Goal: Task Accomplishment & Management: Complete application form

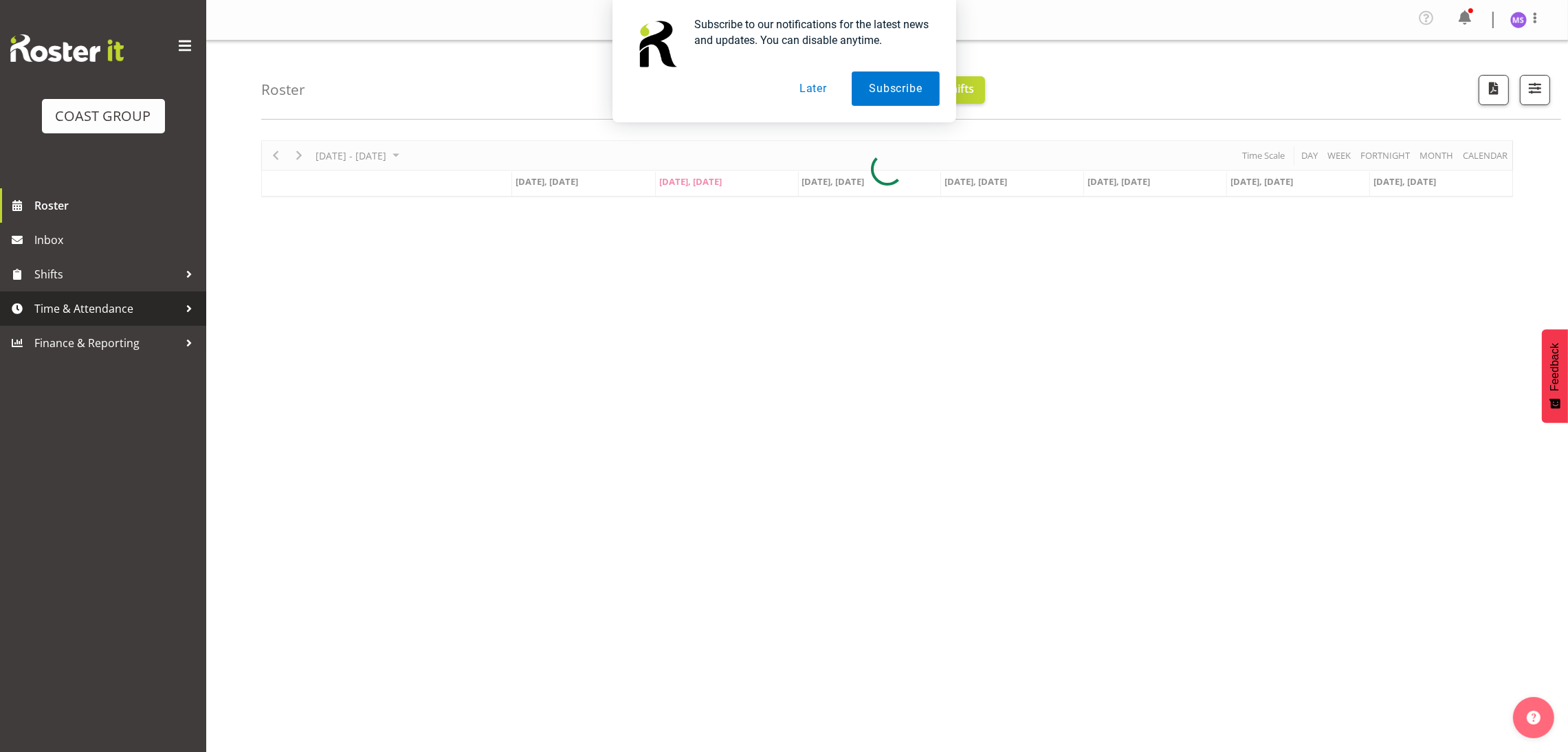
click at [106, 311] on span "Time & Attendance" at bounding box center [106, 308] width 144 height 21
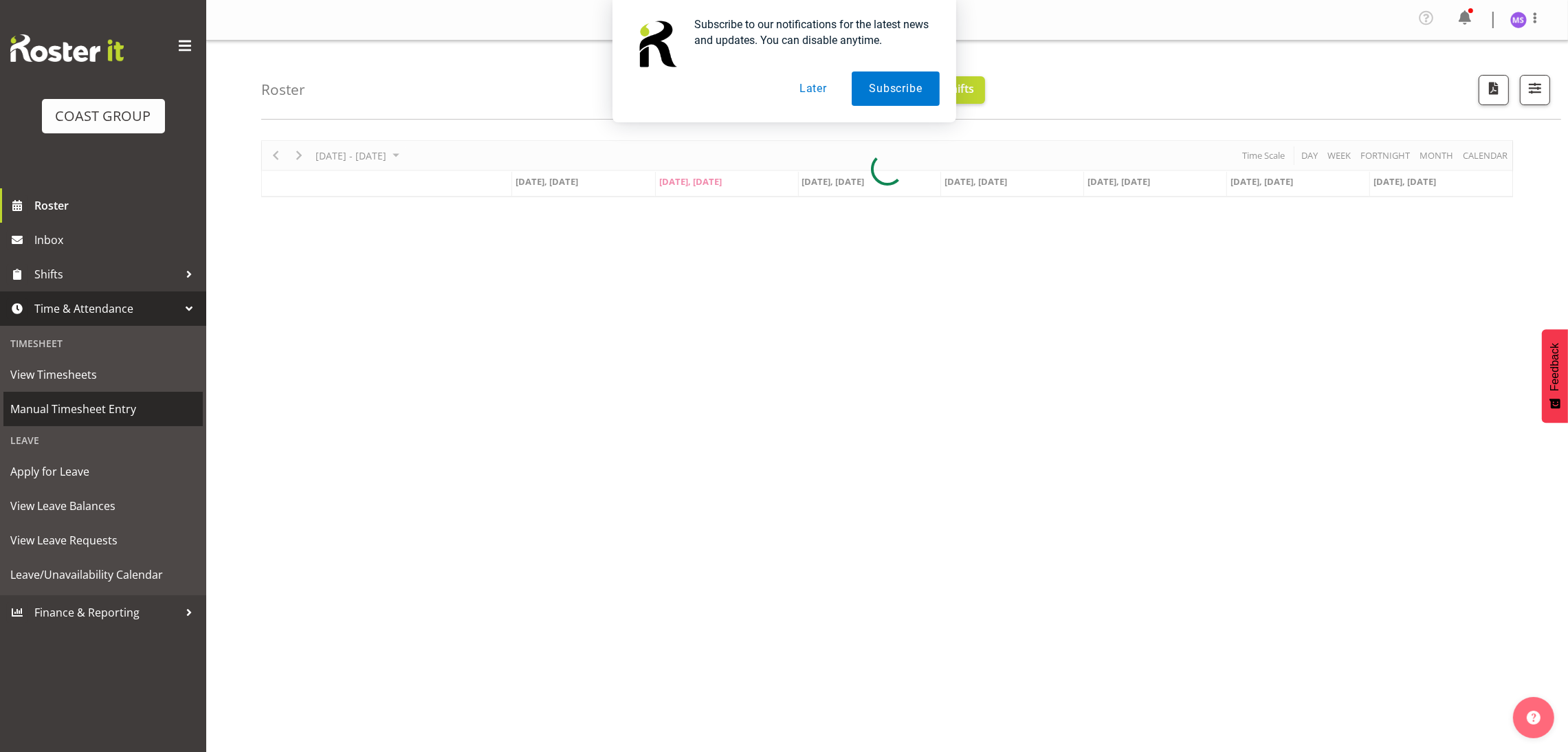
click at [113, 408] on span "Manual Timesheet Entry" at bounding box center [104, 409] width 186 height 21
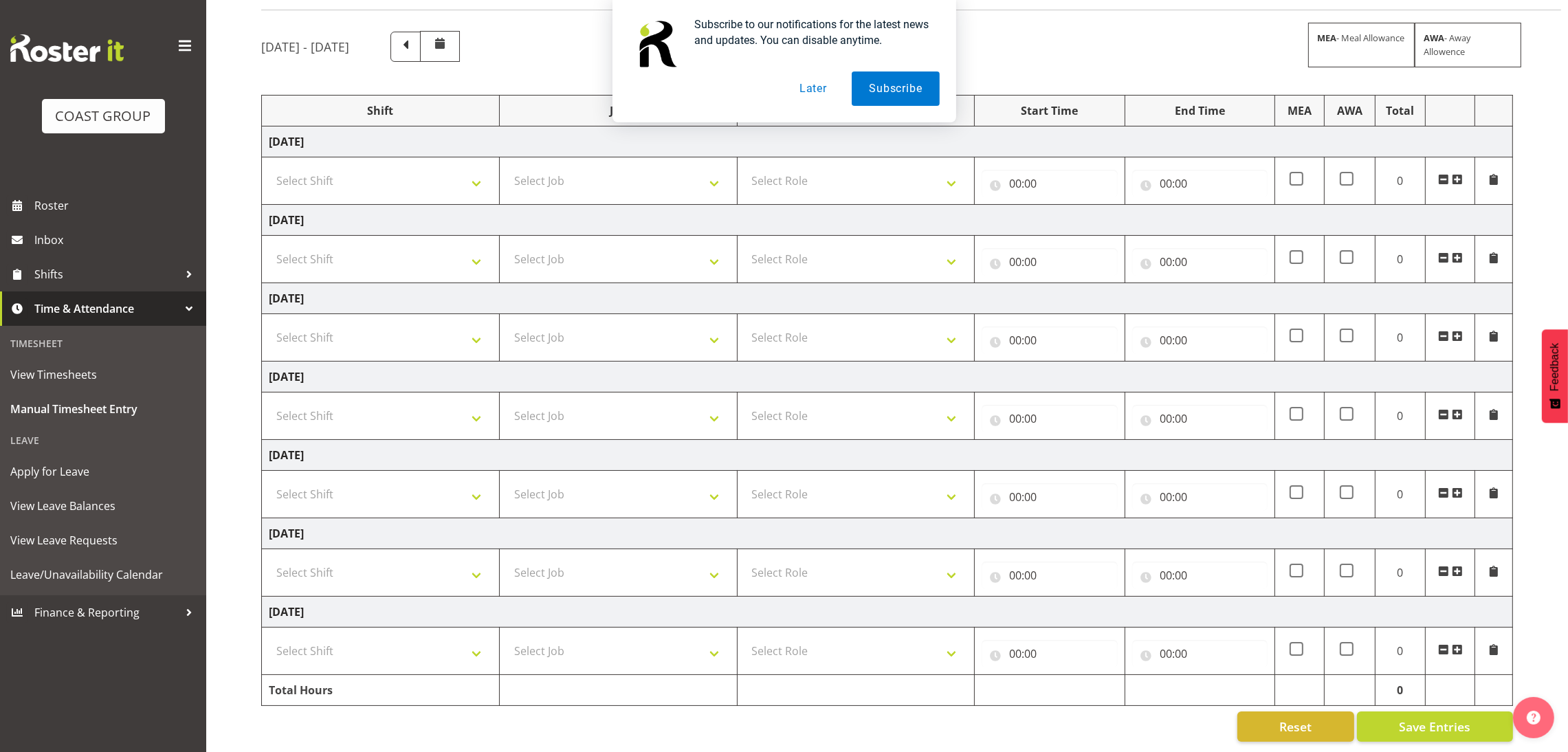
scroll to position [114, 0]
click at [800, 88] on button "Later" at bounding box center [812, 89] width 62 height 34
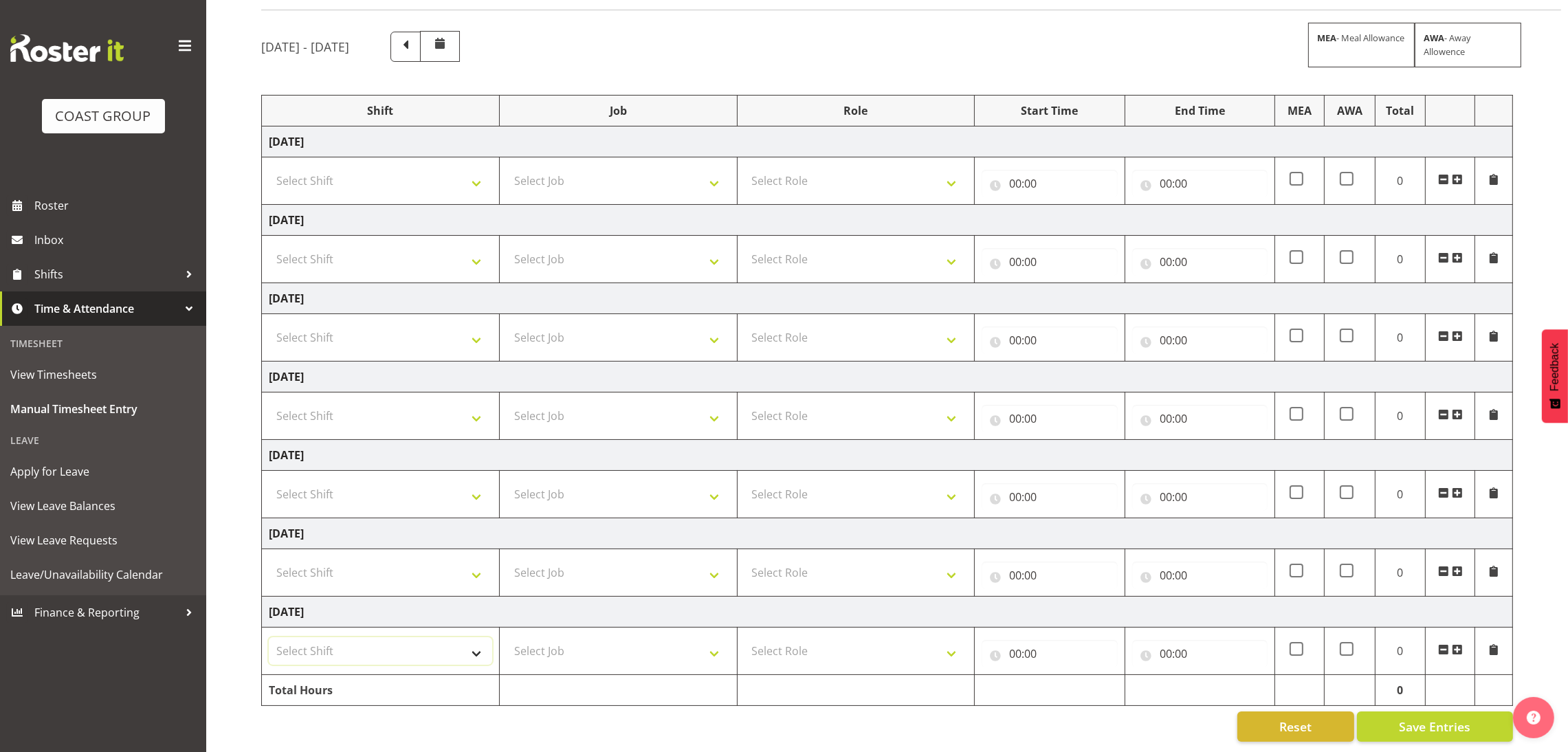
click at [398, 637] on select "Select Shift D+B @ HiNZ D+B Build D+B Build NZACA D+B Build Tech Day OCT 24 D+B…" at bounding box center [380, 651] width 223 height 28
select select "1352"
click at [269, 637] on select "Select Shift D+B @ HiNZ D+B Build D+B Build NZACA D+B Build Tech Day OCT 24 D+B…" at bounding box center [380, 651] width 223 height 28
click at [602, 641] on select "Select Job 1 Carlton Events 1 Carlton Hamilton 1 Carlton Wellington 1 EHS WAREH…" at bounding box center [618, 651] width 223 height 28
click at [690, 641] on select "1 Carlton Events 1 Carlton Hamilton 1 Carlton Wellington 1 EHS WAREHOUSE/OFFICE…" at bounding box center [618, 651] width 223 height 28
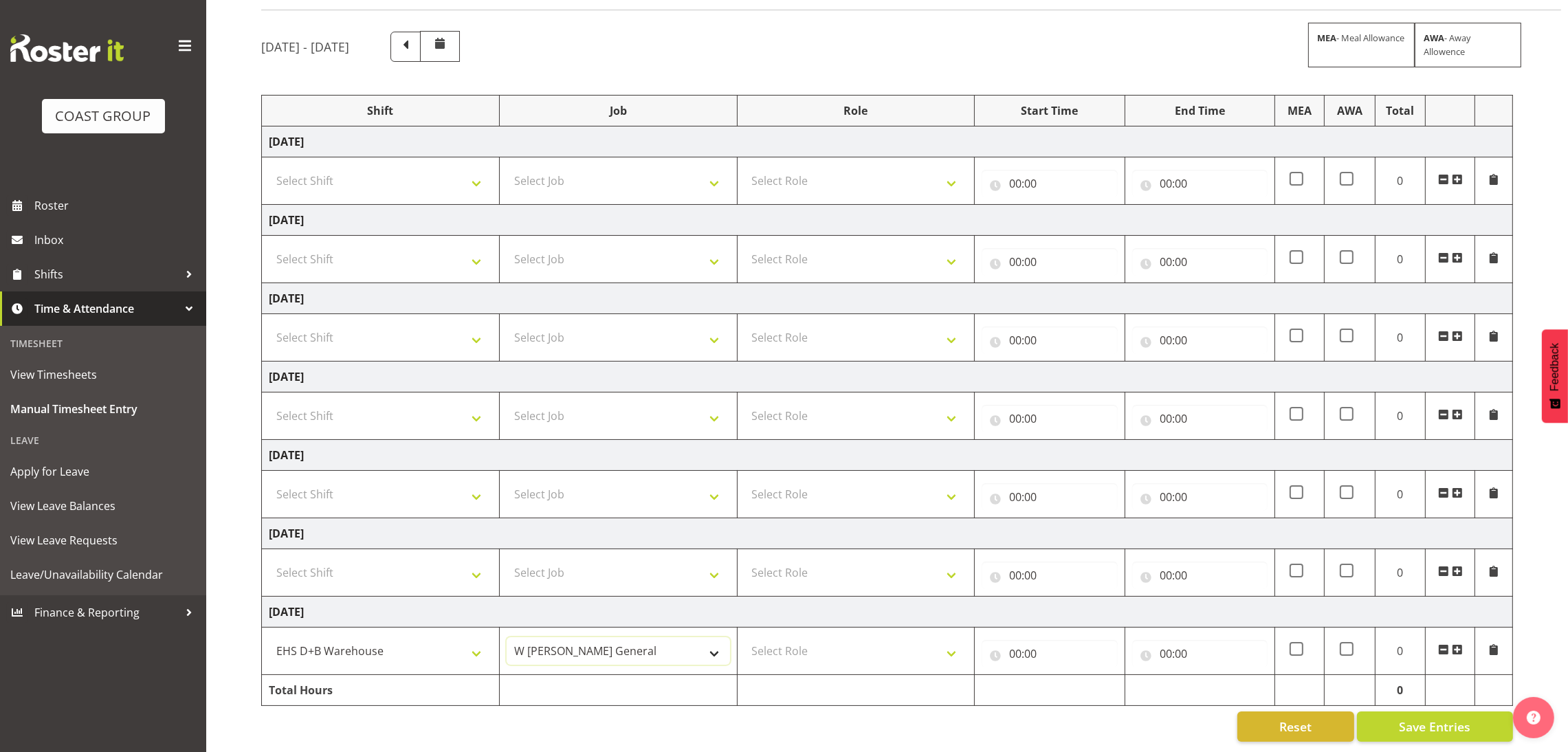
select select "10598"
click at [507, 637] on select "1 Carlton Events 1 Carlton Hamilton 1 Carlton Wellington 1 EHS WAREHOUSE/OFFICE…" at bounding box center [618, 651] width 223 height 28
click at [825, 638] on select "Select Role EHS AKL D+B" at bounding box center [856, 651] width 223 height 28
select select "194"
click at [744, 637] on select "Select Role EHS AKL D+B" at bounding box center [856, 651] width 223 height 28
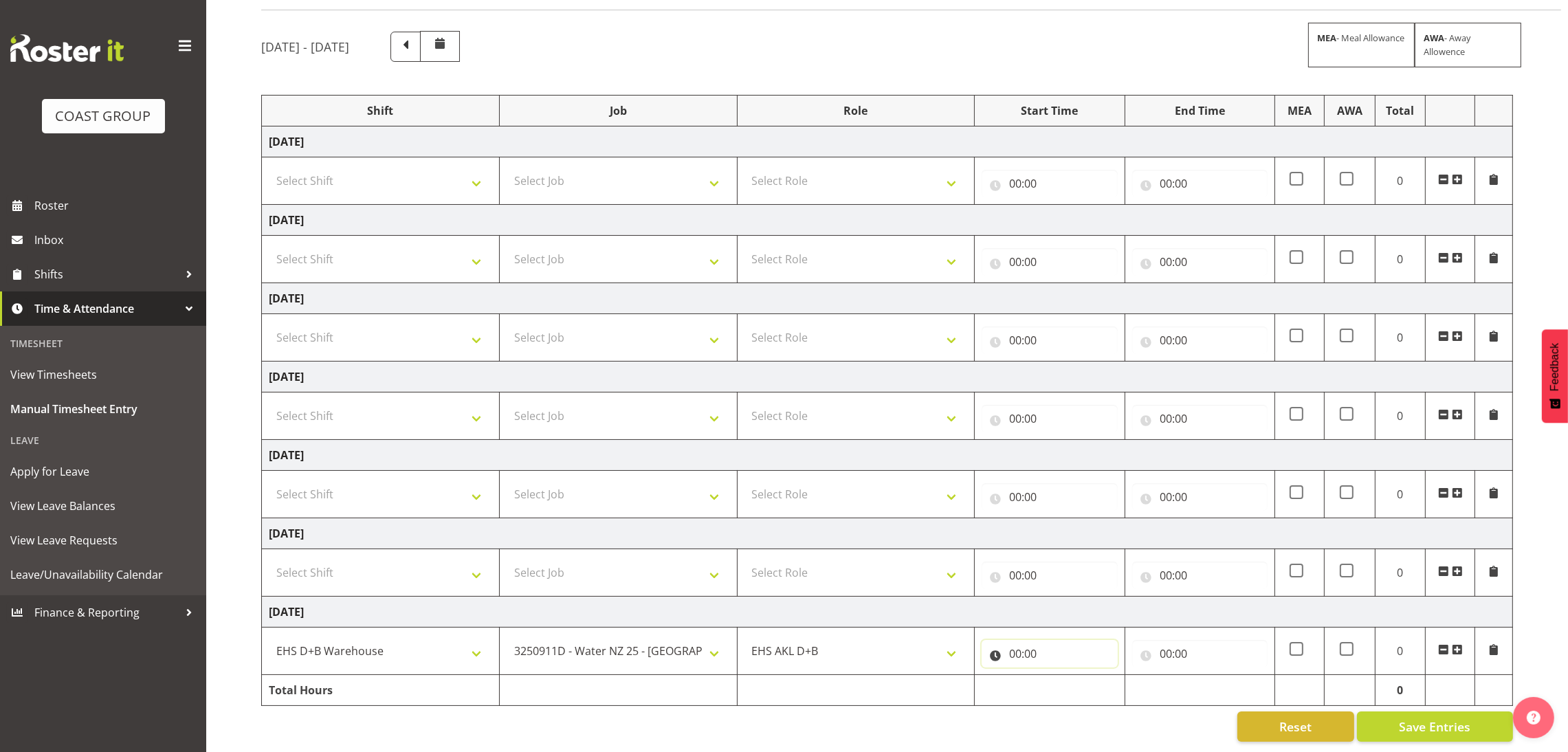
click at [1018, 640] on input "00:00" at bounding box center [1049, 653] width 136 height 28
click at [1065, 675] on select "00 01 02 03 04 05 06 07 08 09 10 11 12 13 14 15 16 17 18 19 20 21 22 23" at bounding box center [1076, 689] width 31 height 28
select select "6"
click at [1060, 675] on select "00 01 02 03 04 05 06 07 08 09 10 11 12 13 14 15 16 17 18 19 20 21 22 23" at bounding box center [1076, 689] width 31 height 28
type input "06:00"
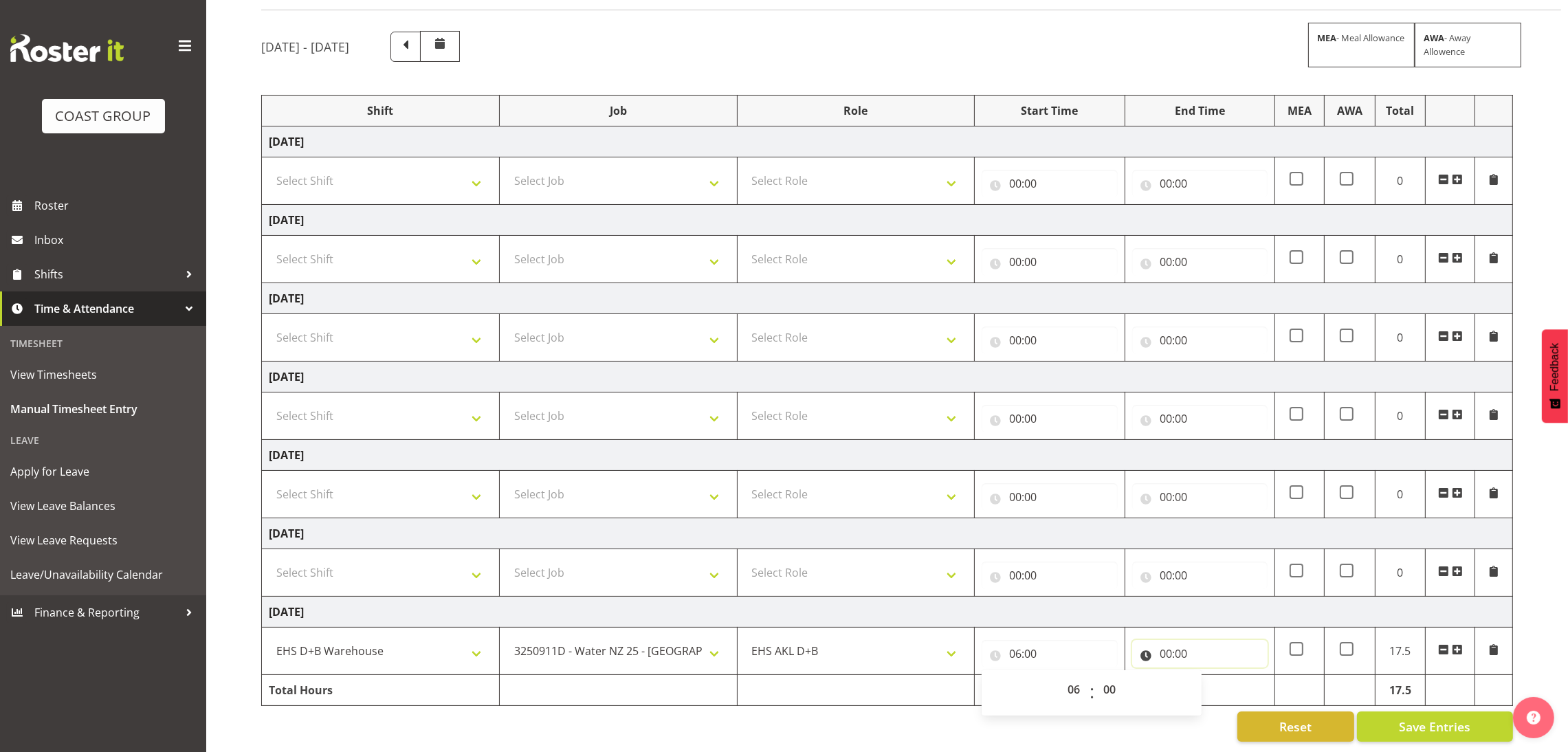
click at [1169, 640] on input "00:00" at bounding box center [1200, 653] width 136 height 28
click at [1227, 675] on select "00 01 02 03 04 05 06 07 08 09 10 11 12 13 14 15 16 17 18 19 20 21 22 23" at bounding box center [1226, 689] width 31 height 28
select select "12"
click at [1210, 675] on select "00 01 02 03 04 05 06 07 08 09 10 11 12 13 14 15 16 17 18 19 20 21 22 23" at bounding box center [1226, 689] width 31 height 28
type input "12:00"
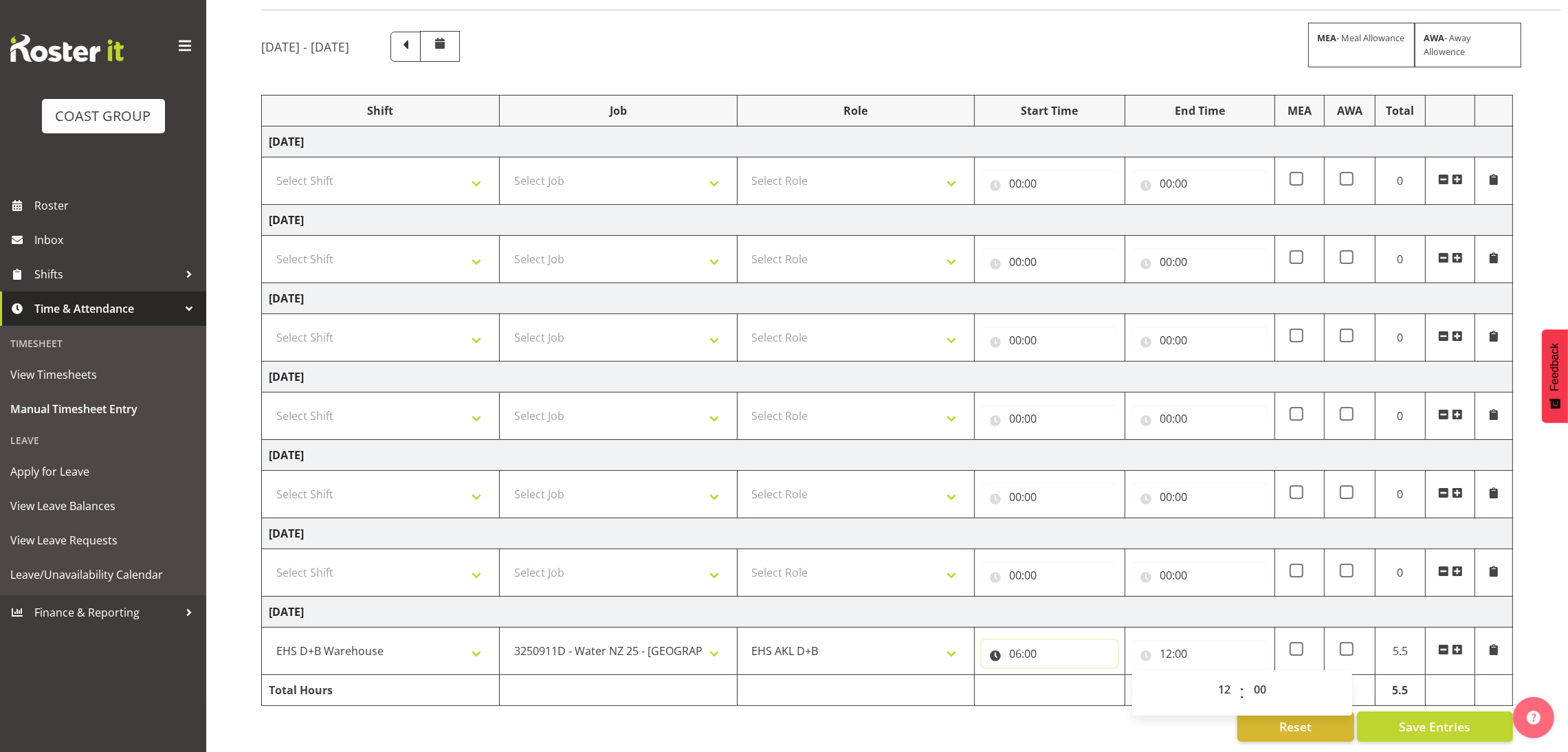
click at [1015, 640] on input "06:00" at bounding box center [1049, 653] width 136 height 28
click at [1069, 675] on select "00 01 02 03 04 05 06 07 08 09 10 11 12 13 14 15 16 17 18 19 20 21 22 23" at bounding box center [1076, 689] width 31 height 28
select select "7"
click at [1060, 675] on select "00 01 02 03 04 05 06 07 08 09 10 11 12 13 14 15 16 17 18 19 20 21 22 23" at bounding box center [1076, 689] width 31 height 28
type input "07:00"
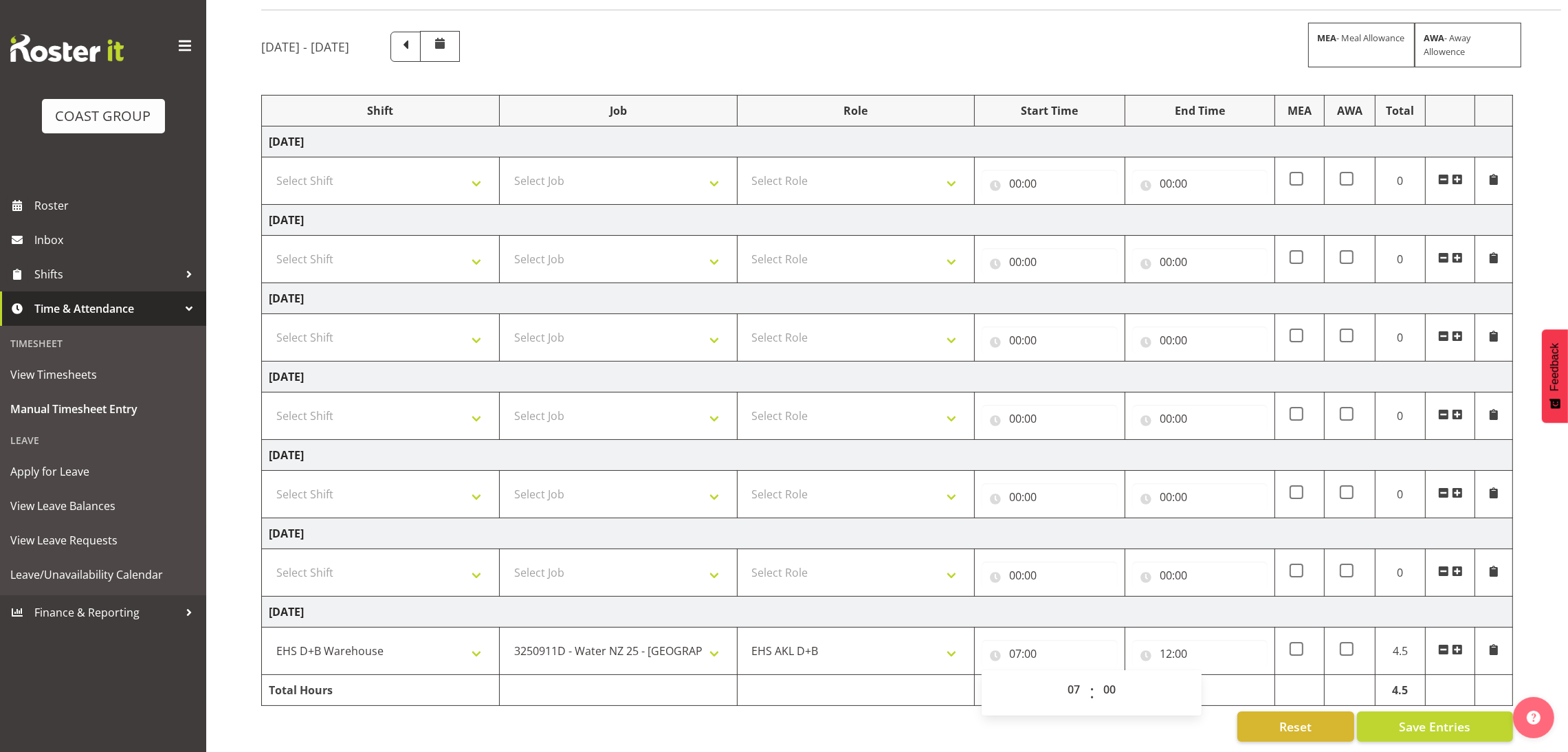
click at [1458, 644] on span at bounding box center [1457, 650] width 11 height 11
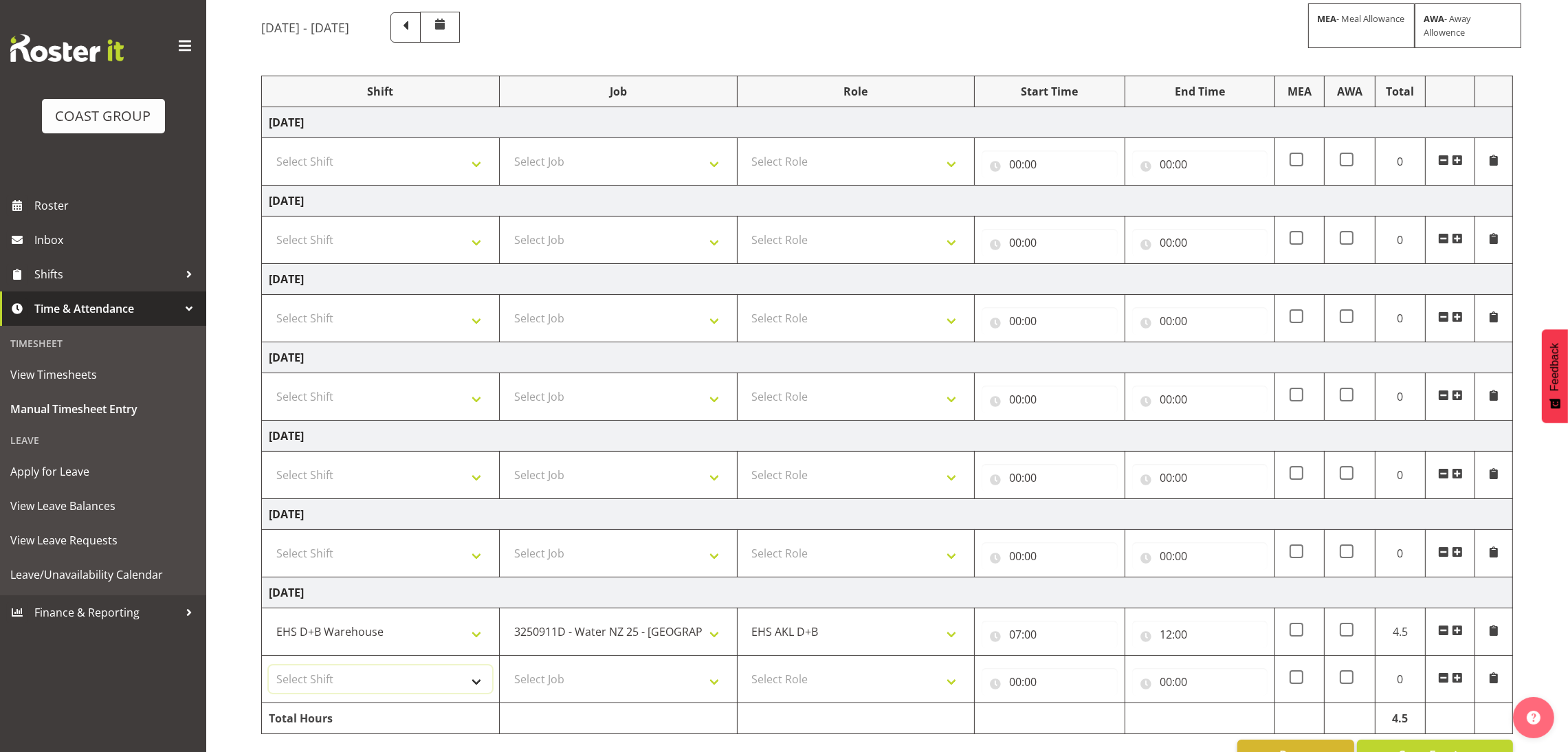
click at [470, 690] on select "Select Shift D+B @ HiNZ D+B Build D+B Build NZACA D+B Build Tech Day OCT 24 D+B…" at bounding box center [380, 679] width 223 height 28
select select "1352"
click at [269, 669] on select "Select Shift D+B @ HiNZ D+B Build D+B Build NZACA D+B Build Tech Day OCT 24 D+B…" at bounding box center [380, 679] width 223 height 28
click at [621, 682] on select "Select Job 1 Carlton Events 1 Carlton Hamilton 1 Carlton Wellington 1 EHS WAREH…" at bounding box center [618, 679] width 223 height 28
select select "3050"
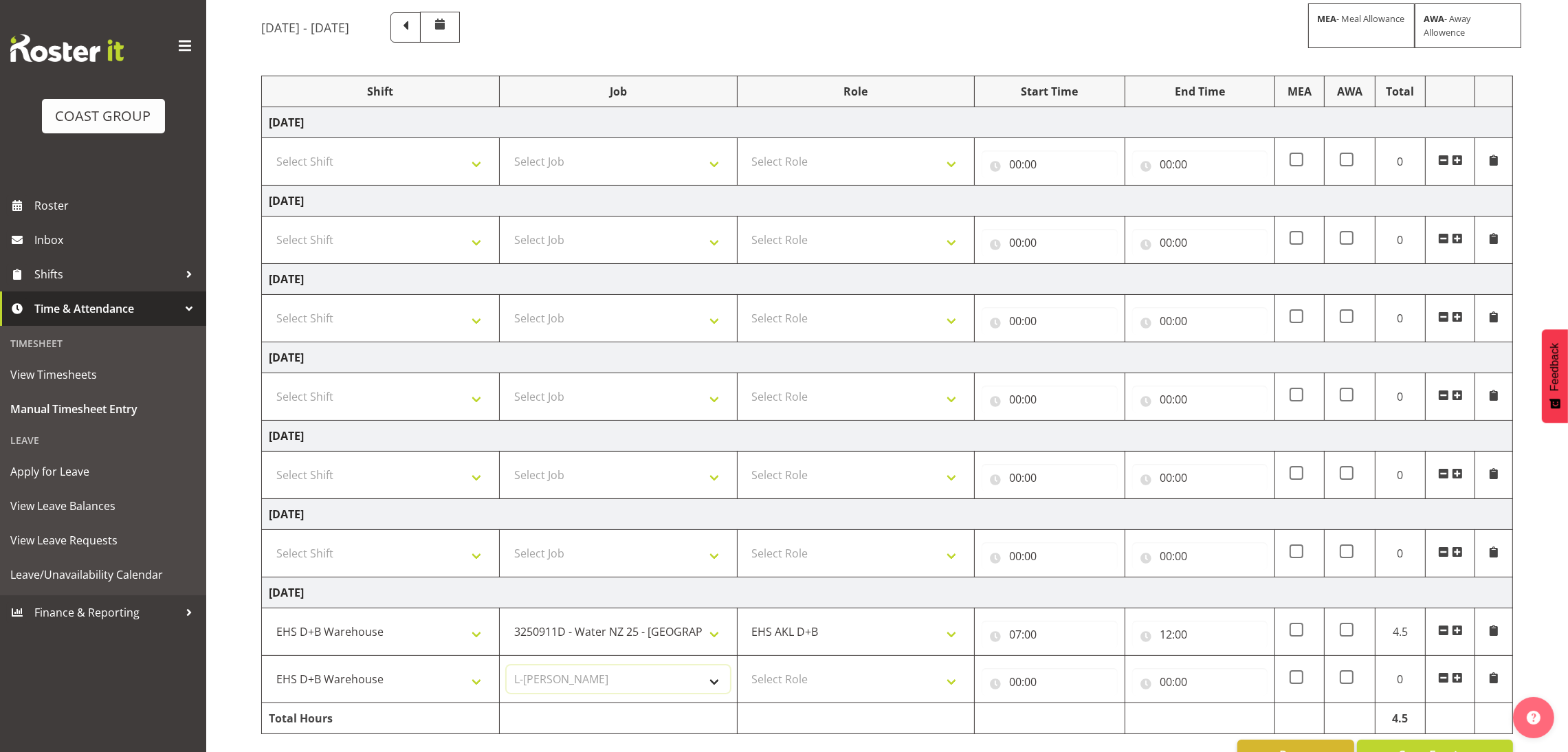
click at [507, 669] on select "Select Job 1 Carlton Events 1 Carlton Hamilton 1 Carlton Wellington 1 EHS WAREH…" at bounding box center [618, 679] width 223 height 28
click at [822, 676] on select "Select Role EHS AKL D+B" at bounding box center [856, 679] width 223 height 28
select select "194"
click at [744, 669] on select "Select Role EHS AKL D+B" at bounding box center [856, 679] width 223 height 28
click at [818, 717] on td at bounding box center [856, 719] width 238 height 31
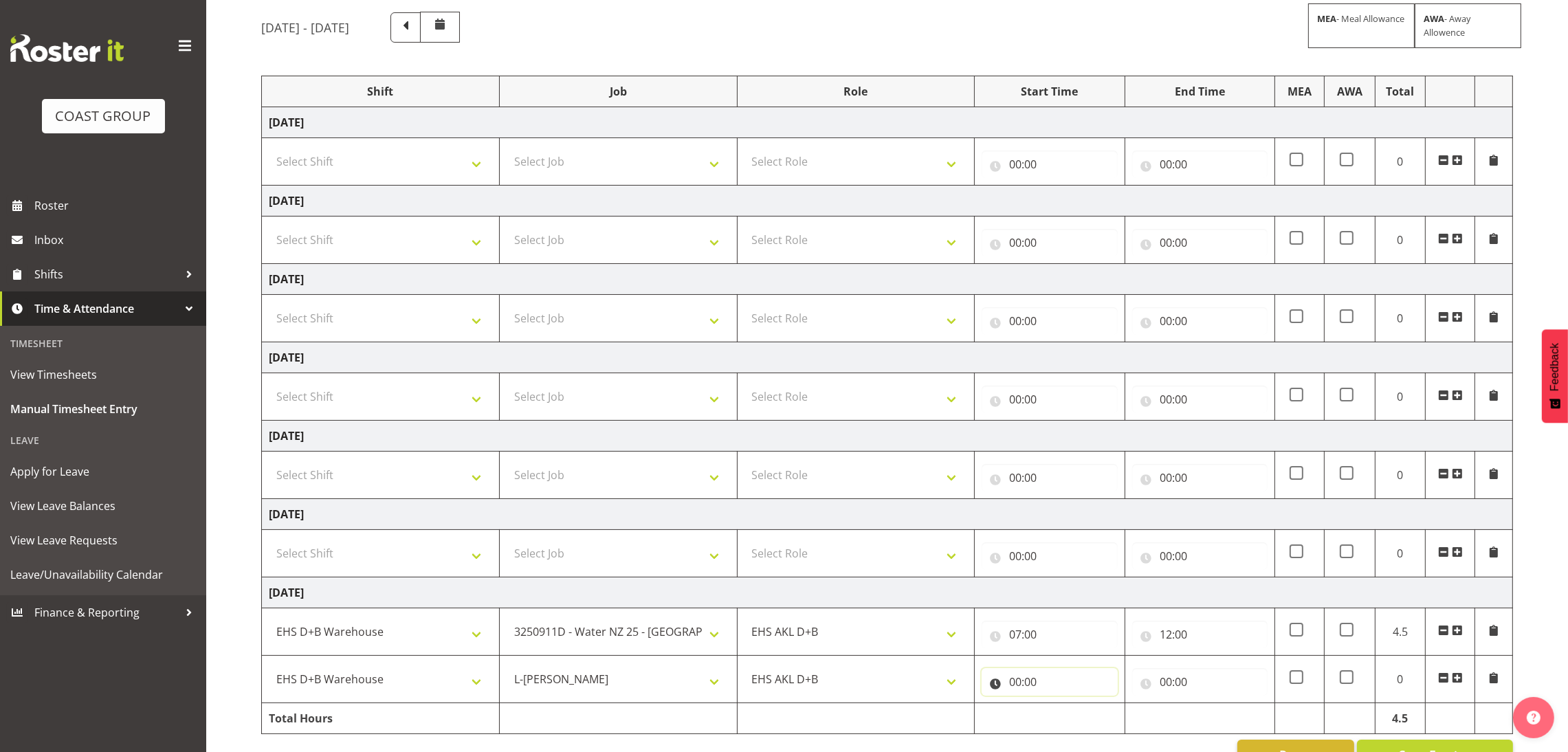
click at [1013, 688] on input "00:00" at bounding box center [1049, 682] width 136 height 28
click at [1077, 721] on select "00 01 02 03 04 05 06 07 08 09 10 11 12 13 14 15 16 17 18 19 20 21 22 23" at bounding box center [1076, 717] width 31 height 28
select select "12"
click at [1060, 707] on select "00 01 02 03 04 05 06 07 08 09 10 11 12 13 14 15 16 17 18 19 20 21 22 23" at bounding box center [1076, 717] width 31 height 28
type input "12:00"
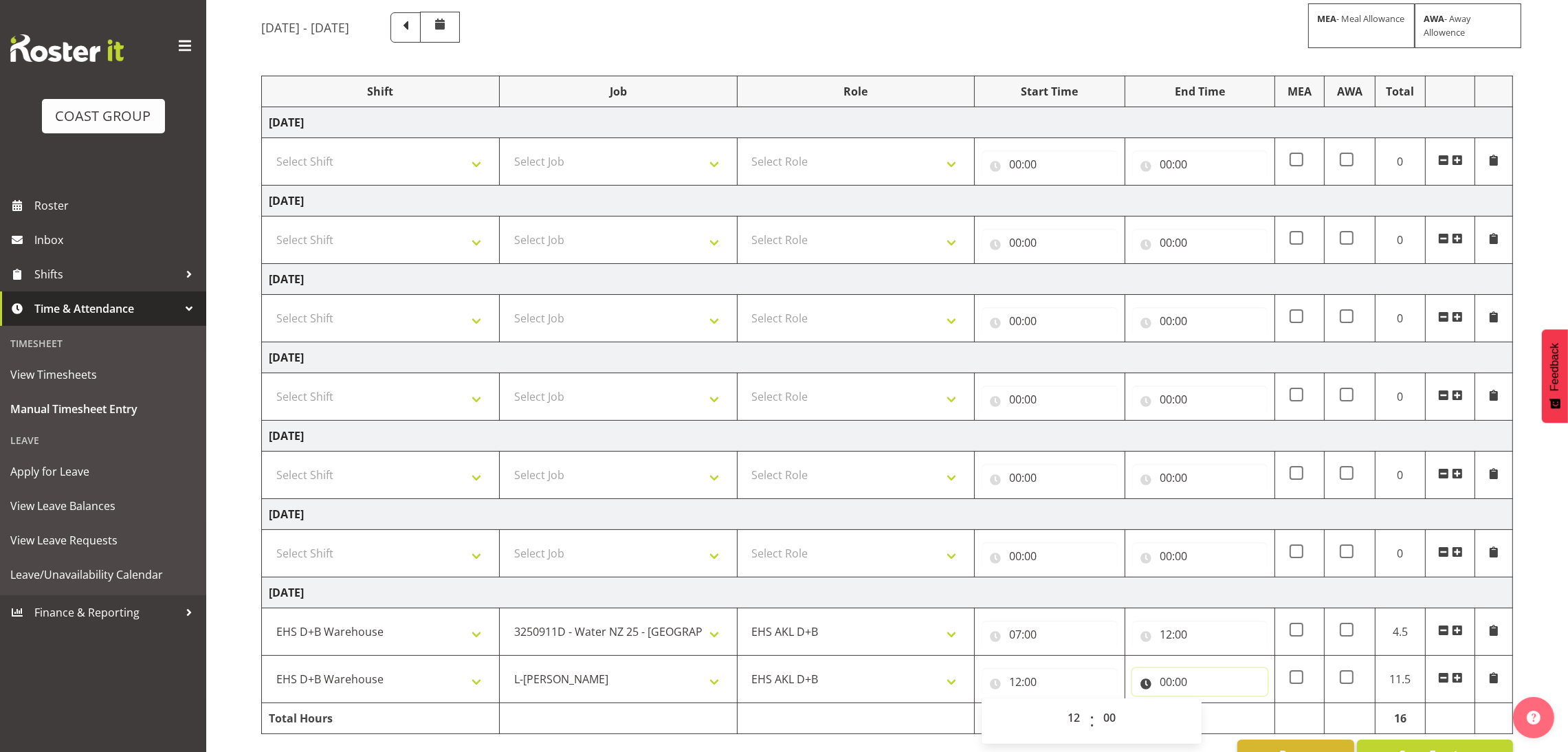
click at [1171, 685] on input "00:00" at bounding box center [1200, 682] width 136 height 28
click at [1220, 731] on select "00 01 02 03 04 05 06 07 08 09 10 11 12 13 14 15 16 17 18 19 20 21 22 23" at bounding box center [1226, 717] width 31 height 28
select select "15"
click at [1210, 707] on select "00 01 02 03 04 05 06 07 08 09 10 11 12 13 14 15 16 17 18 19 20 21 22 23" at bounding box center [1226, 717] width 31 height 28
type input "15:00"
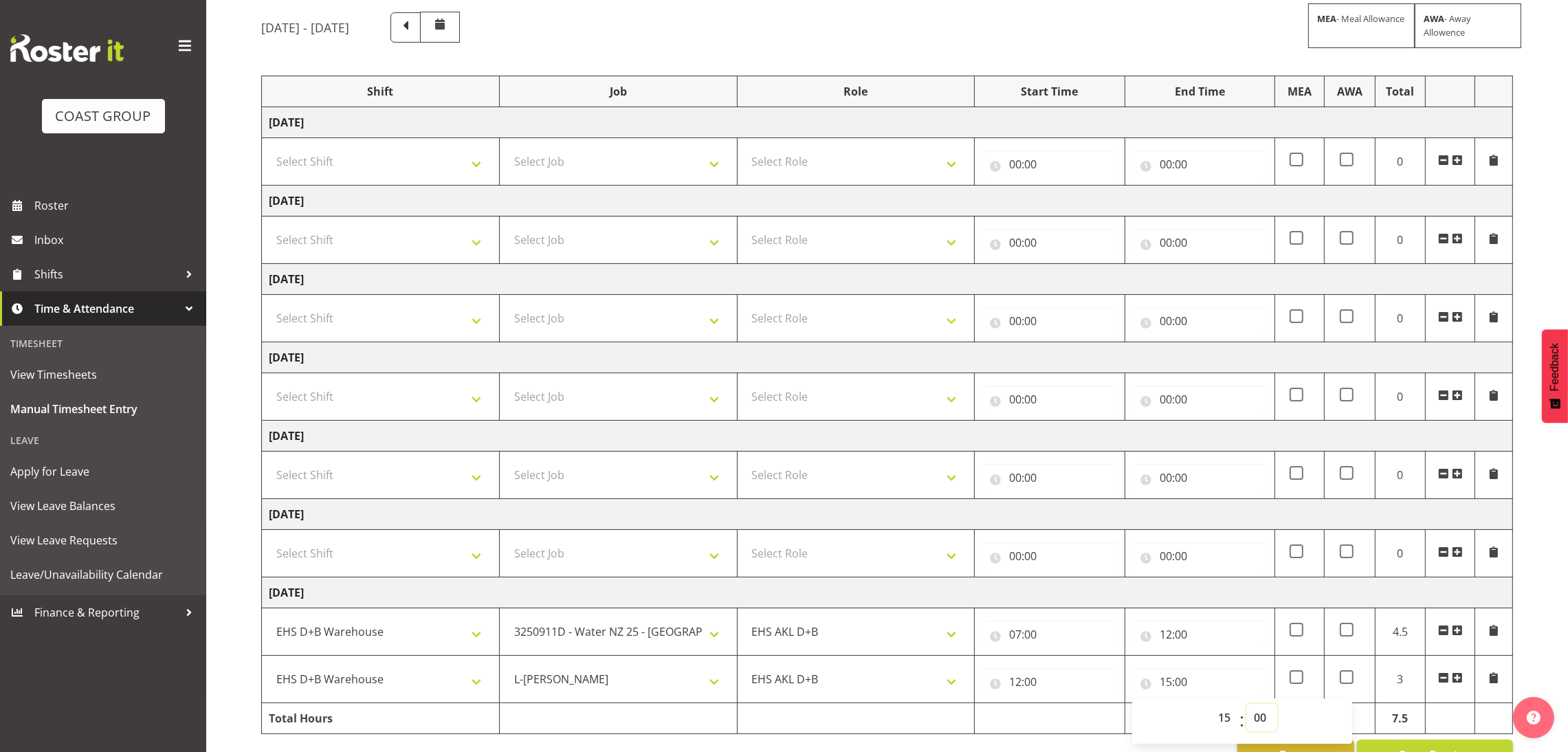
click at [1269, 717] on select "00 01 02 03 04 05 06 07 08 09 10 11 12 13 14 15 16 17 18 19 20 21 22 23 24 25 2…" at bounding box center [1261, 717] width 31 height 28
select select "30"
click at [1246, 707] on select "00 01 02 03 04 05 06 07 08 09 10 11 12 13 14 15 16 17 18 19 20 21 22 23 24 25 2…" at bounding box center [1261, 717] width 31 height 28
type input "15:30"
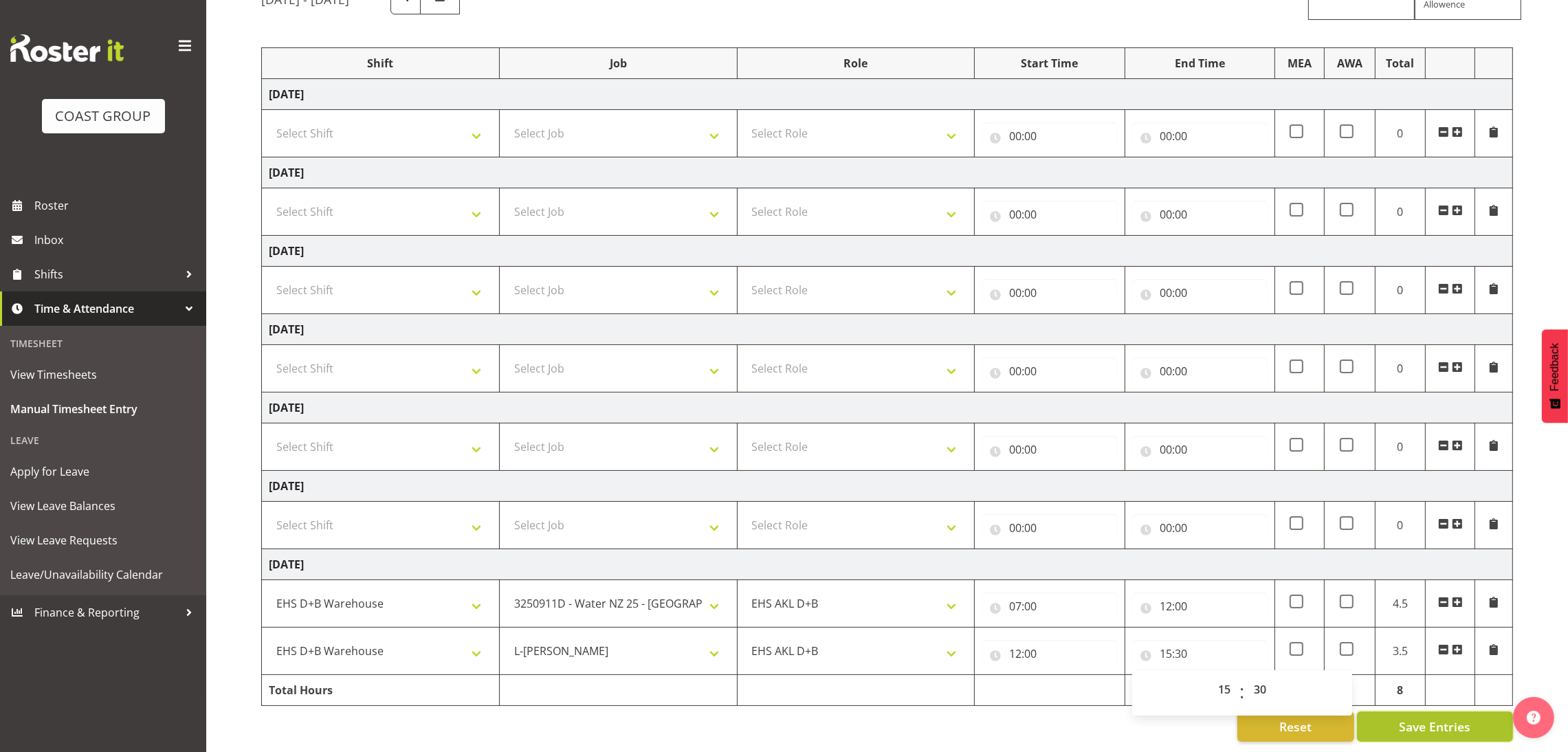
click at [1442, 717] on span "Save Entries" at bounding box center [1434, 726] width 72 height 18
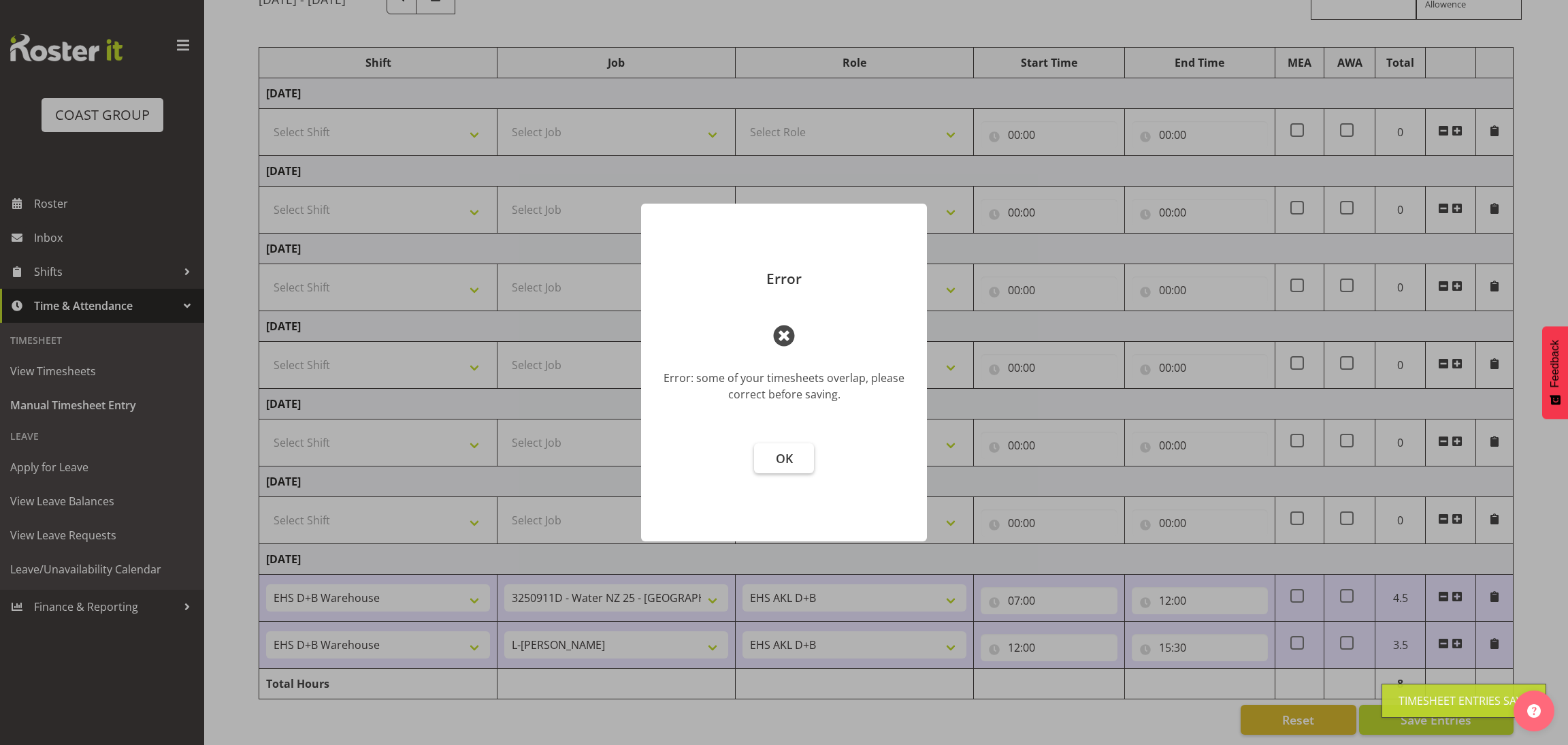
click at [798, 468] on button "OK" at bounding box center [783, 458] width 60 height 30
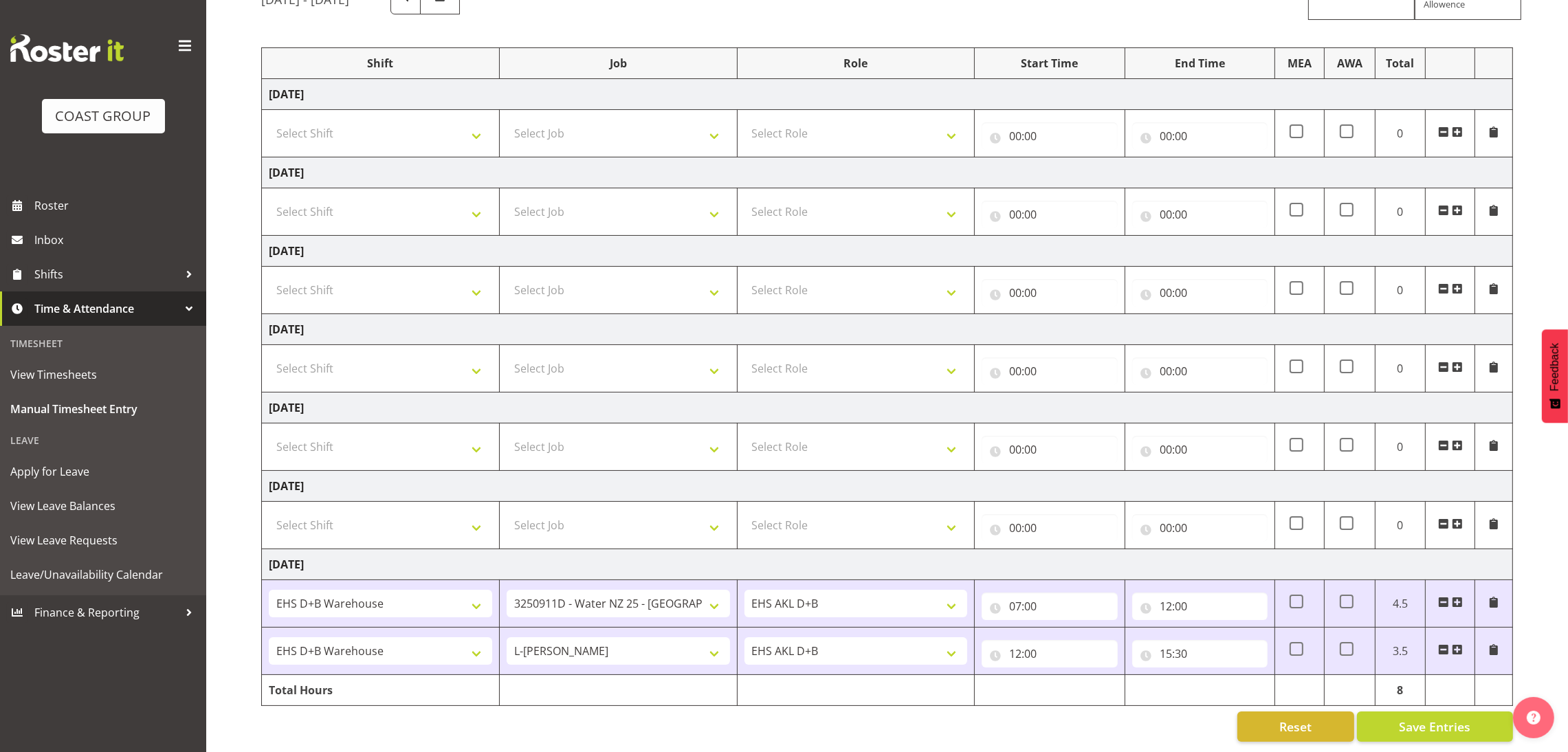
scroll to position [0, 0]
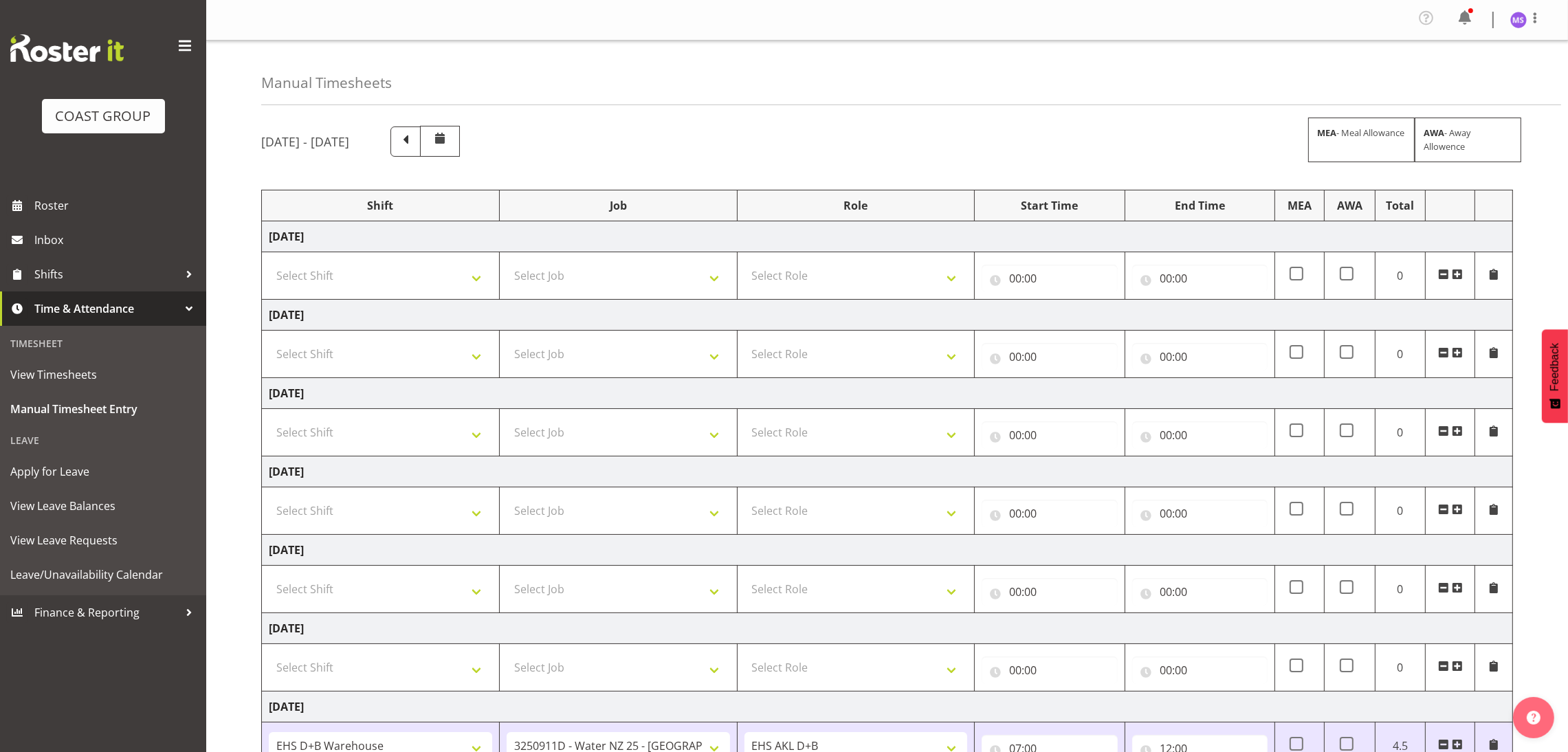
click at [459, 159] on div at bounding box center [424, 143] width 69 height 36
click at [414, 144] on span at bounding box center [405, 140] width 18 height 18
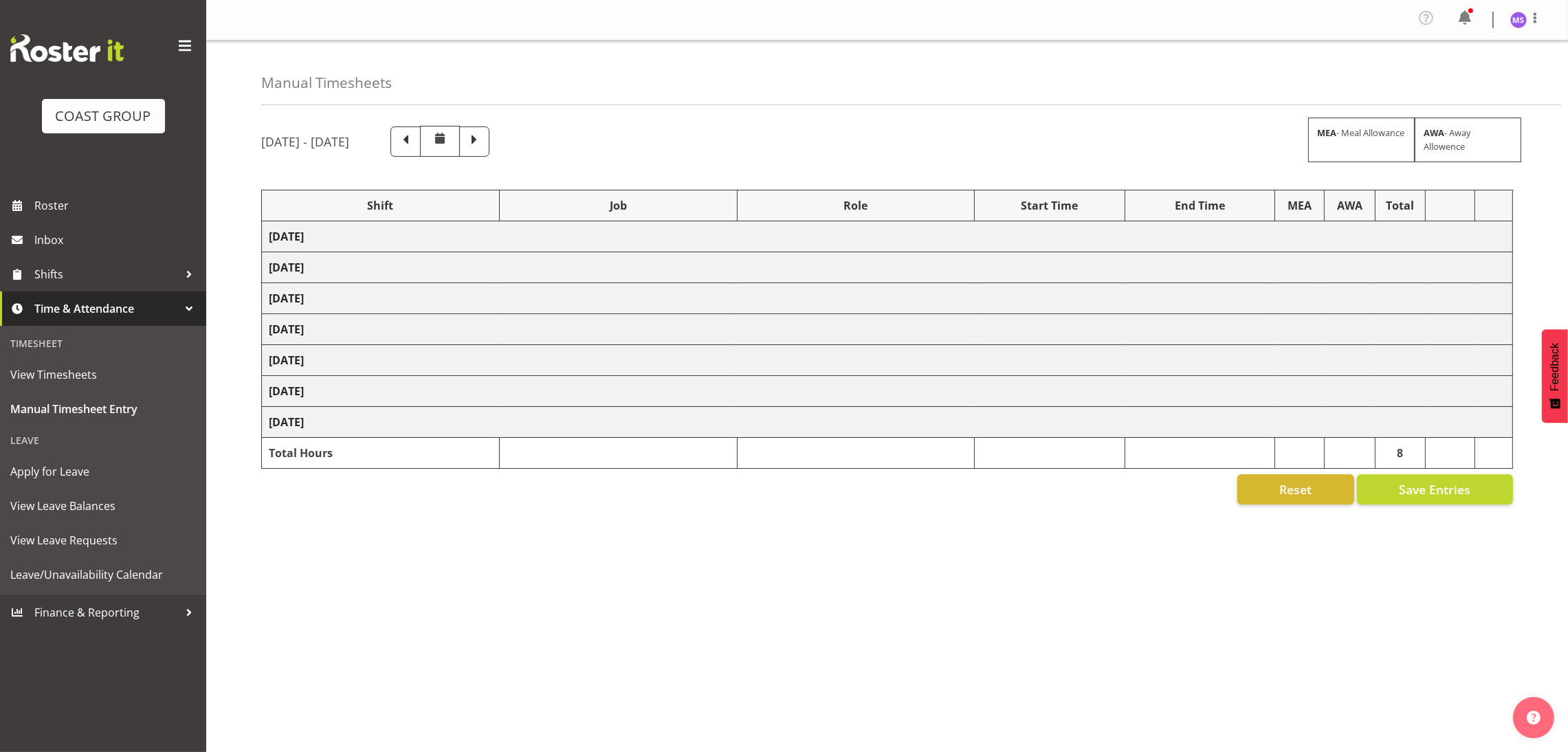
select select "24997"
select select "9601"
select select "1352"
select select "9630"
select select "1352"
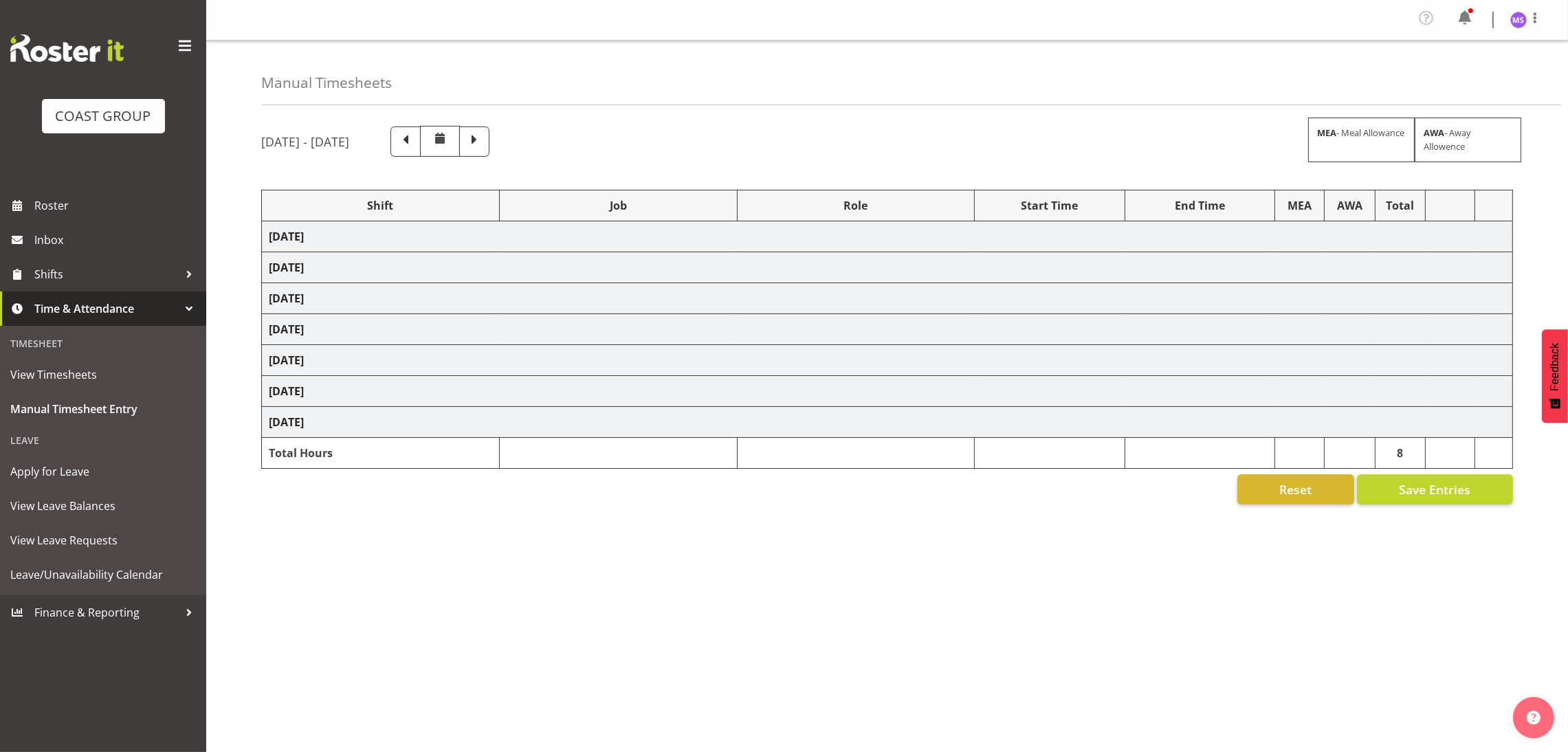
select select "8955"
select select "1352"
select select "8955"
select select "1352"
select select "69"
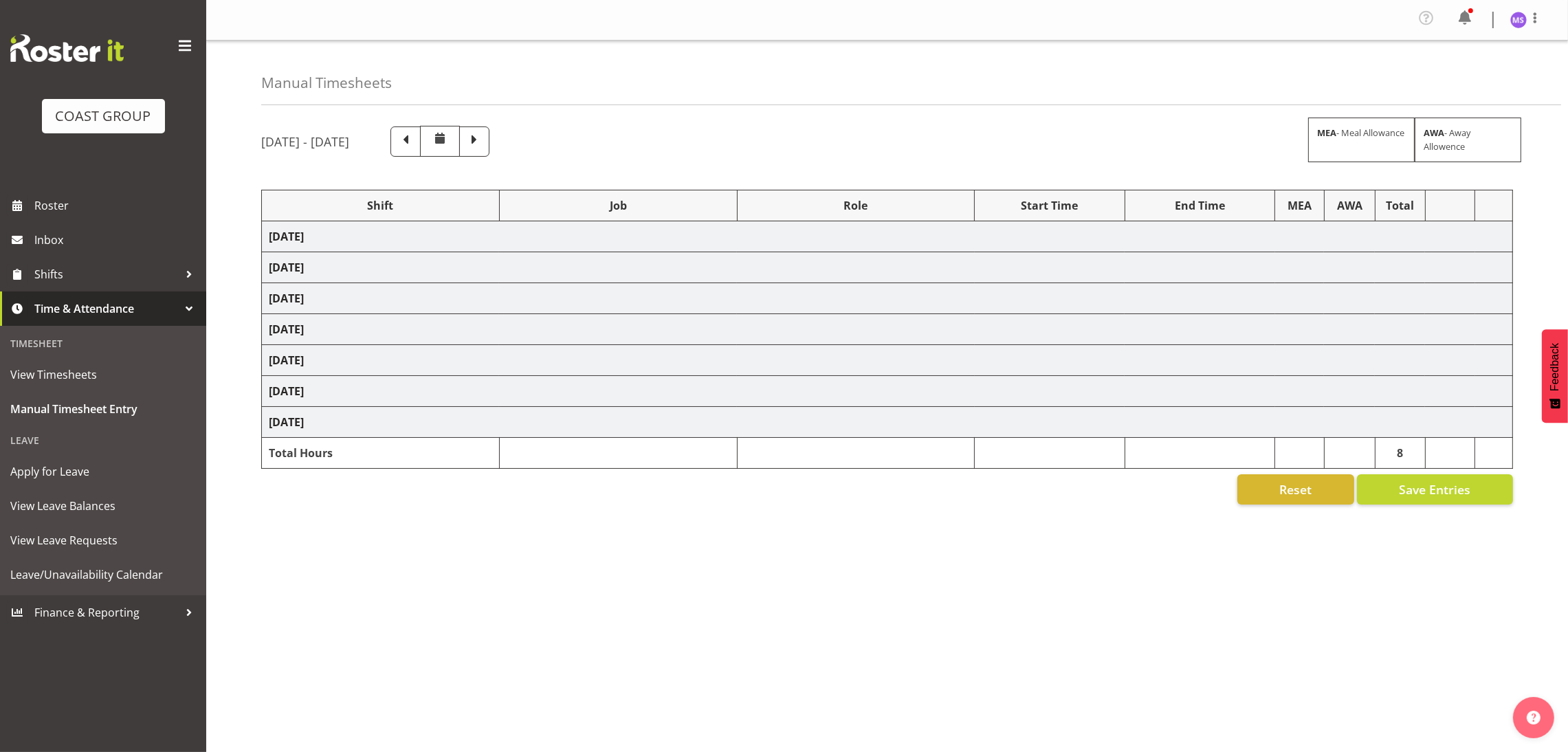
select select "24997"
select select "10268"
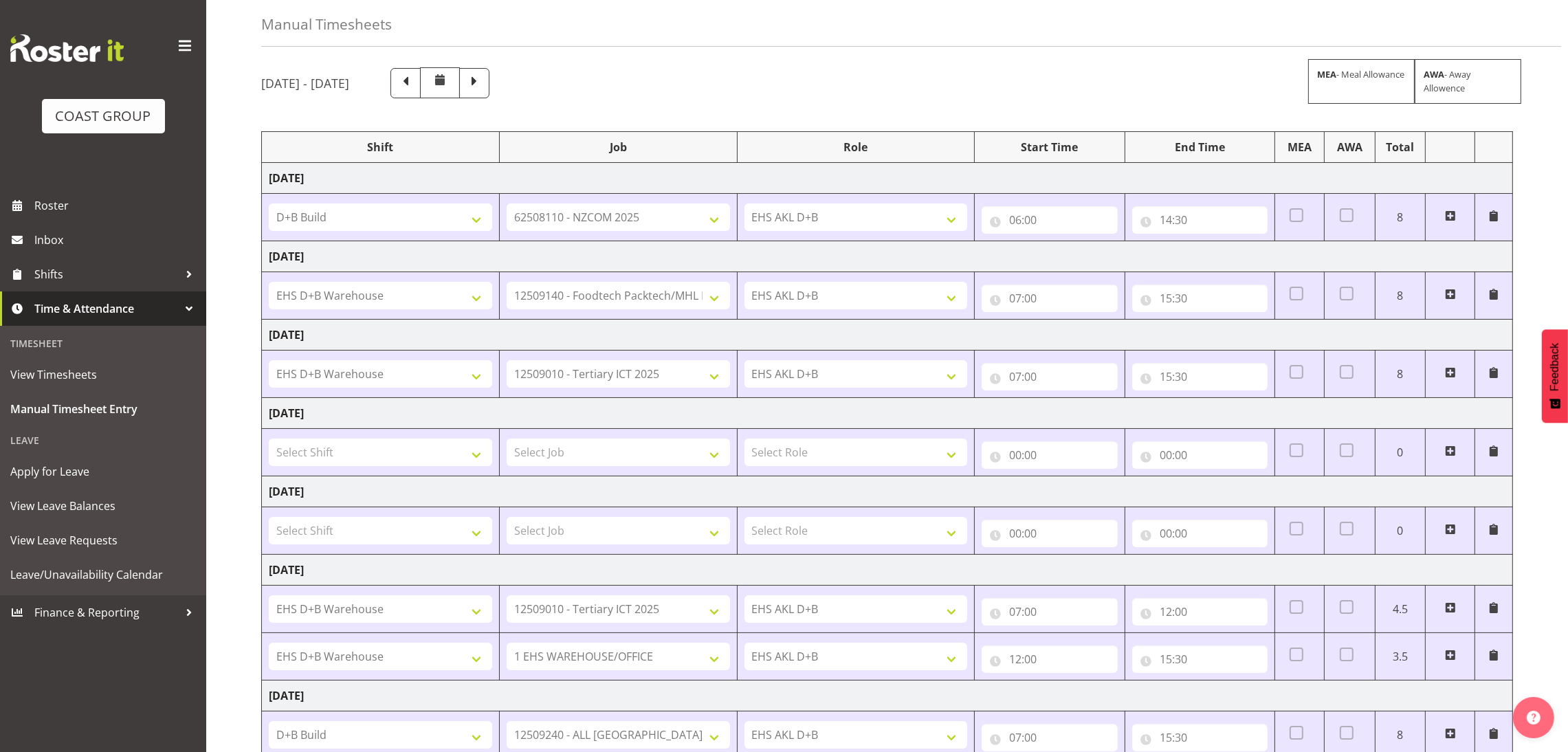
scroll to position [46, 0]
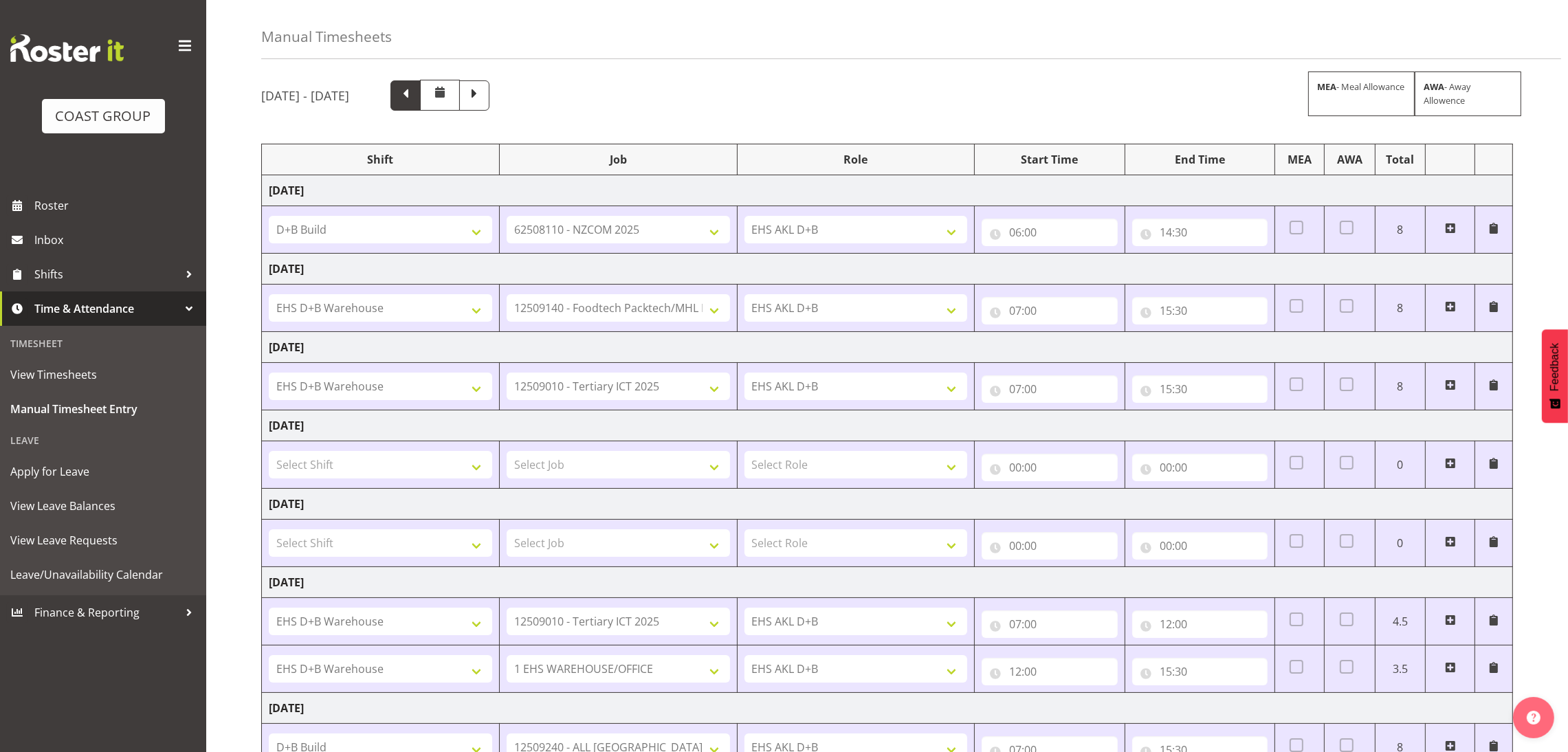
click at [414, 99] on span at bounding box center [405, 94] width 18 height 18
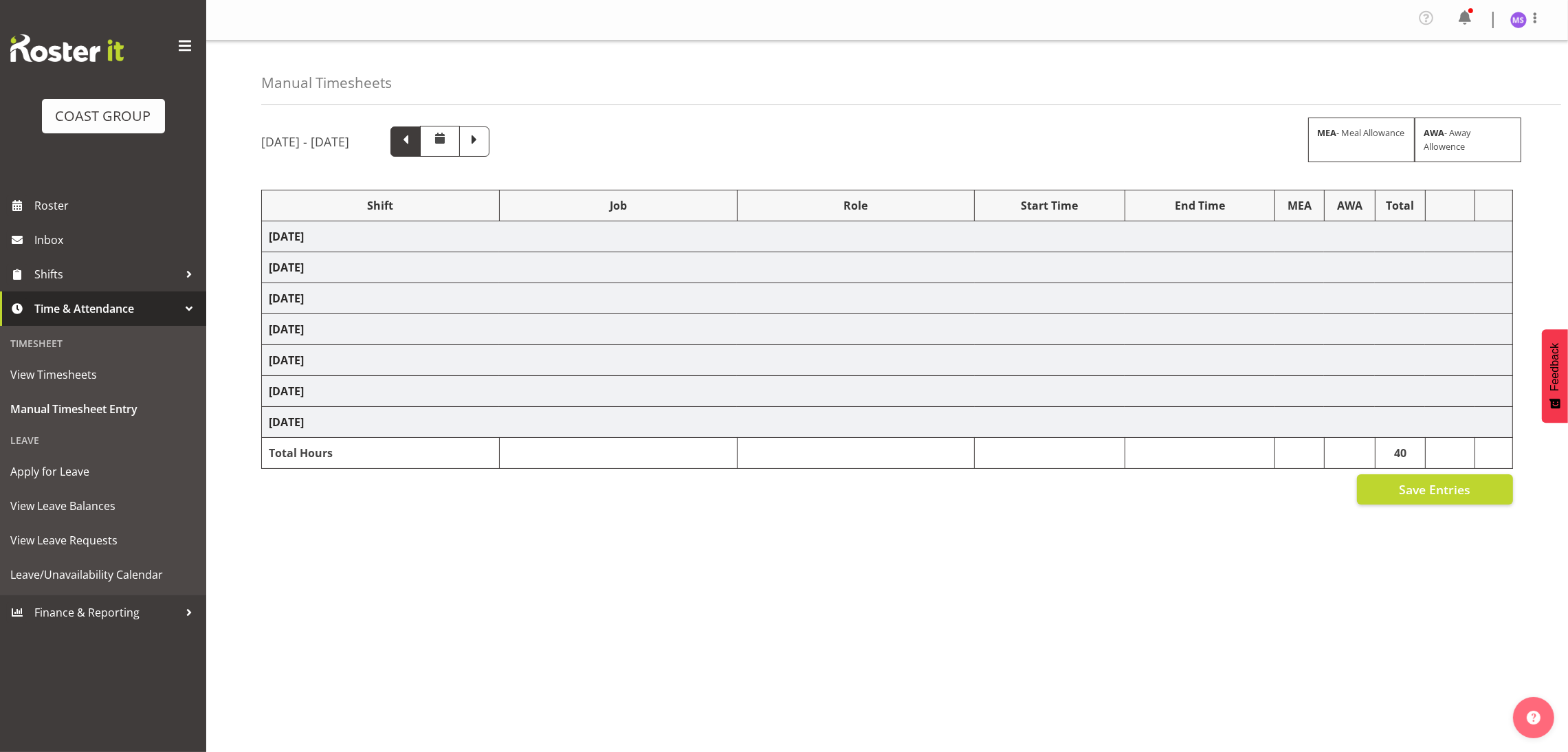
scroll to position [0, 0]
select select "1352"
select select "8635"
select select "1352"
select select "9630"
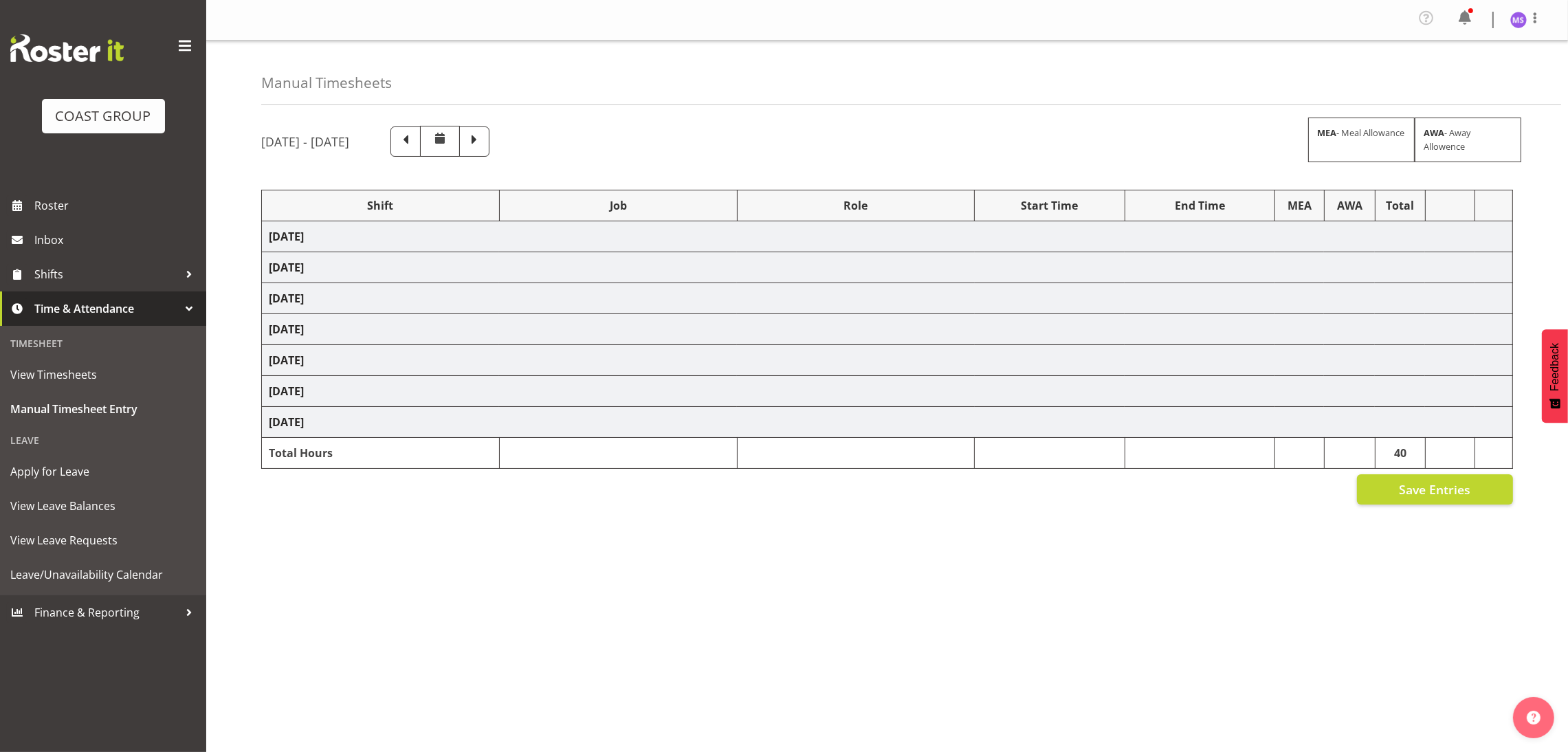
select select "1352"
select select "8643"
select select "1352"
select select "8169"
select select "1352"
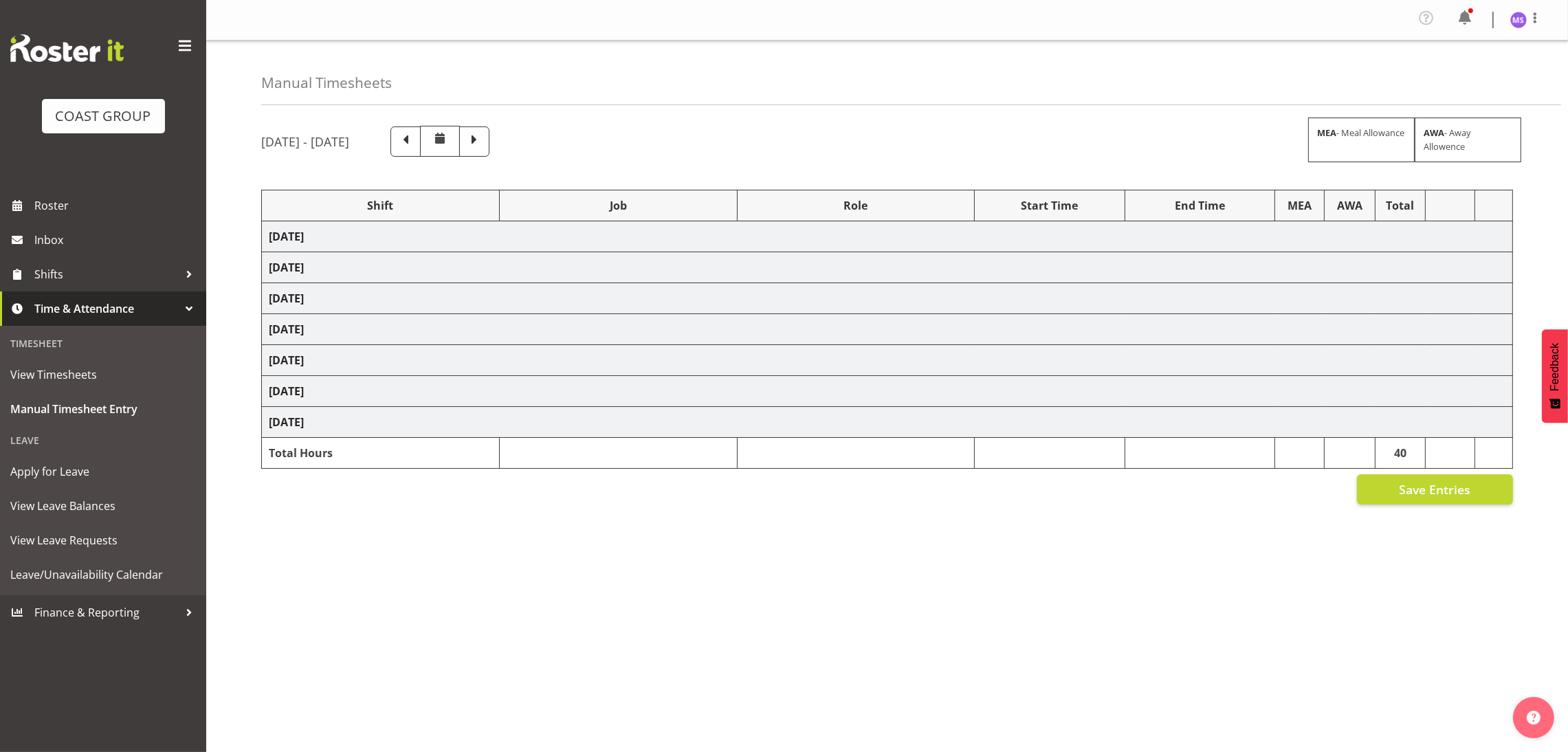
select select "8635"
select select "1352"
select select "10468"
select select "1352"
select select "69"
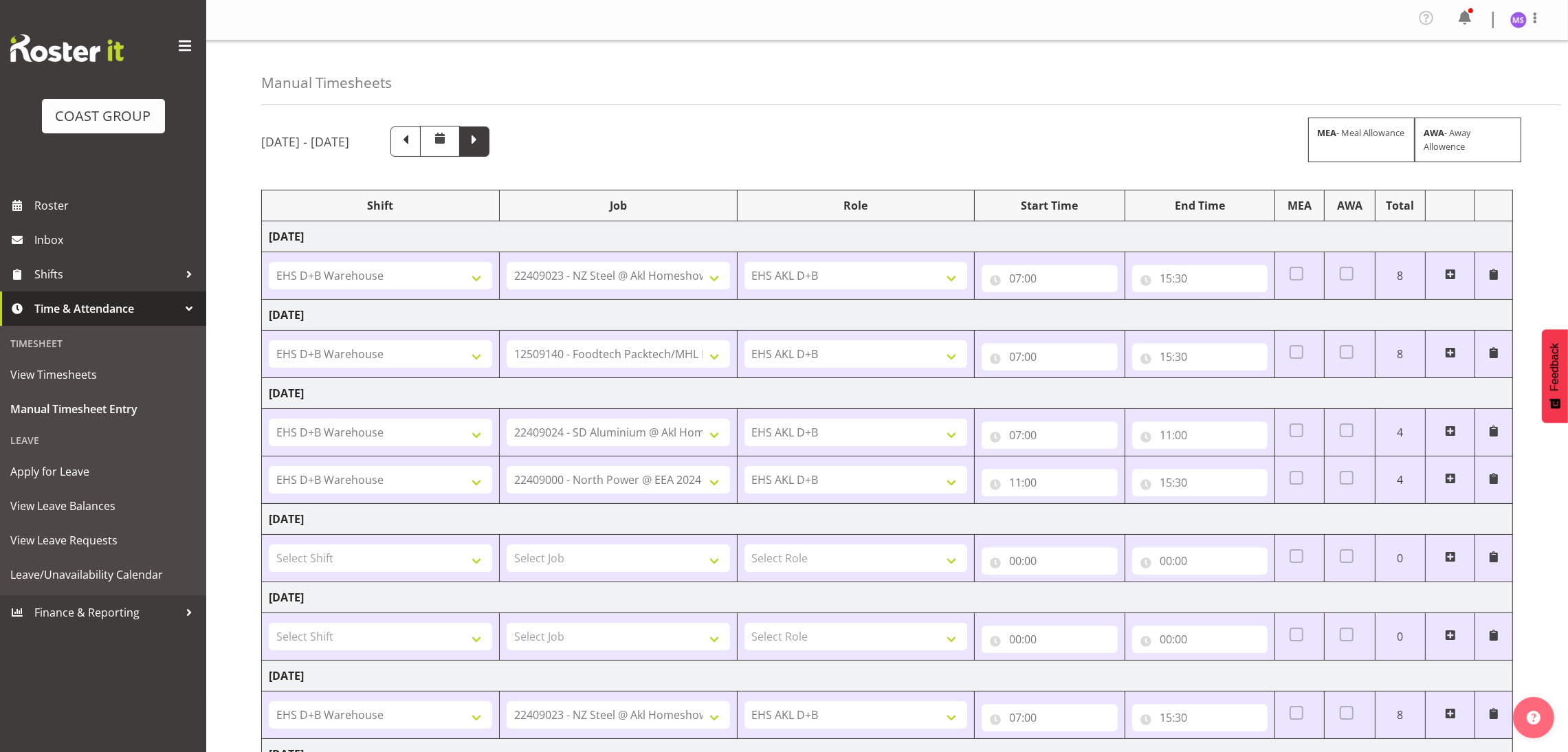
click at [483, 140] on span at bounding box center [474, 140] width 18 height 18
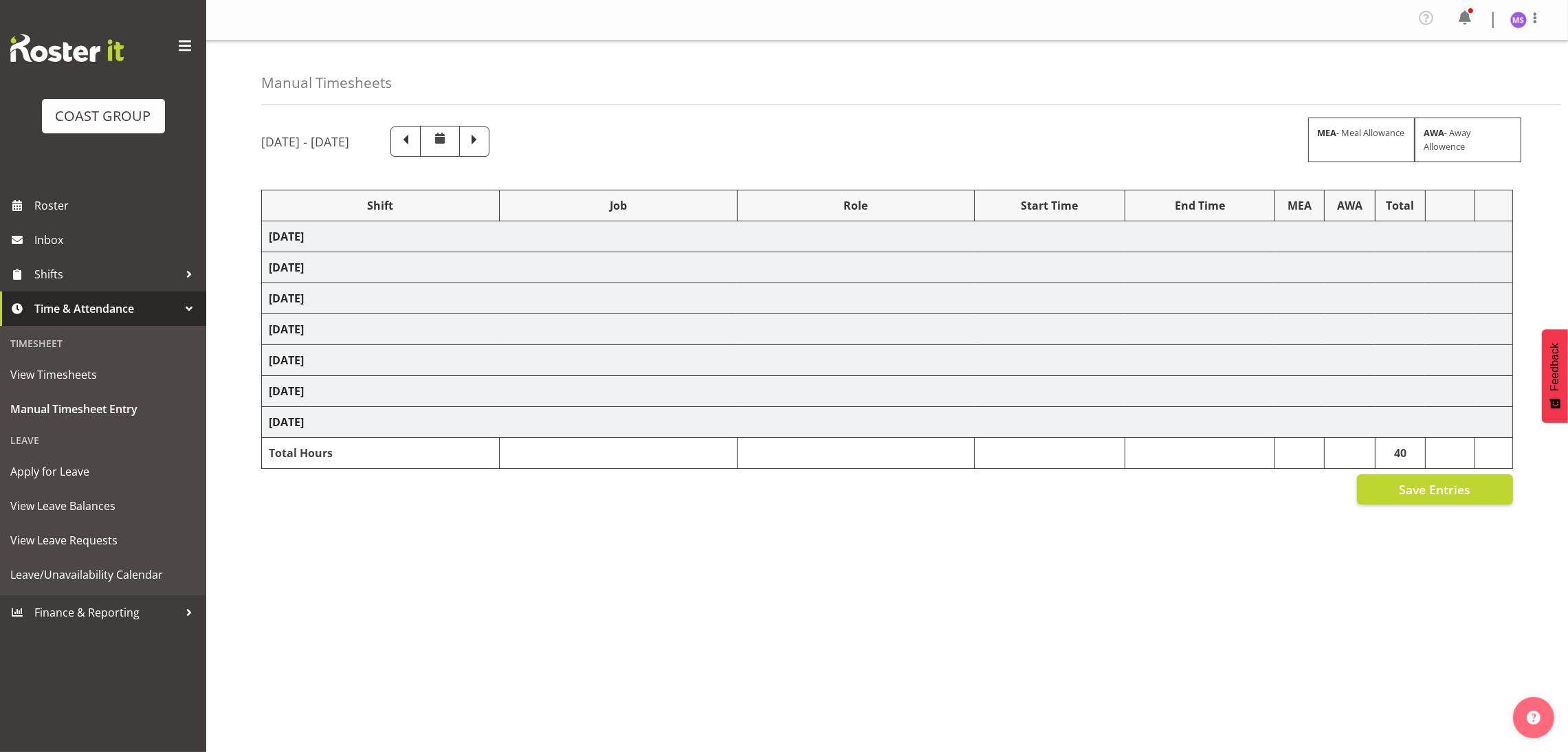
click at [599, 145] on div "August 27th - September 2nd 2025 MEA - Meal Allowance AWA - Away Allowence" at bounding box center [887, 141] width 1252 height 31
select select "24997"
select select "9601"
select select "1352"
select select "9630"
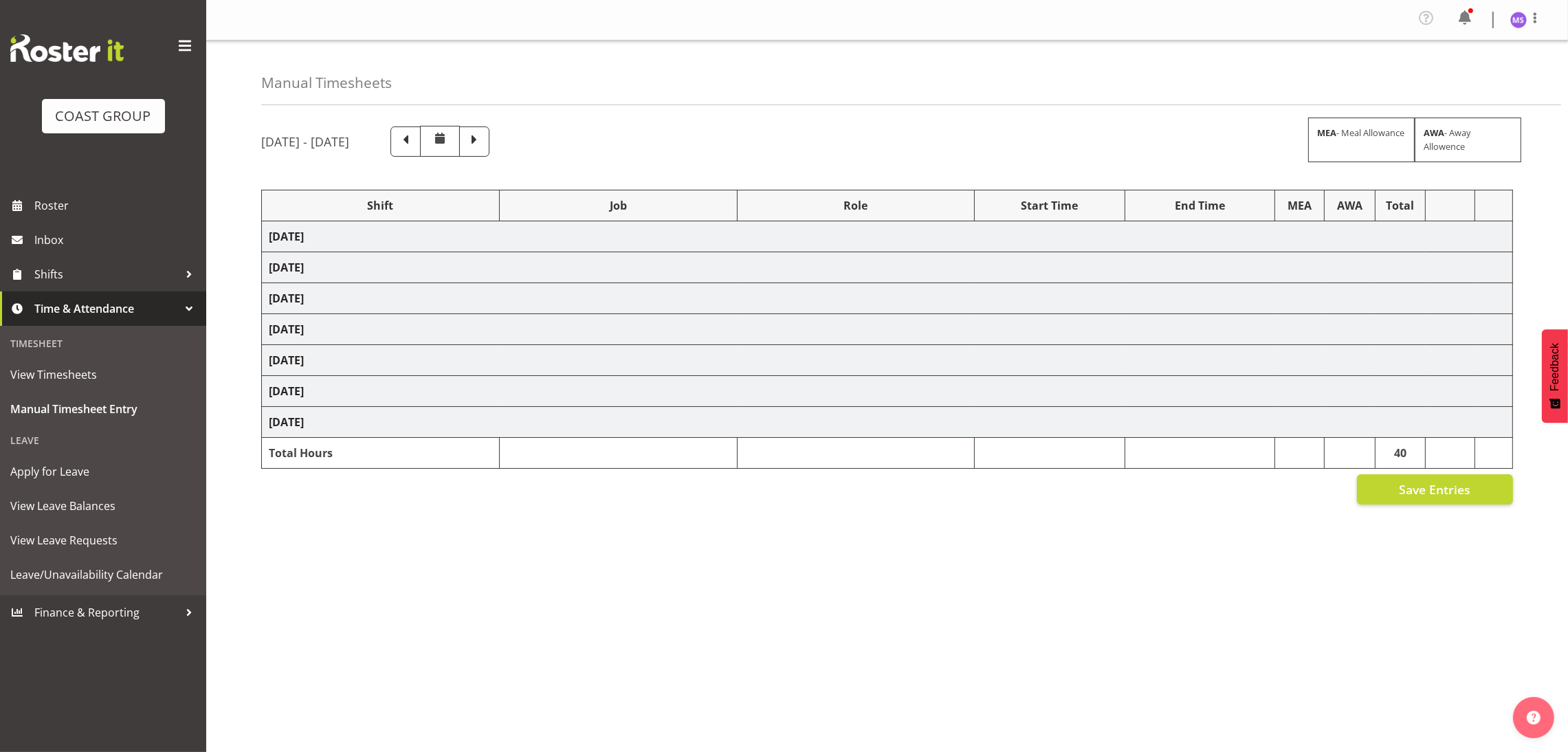
select select "1352"
select select "8955"
select select "1352"
select select "8955"
select select "1352"
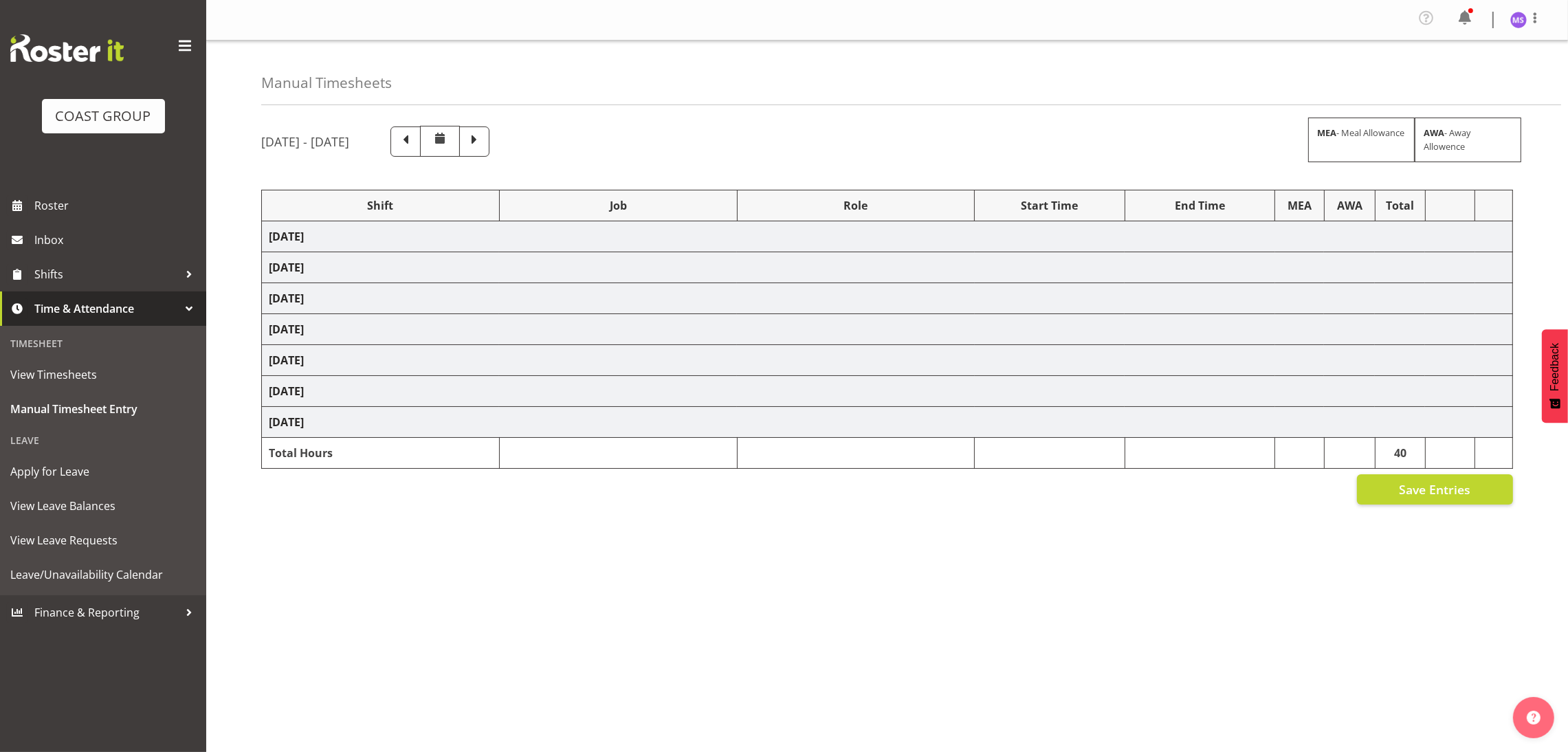
select select "69"
select select "24997"
select select "10268"
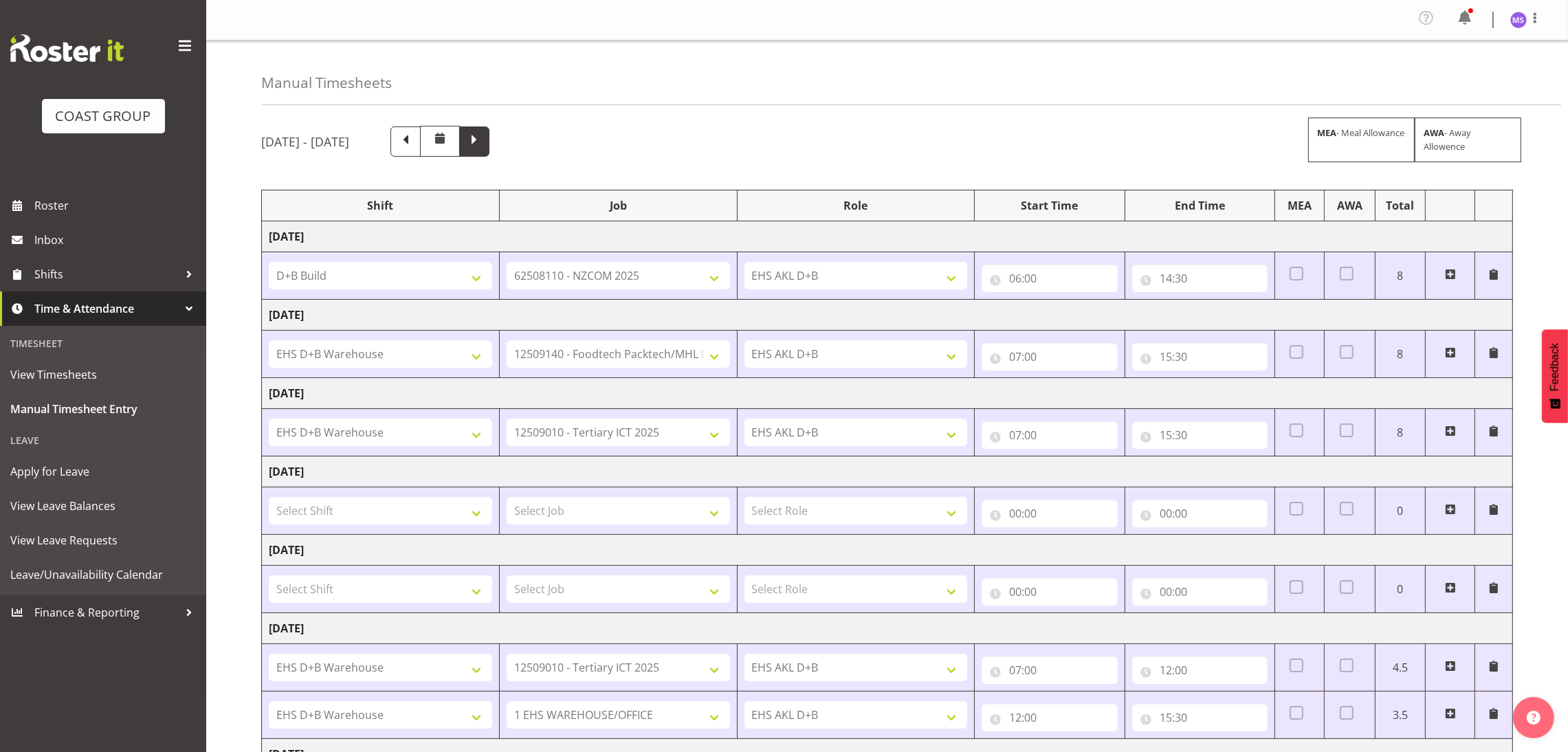
click at [490, 153] on span at bounding box center [474, 141] width 31 height 31
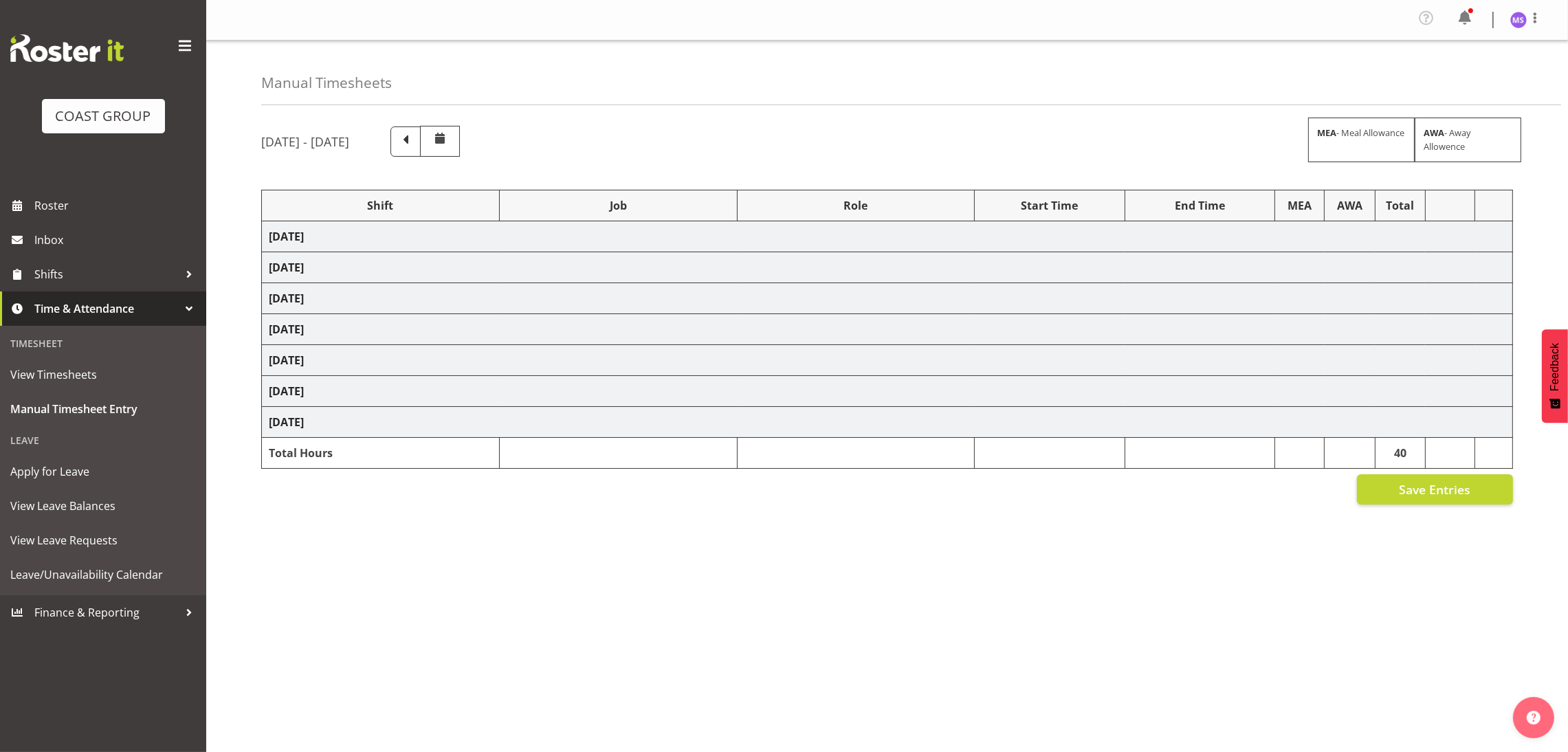
select select "1352"
select select "10598"
select select "1352"
select select "3050"
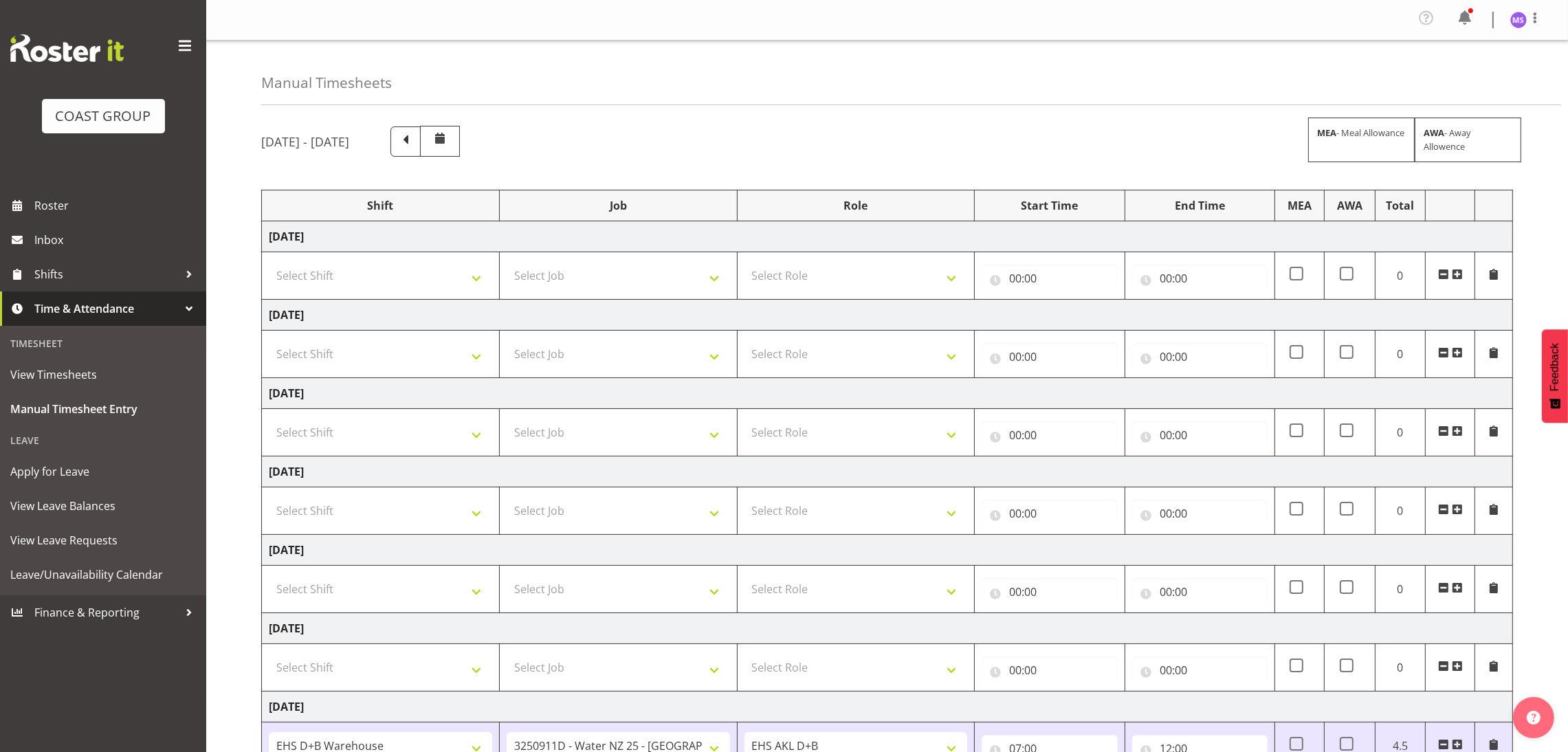
scroll to position [162, 0]
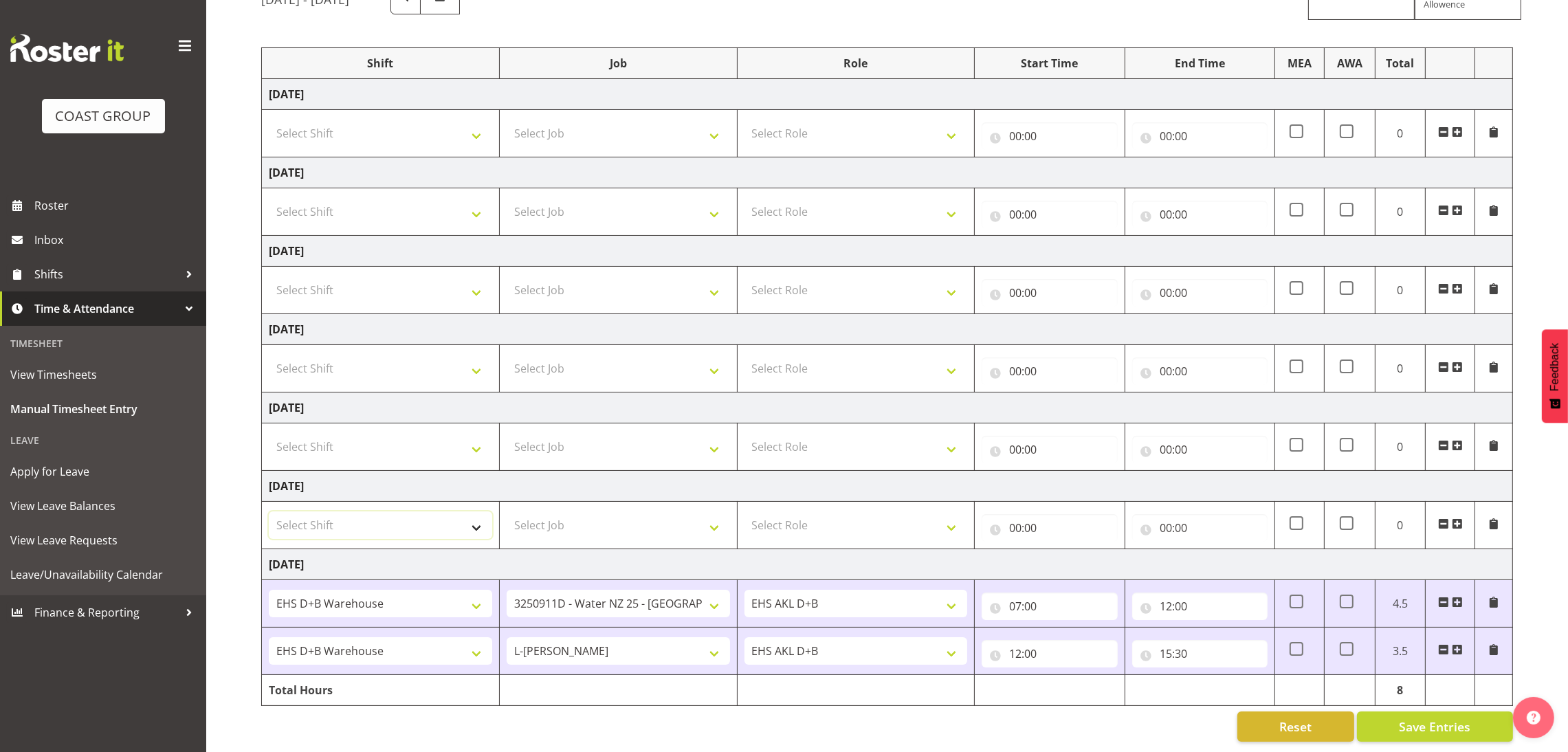
click at [431, 512] on select "Select Shift D+B @ HiNZ D+B Build D+B Build NZACA D+B Build Tech Day OCT 24 D+B…" at bounding box center [380, 525] width 223 height 28
select select "24997"
click at [269, 512] on select "Select Shift D+B @ HiNZ D+B Build D+B Build NZACA D+B Build Tech Day OCT 24 D+B…" at bounding box center [380, 525] width 223 height 28
click at [692, 513] on select "Select Job 1 Carlton Events 1 Carlton Hamilton 1 Carlton Wellington 1 EHS WAREH…" at bounding box center [618, 525] width 223 height 28
select select "8635"
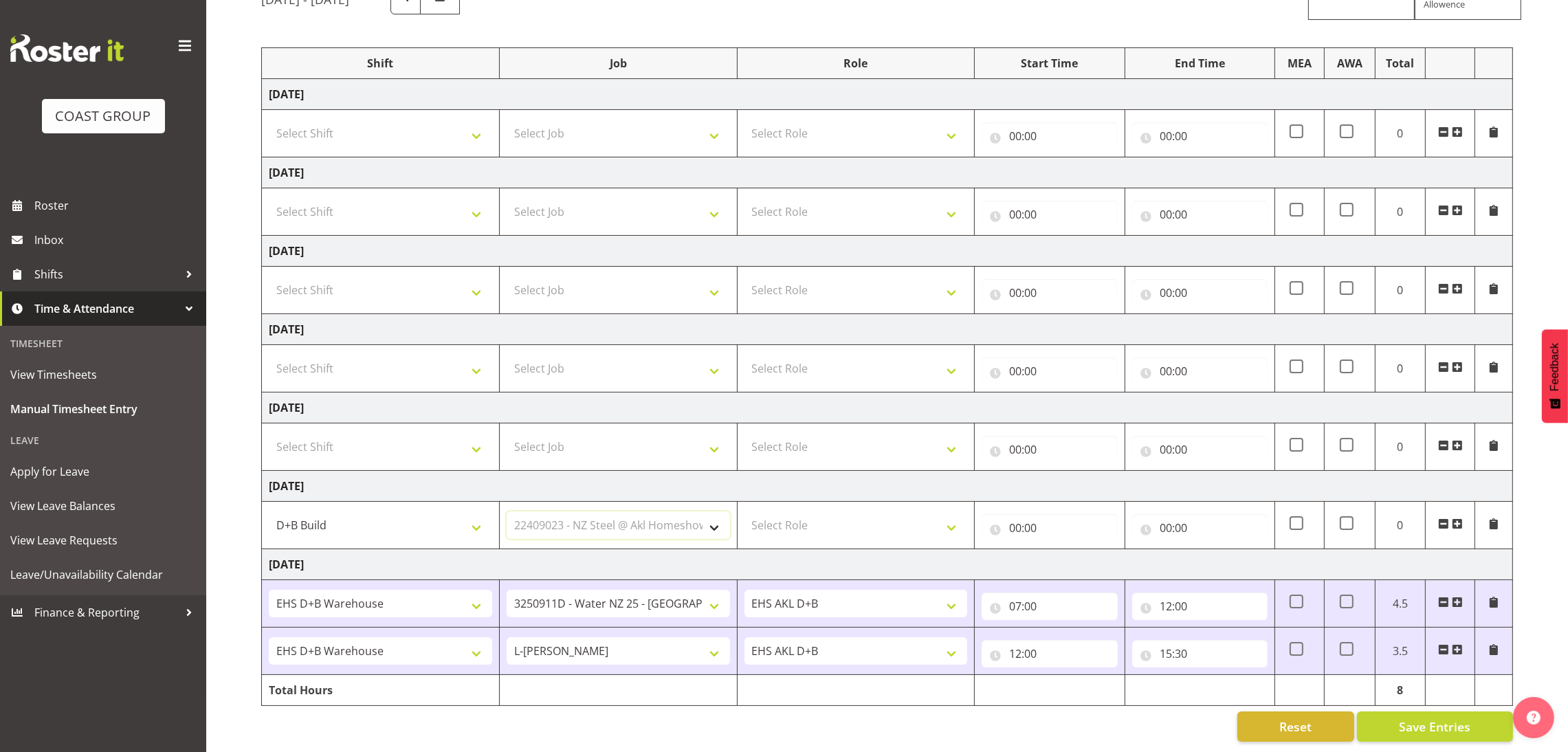
click at [507, 512] on select "Select Job 1 Carlton Events 1 Carlton Hamilton 1 Carlton Wellington 1 EHS WAREH…" at bounding box center [618, 525] width 223 height 28
click at [839, 512] on select "Select Role EHS AKL D+B" at bounding box center [856, 525] width 223 height 28
select select "194"
click at [744, 512] on select "Select Role EHS AKL D+B" at bounding box center [856, 525] width 223 height 28
click at [1022, 515] on input "00:00" at bounding box center [1049, 528] width 136 height 28
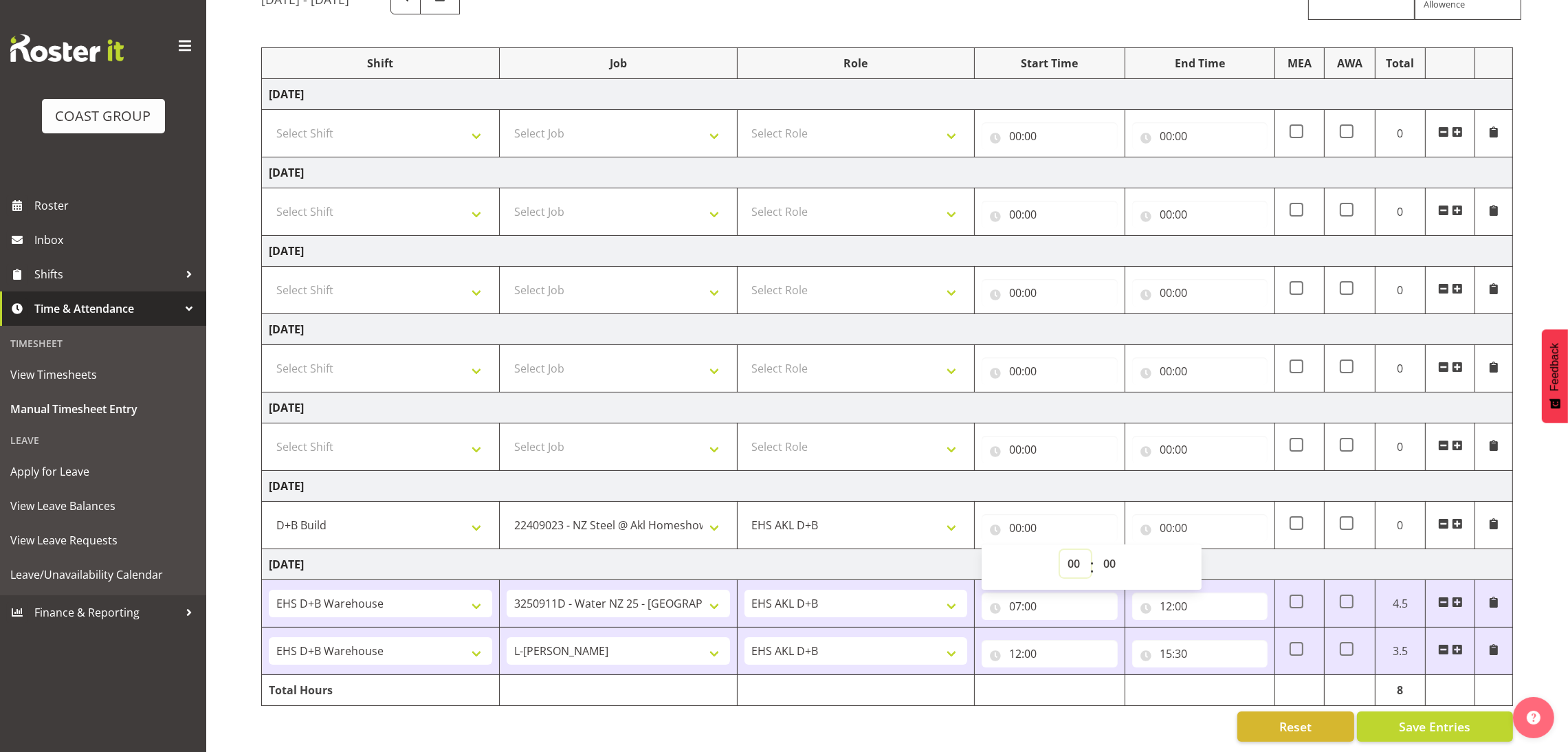
click at [1068, 555] on select "00 01 02 03 04 05 06 07 08 09 10 11 12 13 14 15 16 17 18 19 20 21 22 23" at bounding box center [1076, 563] width 31 height 28
select select "7"
click at [1060, 550] on select "00 01 02 03 04 05 06 07 08 09 10 11 12 13 14 15 16 17 18 19 20 21 22 23" at bounding box center [1076, 563] width 31 height 28
type input "07:00"
click at [1162, 514] on input "00:00" at bounding box center [1200, 528] width 136 height 28
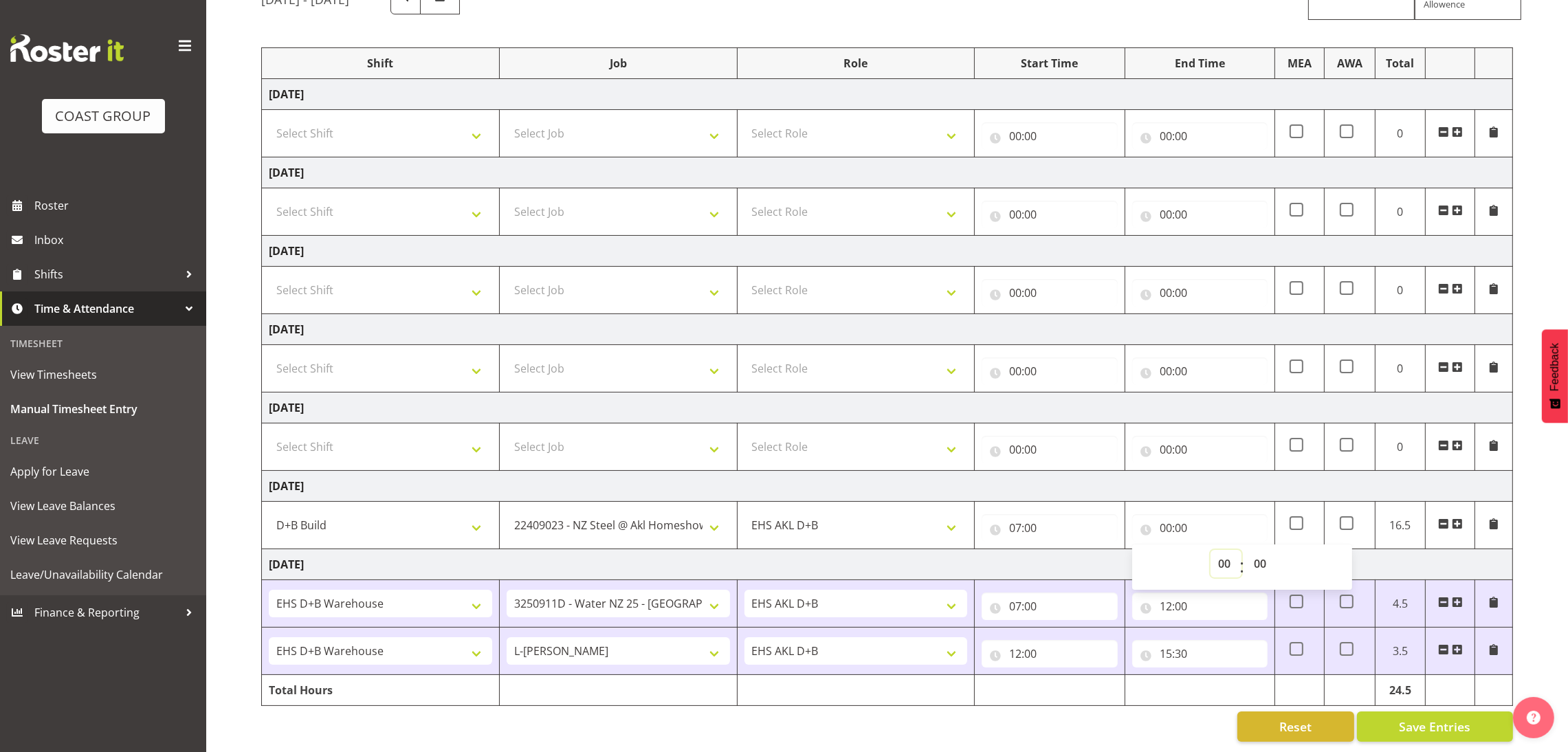
click at [1222, 550] on select "00 01 02 03 04 05 06 07 08 09 10 11 12 13 14 15 16 17 18 19 20 21 22 23" at bounding box center [1226, 563] width 31 height 28
select select "15"
click at [1210, 550] on select "00 01 02 03 04 05 06 07 08 09 10 11 12 13 14 15 16 17 18 19 20 21 22 23" at bounding box center [1226, 563] width 31 height 28
type input "15:00"
click at [1261, 550] on select "00 01 02 03 04 05 06 07 08 09 10 11 12 13 14 15 16 17 18 19 20 21 22 23 24 25 2…" at bounding box center [1261, 563] width 31 height 28
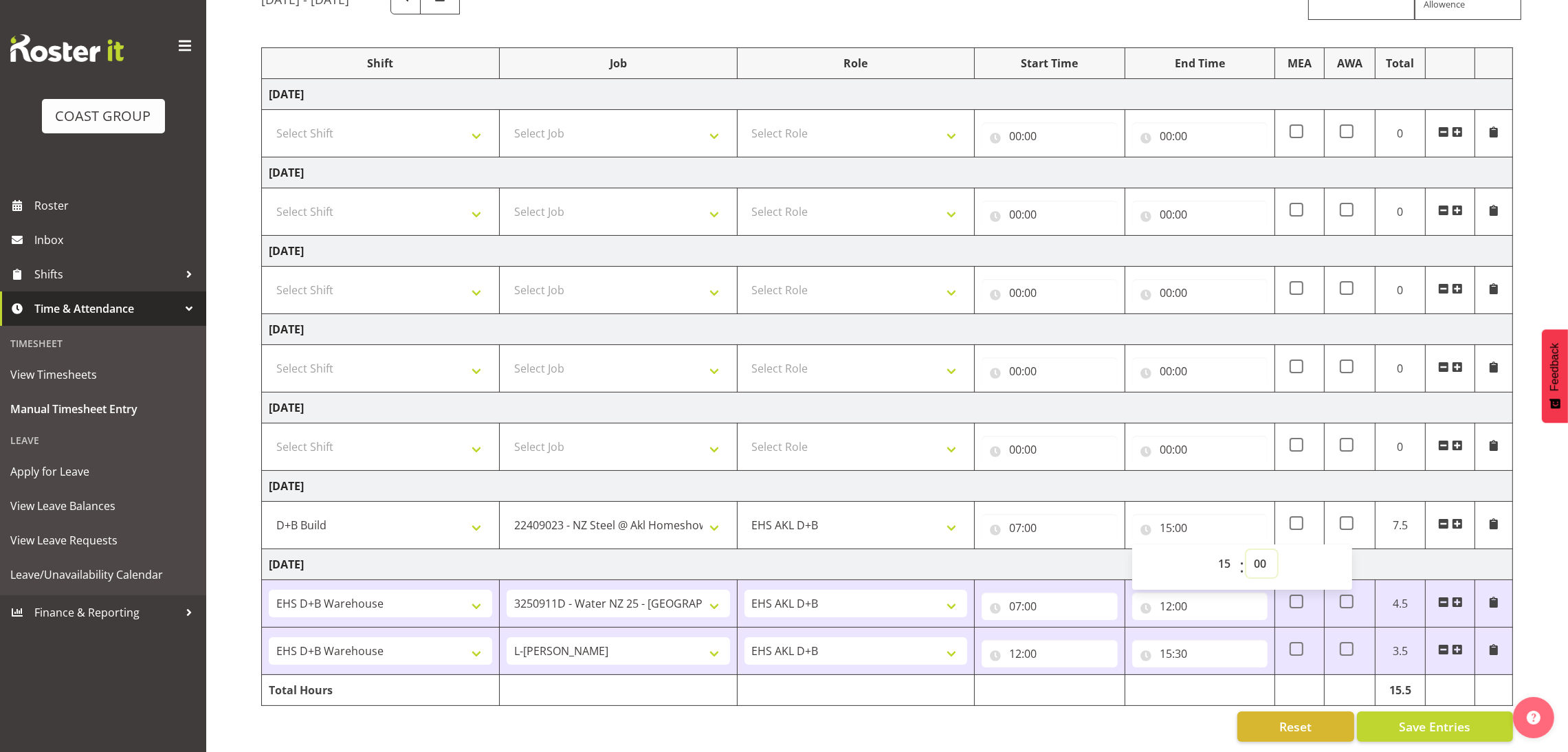
select select "30"
click at [1246, 550] on select "00 01 02 03 04 05 06 07 08 09 10 11 12 13 14 15 16 17 18 19 20 21 22 23 24 25 2…" at bounding box center [1261, 563] width 31 height 28
type input "15:30"
click at [1410, 717] on span "Save Entries" at bounding box center [1434, 726] width 72 height 18
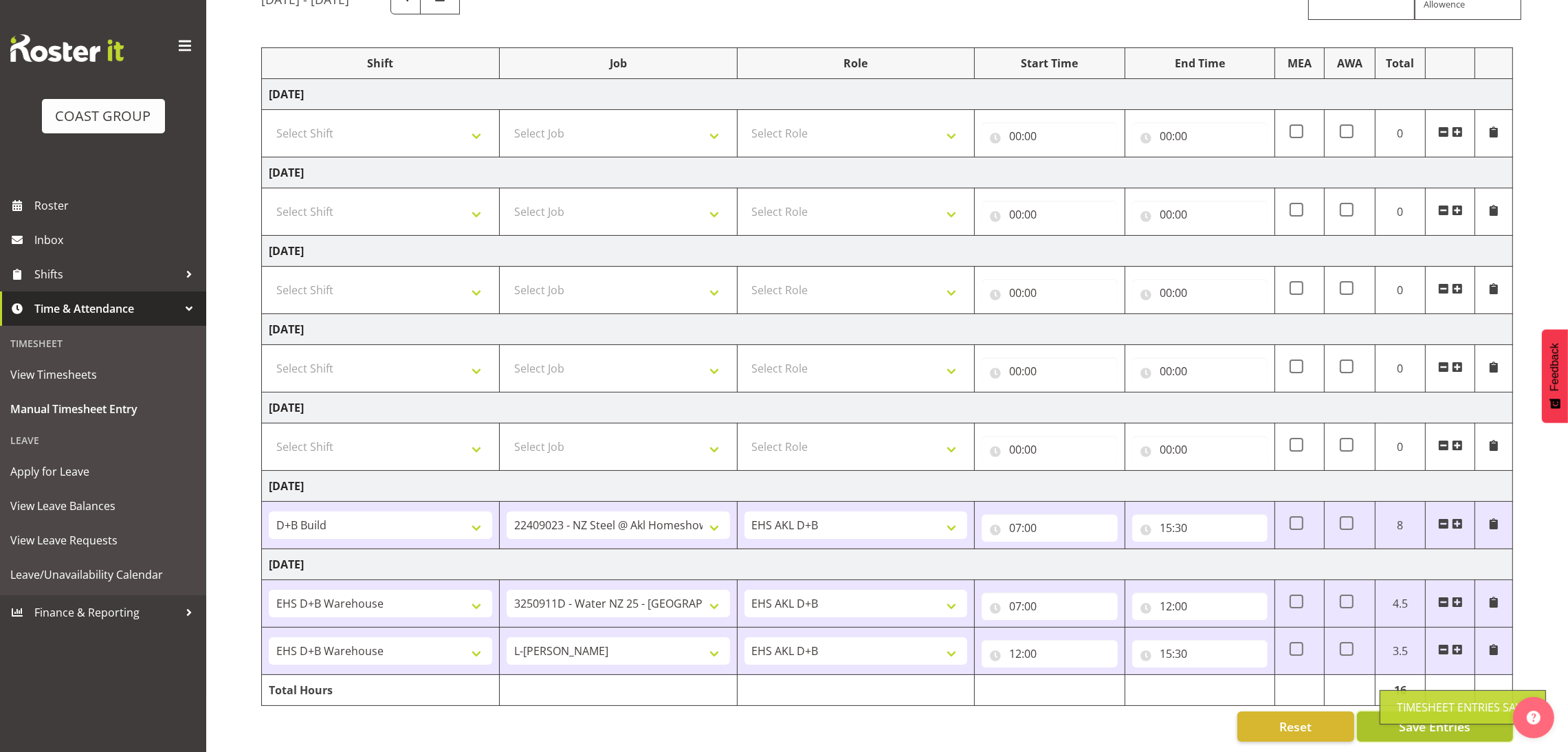
click at [1410, 609] on body "COAST GROUP Roster Inbox Shifts Time & Attendance Timesheet View Timesheets Man…" at bounding box center [784, 233] width 1568 height 752
click at [426, 355] on select "Select Shift D+B @ HiNZ D+B Build D+B Build NZACA D+B Build Tech Day OCT 24 D+B…" at bounding box center [380, 368] width 223 height 28
select select "24997"
click at [269, 355] on select "Select Shift D+B @ HiNZ D+B Build D+B Build NZACA D+B Build Tech Day OCT 24 D+B…" at bounding box center [380, 368] width 223 height 28
click at [585, 355] on select "Select Job 1 Carlton Events 1 Carlton Hamilton 1 Carlton Wellington 1 EHS WAREH…" at bounding box center [618, 368] width 223 height 28
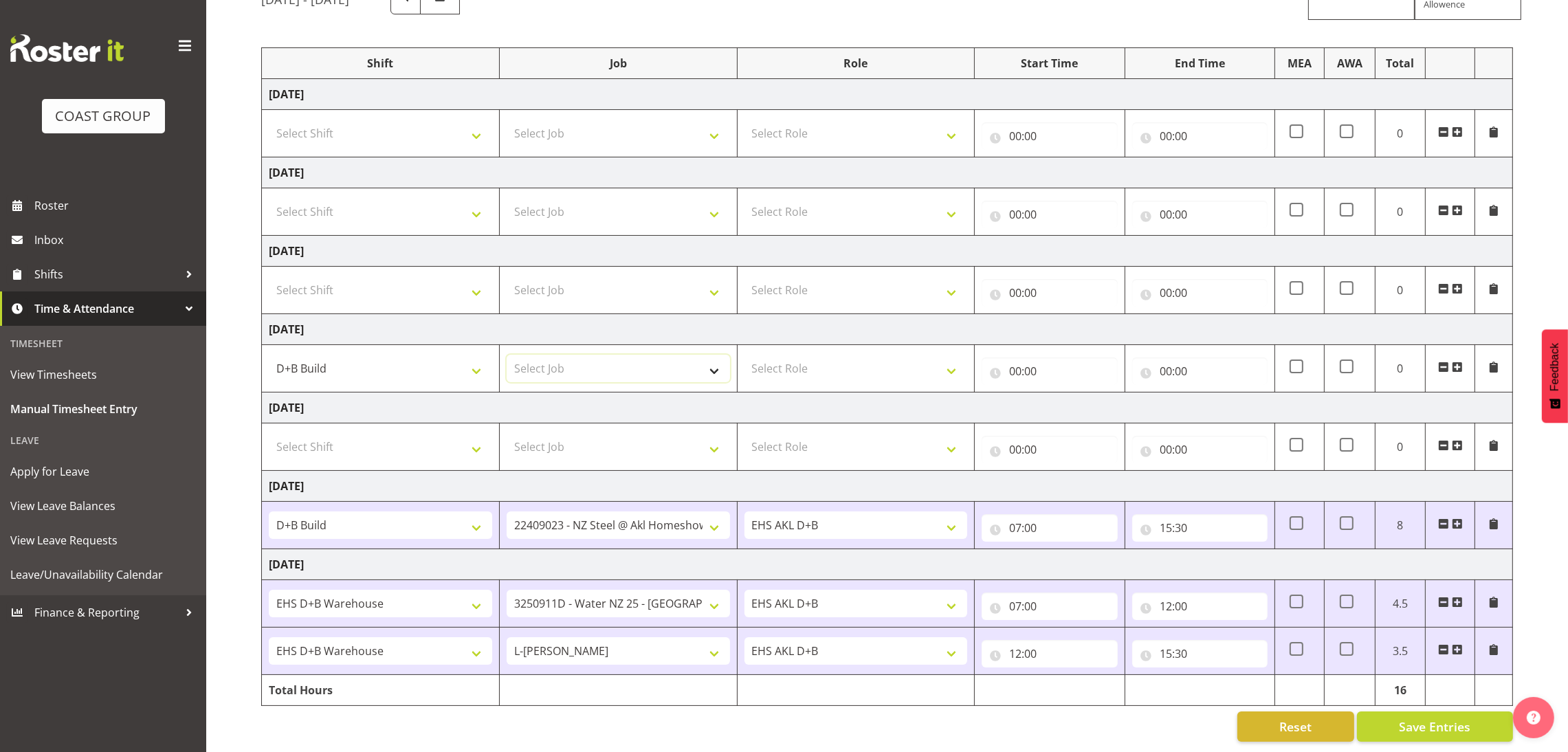
select select "8635"
click at [507, 355] on select "Select Job 1 Carlton Events 1 Carlton Hamilton 1 Carlton Wellington 1 EHS WAREH…" at bounding box center [618, 368] width 223 height 28
click at [832, 355] on select "Select Role EHS AKL D+B" at bounding box center [856, 368] width 223 height 28
select select "194"
click at [744, 355] on select "Select Role EHS AKL D+B" at bounding box center [856, 368] width 223 height 28
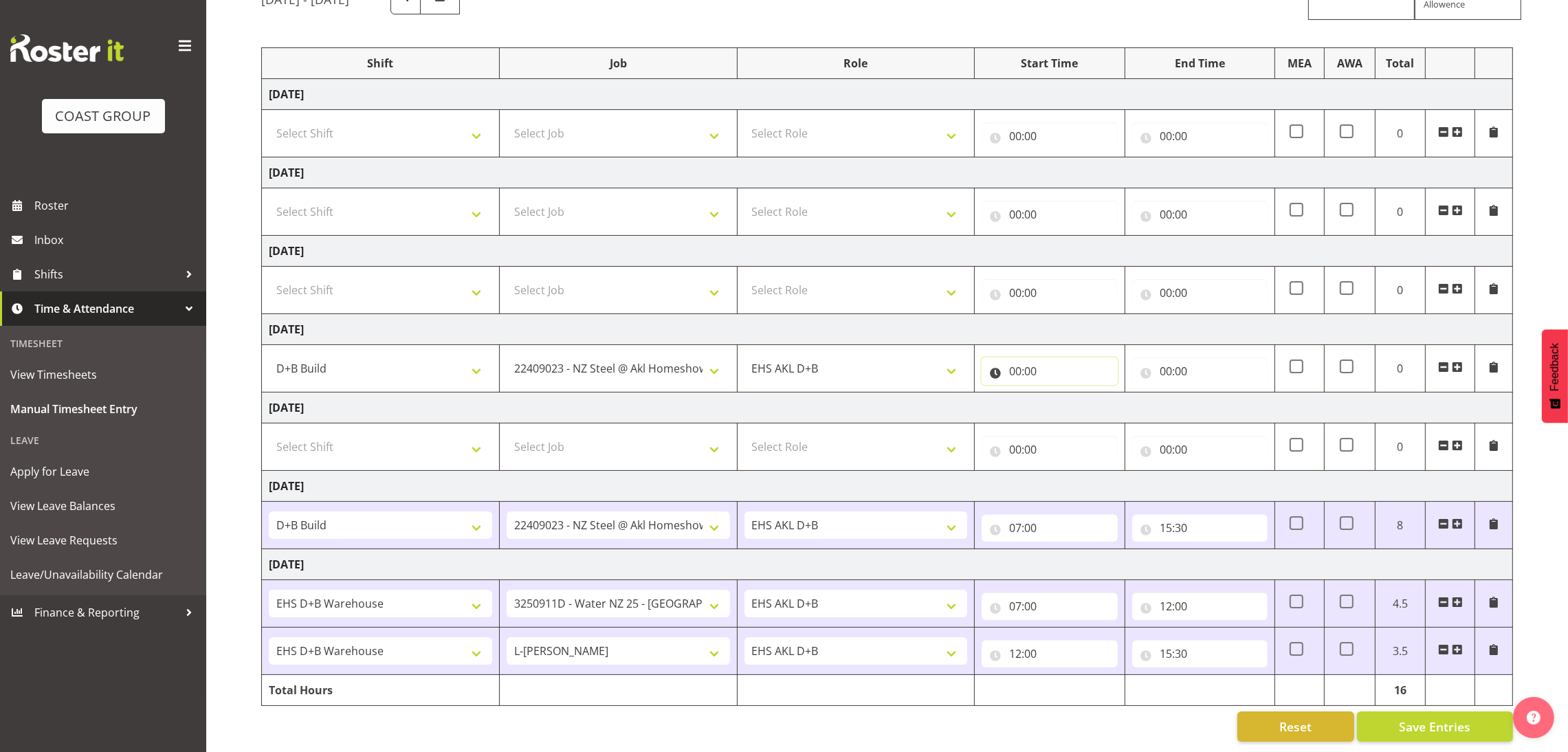
click at [1010, 360] on input "00:00" at bounding box center [1049, 371] width 136 height 28
click at [1067, 395] on select "00 01 02 03 04 05 06 07 08 09 10 11 12 13 14 15 16 17 18 19 20 21 22 23" at bounding box center [1076, 407] width 31 height 28
select select "9"
click at [1060, 393] on select "00 01 02 03 04 05 06 07 08 09 10 11 12 13 14 15 16 17 18 19 20 21 22 23" at bounding box center [1076, 407] width 31 height 28
type input "09:00"
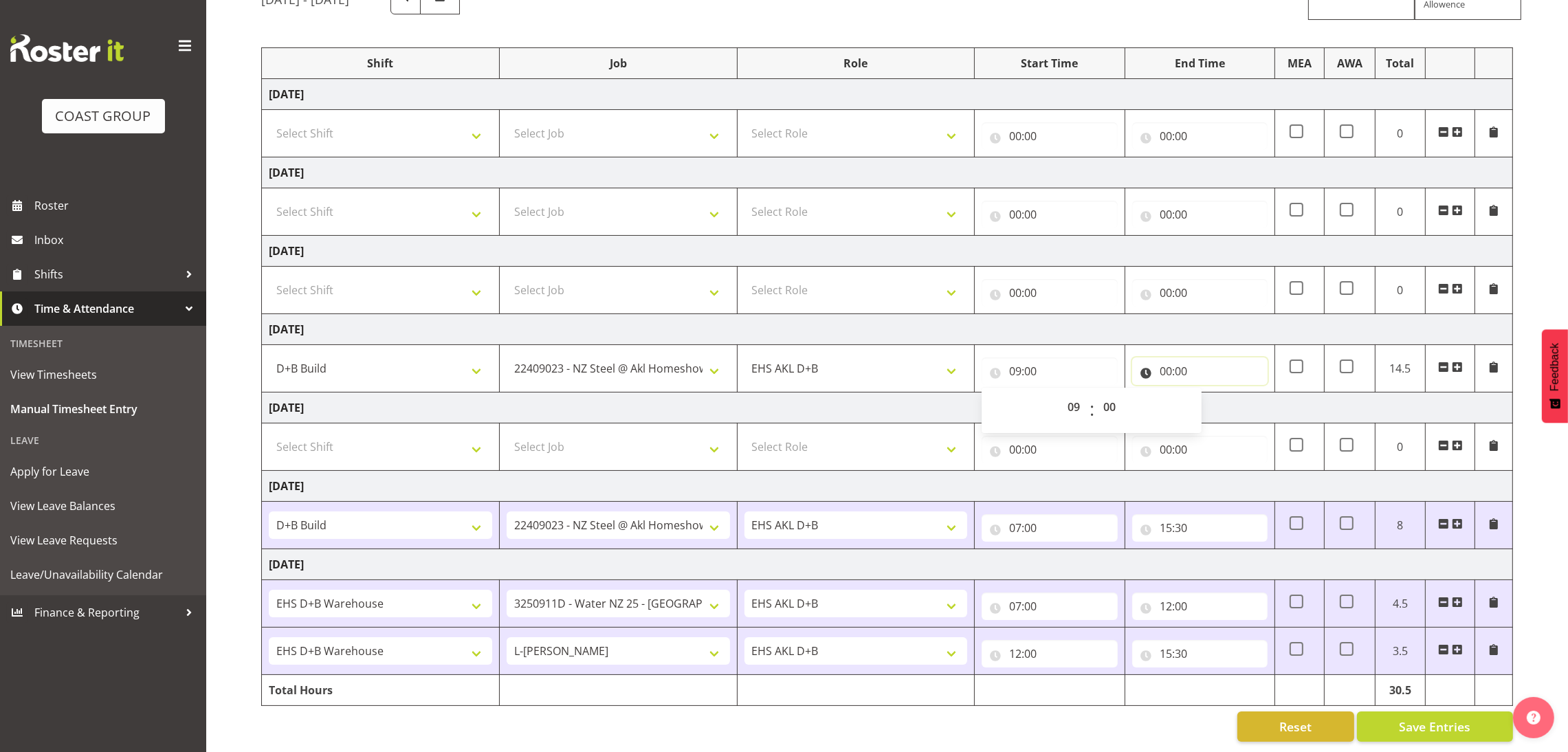
click at [1169, 358] on input "00:00" at bounding box center [1200, 371] width 136 height 28
click at [1231, 393] on select "00 01 02 03 04 05 06 07 08 09 10 11 12 13 14 15 16 17 18 19 20 21 22 23" at bounding box center [1226, 407] width 31 height 28
select select "15"
click at [1210, 393] on select "00 01 02 03 04 05 06 07 08 09 10 11 12 13 14 15 16 17 18 19 20 21 22 23" at bounding box center [1226, 407] width 31 height 28
type input "15:00"
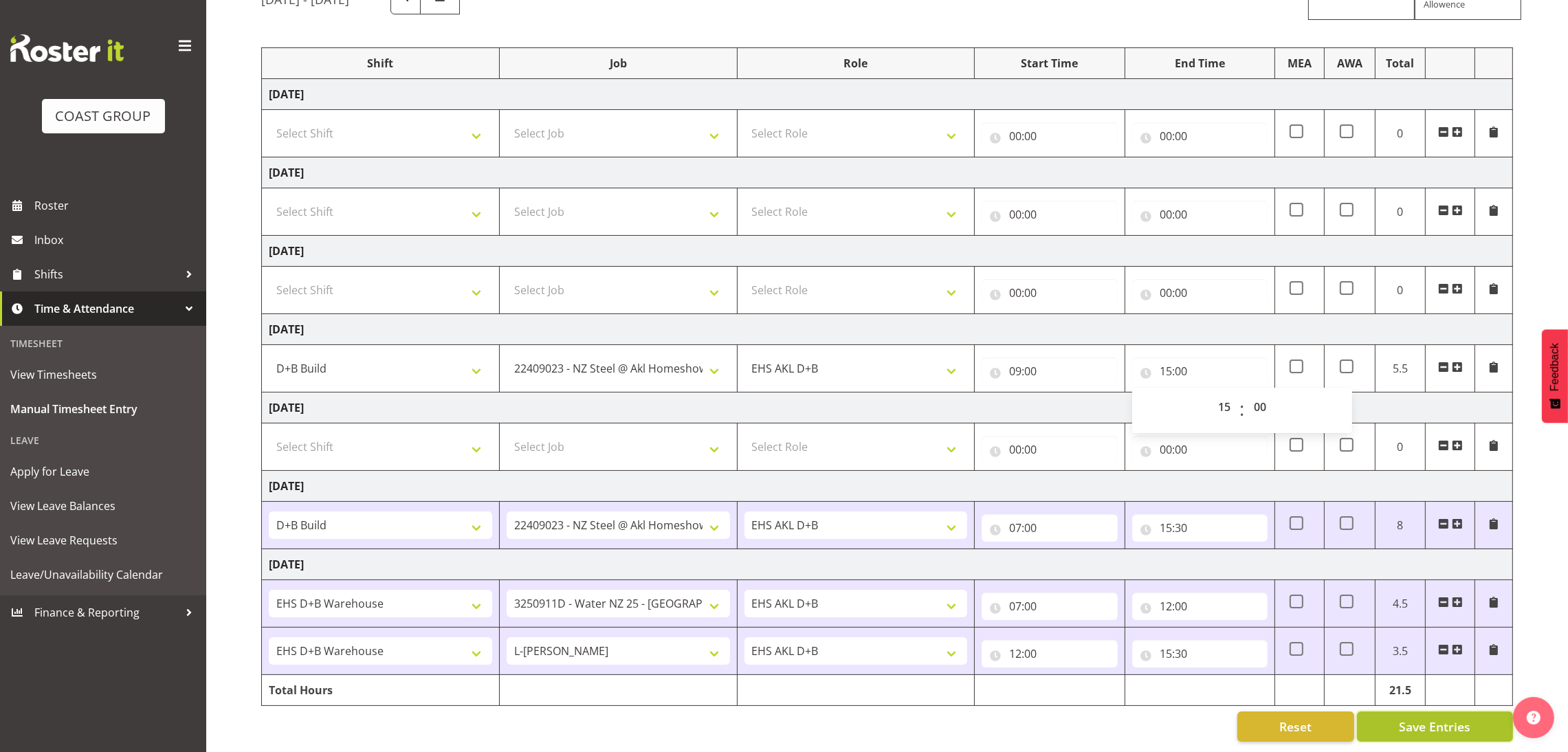
click at [1399, 717] on span "Save Entries" at bounding box center [1434, 726] width 72 height 18
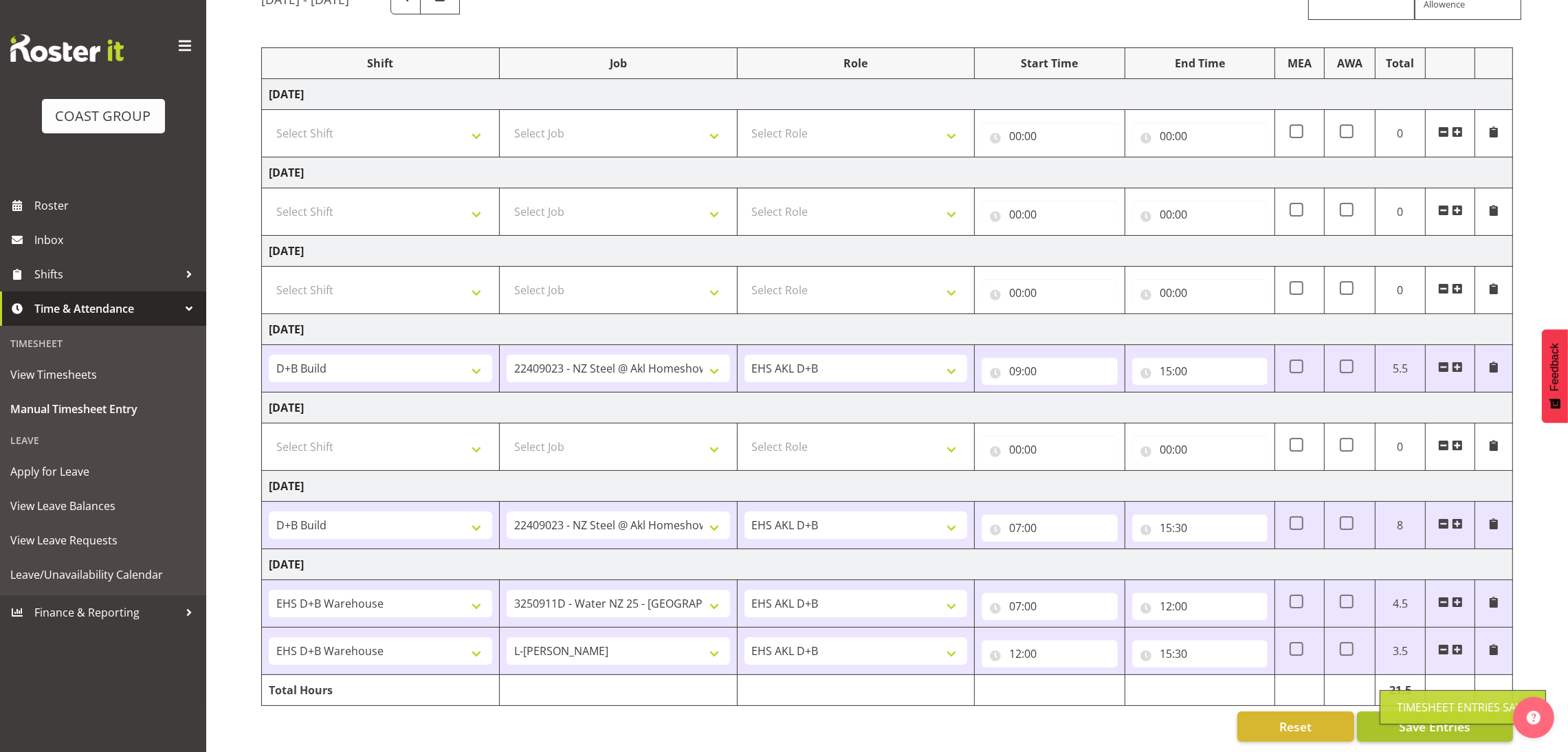
click at [1399, 703] on div "Timesheet Entries Save" at bounding box center [1463, 707] width 132 height 16
click at [429, 280] on select "Select Shift D+B @ HiNZ D+B Build D+B Build NZACA D+B Build Tech Day OCT 24 D+B…" at bounding box center [380, 289] width 223 height 28
select select "40079"
click at [269, 276] on select "Select Shift D+B @ HiNZ D+B Build D+B Build NZACA D+B Build Tech Day OCT 24 D+B…" at bounding box center [380, 289] width 223 height 28
click at [565, 276] on select "Select Job 1 Carlton Events 1 Carlton Hamilton 1 Carlton Wellington 1 EHS WAREH…" at bounding box center [618, 289] width 223 height 28
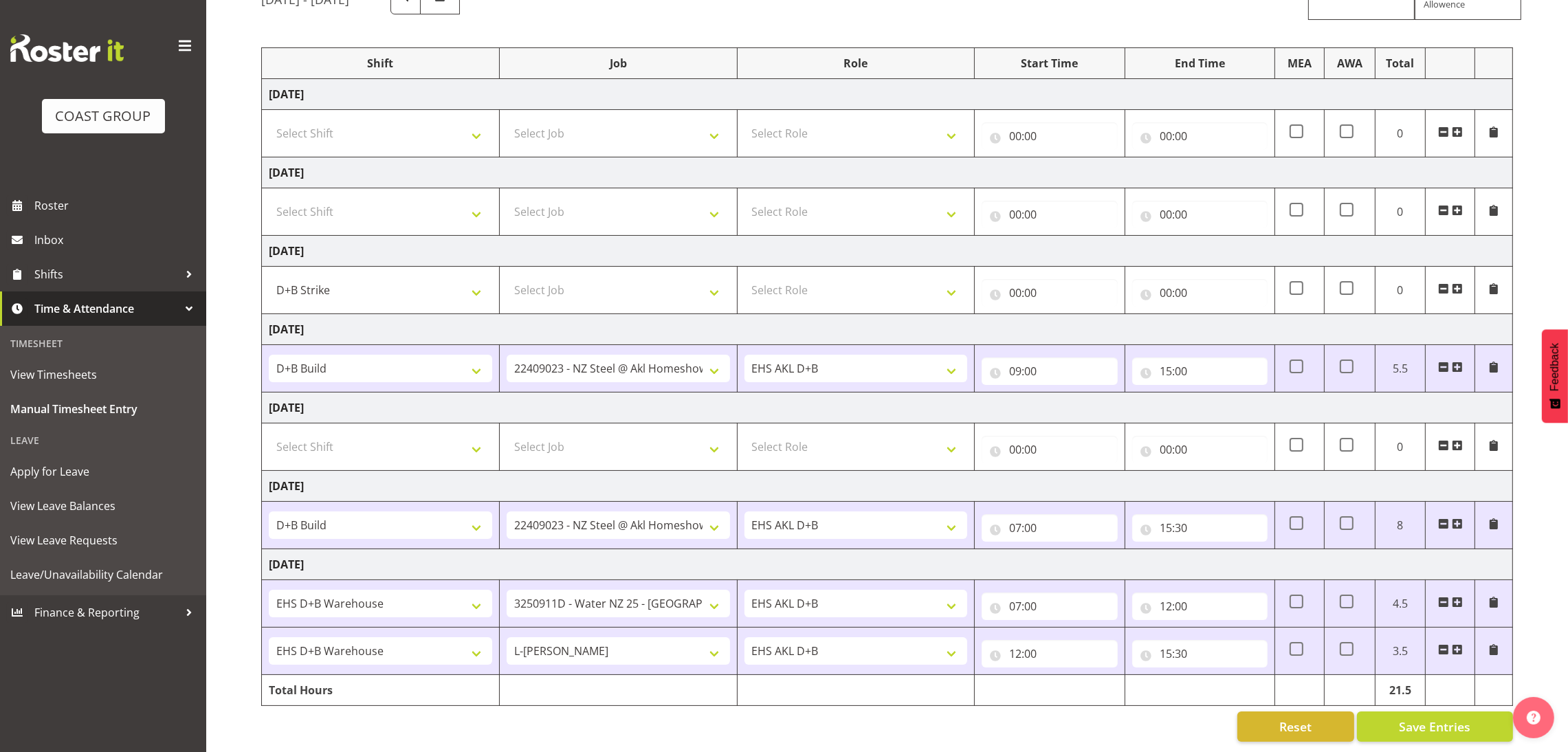
click at [1557, 83] on div "September 3rd - September 9th 2025 MEA - Meal Allowance AWA - Away Allowence Sh…" at bounding box center [915, 363] width 1307 height 779
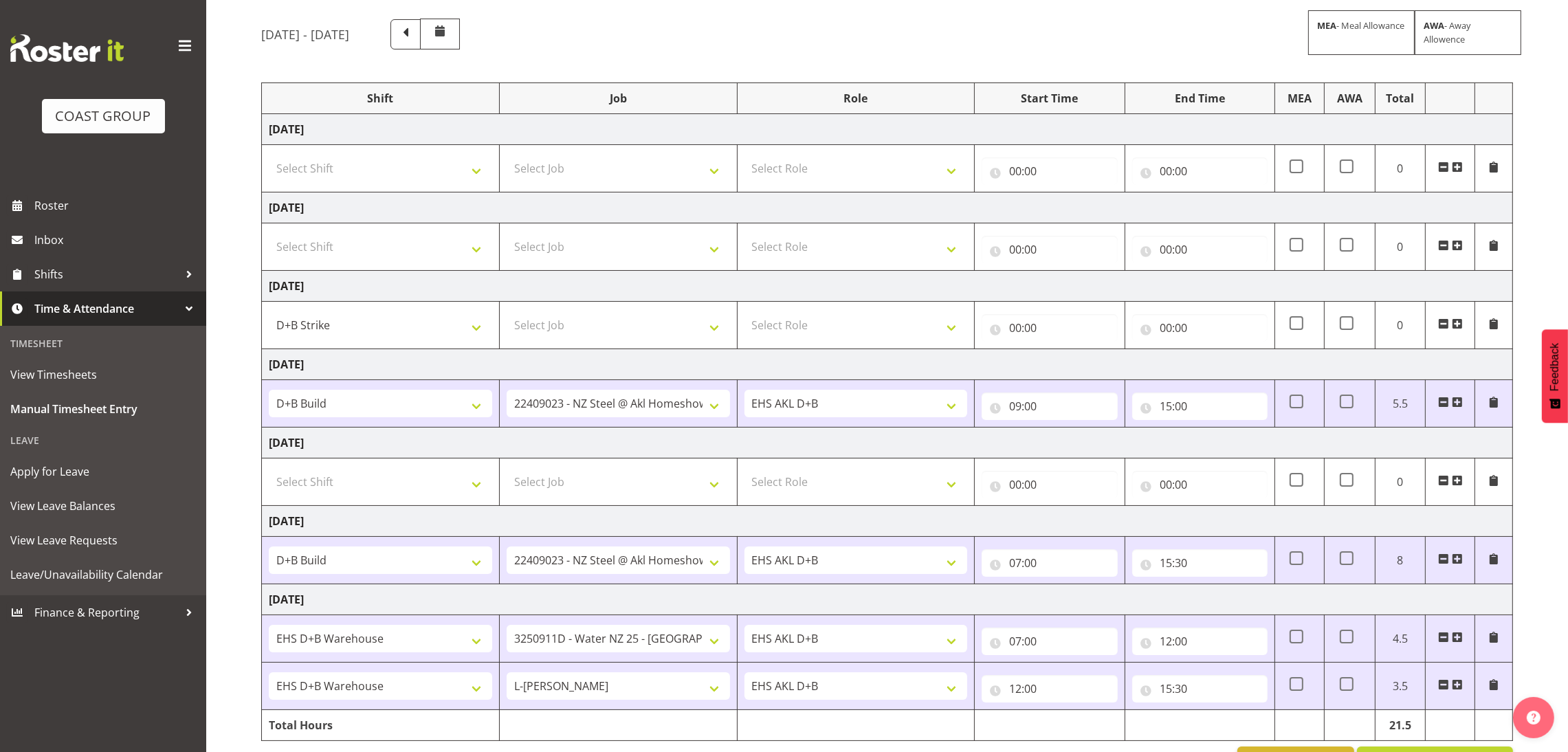
scroll to position [54, 0]
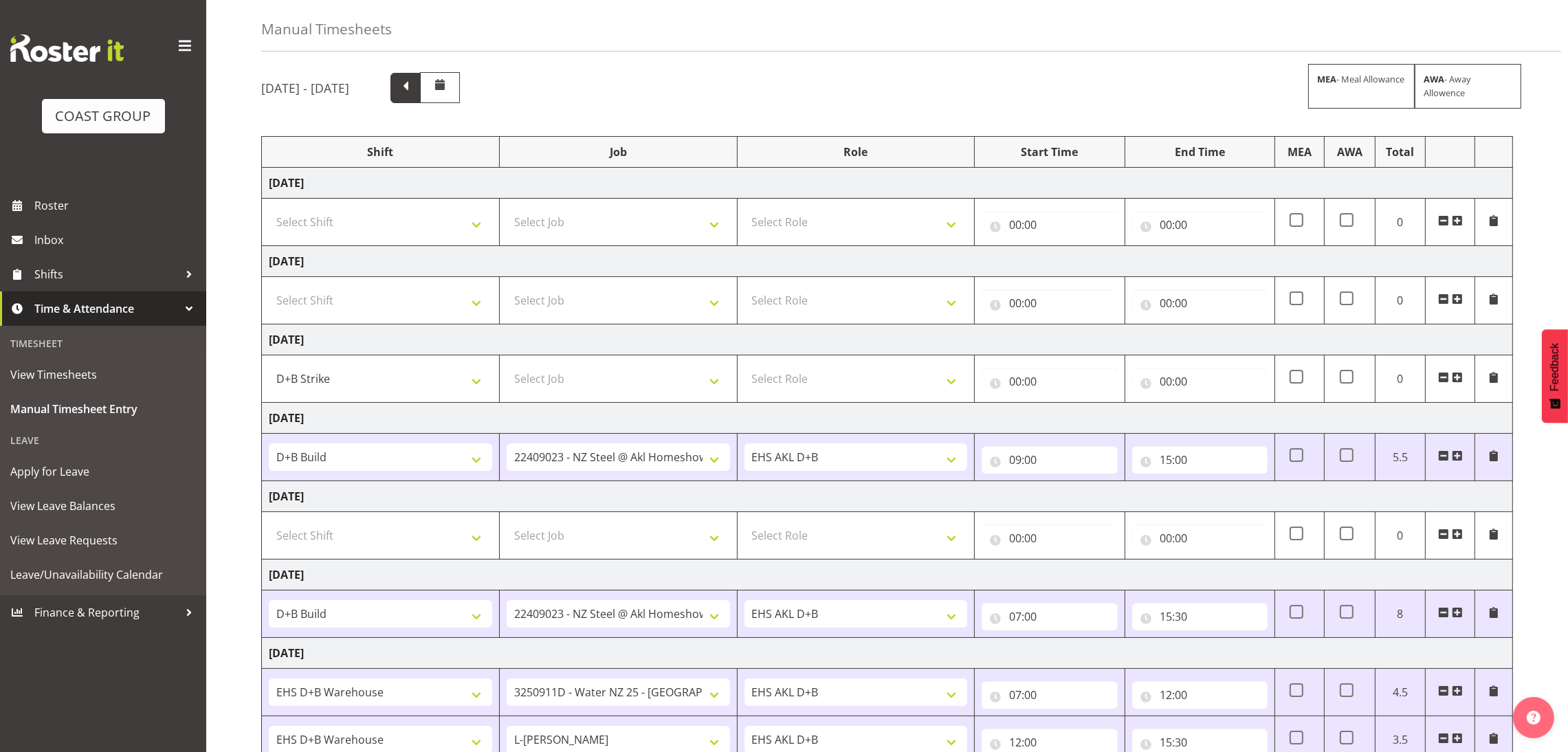
click at [414, 86] on span at bounding box center [405, 86] width 18 height 18
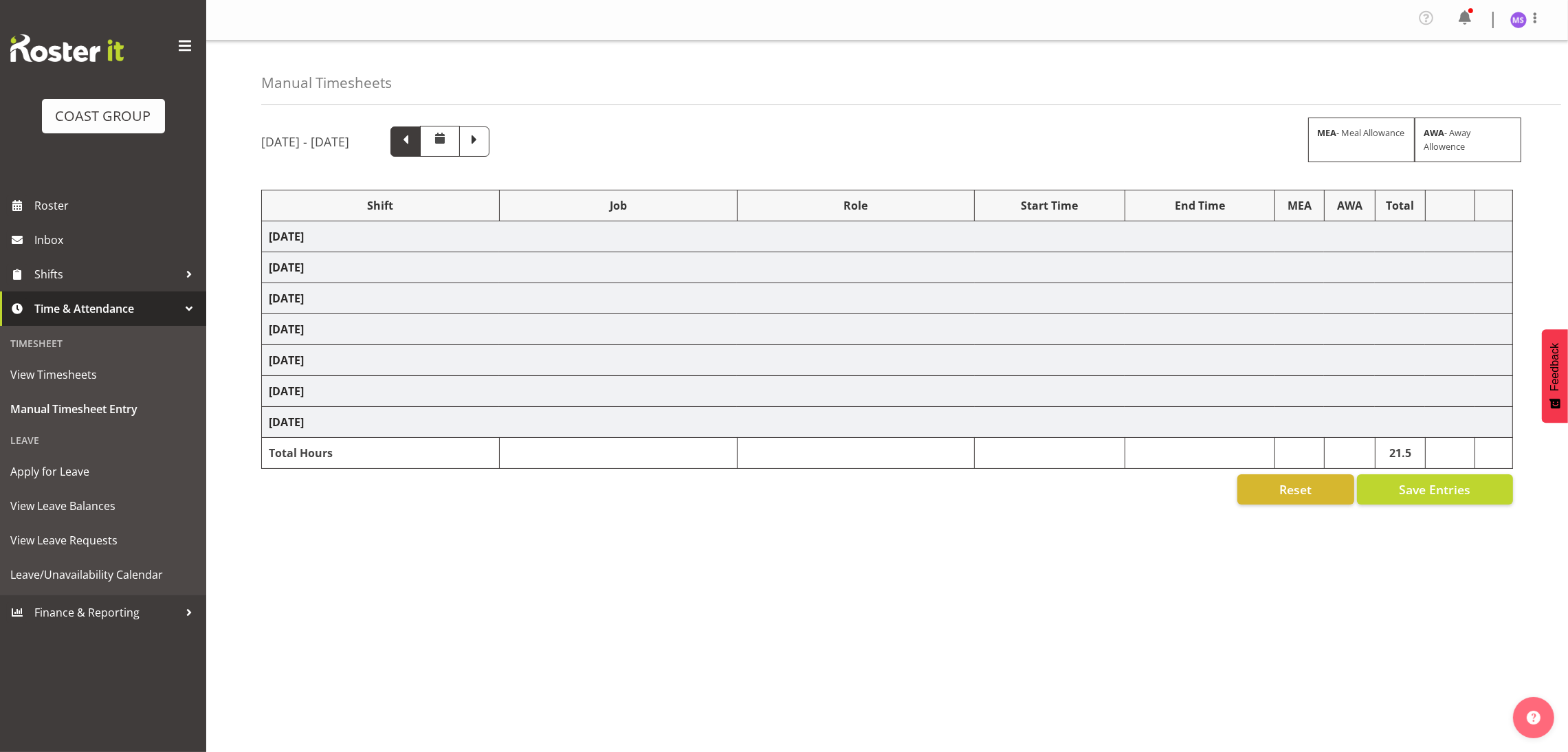
scroll to position [0, 0]
select select "24997"
select select "9601"
select select "1352"
select select "9630"
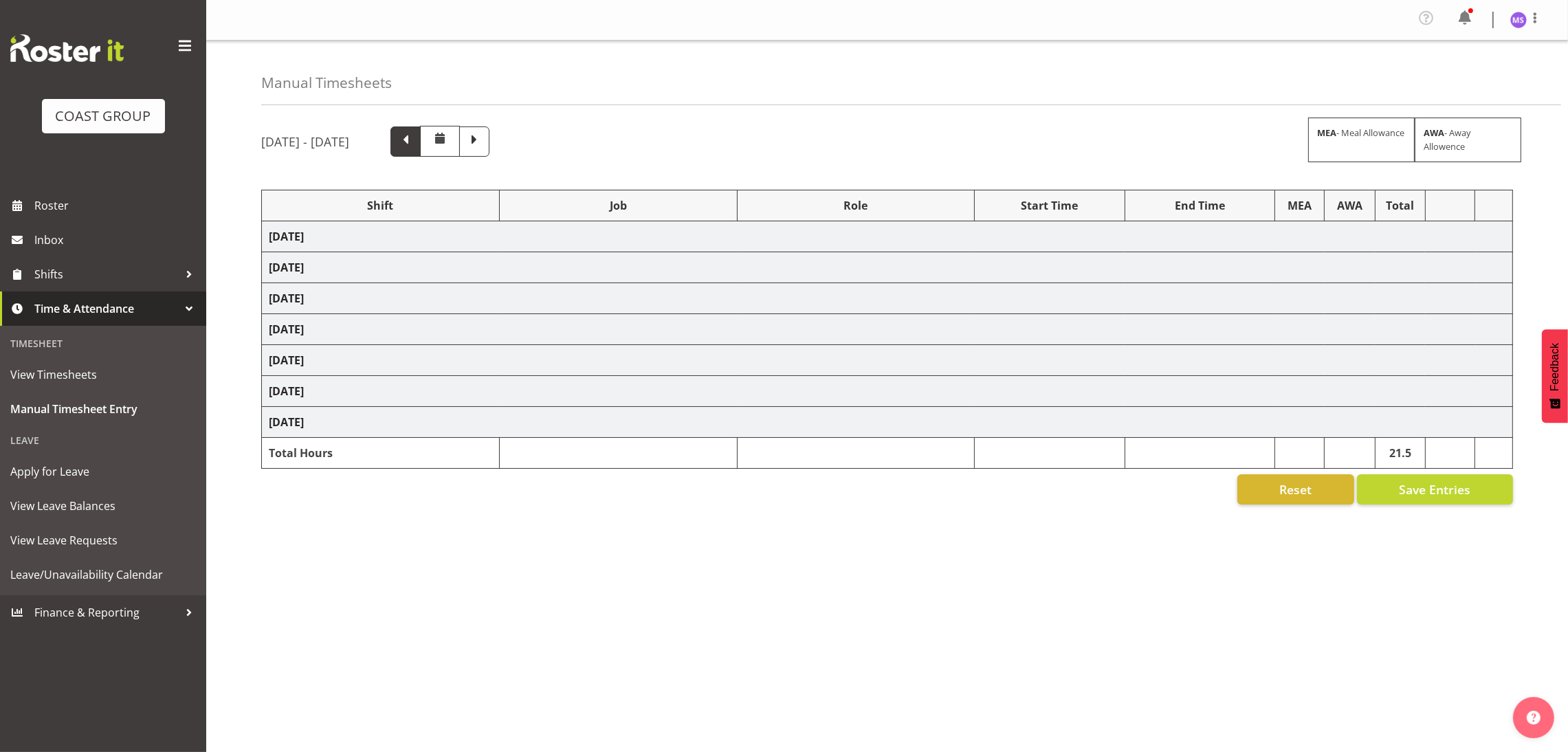
select select "1352"
select select "8955"
select select "1352"
select select "8955"
select select "1352"
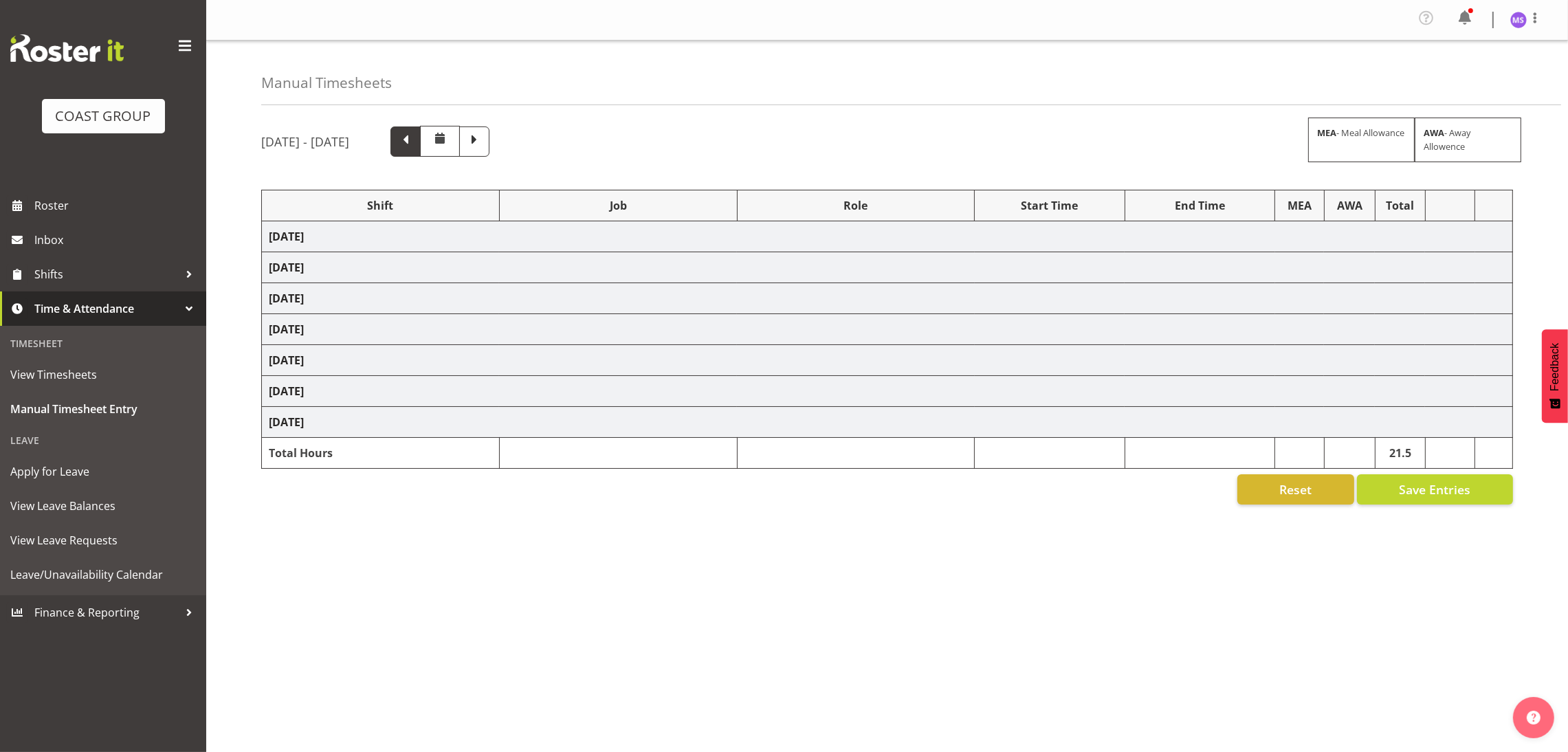
select select "69"
select select "24997"
select select "10268"
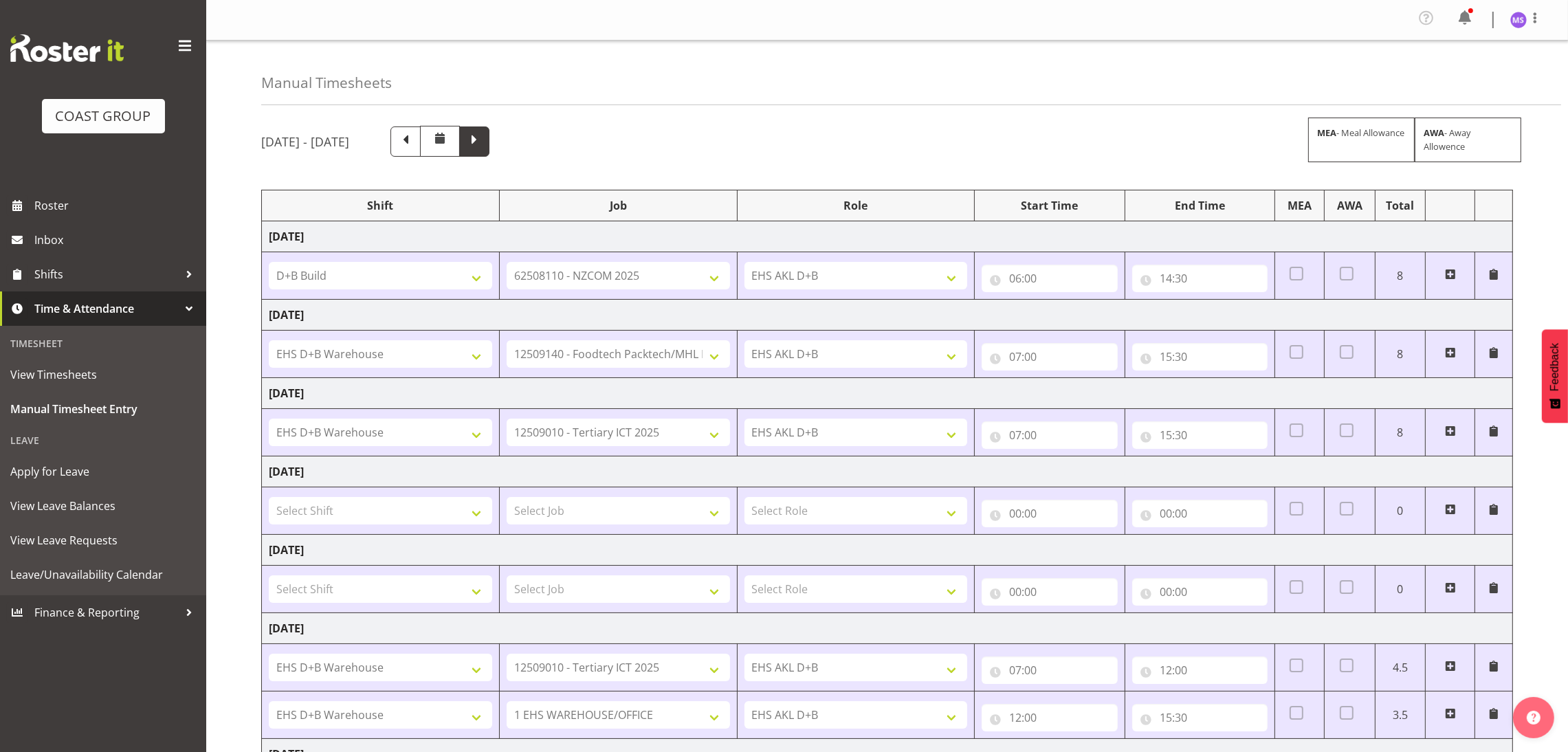
click at [483, 144] on span at bounding box center [474, 140] width 18 height 18
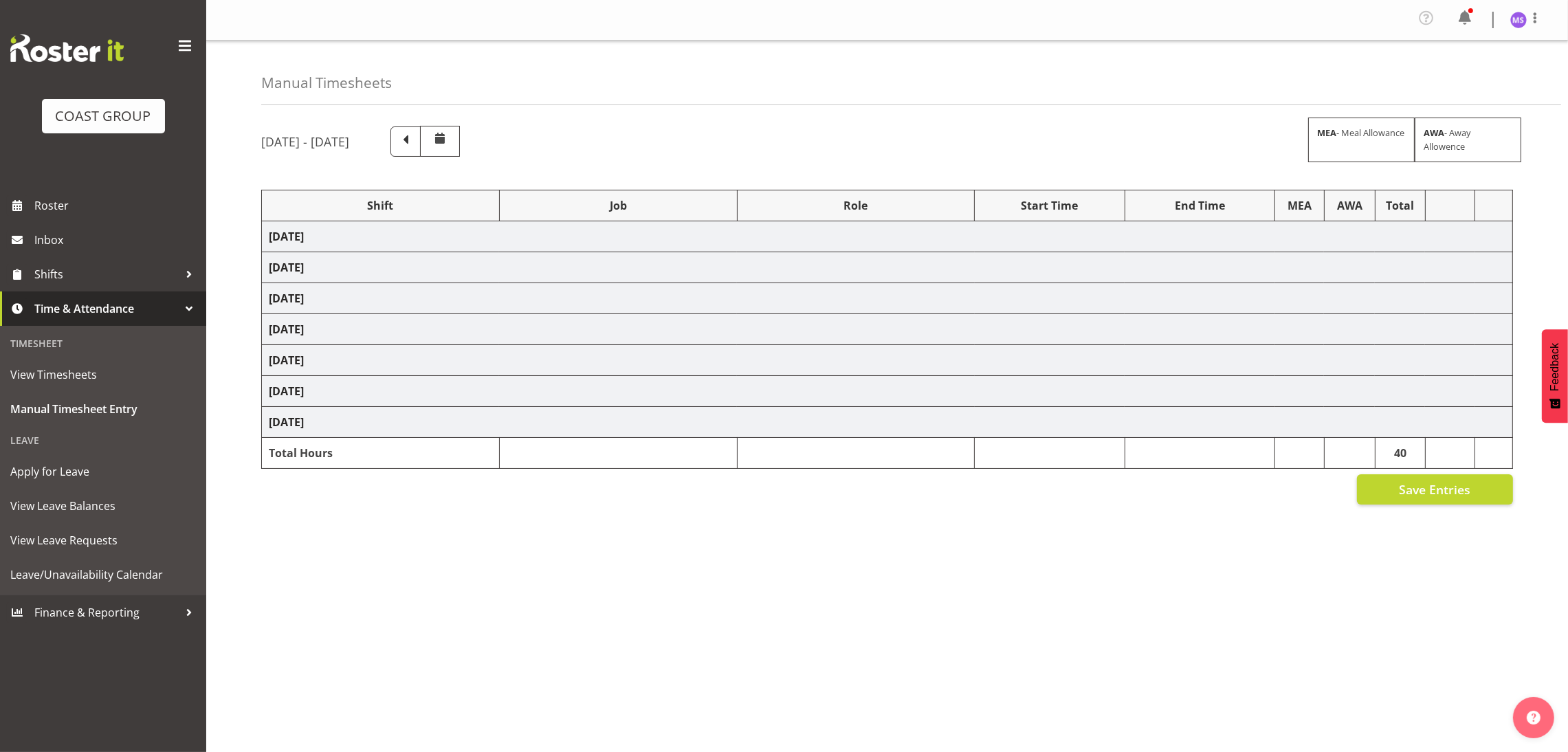
select select "24997"
select select "8635"
select select "24997"
select select "8635"
select select "1352"
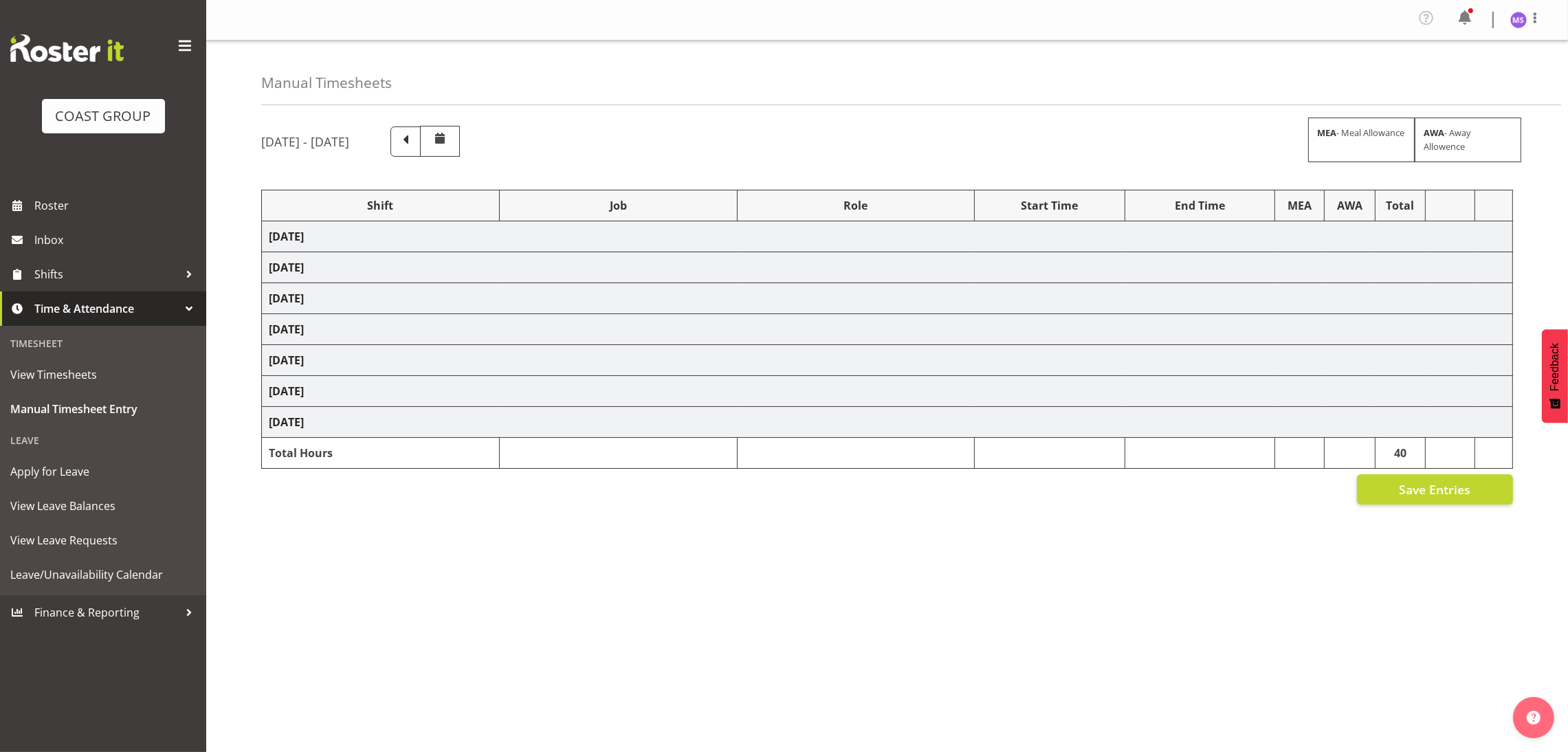
select select "10598"
select select "1352"
select select "3050"
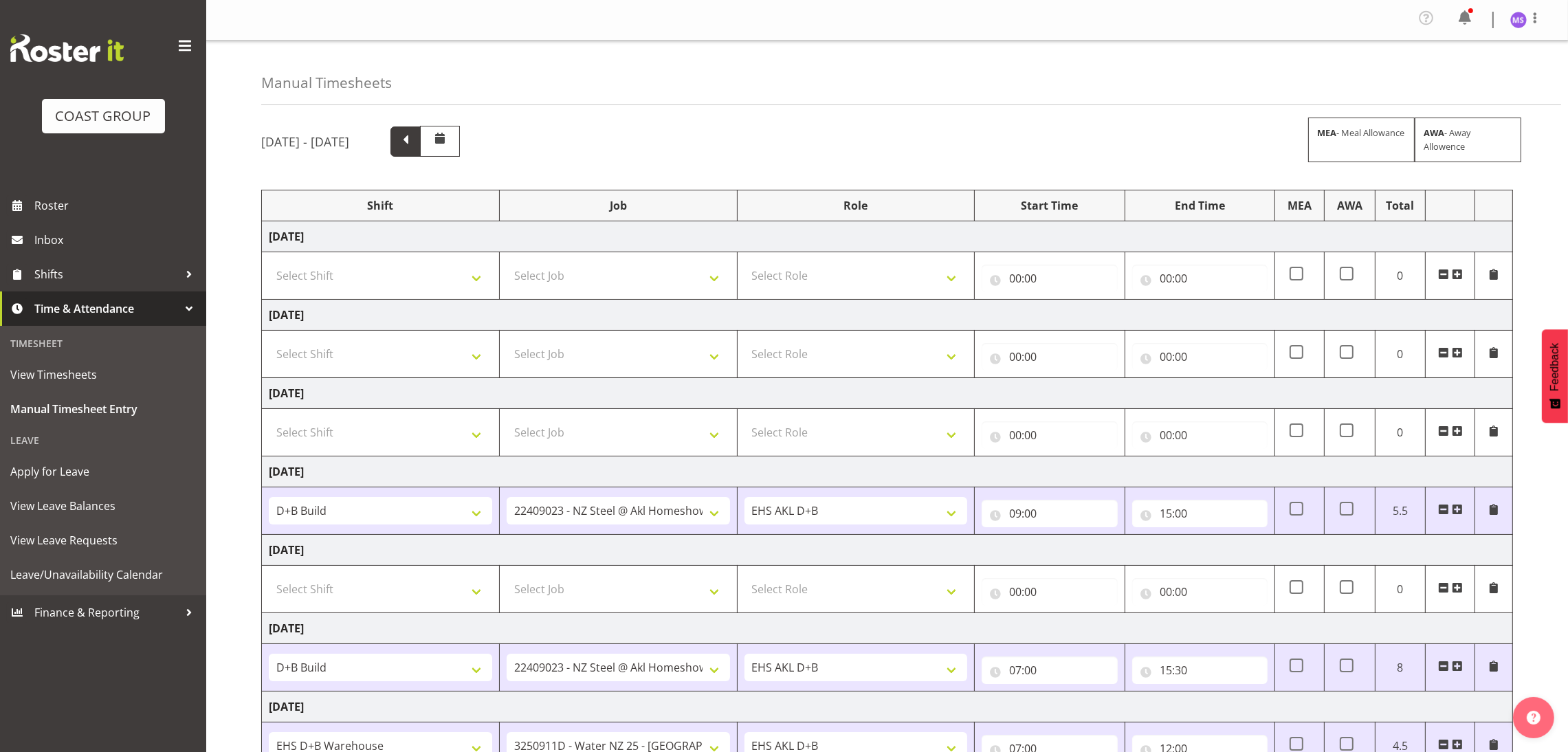
click at [414, 143] on span at bounding box center [405, 140] width 18 height 18
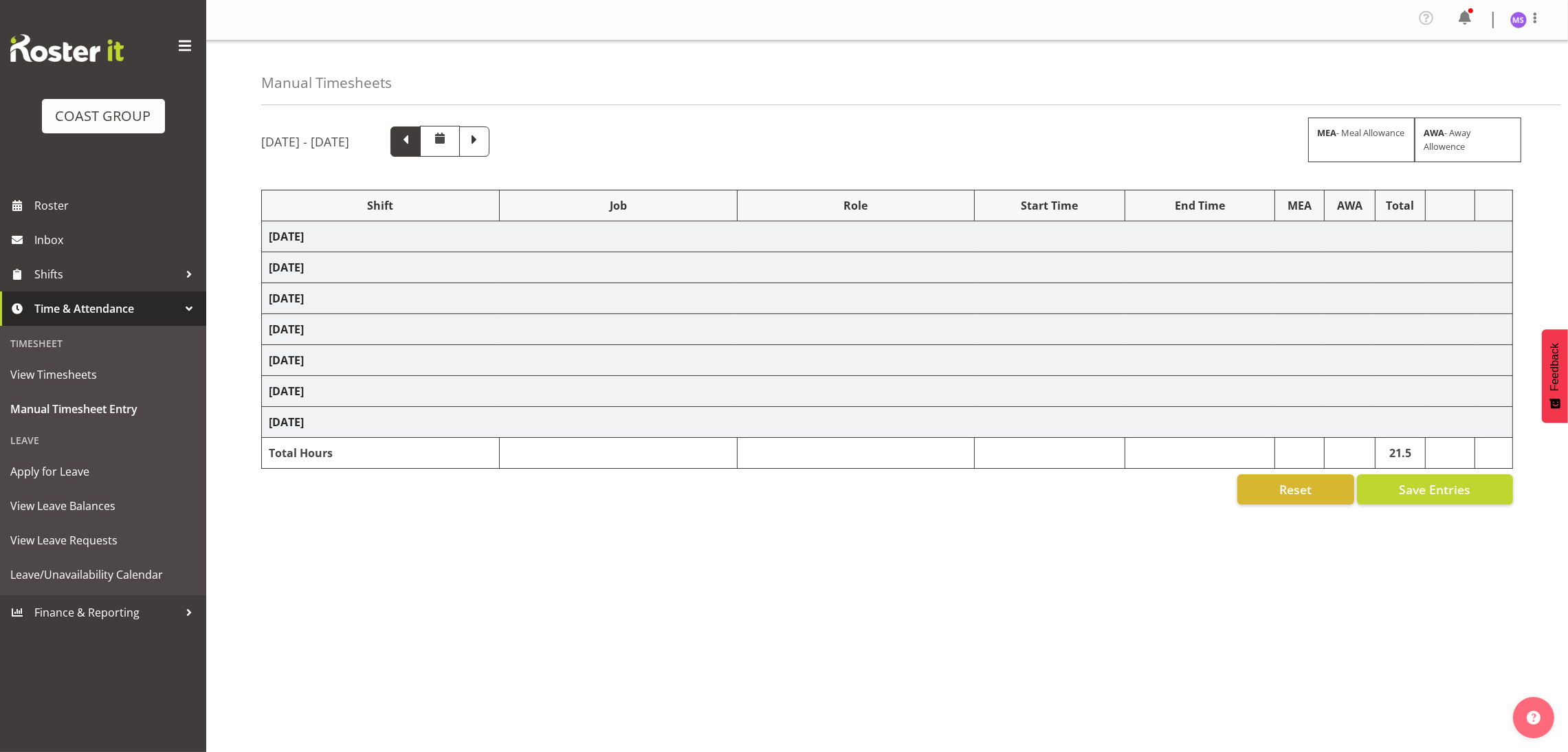
select select "24997"
select select "9601"
select select "1352"
select select "9630"
select select "1352"
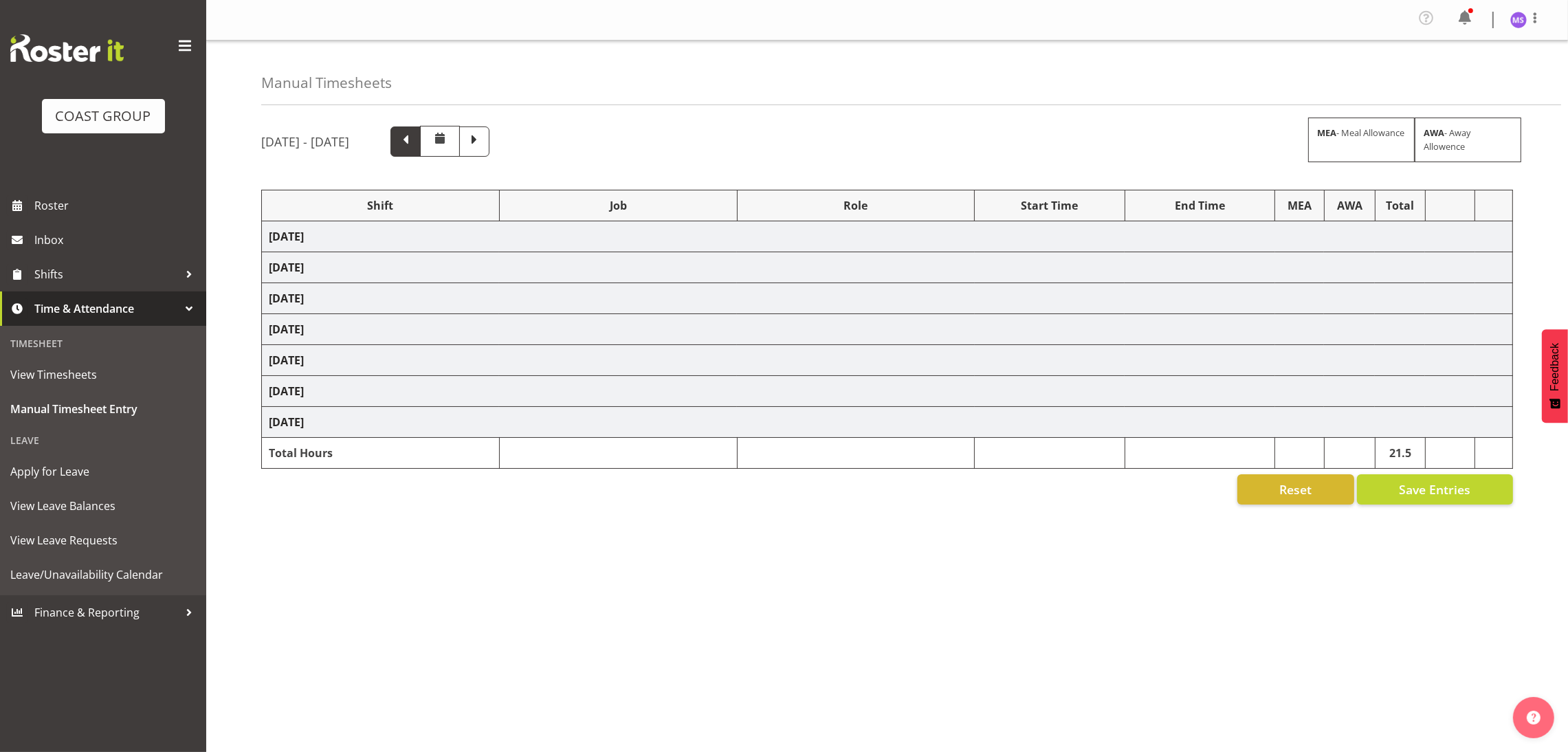
select select "8955"
select select "1352"
select select "8955"
select select "1352"
select select "69"
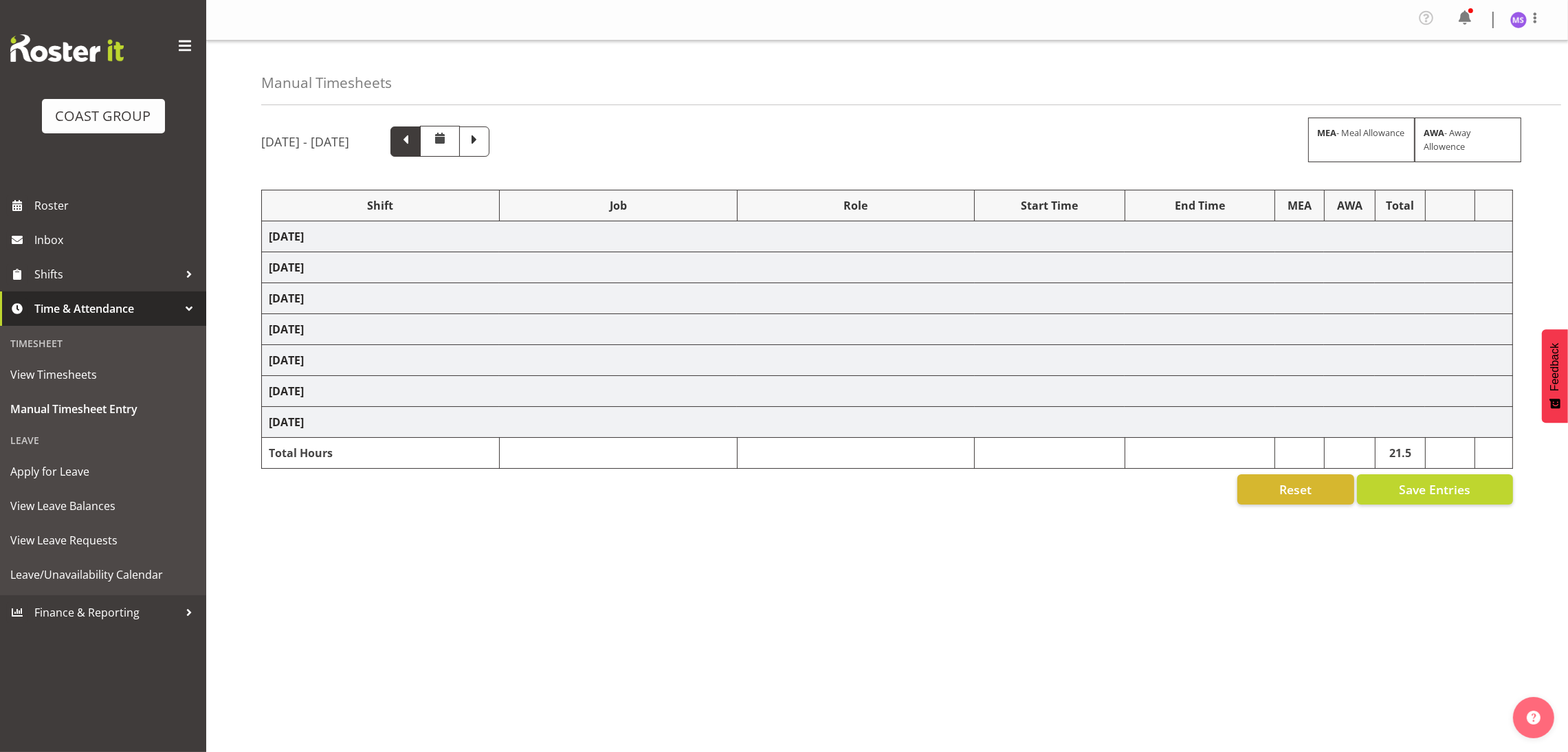
select select "24997"
select select "10268"
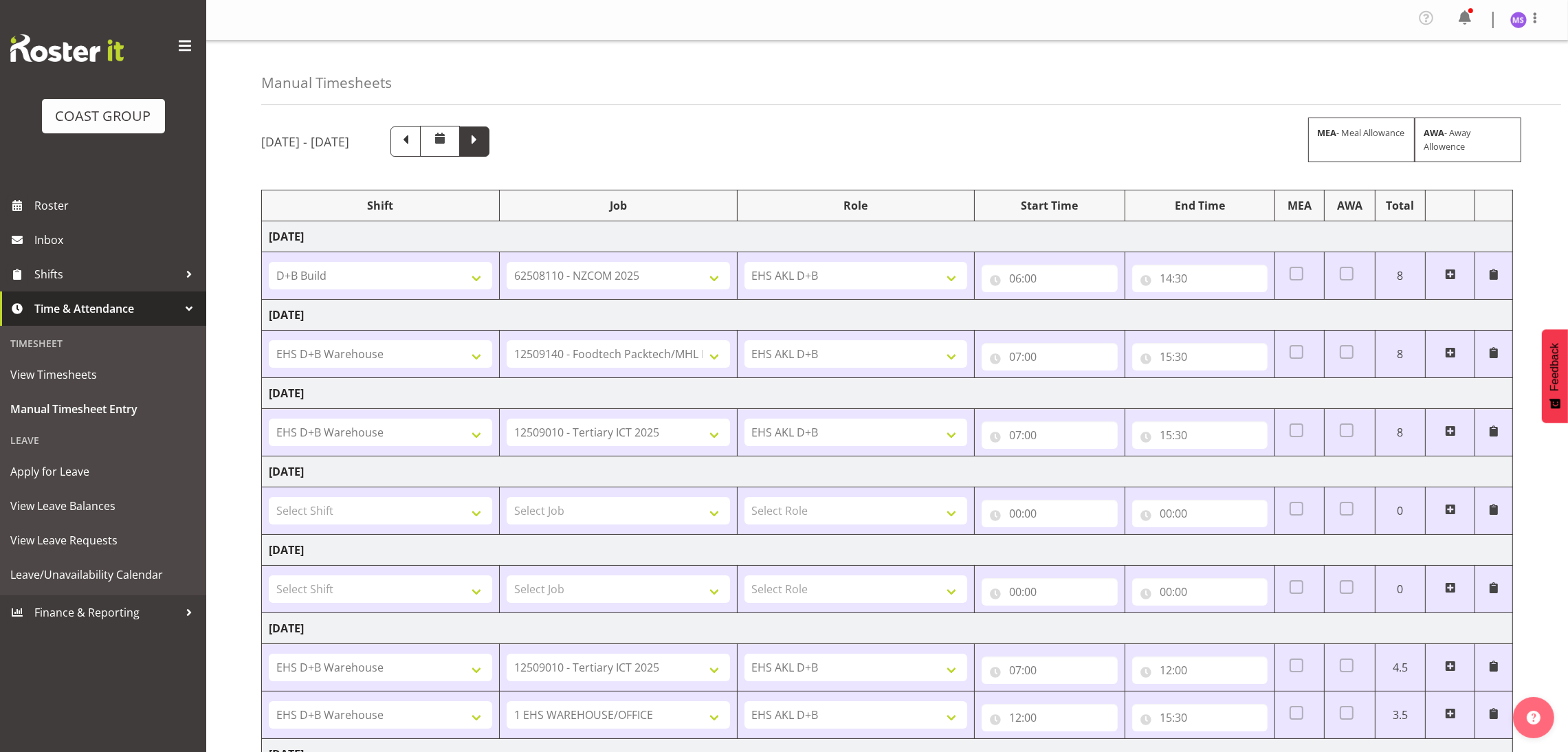
click at [483, 138] on span at bounding box center [474, 140] width 18 height 18
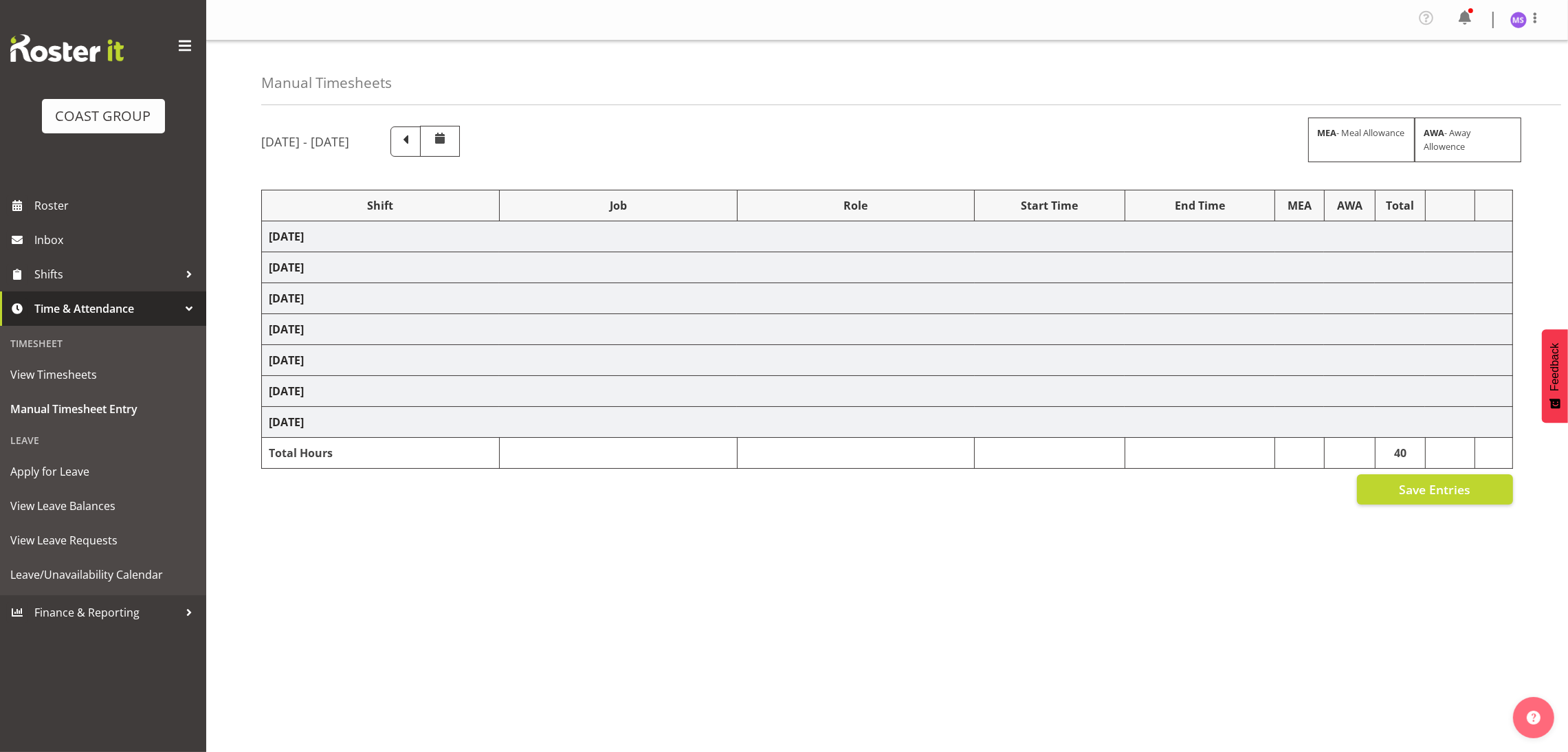
select select "24997"
select select "8635"
select select "24997"
select select "8635"
select select "1352"
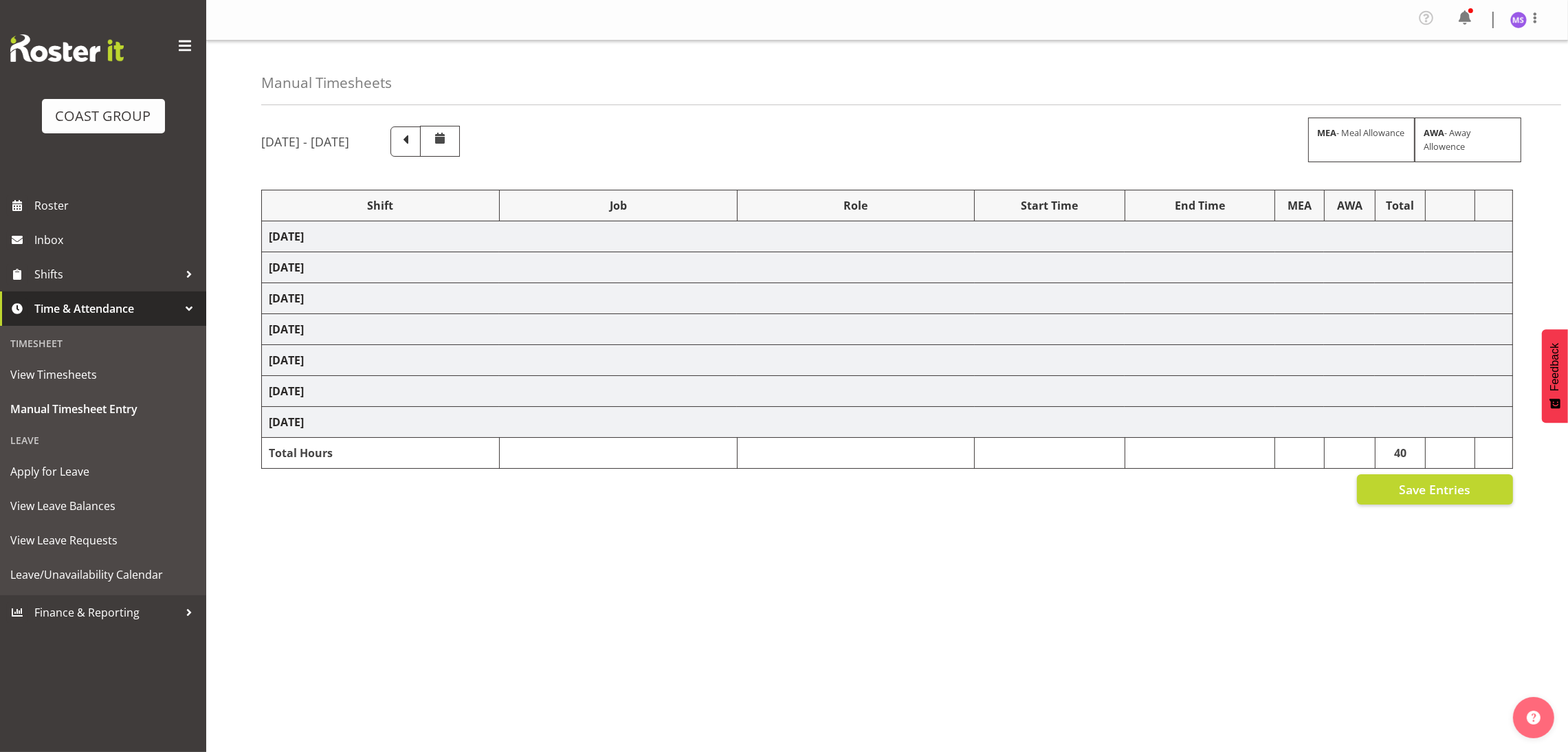
select select "10598"
select select "1352"
select select "3050"
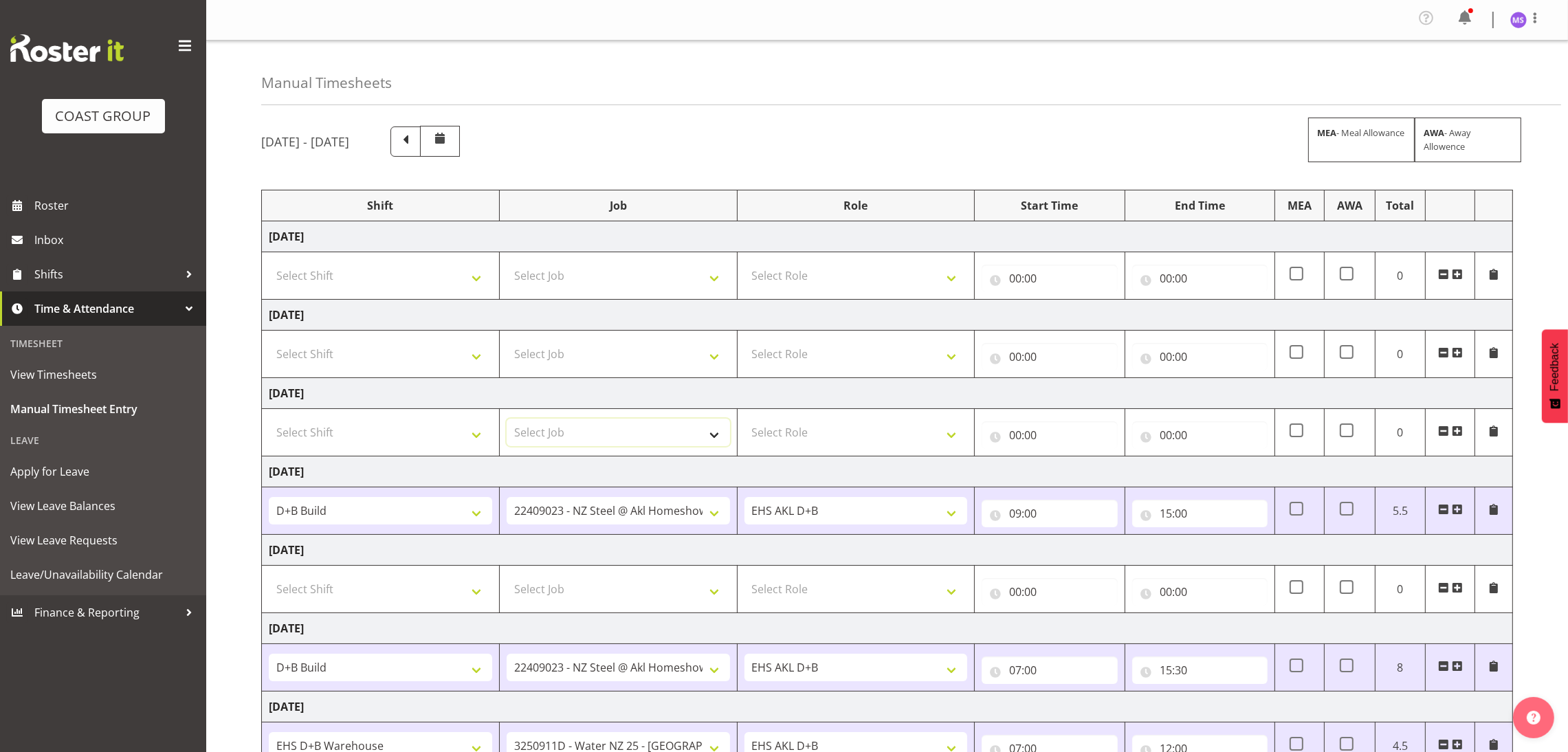
click at [621, 446] on select "Select Job 1 Carlton Events 1 Carlton Hamilton 1 Carlton Wellington 1 EHS WAREH…" at bounding box center [618, 432] width 223 height 28
select select "9630"
click at [507, 421] on select "Select Job 1 Carlton Events 1 Carlton Hamilton 1 Carlton Wellington 1 EHS WAREH…" at bounding box center [618, 432] width 223 height 28
click at [434, 441] on select "Select Shift D+B @ HiNZ D+B Build D+B Build NZACA D+B Build Tech Day OCT 24 D+B…" at bounding box center [380, 432] width 223 height 28
select select "40079"
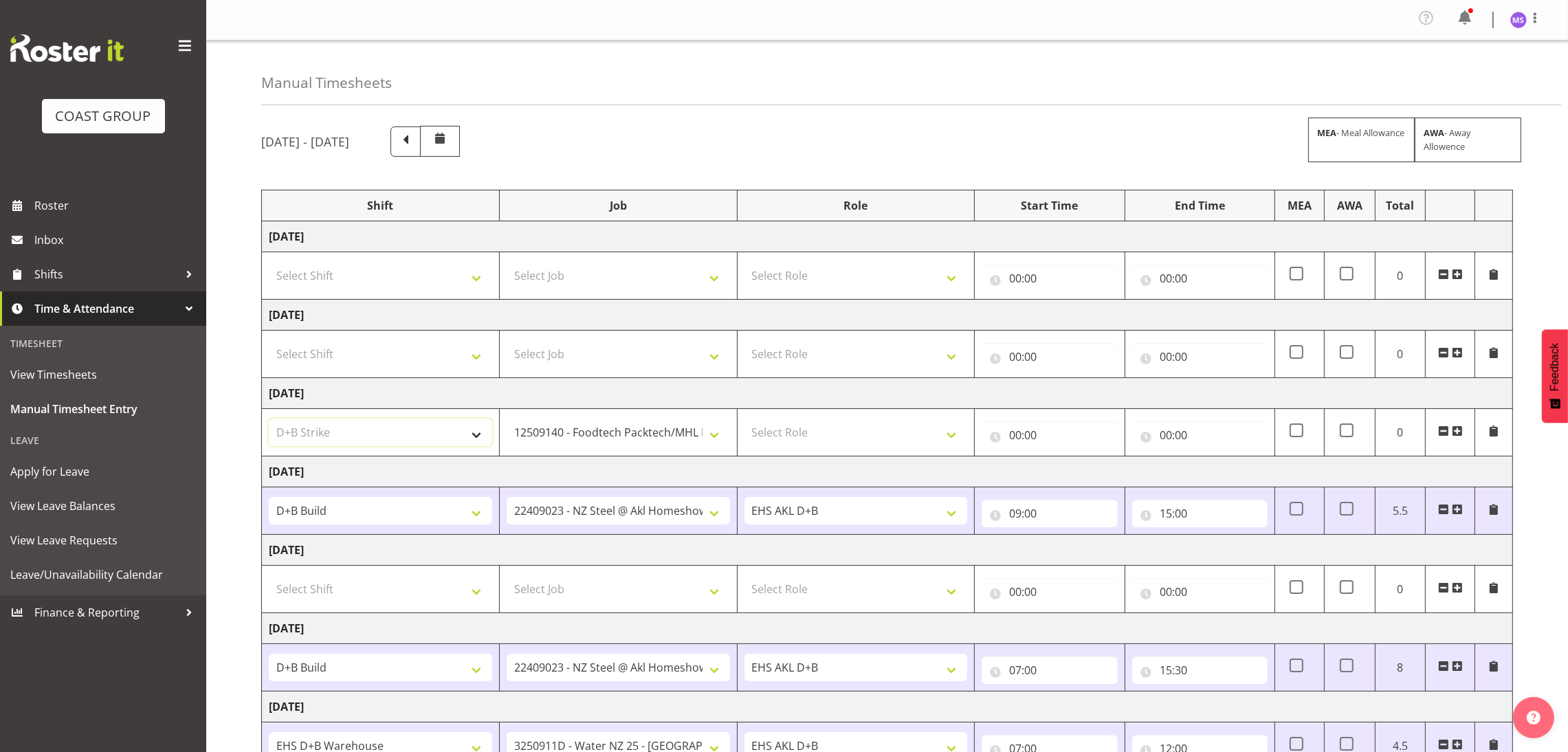
click at [269, 421] on select "Select Shift D+B @ HiNZ D+B Build D+B Build NZACA D+B Build Tech Day OCT 24 D+B…" at bounding box center [380, 432] width 223 height 28
click at [870, 429] on select "Select Role EHS AKL D+B" at bounding box center [856, 432] width 223 height 28
select select "194"
click at [744, 421] on select "Select Role EHS AKL D+B" at bounding box center [856, 432] width 223 height 28
click at [1016, 443] on input "00:00" at bounding box center [1049, 435] width 136 height 28
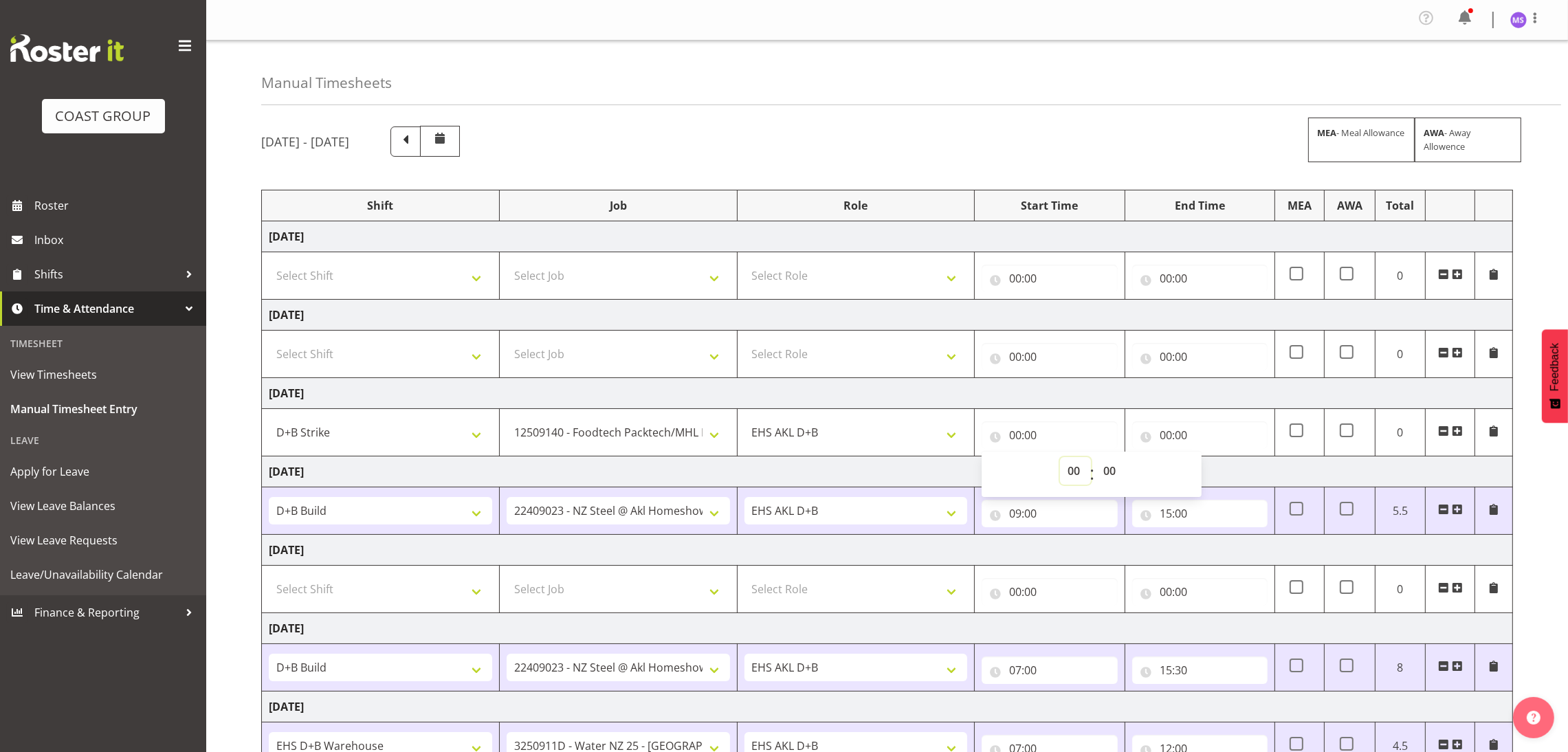
click at [1073, 478] on select "00 01 02 03 04 05 06 07 08 09 10 11 12 13 14 15 16 17 18 19 20 21 22 23" at bounding box center [1076, 470] width 31 height 28
select select "6"
click at [1060, 460] on select "00 01 02 03 04 05 06 07 08 09 10 11 12 13 14 15 16 17 18 19 20 21 22 23" at bounding box center [1076, 470] width 31 height 28
type input "06:00"
click at [1170, 433] on input "00:00" at bounding box center [1200, 435] width 136 height 28
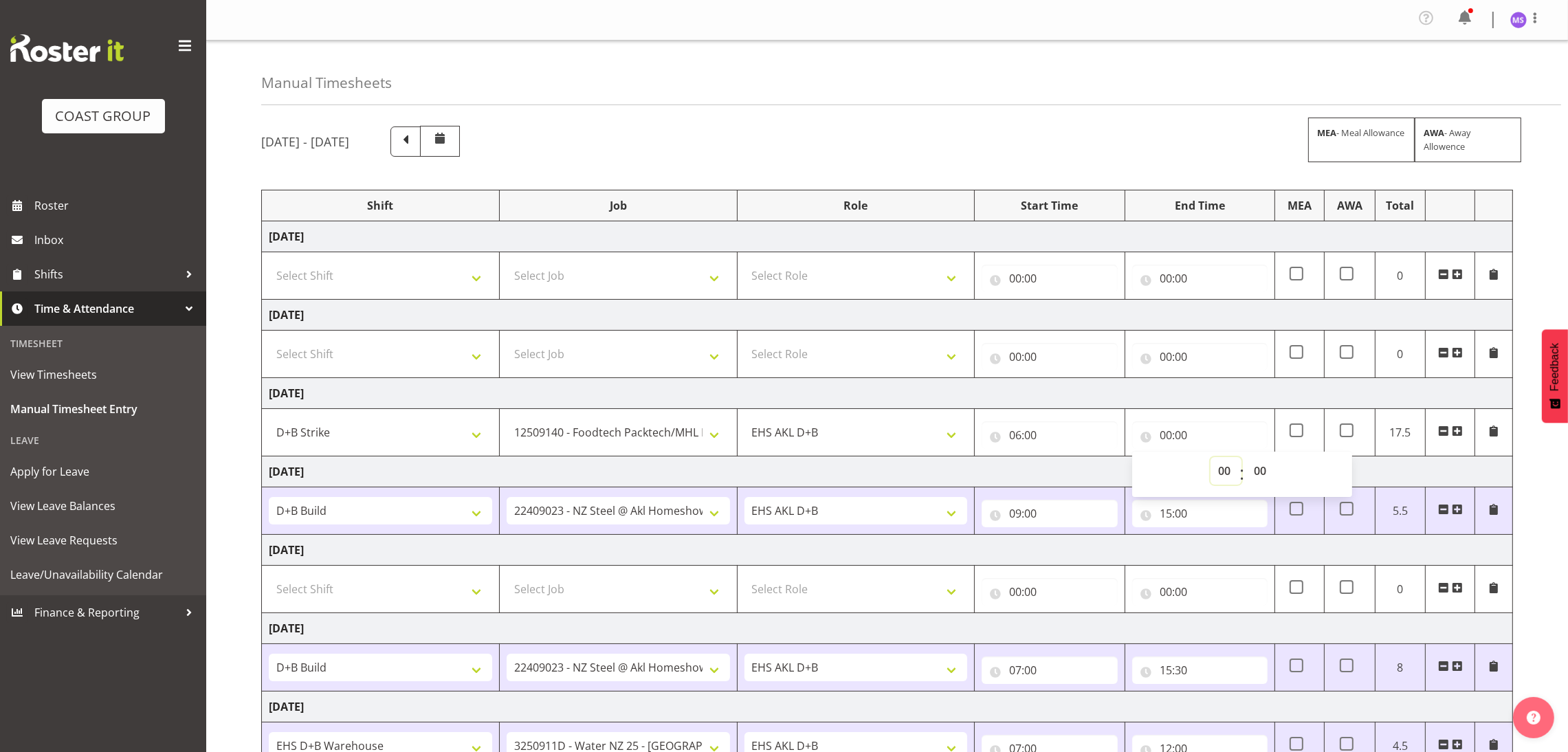
click at [1226, 463] on select "00 01 02 03 04 05 06 07 08 09 10 11 12 13 14 15 16 17 18 19 20 21 22 23" at bounding box center [1226, 470] width 31 height 28
select select "12"
click at [1210, 460] on select "00 01 02 03 04 05 06 07 08 09 10 11 12 13 14 15 16 17 18 19 20 21 22 23" at bounding box center [1226, 470] width 31 height 28
type input "12:00"
click at [1454, 433] on span at bounding box center [1457, 431] width 11 height 11
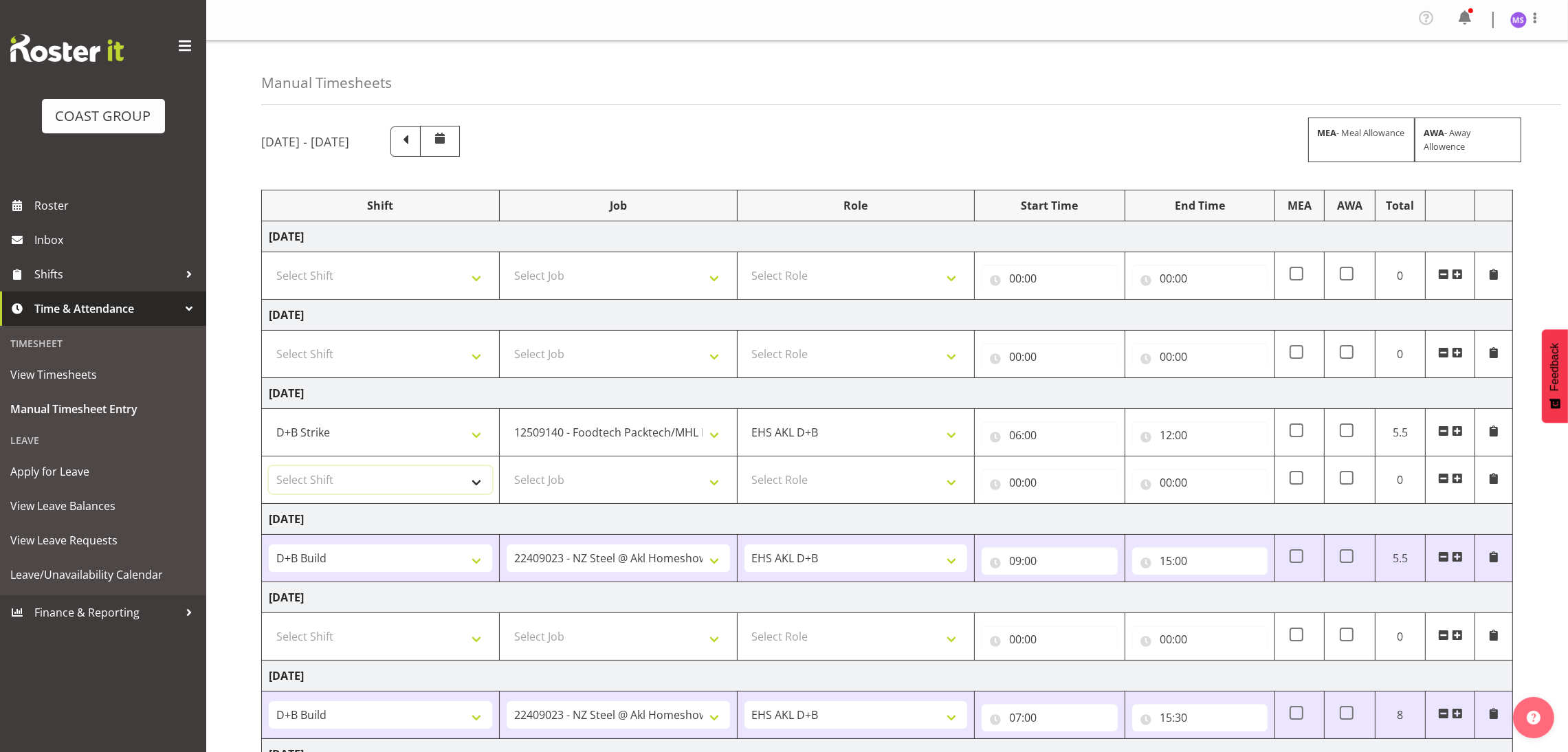
click at [429, 485] on select "Select Shift D+B @ HiNZ D+B Build D+B Build NZACA D+B Build Tech Day OCT 24 D+B…" at bounding box center [380, 480] width 223 height 28
select select "1352"
click at [269, 469] on select "Select Shift D+B @ HiNZ D+B Build D+B Build NZACA D+B Build Tech Day OCT 24 D+B…" at bounding box center [380, 480] width 223 height 28
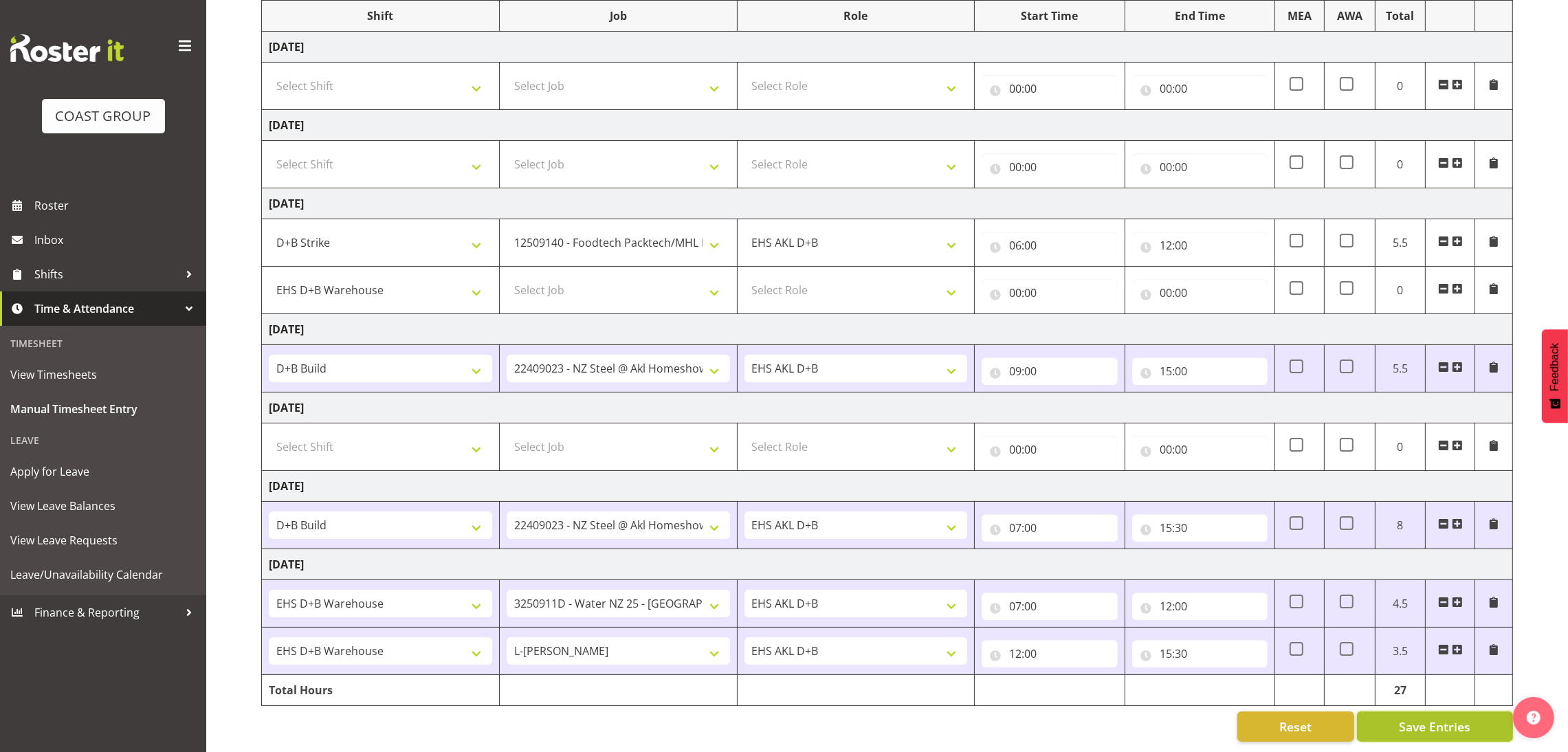
click at [1445, 718] on span "Save Entries" at bounding box center [1434, 726] width 72 height 18
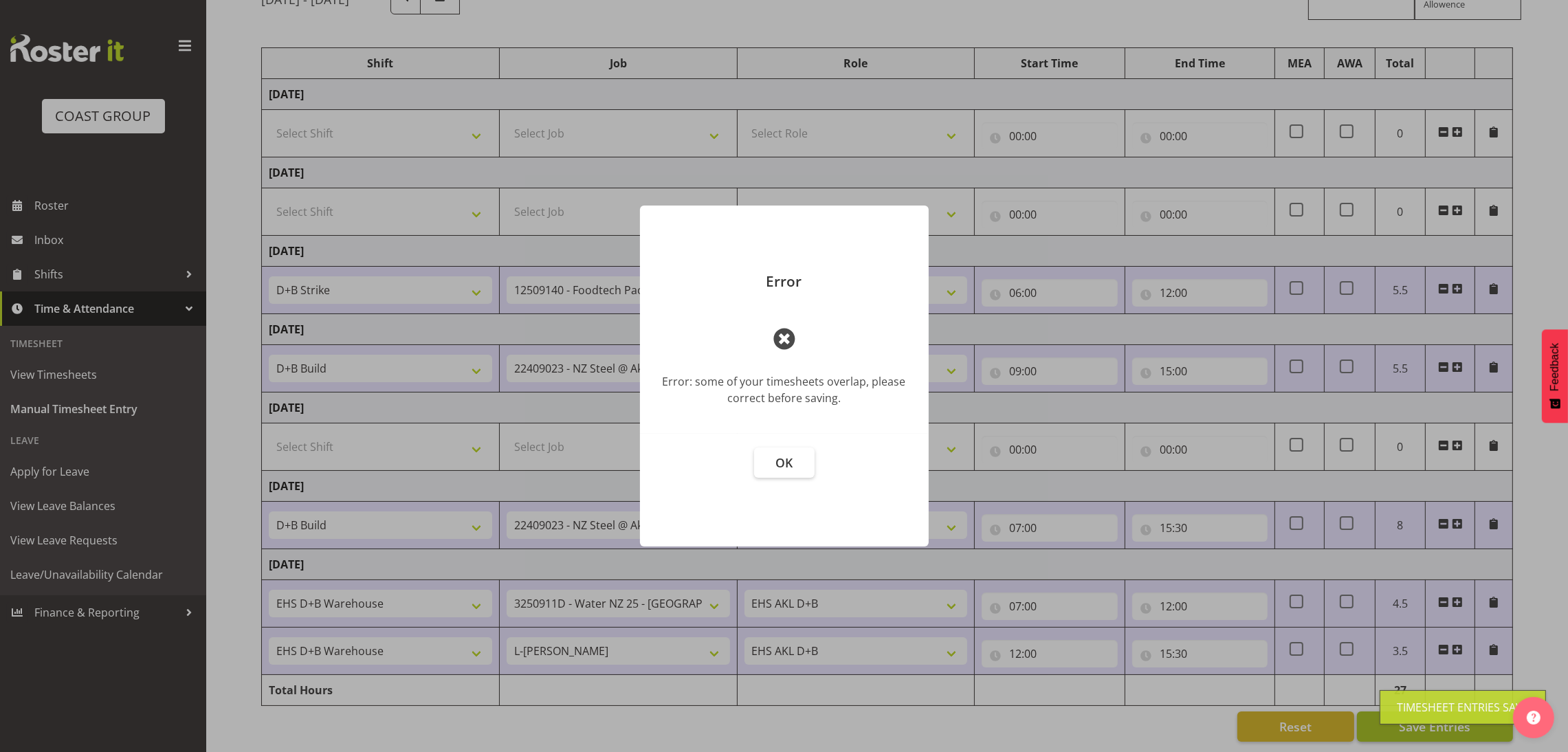
scroll to position [162, 0]
click at [802, 466] on button "OK" at bounding box center [791, 463] width 60 height 31
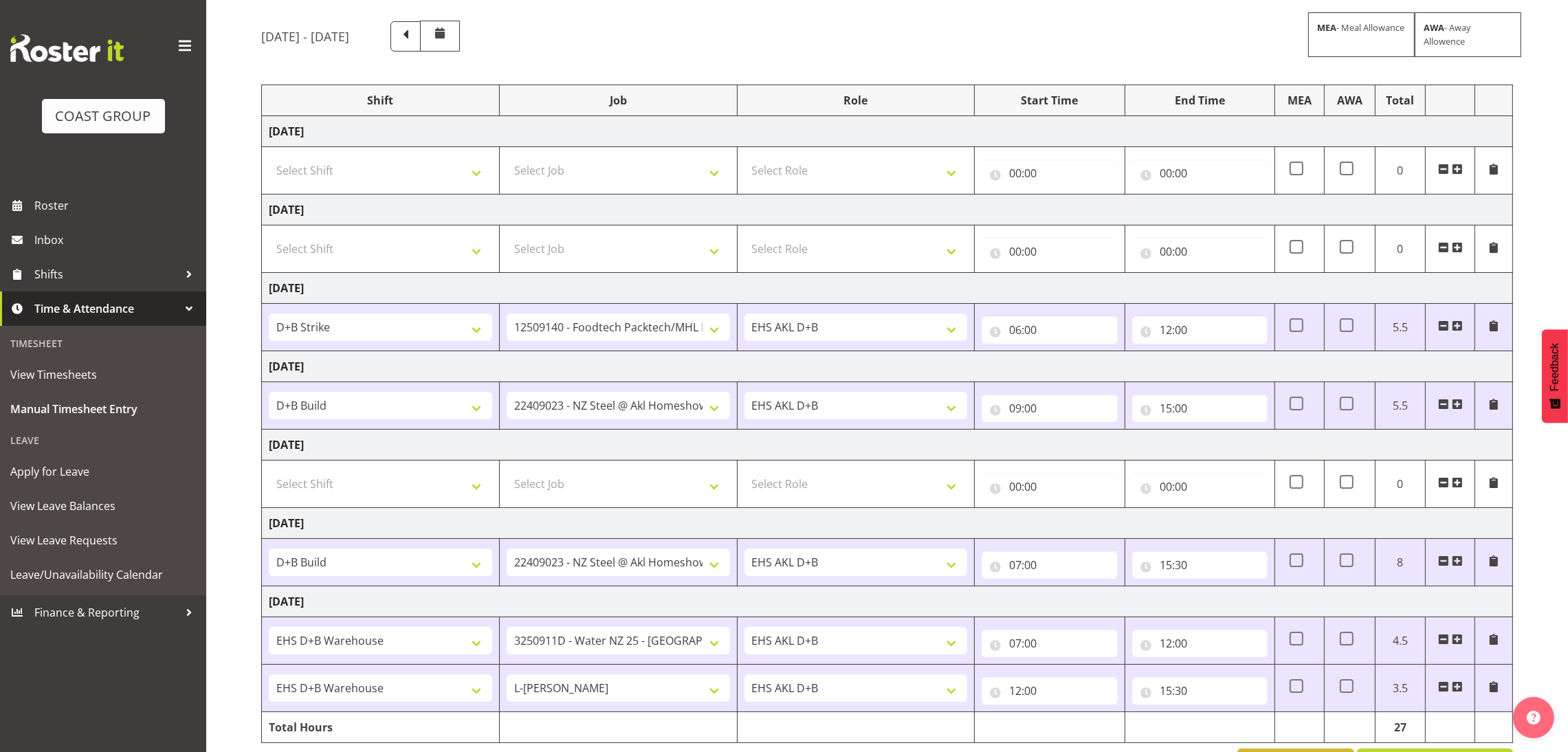
scroll to position [99, 0]
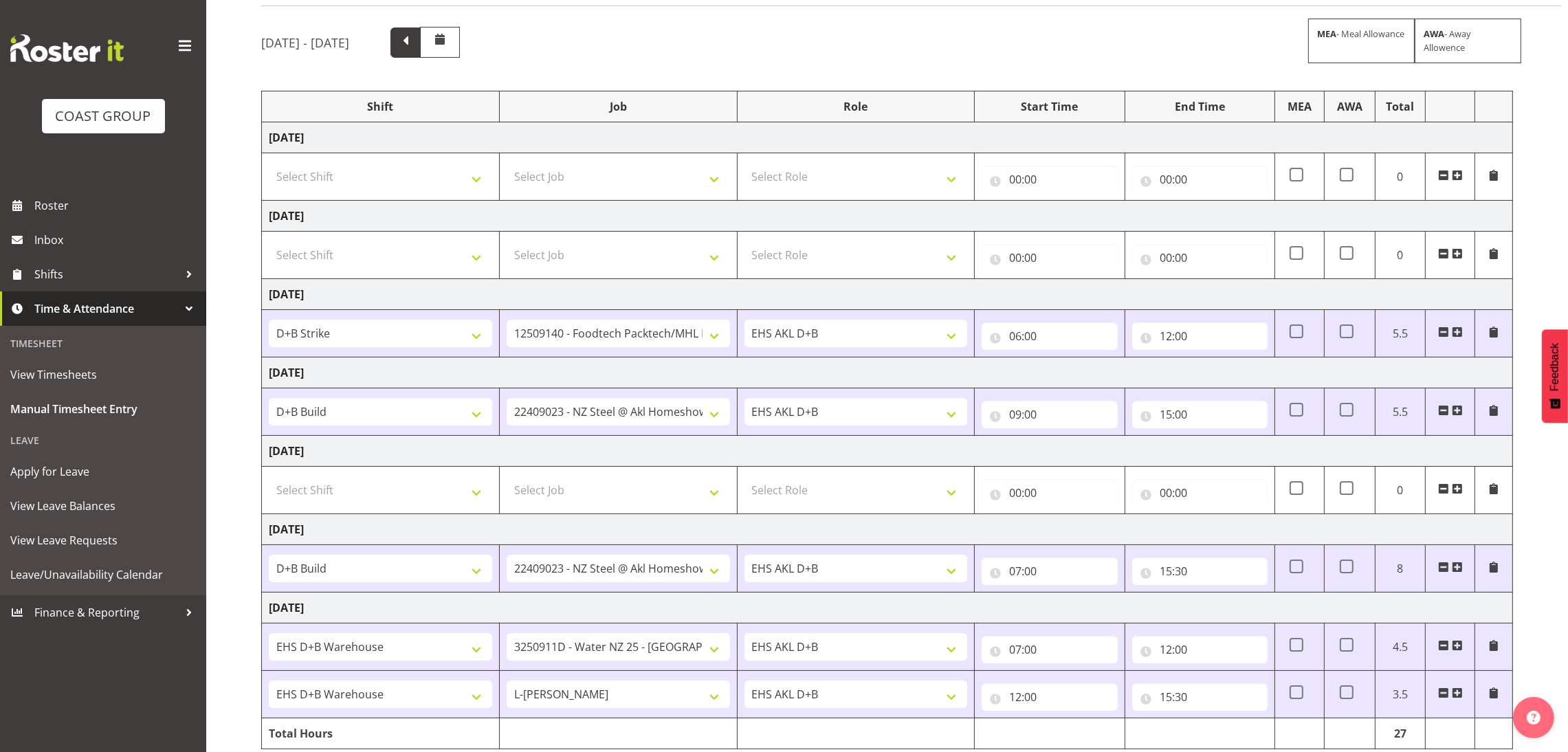
click at [421, 54] on span at bounding box center [405, 43] width 31 height 31
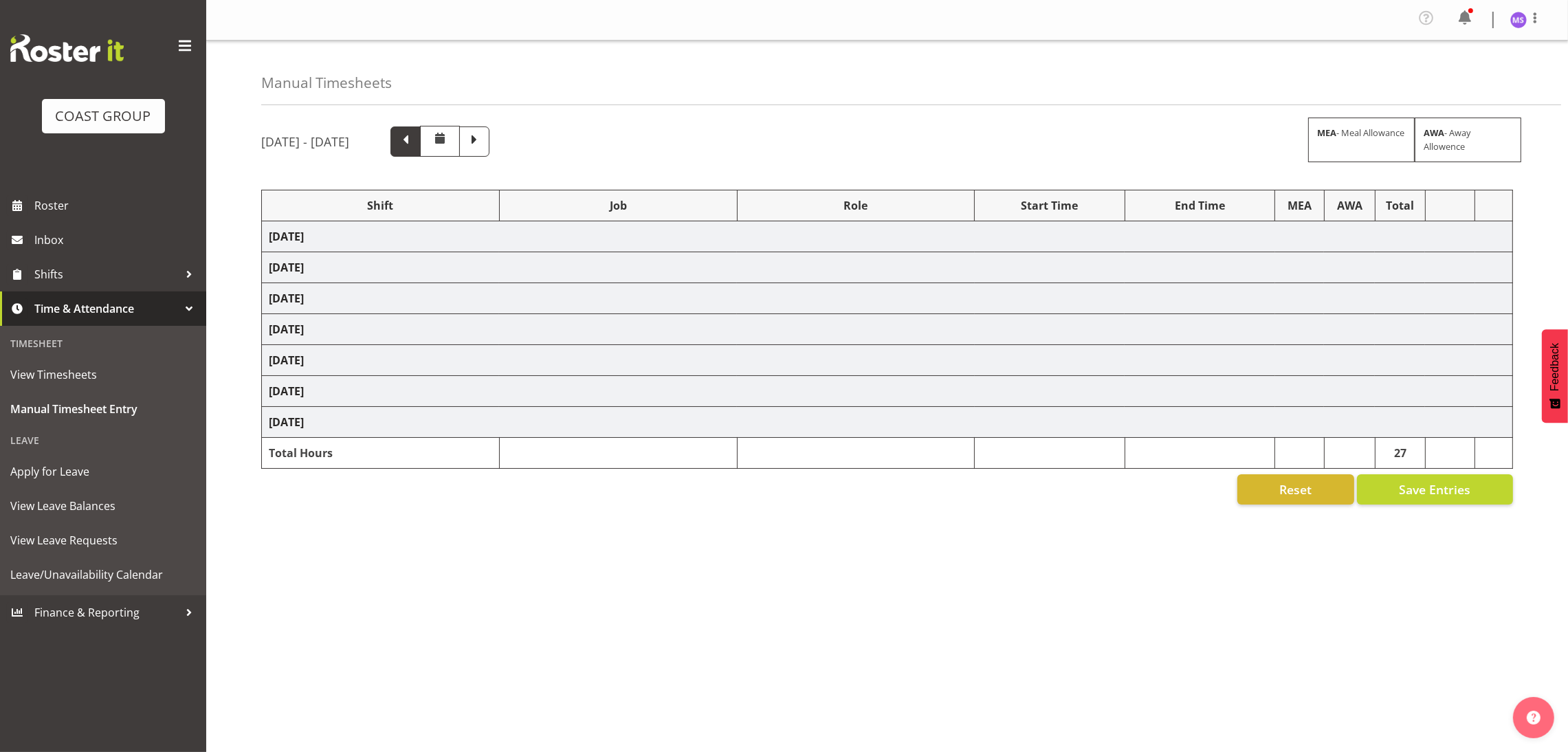
select select "24997"
select select "9601"
select select "1352"
select select "9630"
select select "1352"
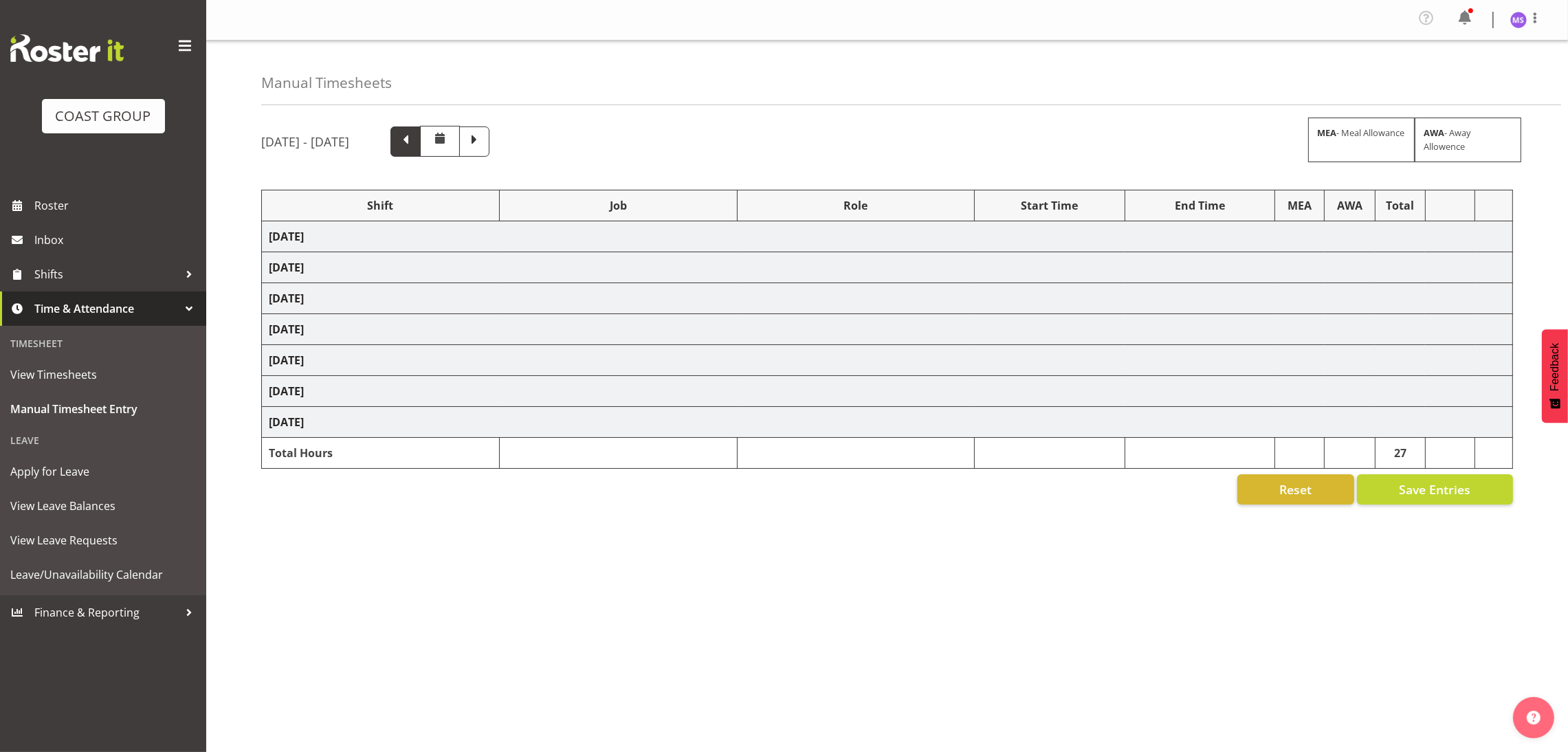
select select "8955"
select select "1352"
select select "8955"
select select "1352"
select select "69"
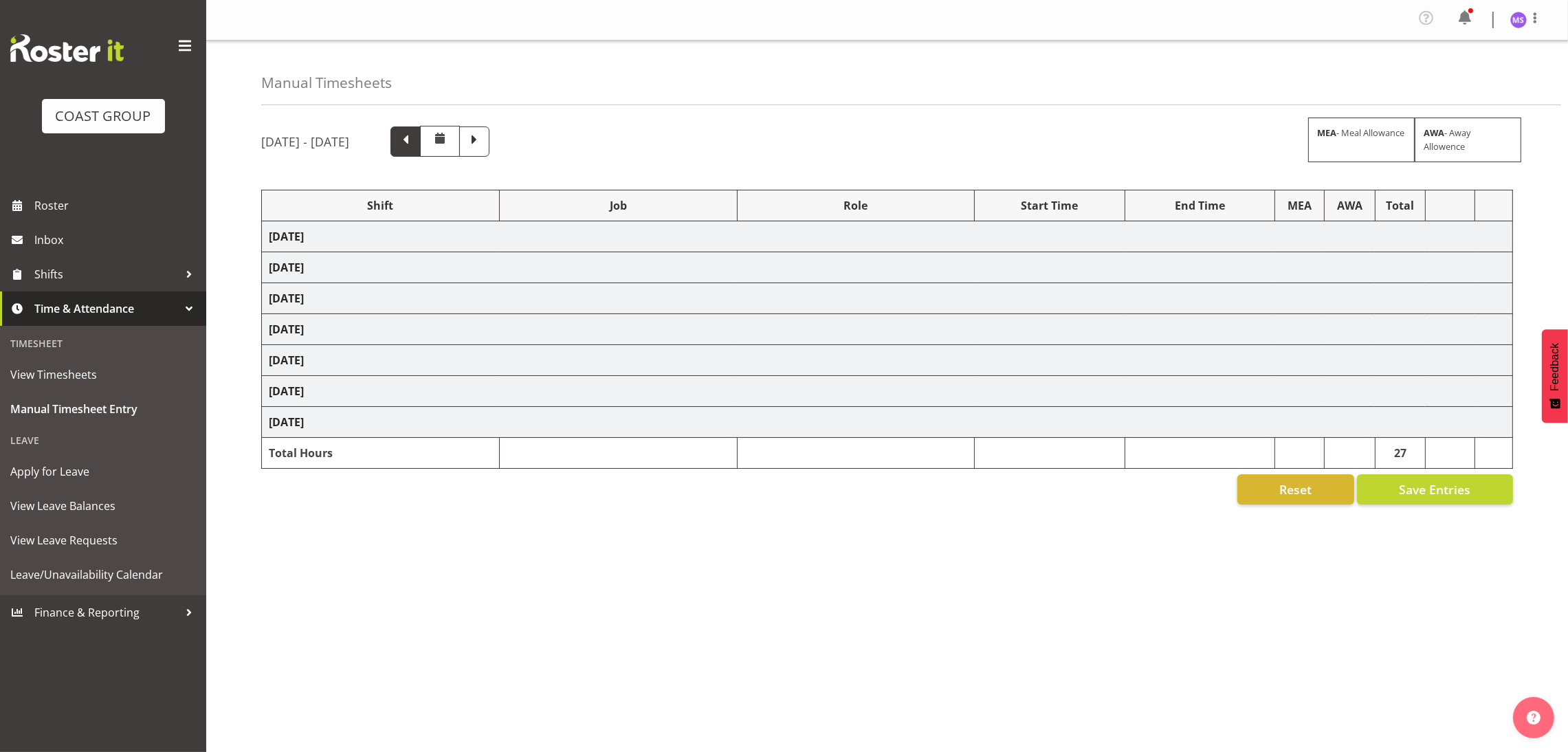
select select "24997"
select select "10268"
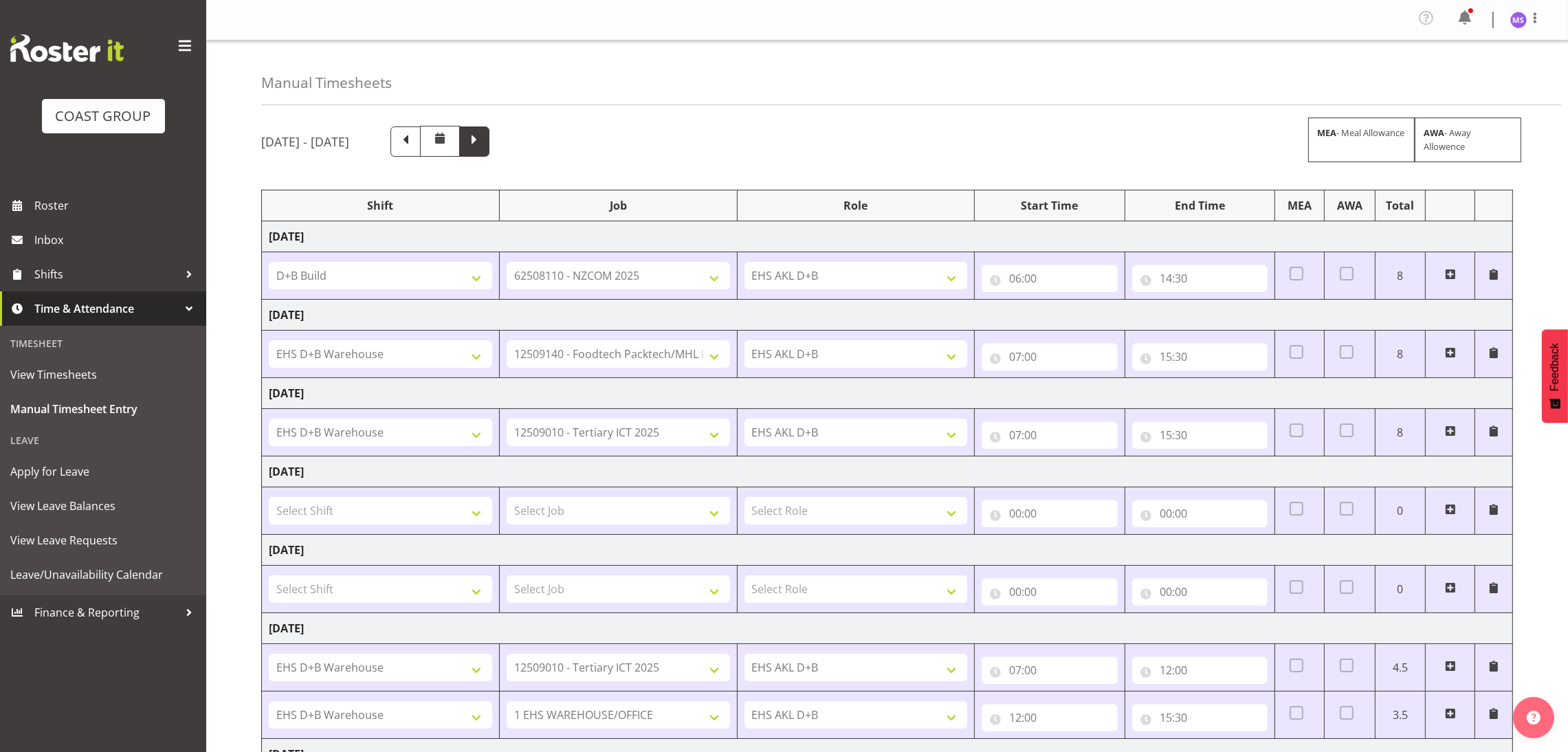
click at [483, 133] on span at bounding box center [474, 140] width 18 height 18
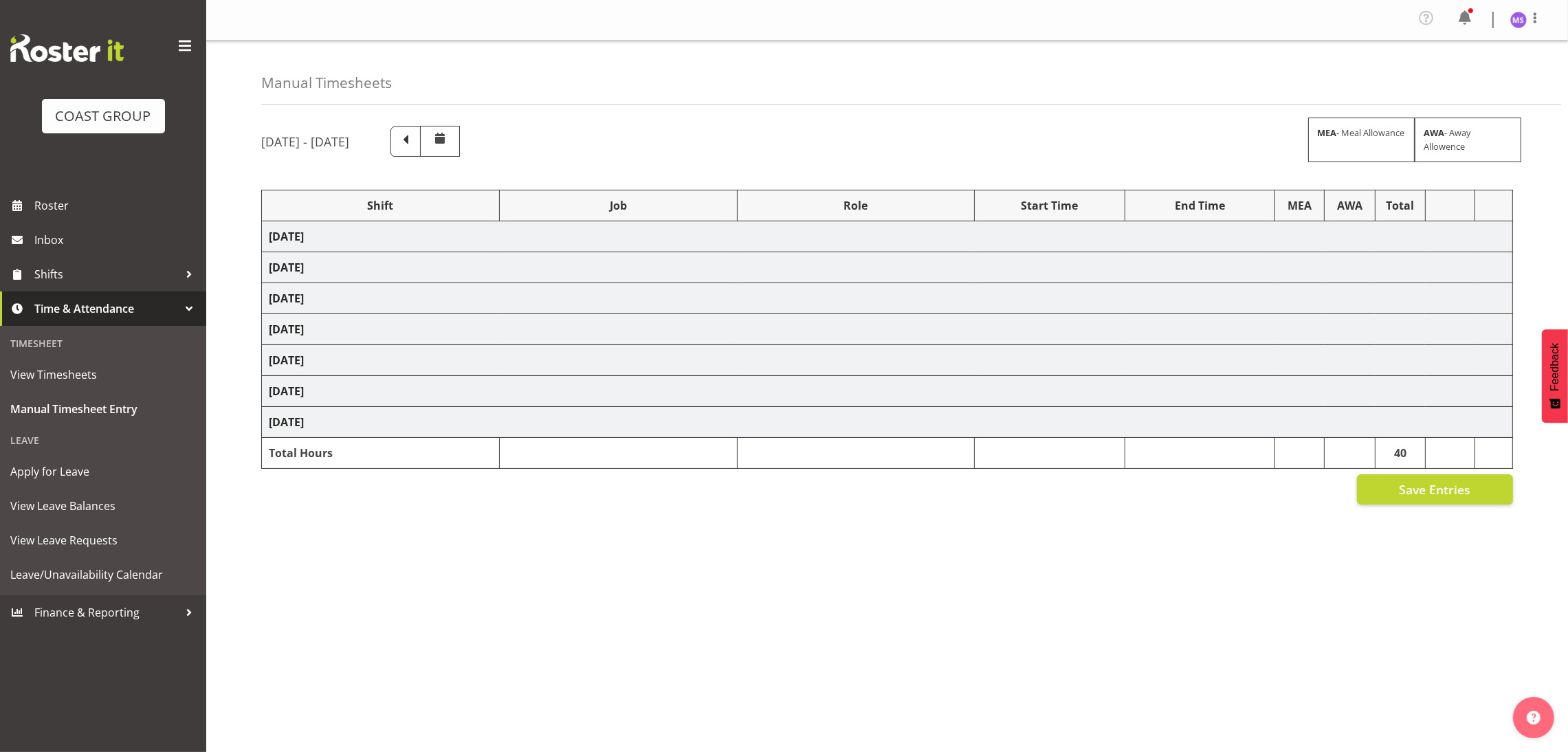
select select "40079"
select select "9630"
select select "24997"
select select "8635"
select select "24997"
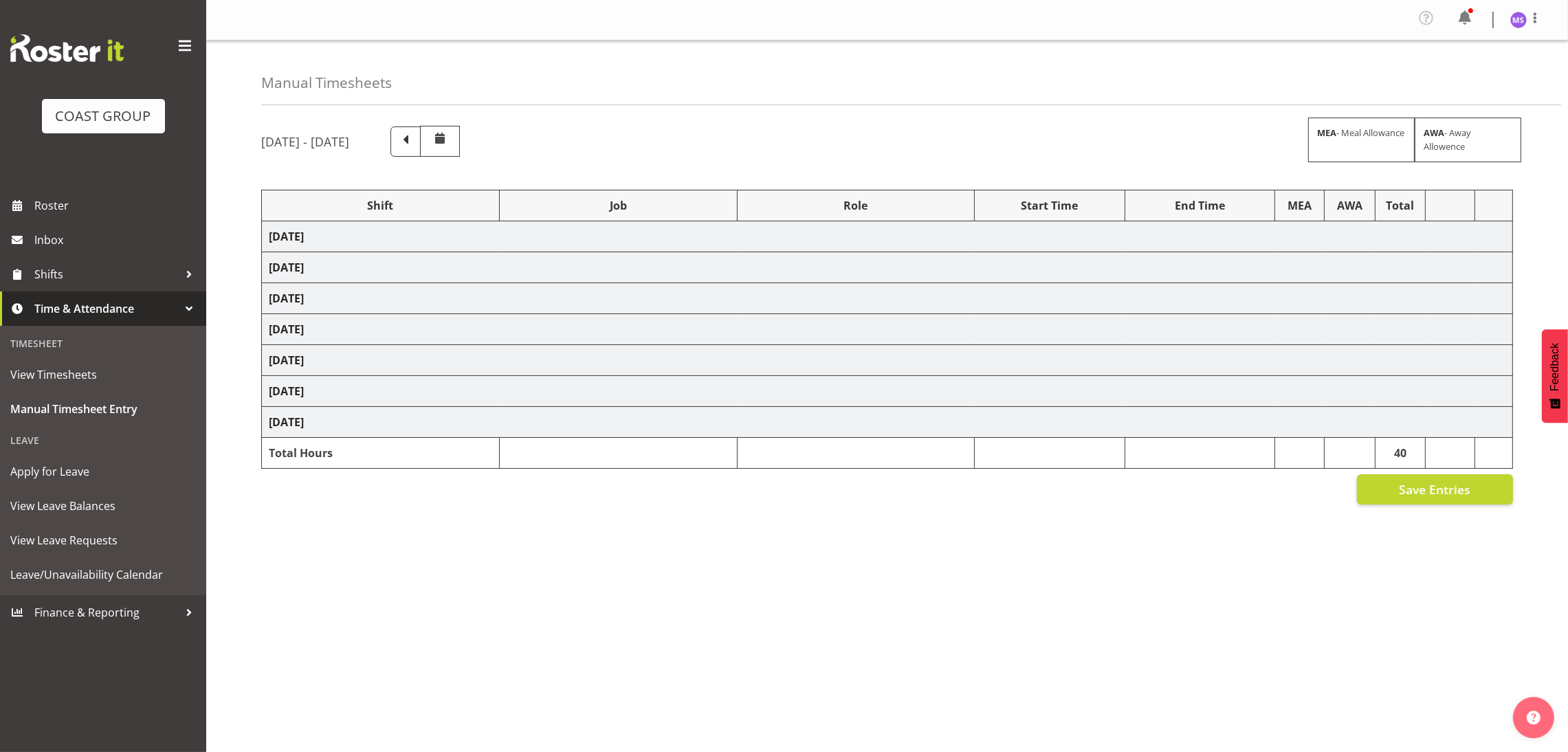
select select "8635"
select select "1352"
select select "10598"
select select "1352"
select select "3050"
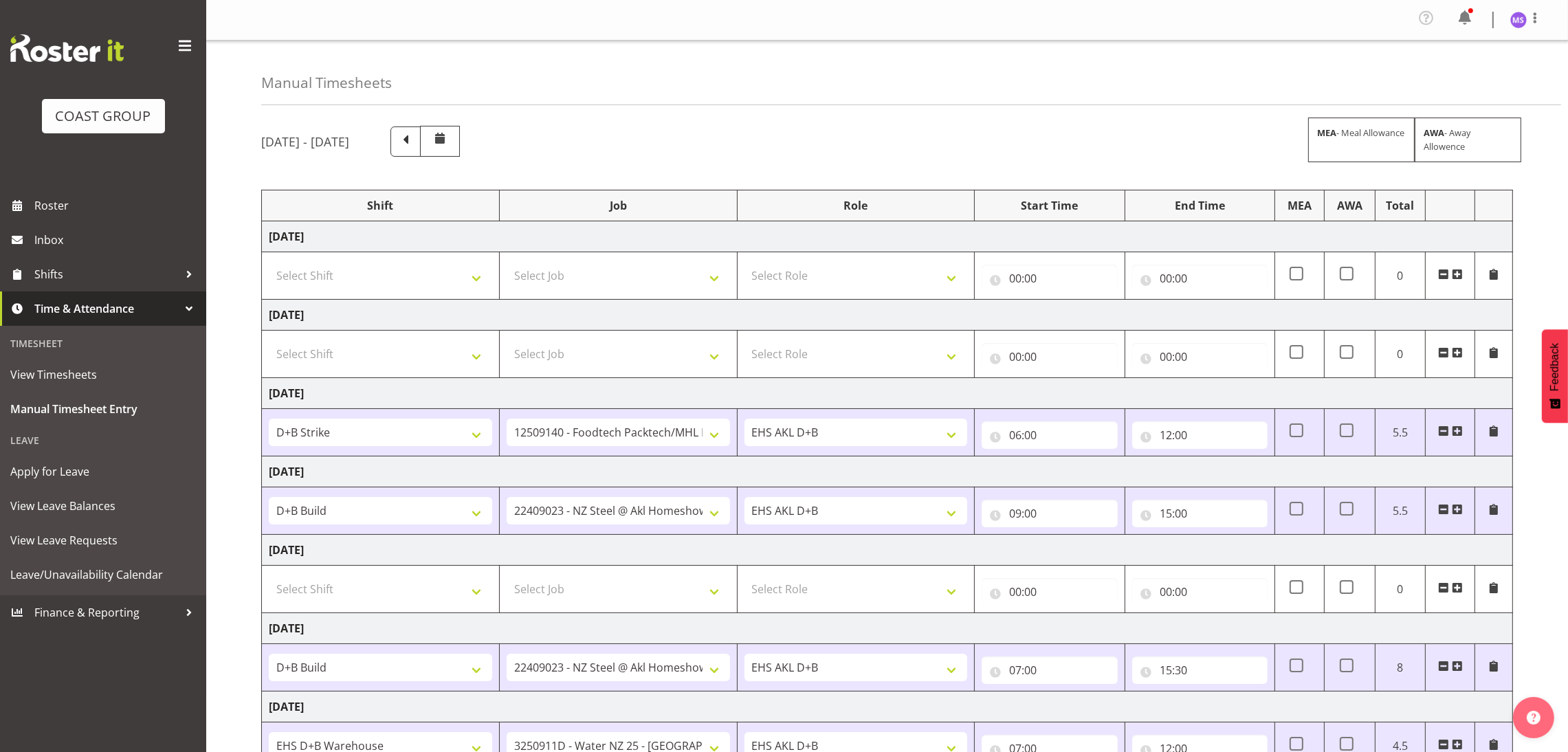
click at [1464, 434] on td at bounding box center [1450, 432] width 50 height 48
click at [1463, 433] on td at bounding box center [1450, 432] width 50 height 48
click at [1461, 433] on span at bounding box center [1457, 431] width 11 height 11
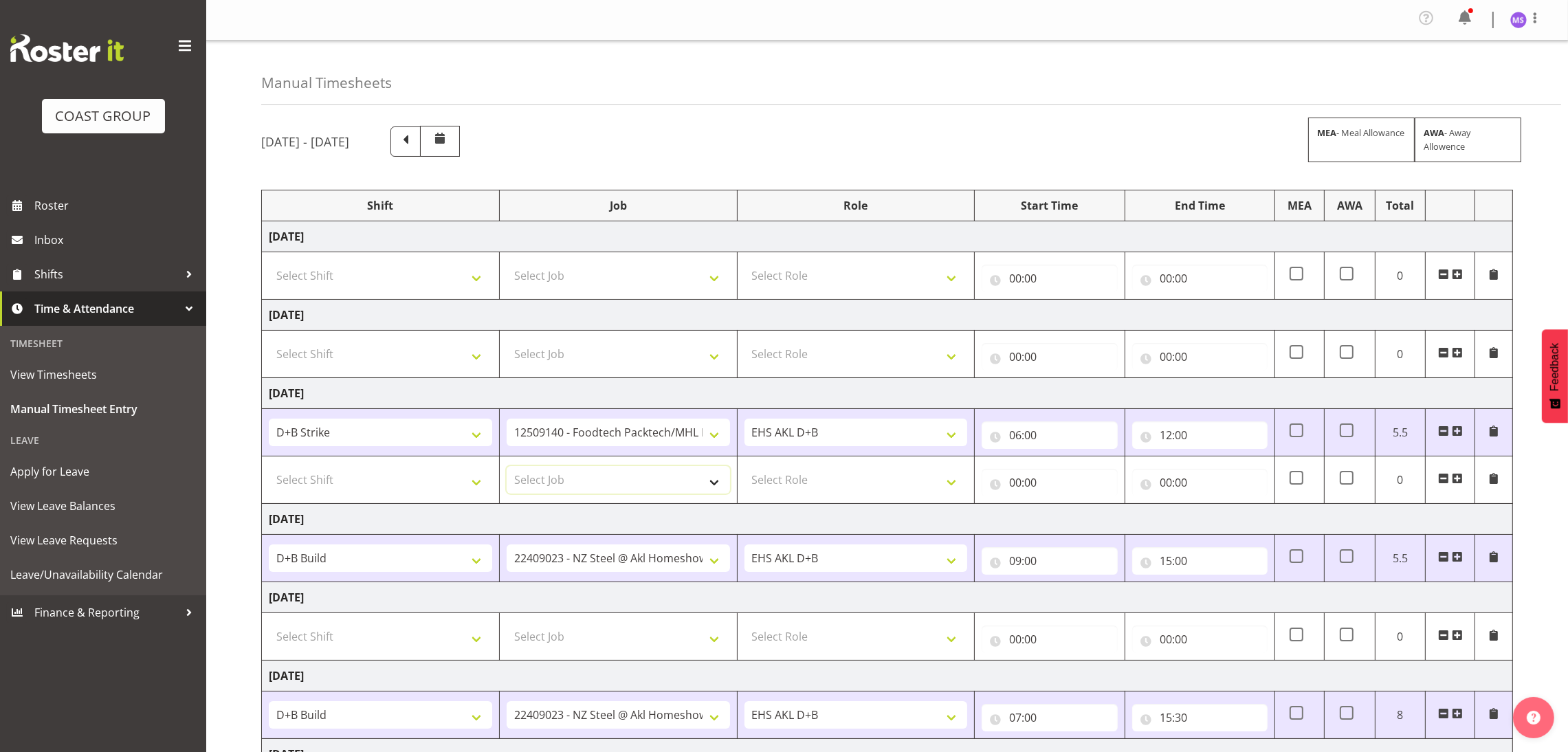
click at [684, 477] on select "Select Job 1 Carlton Events 1 Carlton Hamilton 1 Carlton Wellington 1 EHS WAREH…" at bounding box center [618, 480] width 223 height 28
select select "8955"
click at [507, 469] on select "Select Job 1 Carlton Events 1 Carlton Hamilton 1 Carlton Wellington 1 EHS WAREH…" at bounding box center [618, 480] width 223 height 28
click at [461, 492] on select "Select Shift D+B @ HiNZ D+B Build D+B Build NZACA D+B Build Tech Day OCT 24 D+B…" at bounding box center [380, 480] width 223 height 28
select select "1352"
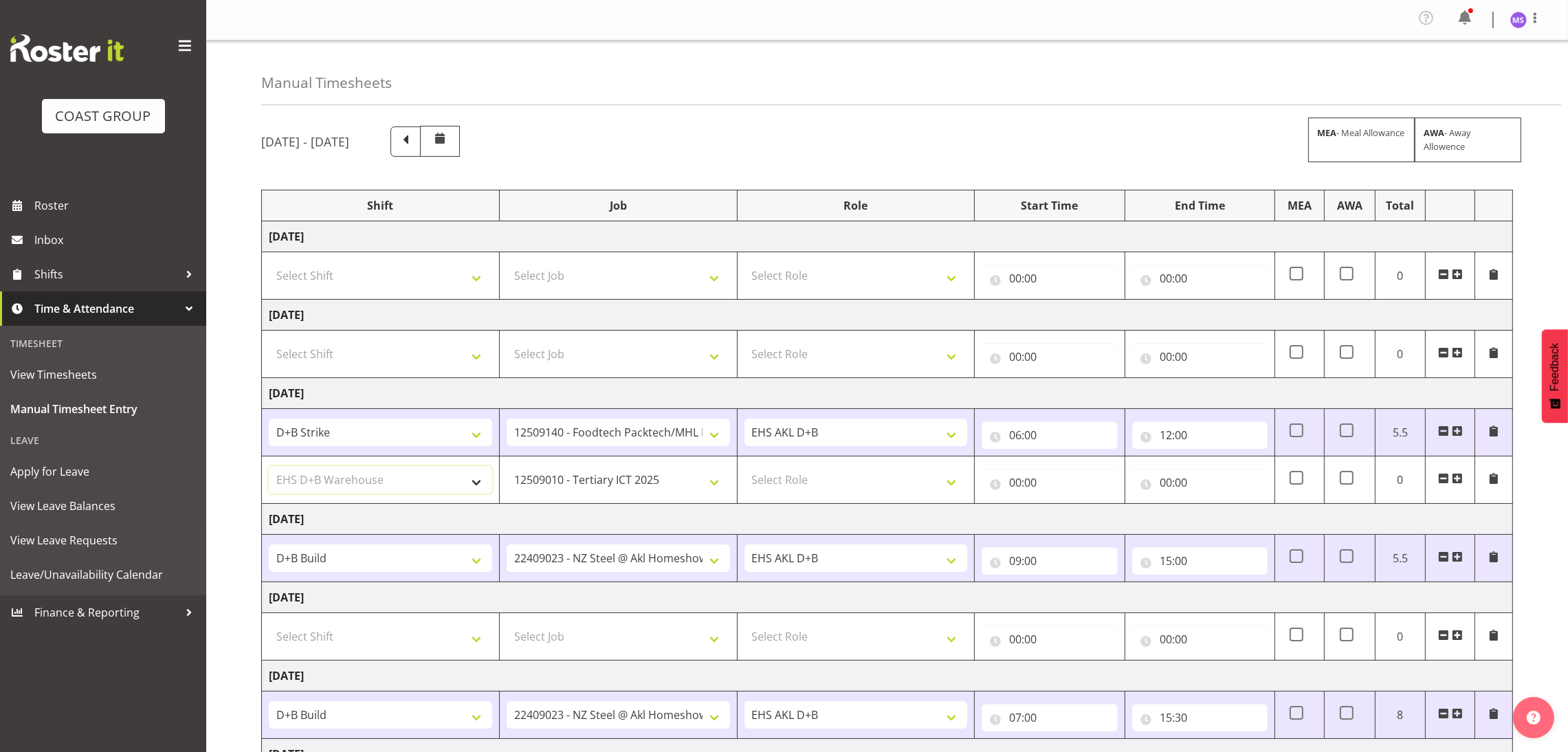
click at [269, 469] on select "Select Shift D+B @ HiNZ D+B Build D+B Build NZACA D+B Build Tech Day OCT 24 D+B…" at bounding box center [380, 480] width 223 height 28
click at [799, 472] on select "Select Role EHS AKL D+B" at bounding box center [856, 480] width 223 height 28
select select "194"
click at [744, 469] on select "Select Role EHS AKL D+B" at bounding box center [856, 480] width 223 height 28
click at [1020, 486] on input "00:00" at bounding box center [1049, 482] width 136 height 28
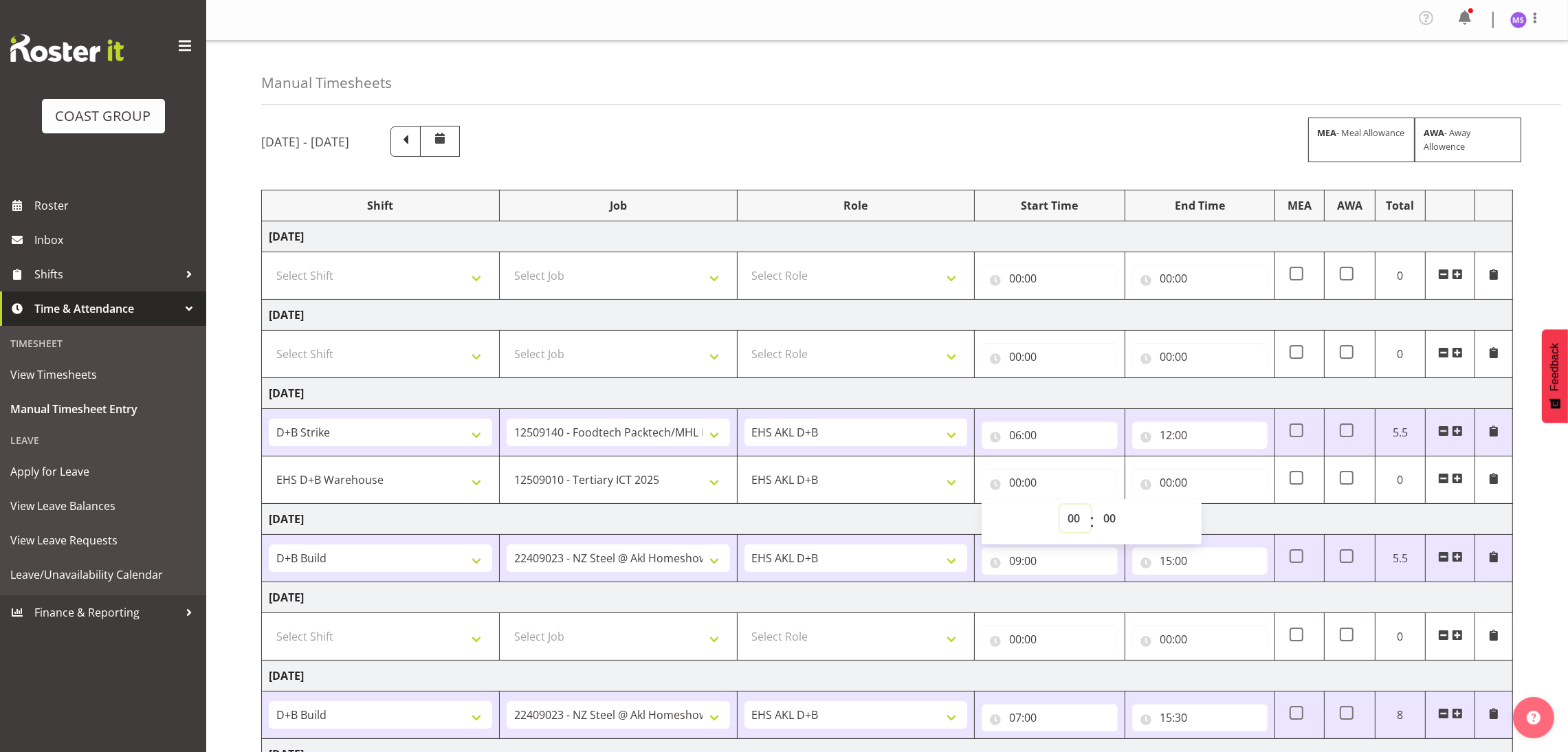
click at [1075, 523] on select "00 01 02 03 04 05 06 07 08 09 10 11 12 13 14 15 16 17 18 19 20 21 22 23" at bounding box center [1076, 518] width 31 height 28
select select "12"
click at [1060, 507] on select "00 01 02 03 04 05 06 07 08 09 10 11 12 13 14 15 16 17 18 19 20 21 22 23" at bounding box center [1076, 518] width 31 height 28
type input "12:00"
click at [1169, 493] on input "00:00" at bounding box center [1200, 482] width 136 height 28
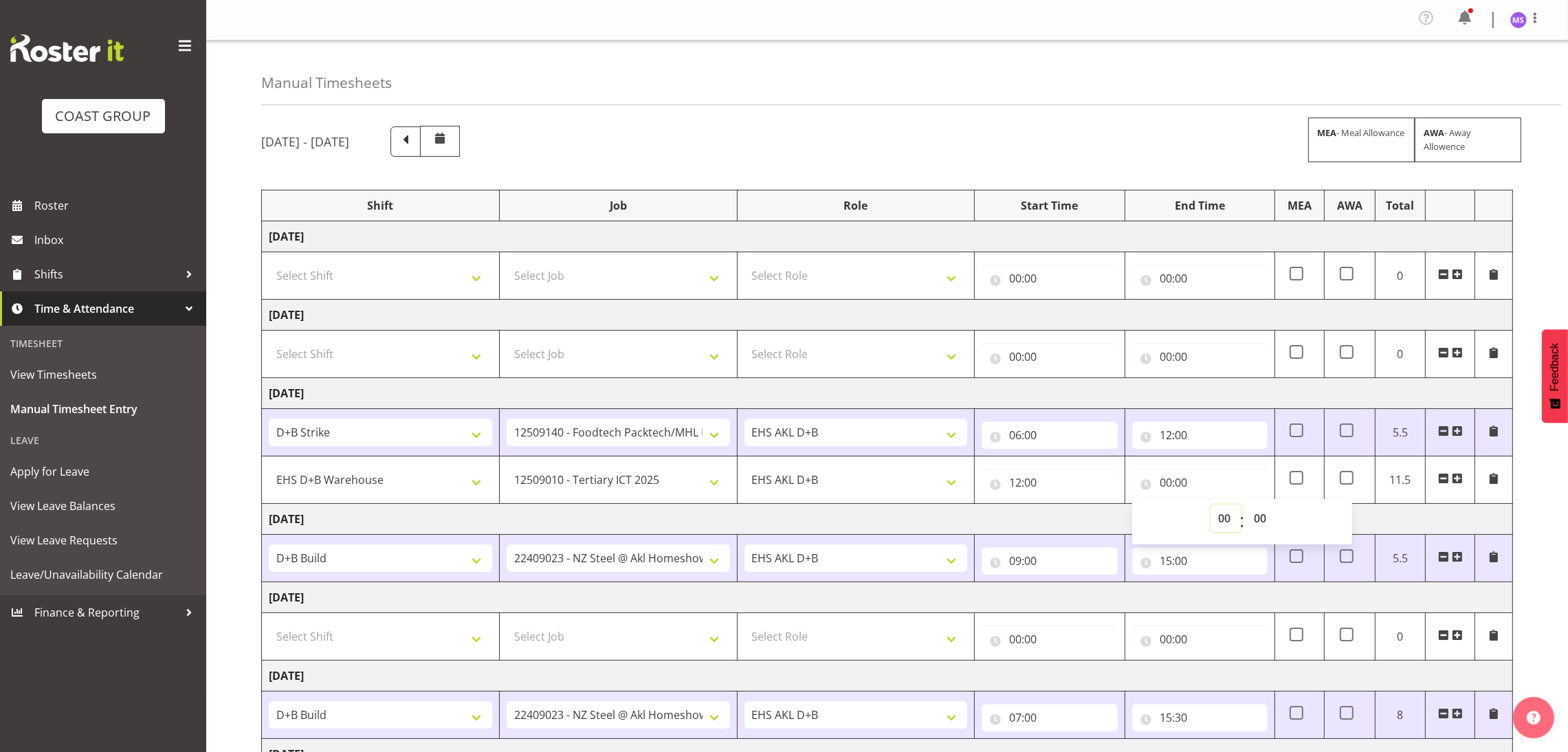
click at [1220, 514] on select "00 01 02 03 04 05 06 07 08 09 10 11 12 13 14 15 16 17 18 19 20 21 22 23" at bounding box center [1226, 518] width 31 height 28
select select "15"
click at [1210, 507] on select "00 01 02 03 04 05 06 07 08 09 10 11 12 13 14 15 16 17 18 19 20 21 22 23" at bounding box center [1226, 518] width 31 height 28
type input "15:00"
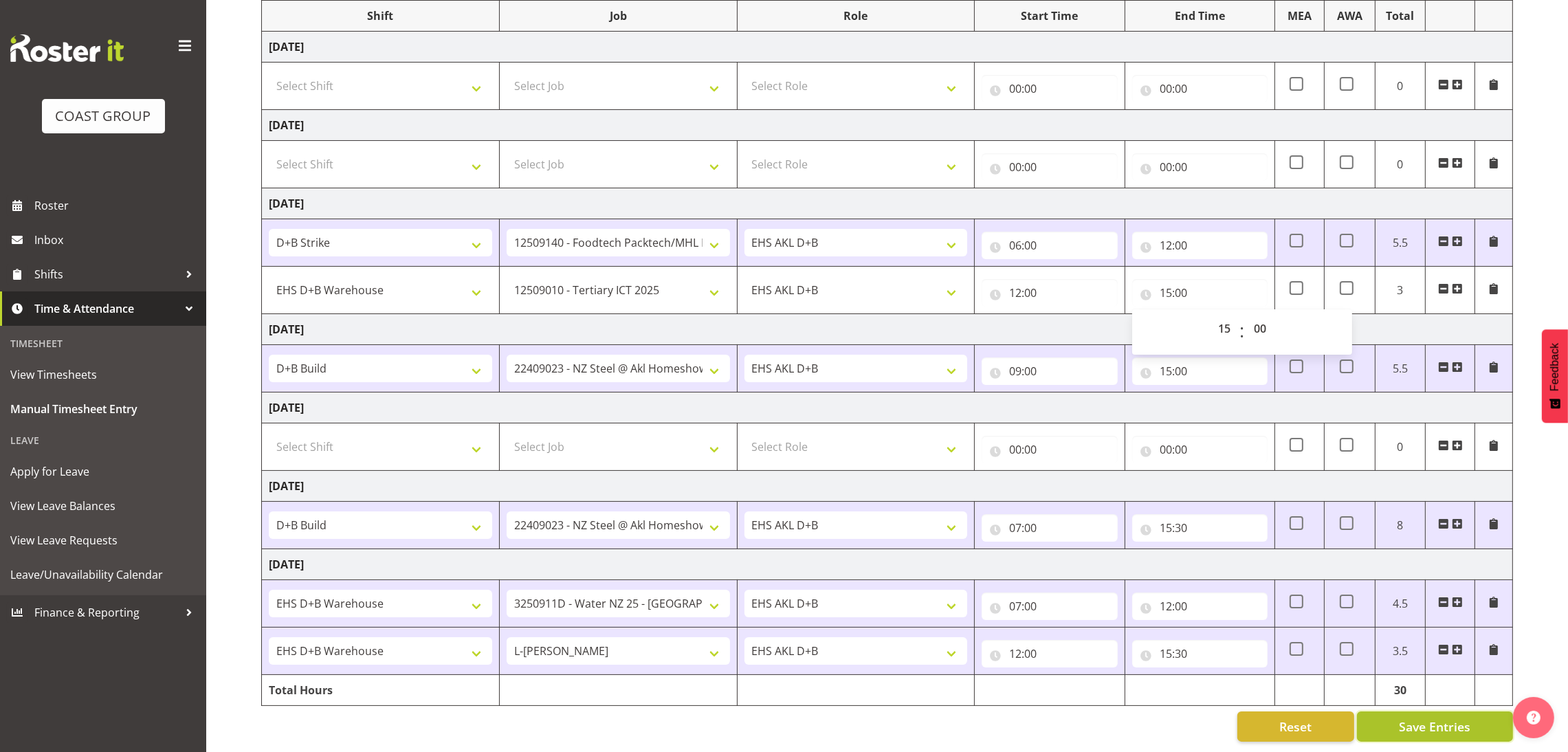
click at [1494, 712] on button "Save Entries" at bounding box center [1435, 726] width 156 height 31
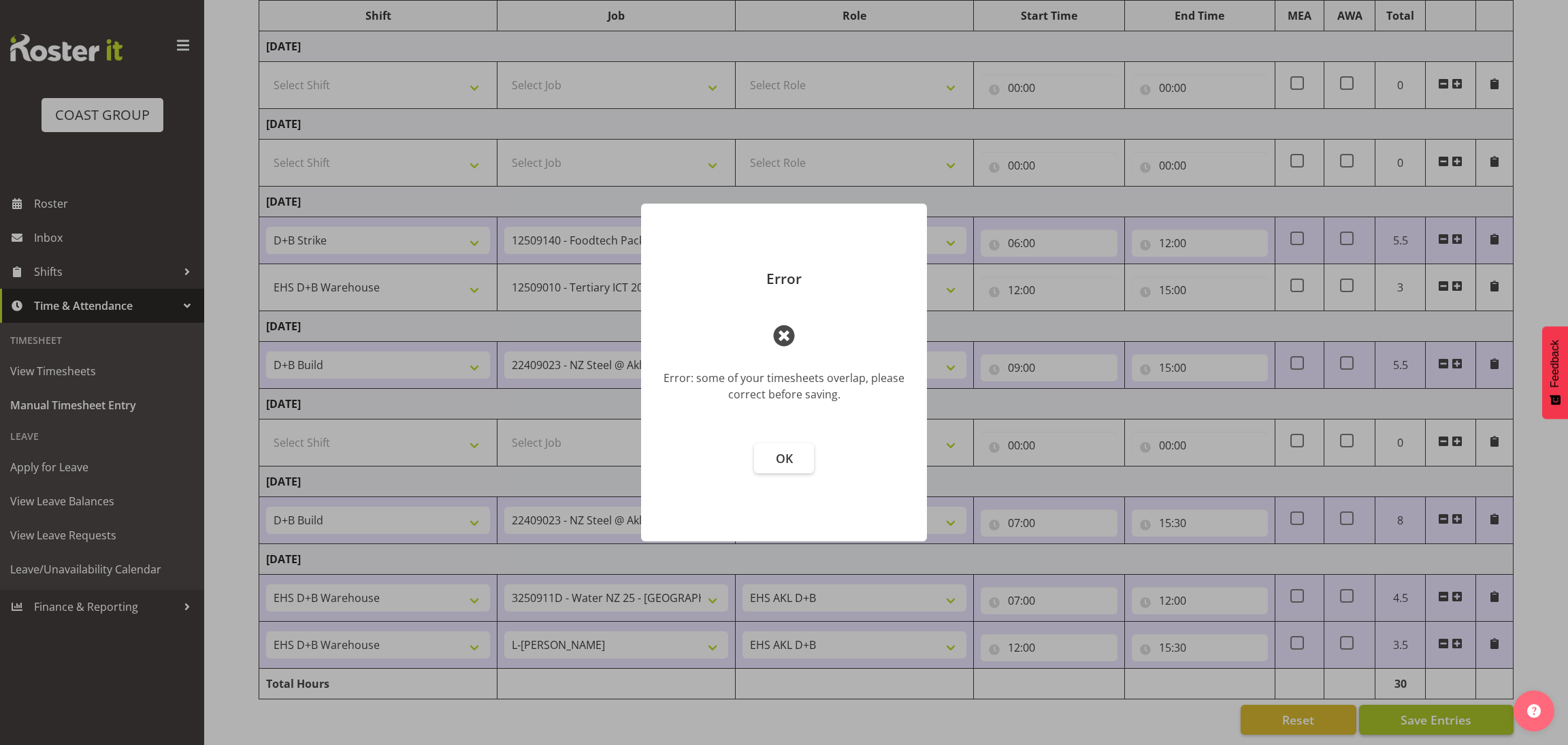
click at [1479, 704] on div at bounding box center [784, 372] width 1568 height 745
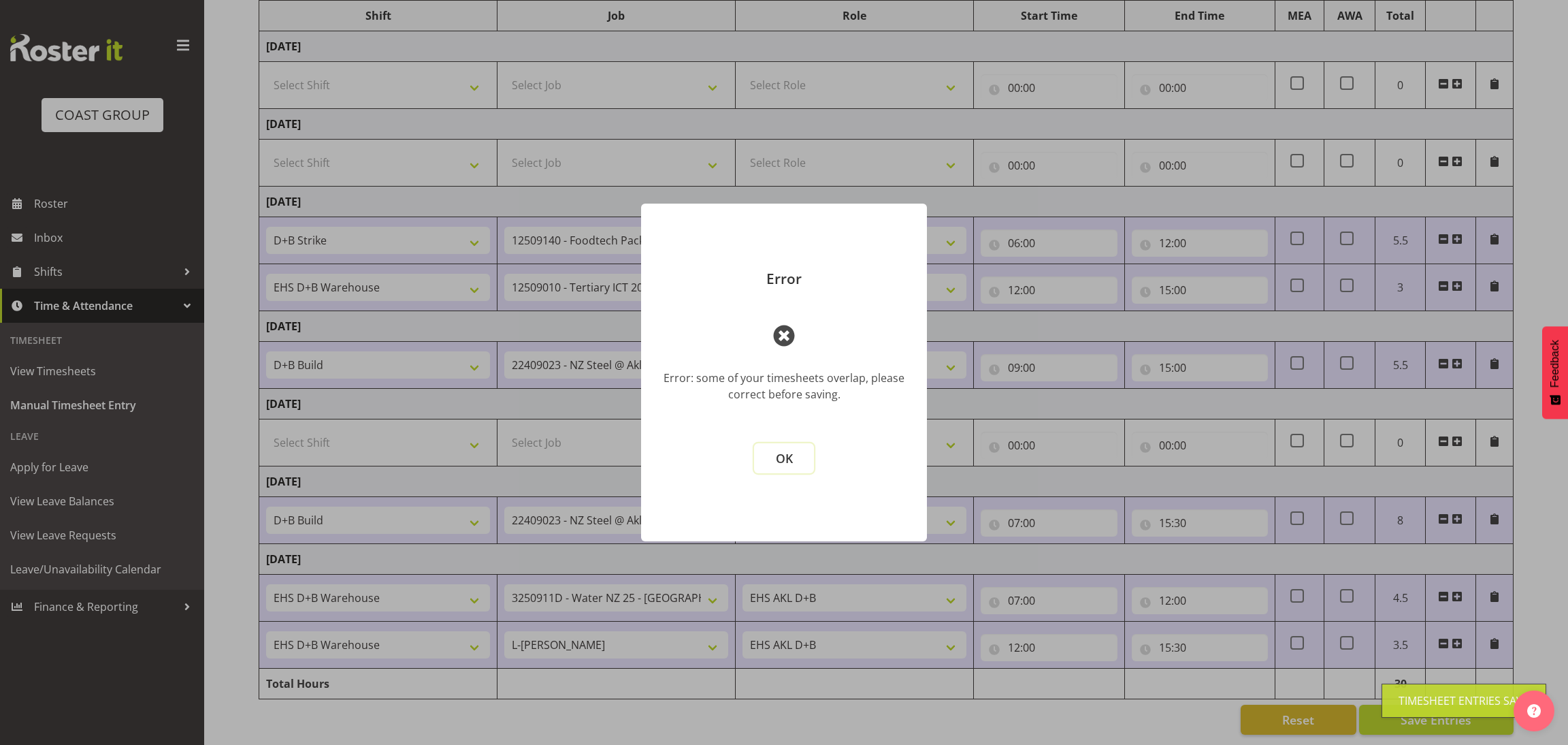
click at [797, 460] on button "OK" at bounding box center [783, 458] width 60 height 30
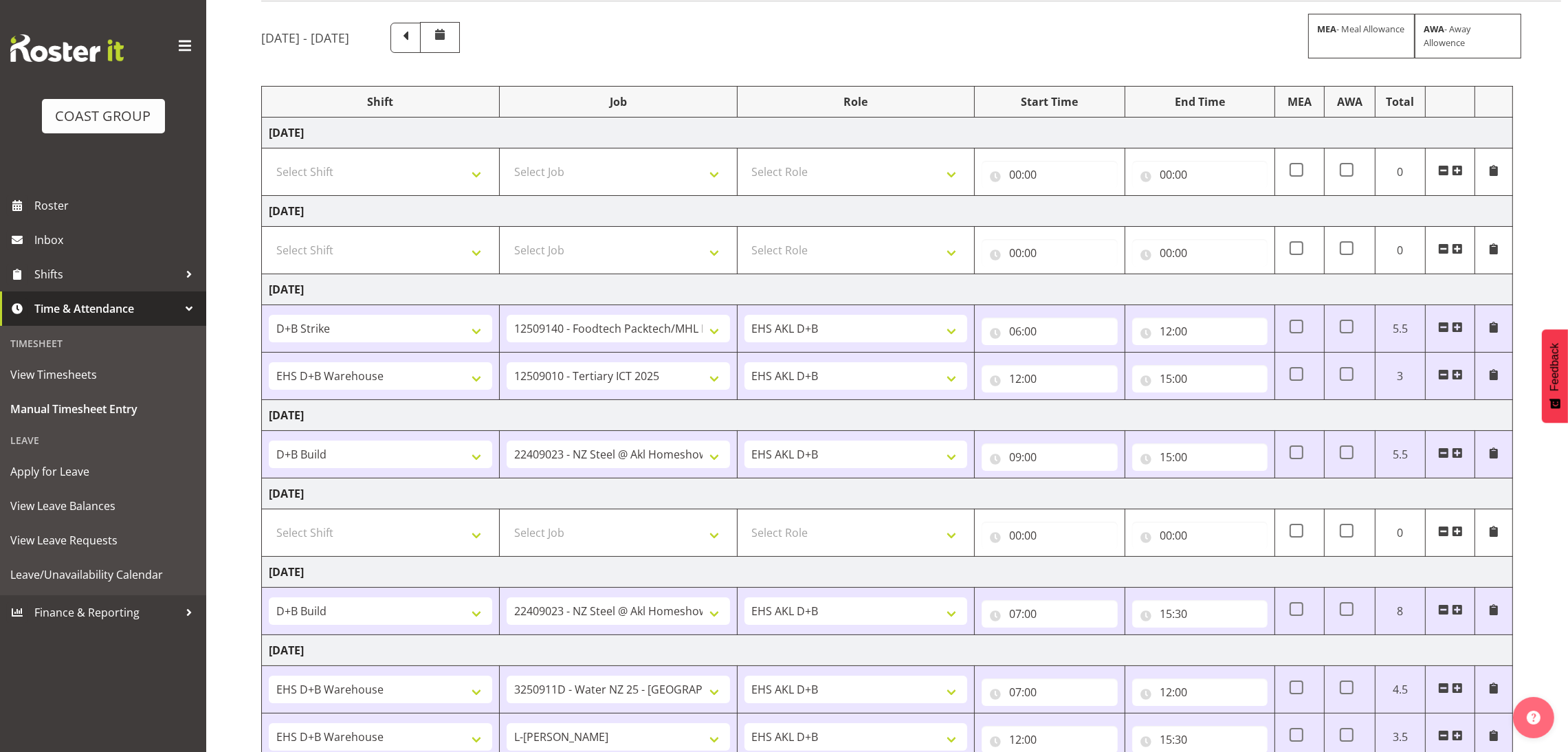
scroll to position [103, 0]
click at [414, 38] on span at bounding box center [405, 37] width 18 height 18
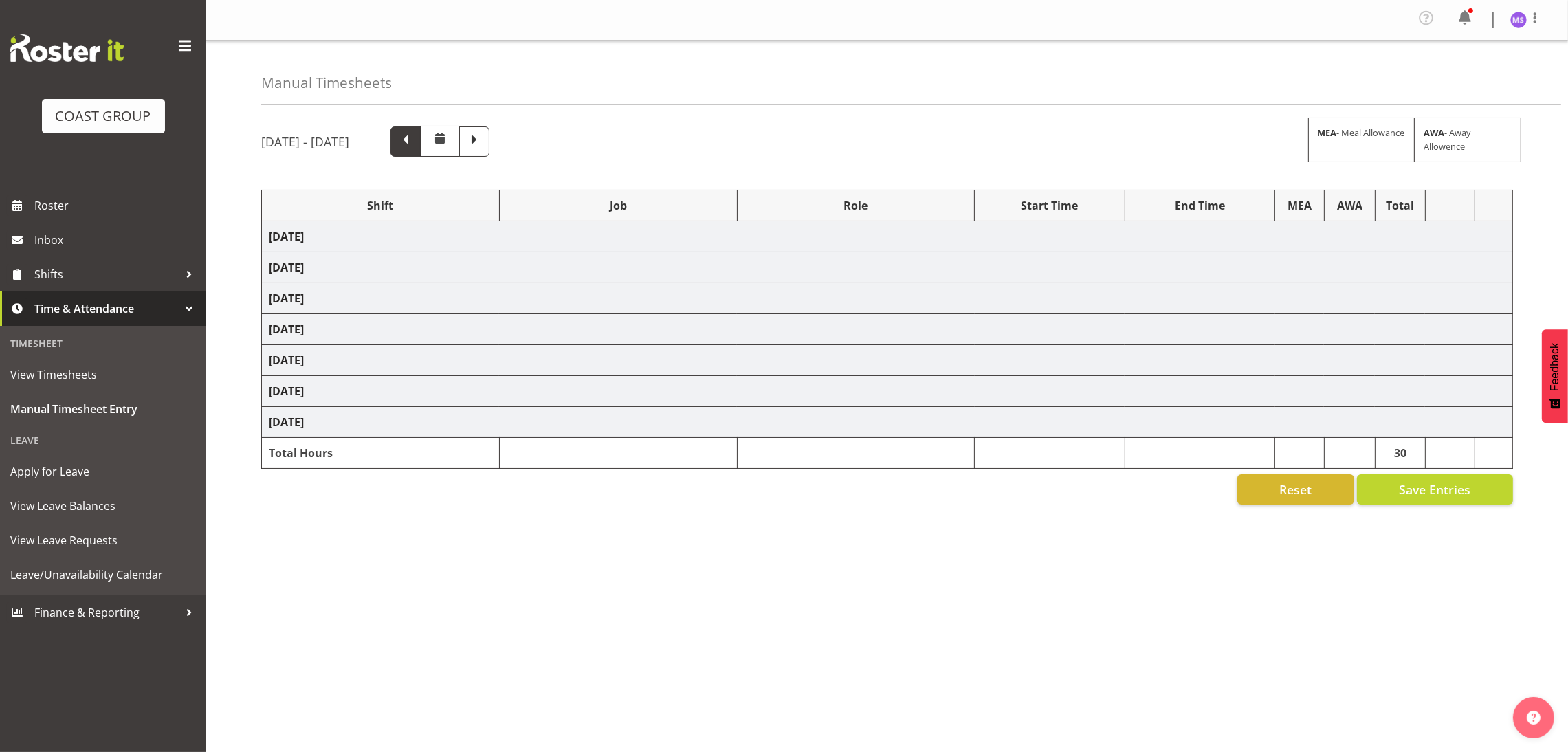
scroll to position [0, 0]
select select "24997"
select select "9601"
select select "1352"
select select "9630"
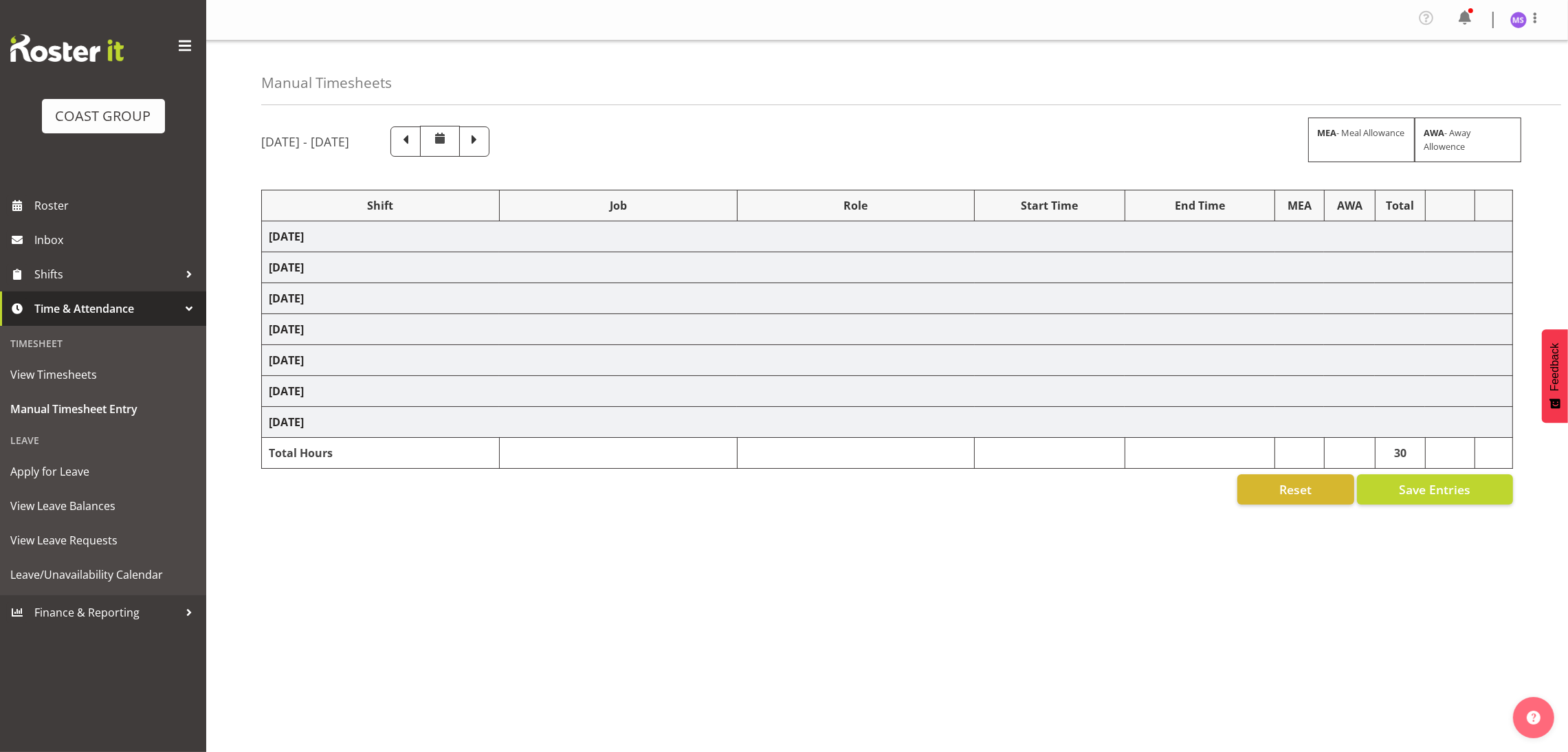
select select "1352"
select select "8955"
select select "1352"
select select "8955"
select select "1352"
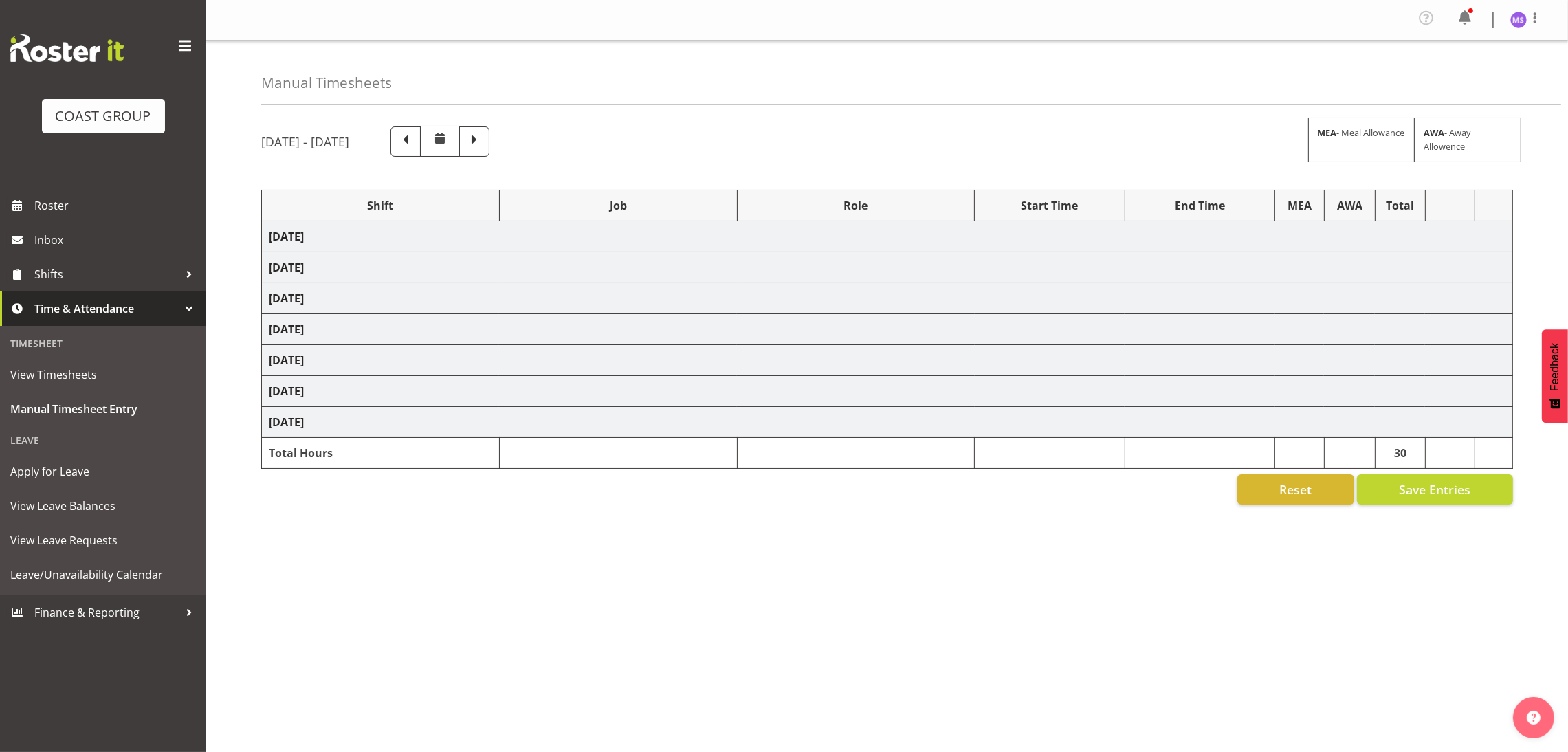
select select "69"
select select "24997"
select select "10268"
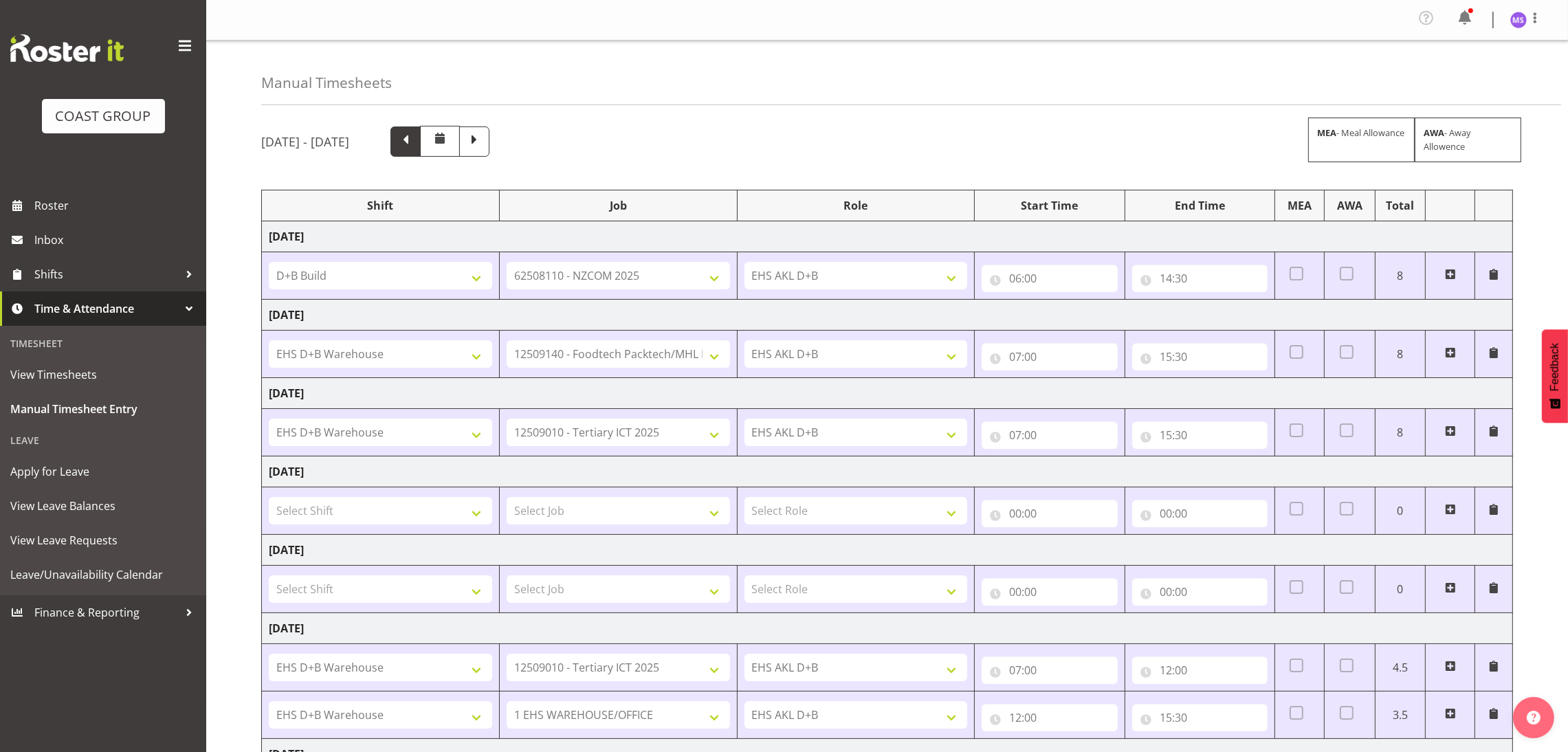
click at [414, 144] on span at bounding box center [405, 140] width 18 height 18
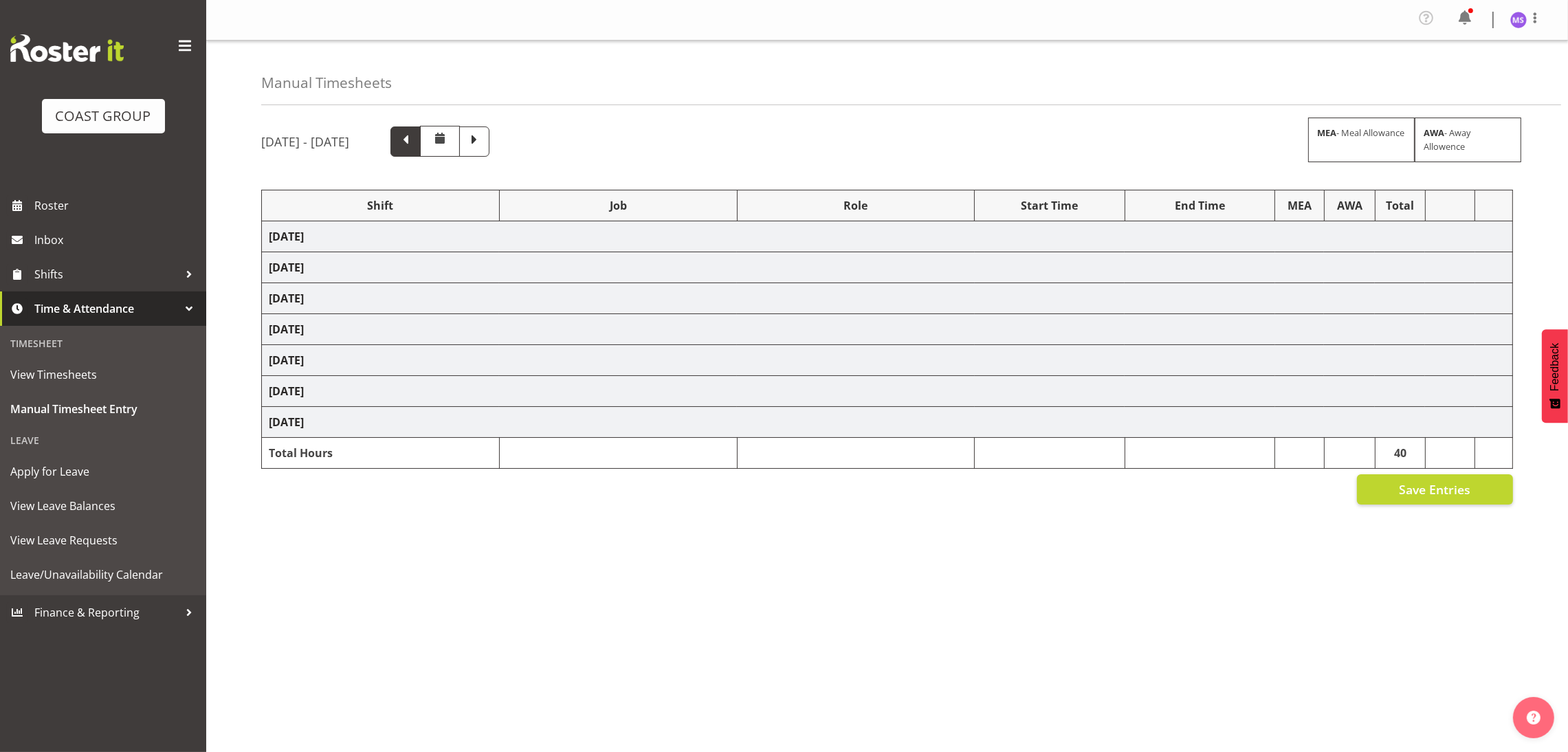
select select "1352"
select select "8635"
select select "1352"
select select "9630"
select select "1352"
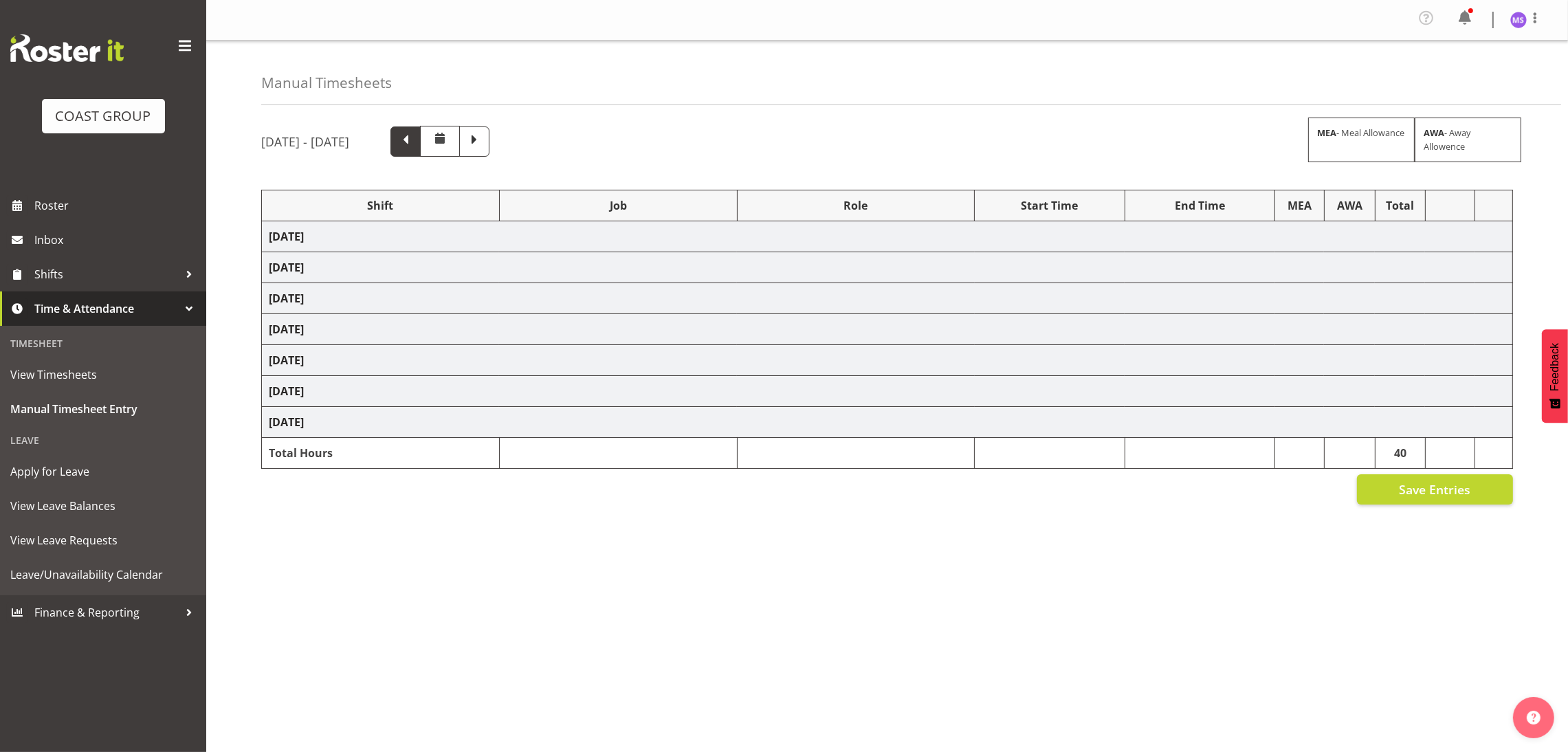
select select "8643"
select select "1352"
select select "8169"
select select "1352"
select select "8635"
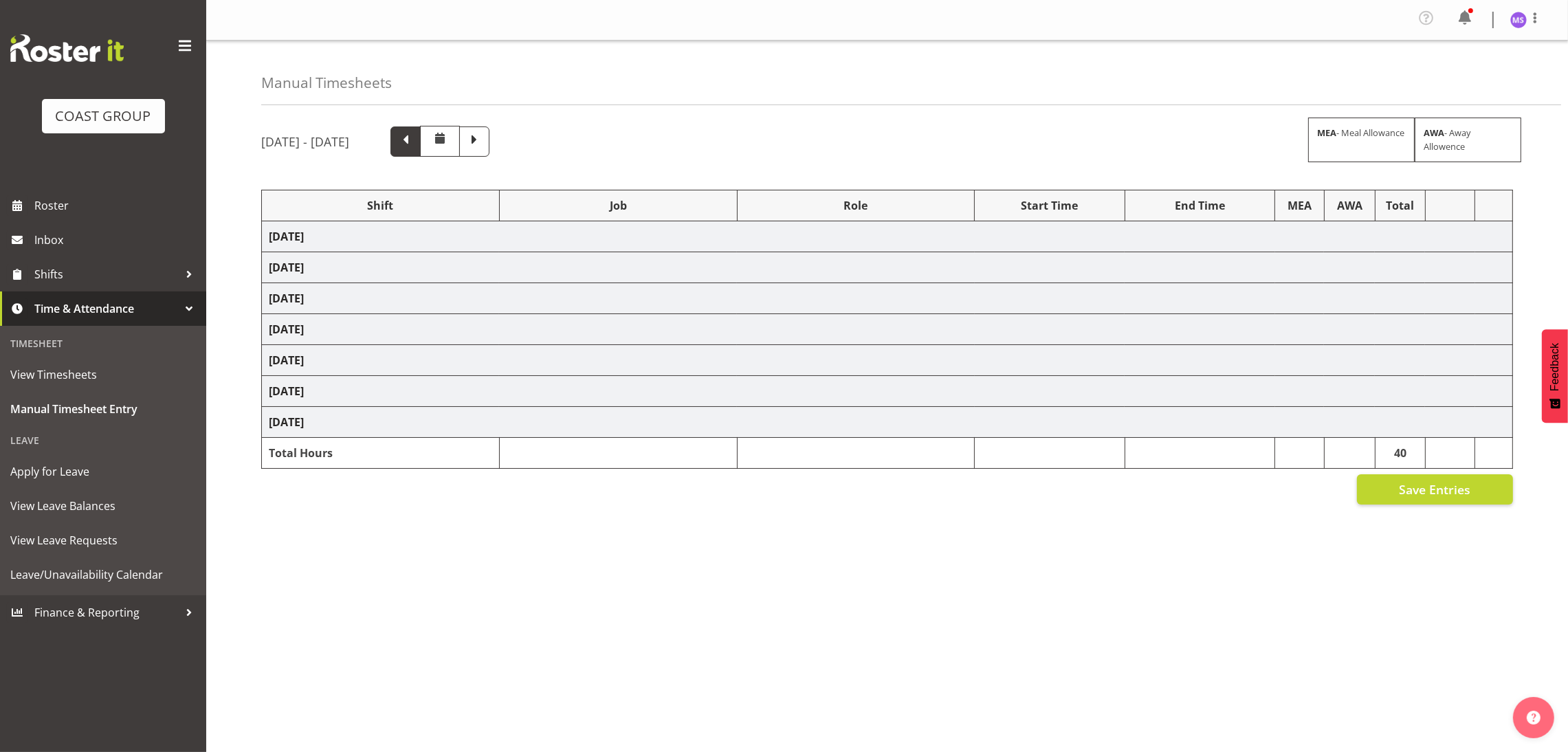
select select "1352"
select select "10468"
select select "1352"
select select "69"
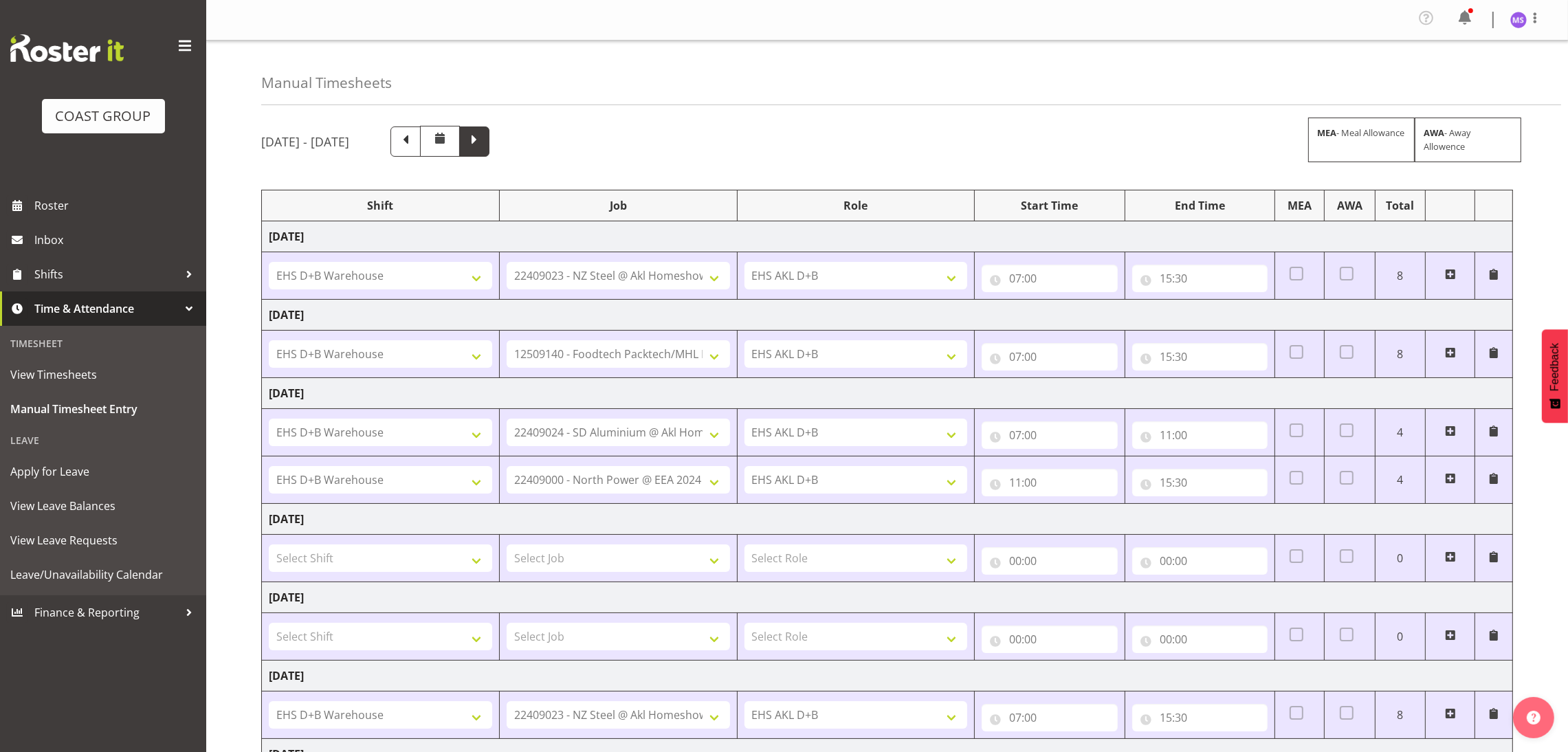
click at [490, 155] on span at bounding box center [474, 141] width 31 height 31
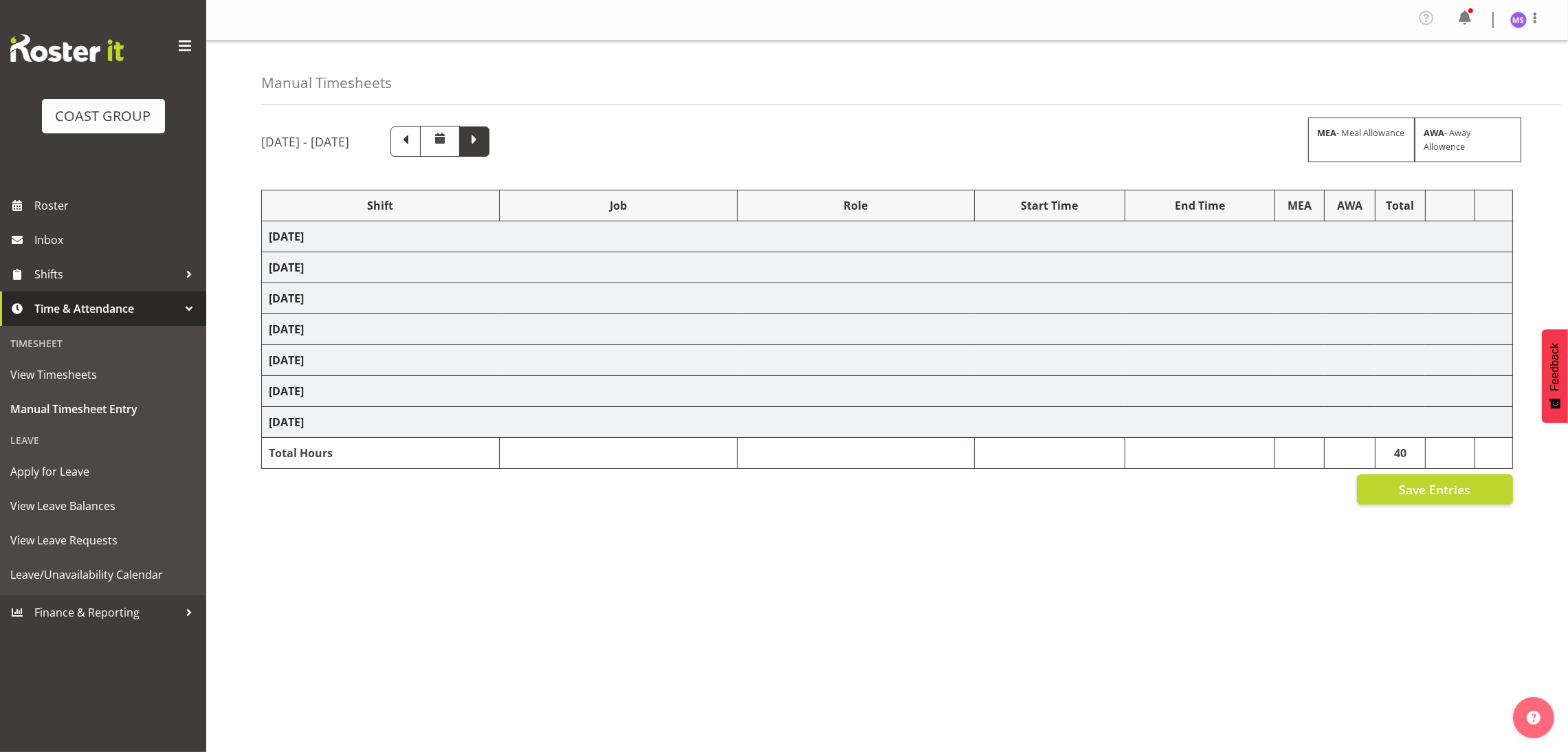
select select "24997"
select select "9601"
select select "1352"
select select "9630"
select select "1352"
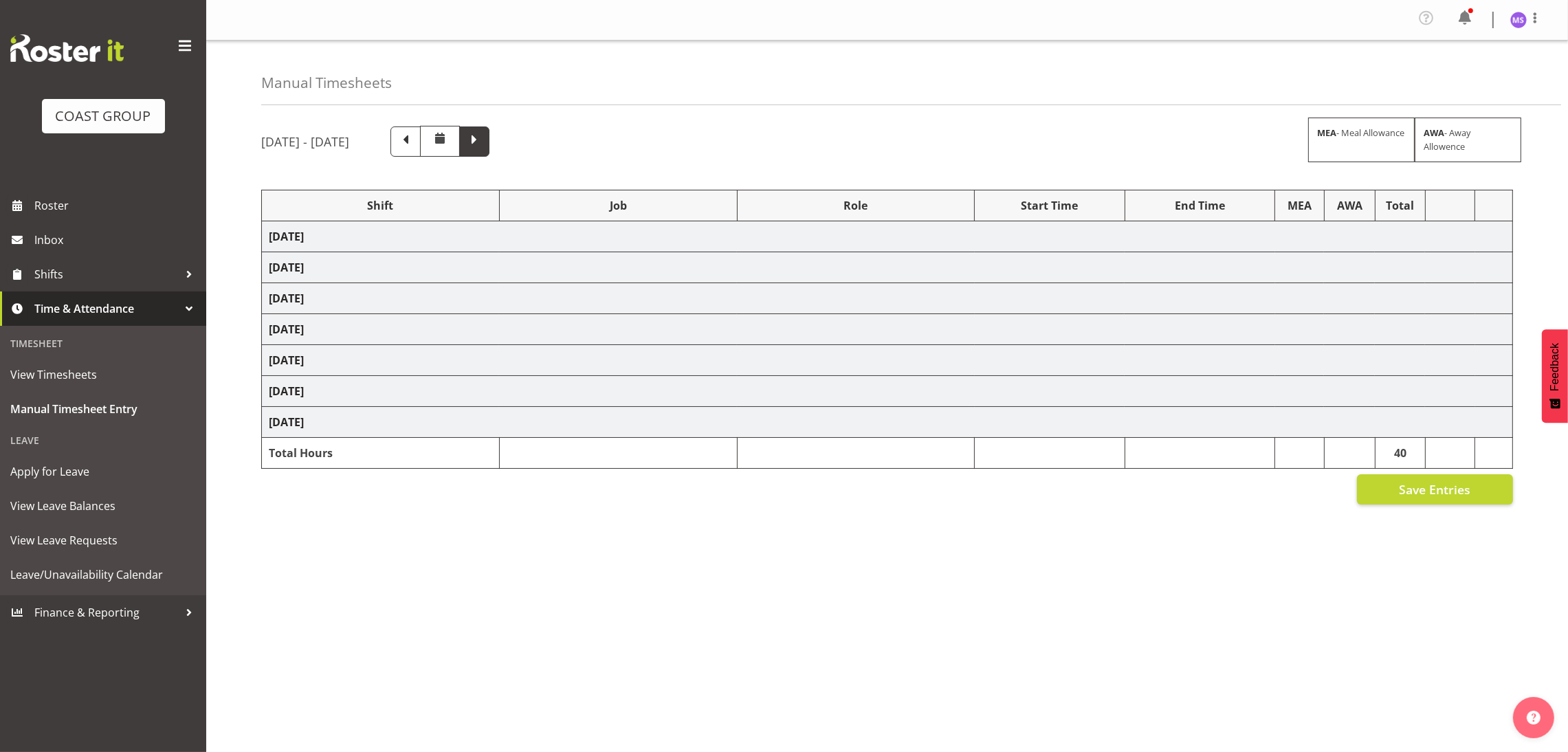
select select "8955"
select select "1352"
select select "8955"
select select "1352"
select select "69"
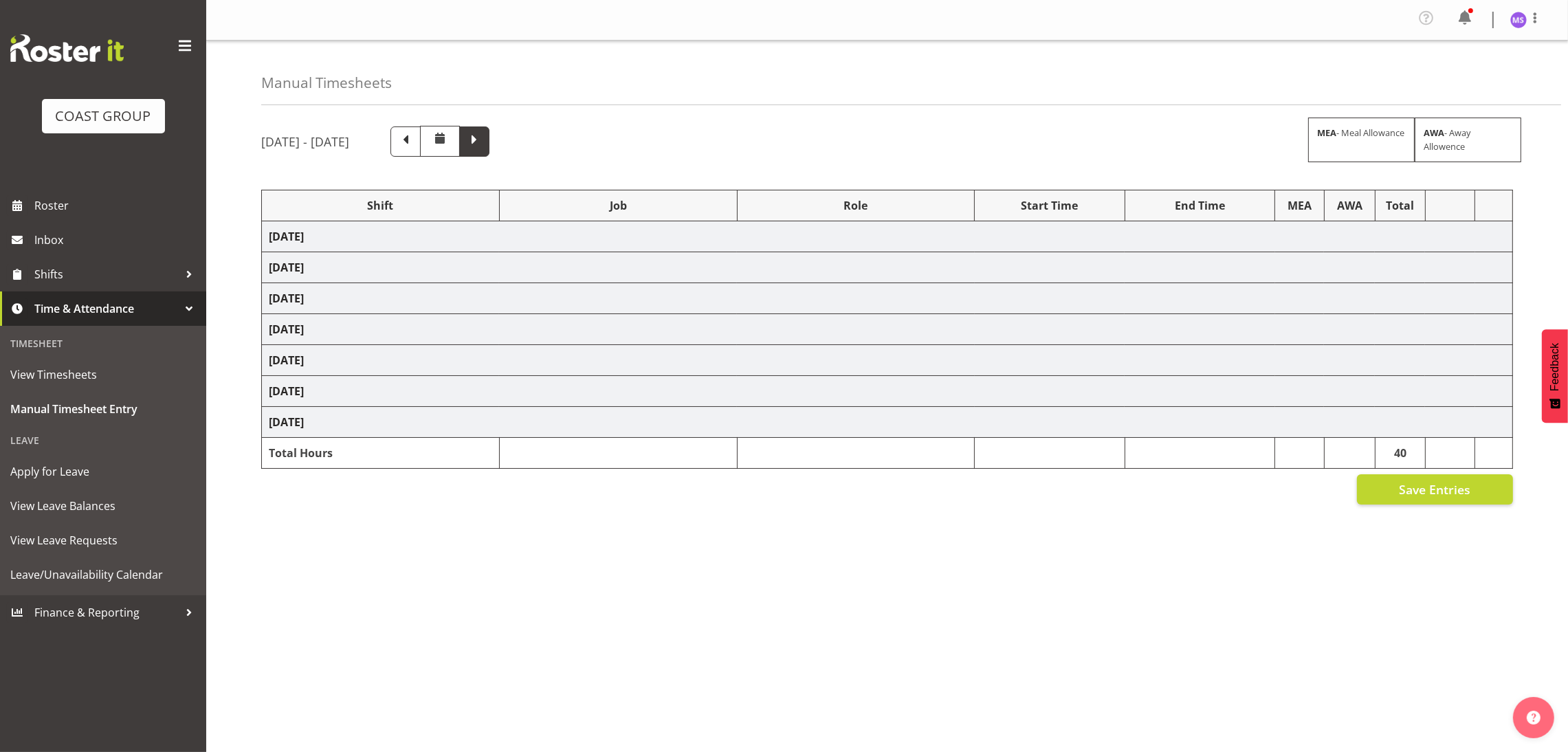
select select "24997"
select select "10268"
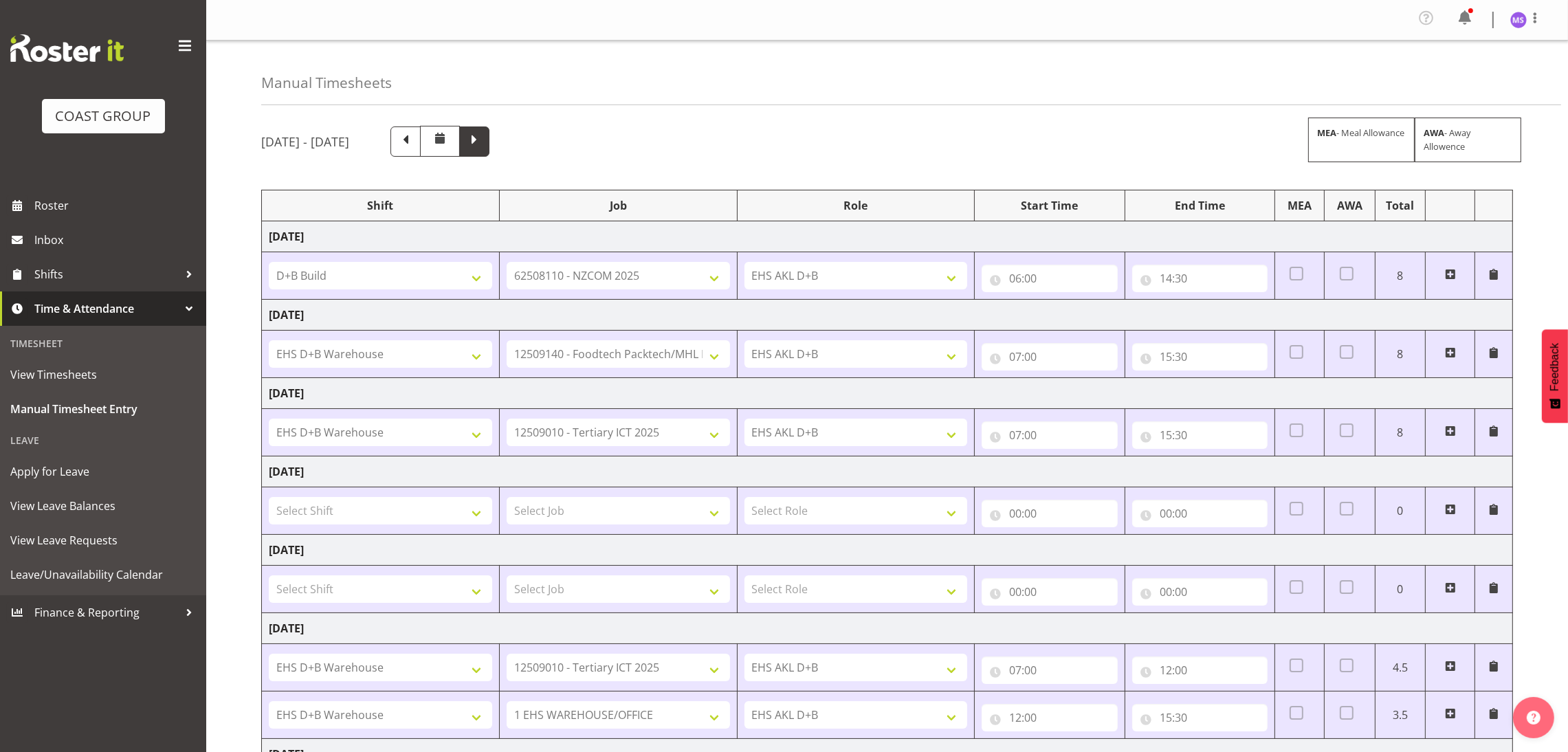
click at [483, 141] on span at bounding box center [474, 140] width 18 height 18
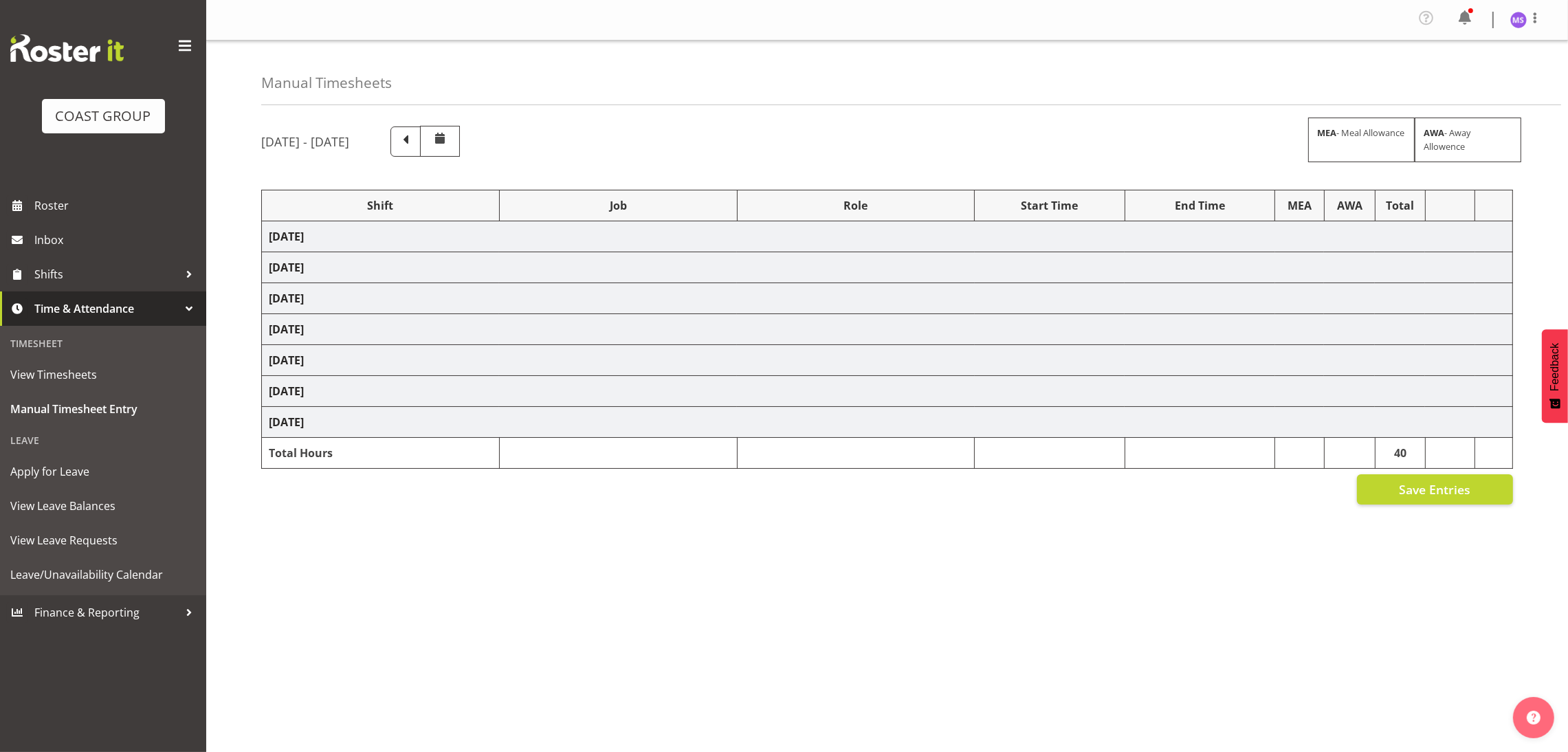
select select "40079"
select select "9630"
select select "1352"
select select "8955"
select select "24997"
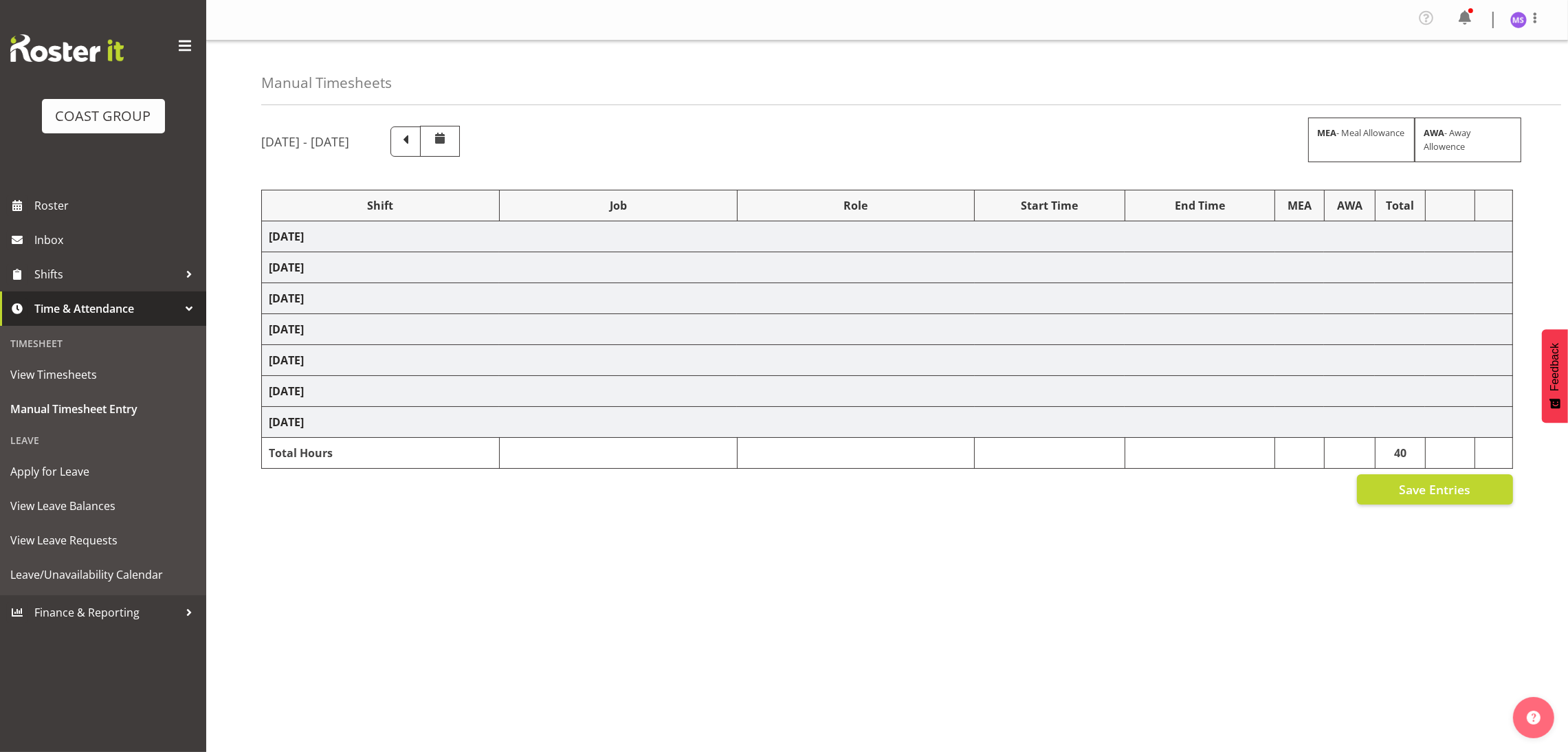
select select "8635"
select select "24997"
select select "8635"
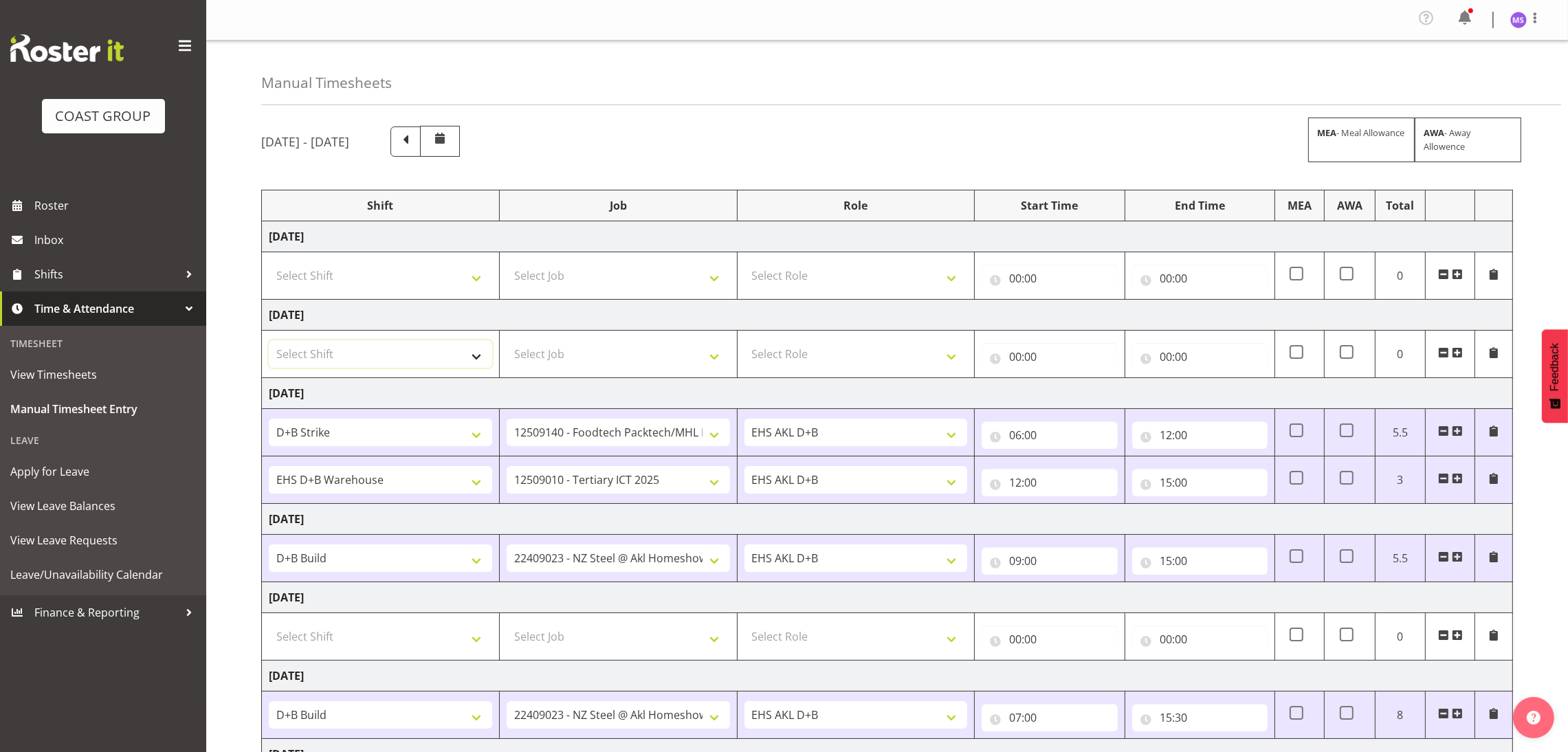
click at [443, 357] on select "Select Shift D+B @ HiNZ D+B Build D+B Build NZACA D+B Build Tech Day OCT 24 D+B…" at bounding box center [380, 354] width 223 height 28
click at [269, 343] on select "Select Shift D+B @ HiNZ D+B Build D+B Build NZACA D+B Build Tech Day OCT 24 D+B…" at bounding box center [380, 354] width 223 height 28
click at [621, 356] on select "Select Job 1 Carlton Events 1 Carlton Hamilton 1 Carlton Wellington 1 EHS WAREH…" at bounding box center [618, 354] width 223 height 28
click at [507, 343] on select "Select Job 1 Carlton Events 1 Carlton Hamilton 1 Carlton Wellington 1 EHS WAREH…" at bounding box center [618, 354] width 223 height 28
click at [794, 357] on select "Select Role EHS AKL D+B" at bounding box center [856, 354] width 223 height 28
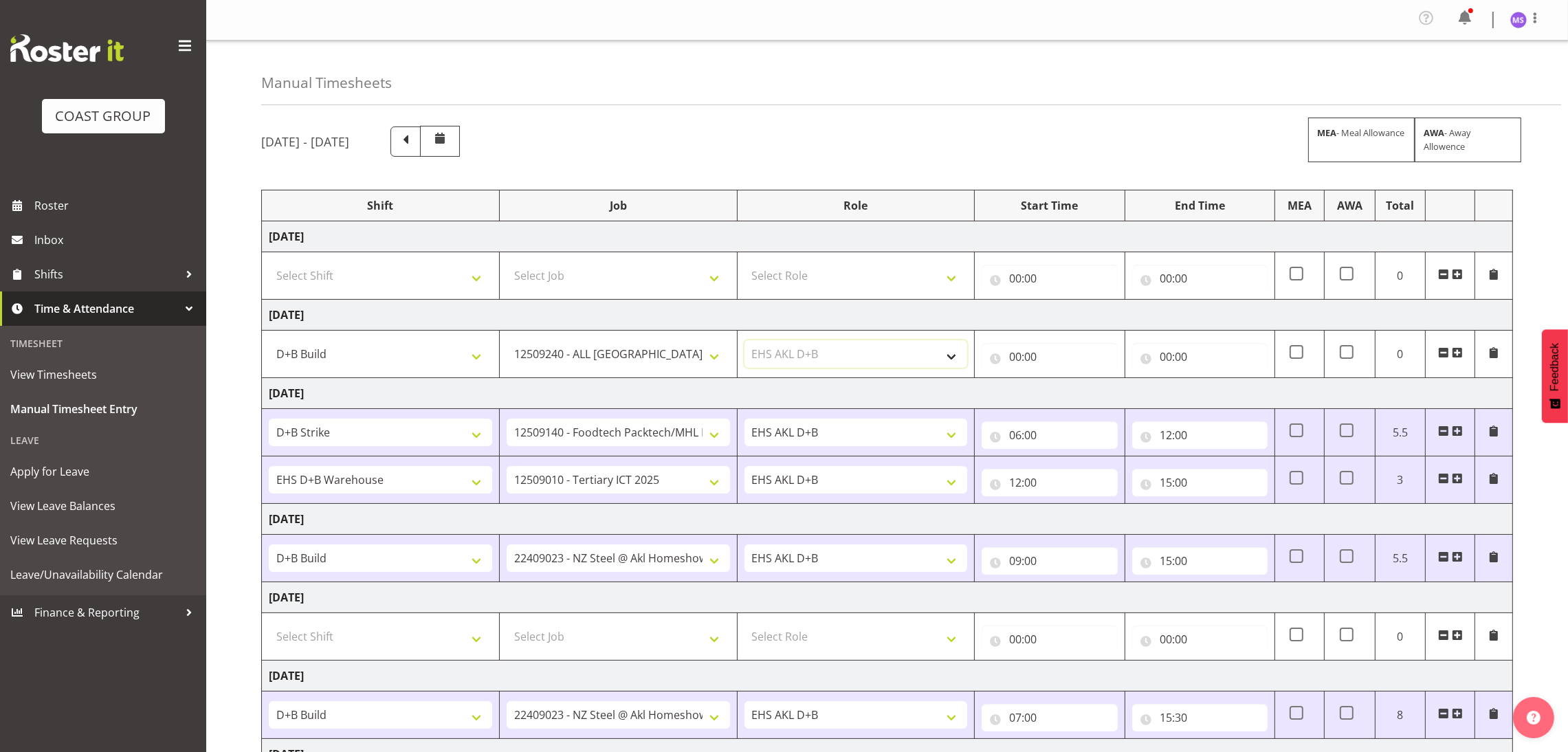
click at [744, 343] on select "Select Role EHS AKL D+B" at bounding box center [856, 354] width 223 height 28
click at [1014, 360] on input "00:00" at bounding box center [1049, 356] width 136 height 28
click at [1070, 394] on select "00 01 02 03 04 05 06 07 08 09 10 11 12 13 14 15 16 17 18 19 20 21 22 23" at bounding box center [1076, 392] width 31 height 28
click at [1060, 382] on select "00 01 02 03 04 05 06 07 08 09 10 11 12 13 14 15 16 17 18 19 20 21 22 23" at bounding box center [1076, 392] width 31 height 28
click at [1174, 359] on input "00:00" at bounding box center [1200, 356] width 136 height 28
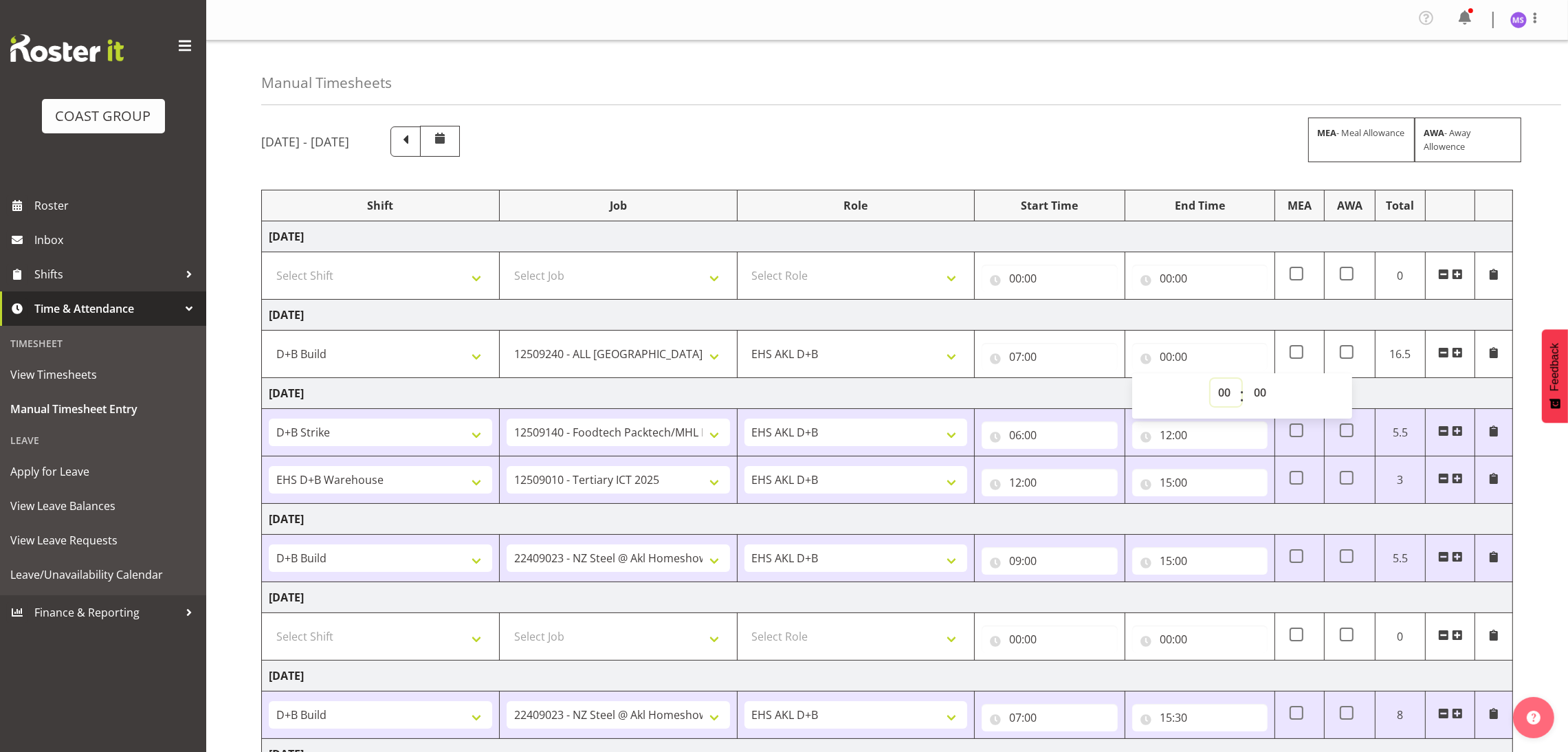
drag, startPoint x: 1227, startPoint y: 393, endPoint x: 1226, endPoint y: 295, distance: 98.0
click at [1226, 295] on tbody "Wednesday 3rd September 2025 Select Shift D+B @ HiNZ D+B Build D+B Build NZACA …" at bounding box center [887, 558] width 1251 height 674
click at [1169, 357] on input "00:00" at bounding box center [1200, 356] width 136 height 28
click at [1218, 392] on select "00 01 02 03 04 05 06 07 08 09 10 11 12 13 14 15 16 17 18 19 20 21 22 23" at bounding box center [1226, 392] width 31 height 28
click at [1210, 382] on select "00 01 02 03 04 05 06 07 08 09 10 11 12 13 14 15 16 17 18 19 20 21 22 23" at bounding box center [1226, 392] width 31 height 28
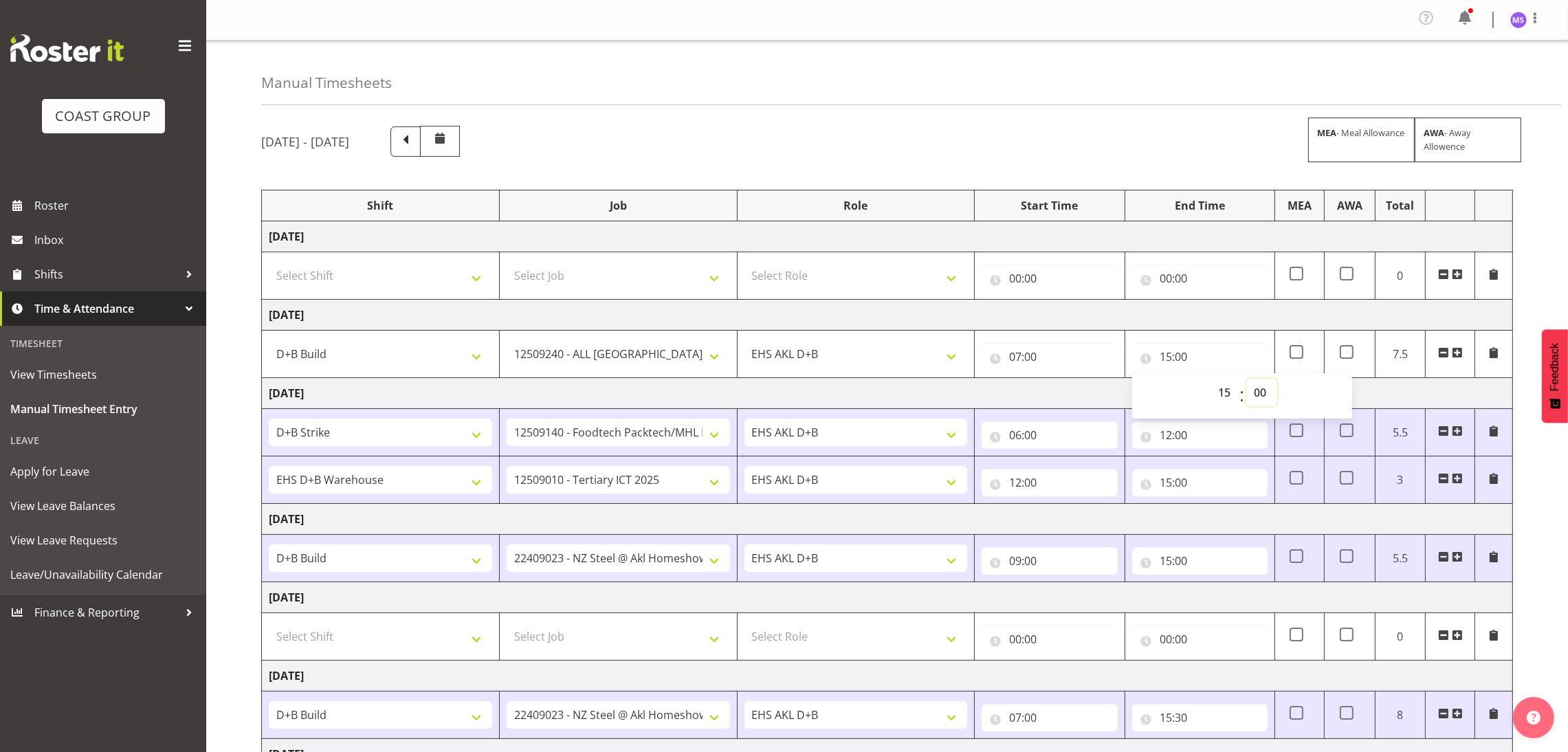
click at [1257, 383] on select "00 01 02 03 04 05 06 07 08 09 10 11 12 13 14 15 16 17 18 19 20 21 22 23 24 25 2…" at bounding box center [1261, 392] width 31 height 28
click at [1246, 382] on select "00 01 02 03 04 05 06 07 08 09 10 11 12 13 14 15 16 17 18 19 20 21 22 23 24 25 2…" at bounding box center [1261, 392] width 31 height 28
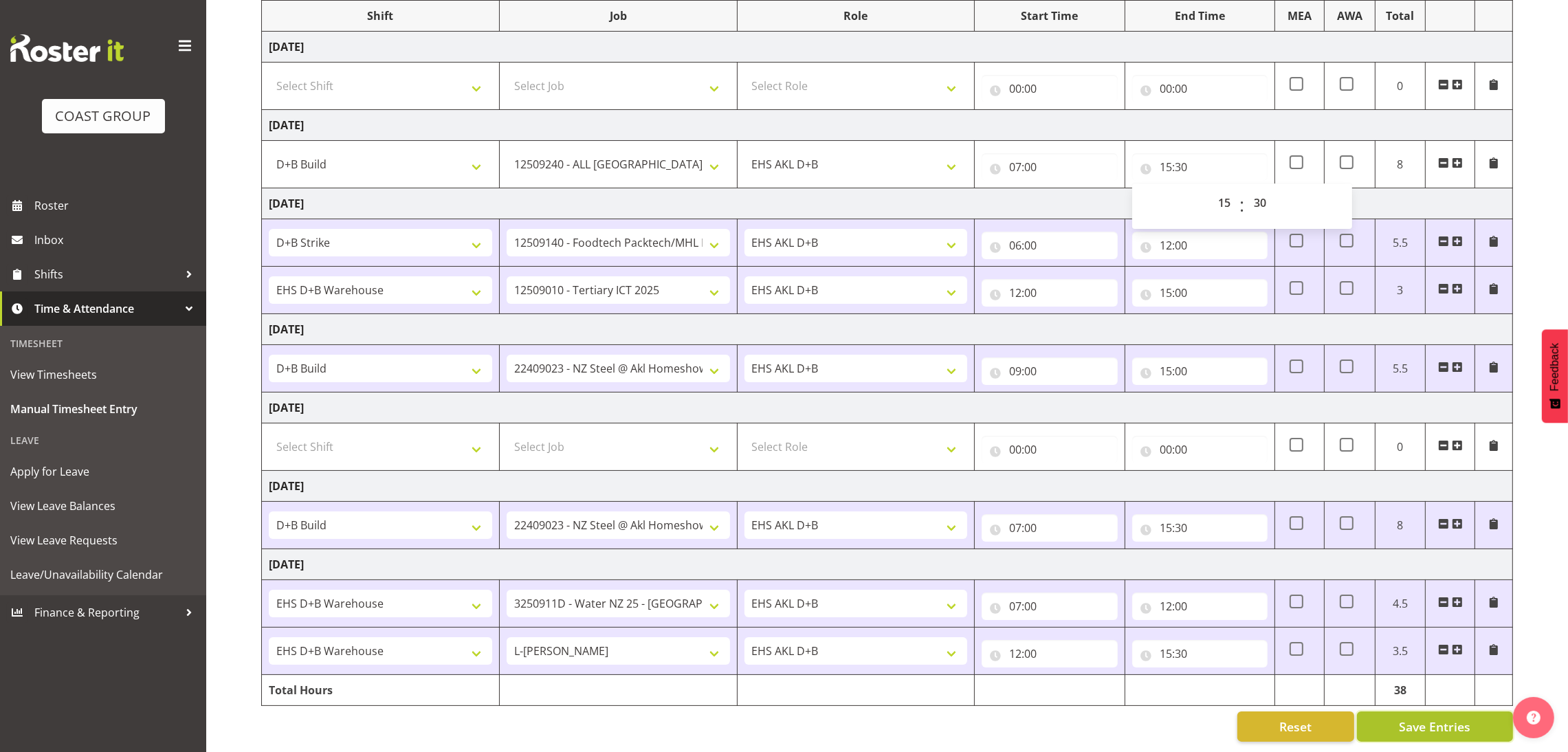
click at [1458, 721] on button "Save Entries" at bounding box center [1435, 726] width 156 height 31
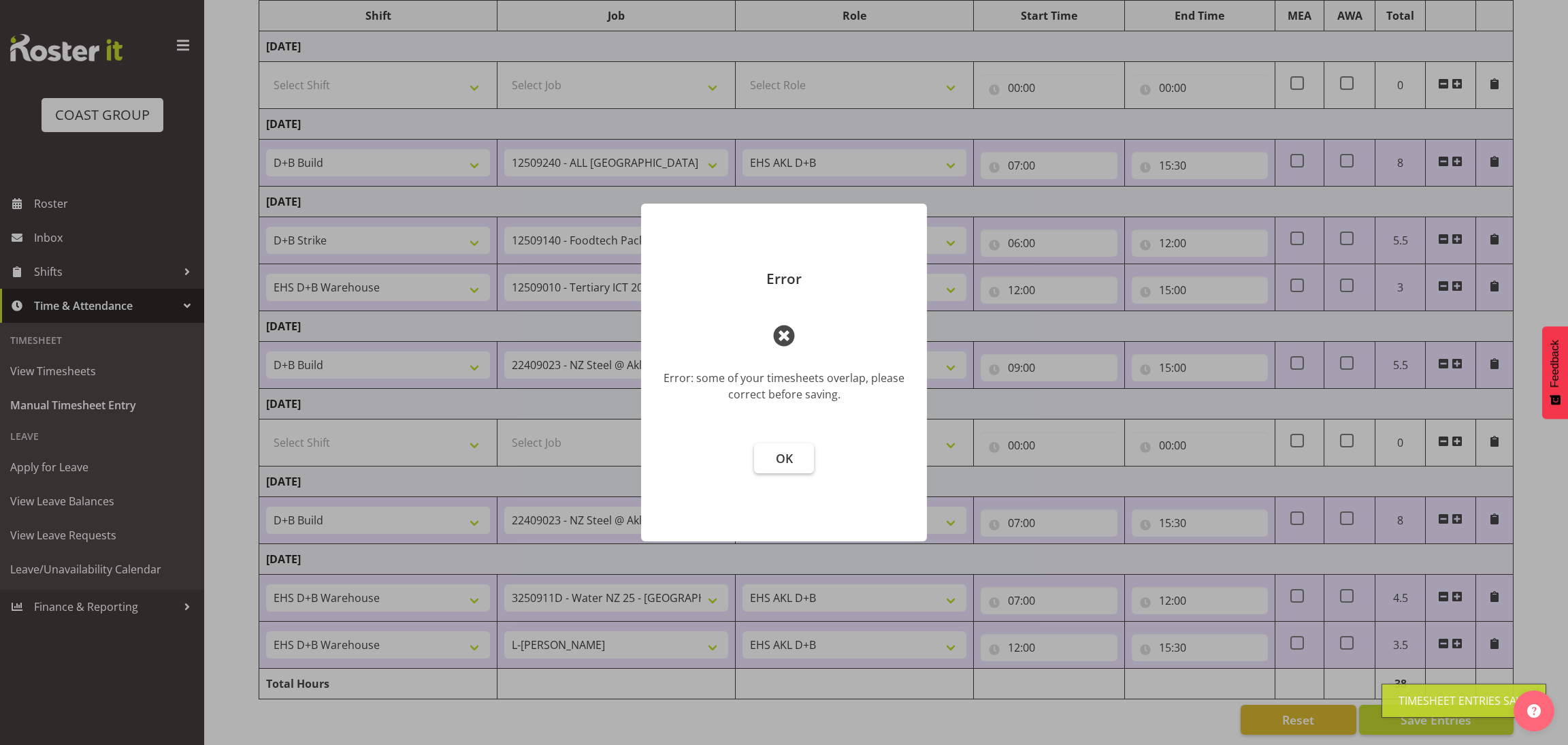
click at [790, 457] on span "OK" at bounding box center [784, 458] width 17 height 16
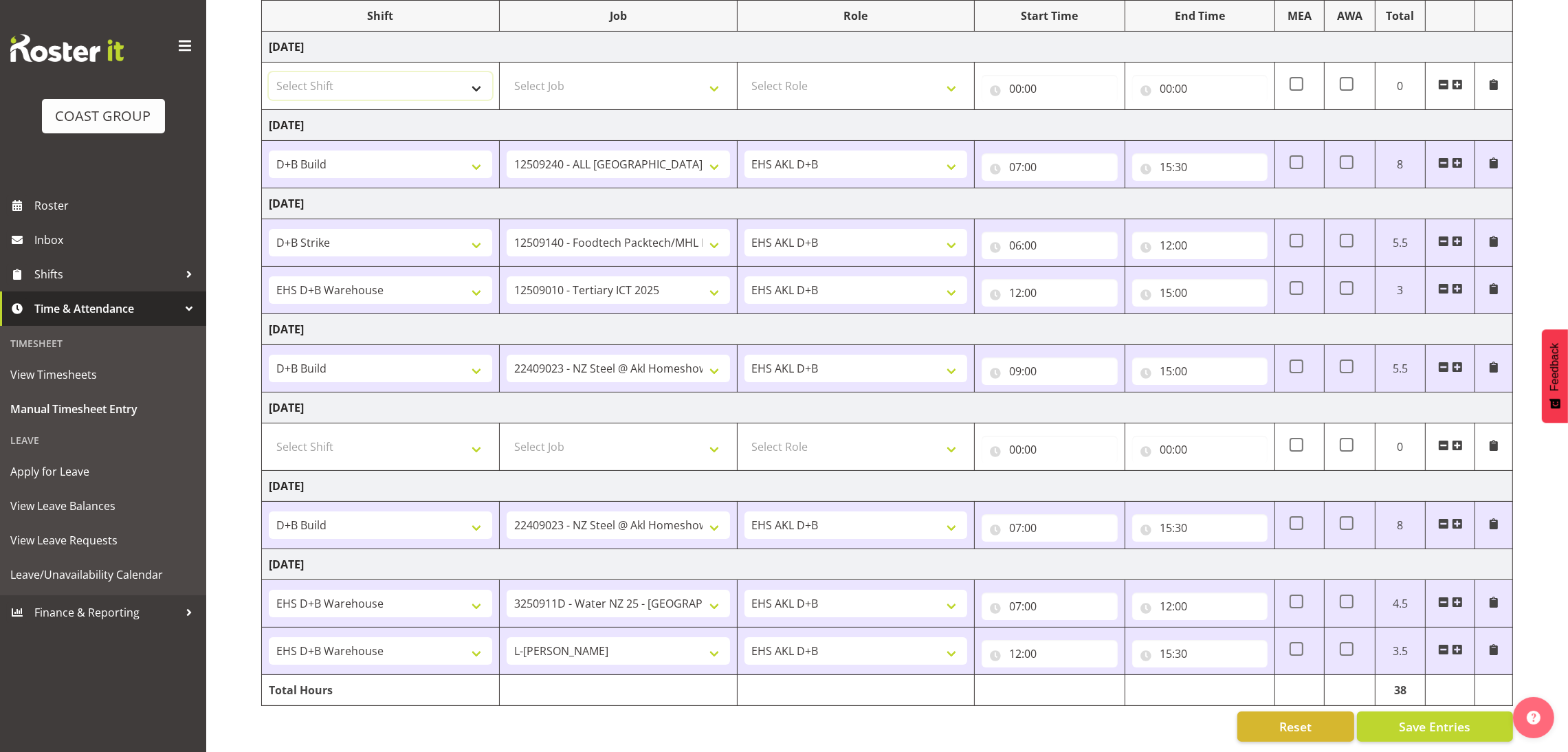
click at [394, 72] on select "Select Shift D+B @ HiNZ D+B Build D+B Build NZACA D+B Build Tech Day OCT 24 D+B…" at bounding box center [380, 86] width 223 height 28
click at [269, 72] on select "Select Shift D+B @ HiNZ D+B Build D+B Build NZACA D+B Build Tech Day OCT 24 D+B…" at bounding box center [380, 86] width 223 height 28
click at [587, 72] on select "Select Job 1 Carlton Events 1 Carlton Hamilton 1 Carlton Wellington 1 EHS WAREH…" at bounding box center [618, 86] width 223 height 28
click at [507, 72] on select "Select Job 1 Carlton Events 1 Carlton Hamilton 1 Carlton Wellington 1 EHS WAREH…" at bounding box center [618, 86] width 223 height 28
click at [922, 72] on select "Select Role EHS AKL D+B" at bounding box center [856, 86] width 223 height 28
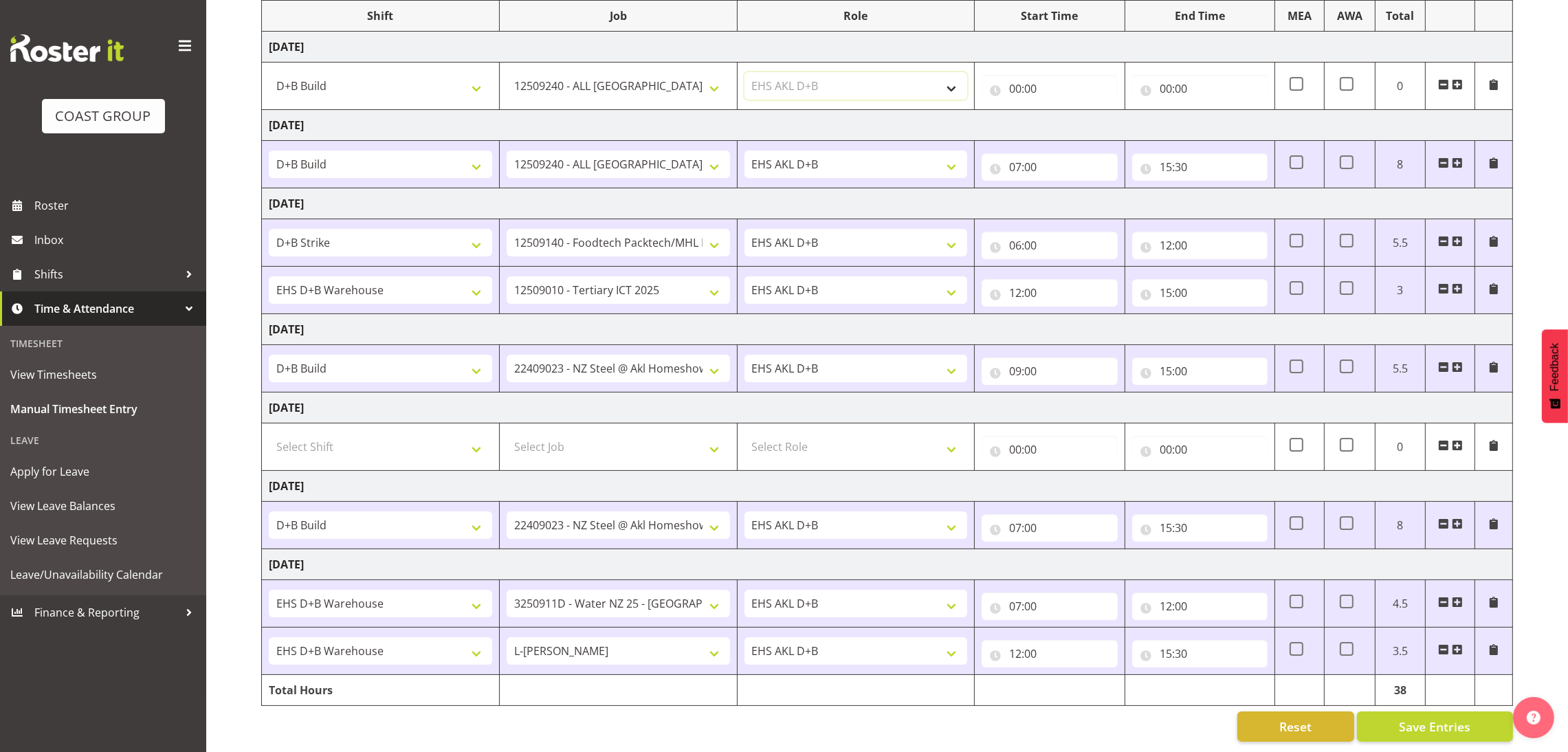
click at [744, 72] on select "Select Role EHS AKL D+B" at bounding box center [856, 86] width 223 height 28
click at [1013, 76] on input "00:00" at bounding box center [1049, 89] width 136 height 28
click at [1077, 112] on select "00 01 02 03 04 05 06 07 08 09 10 11 12 13 14 15 16 17 18 19 20 21 22 23" at bounding box center [1076, 124] width 31 height 28
click at [1060, 111] on select "00 01 02 03 04 05 06 07 08 09 10 11 12 13 14 15 16 17 18 19 20 21 22 23" at bounding box center [1076, 124] width 31 height 28
click at [1171, 78] on input "00:00" at bounding box center [1200, 89] width 136 height 28
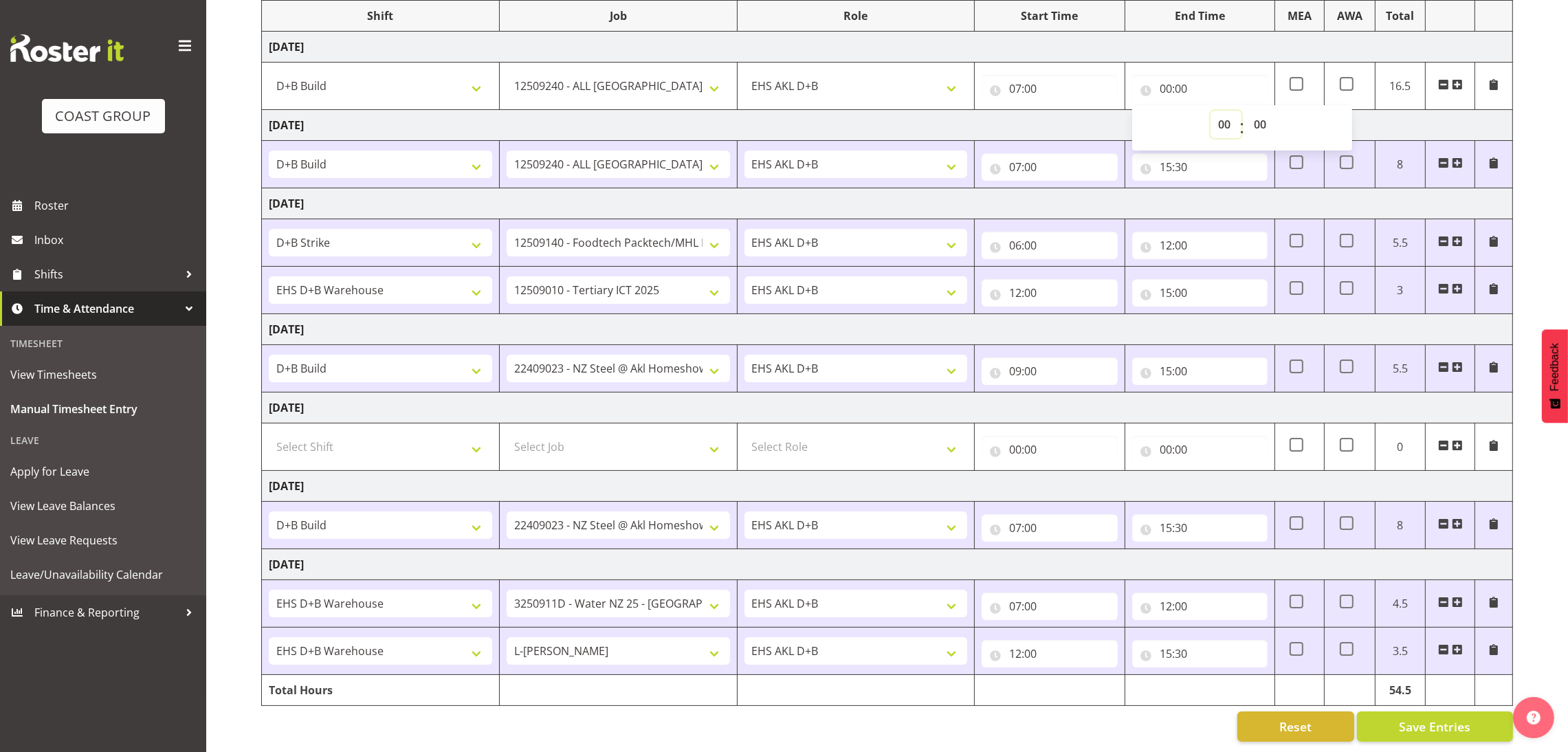
click at [1227, 121] on select "00 01 02 03 04 05 06 07 08 09 10 11 12 13 14 15 16 17 18 19 20 21 22 23" at bounding box center [1226, 124] width 31 height 28
click at [1210, 111] on select "00 01 02 03 04 05 06 07 08 09 10 11 12 13 14 15 16 17 18 19 20 21 22 23" at bounding box center [1226, 124] width 31 height 28
click at [1267, 111] on select "00 01 02 03 04 05 06 07 08 09 10 11 12 13 14 15 16 17 18 19 20 21 22 23 24 25 2…" at bounding box center [1261, 124] width 31 height 28
click at [1246, 111] on select "00 01 02 03 04 05 06 07 08 09 10 11 12 13 14 15 16 17 18 19 20 21 22 23 24 25 2…" at bounding box center [1261, 124] width 31 height 28
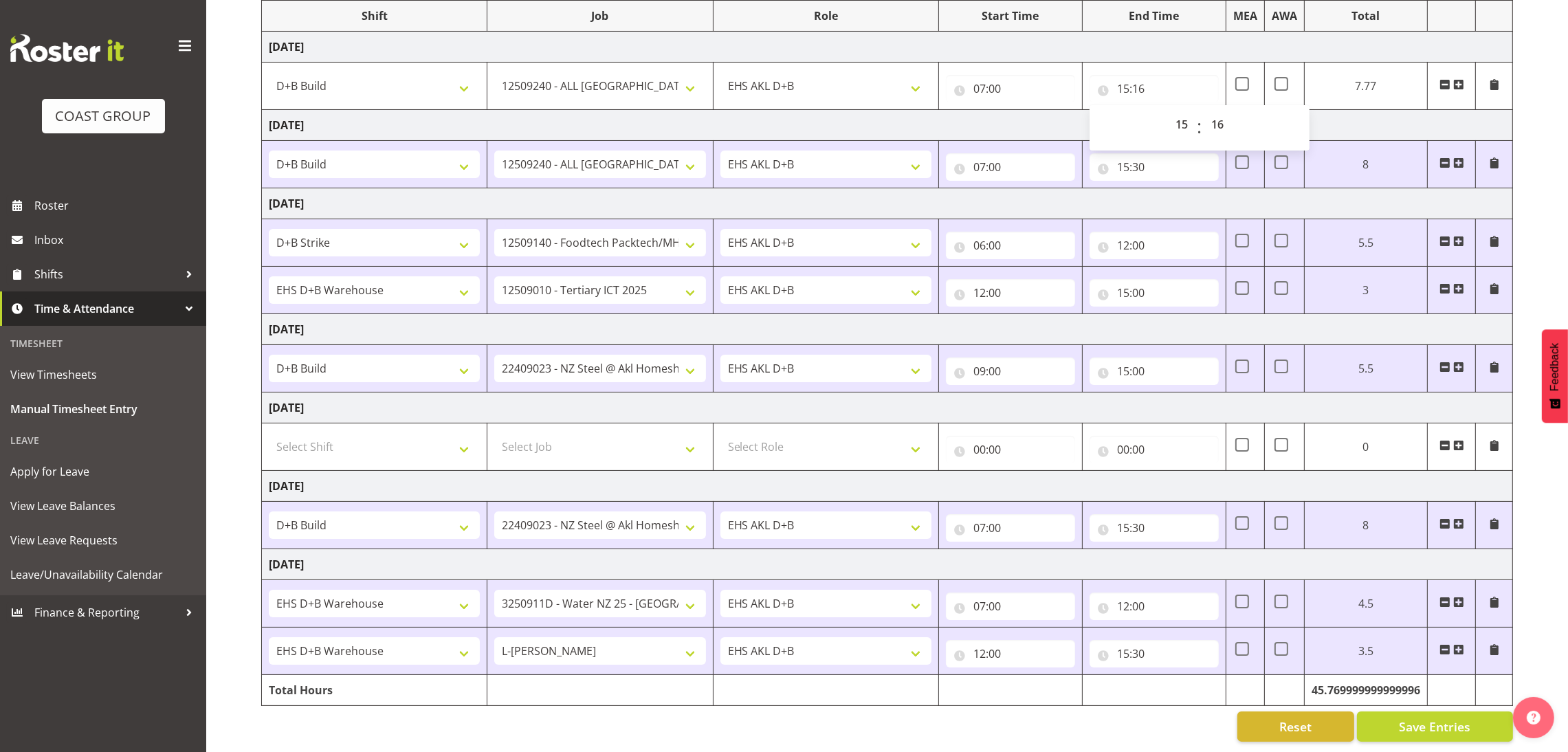
drag, startPoint x: 1271, startPoint y: 533, endPoint x: 1530, endPoint y: 125, distance: 483.3
click at [1530, 125] on div "September 3rd - September 9th 2025 MEA - Meal Allowance AWA - Away Allowence Sh…" at bounding box center [915, 338] width 1307 height 826
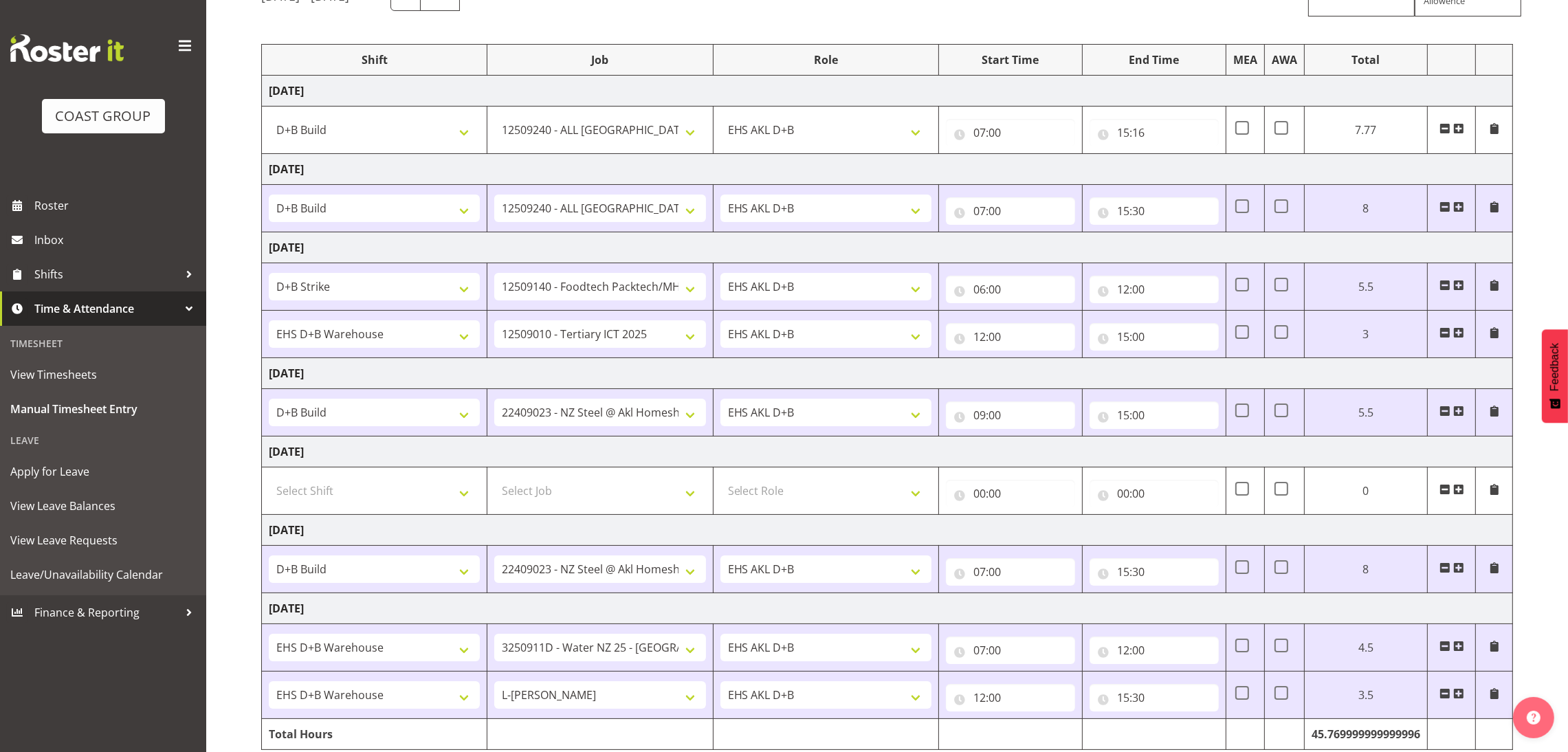
scroll to position [138, 0]
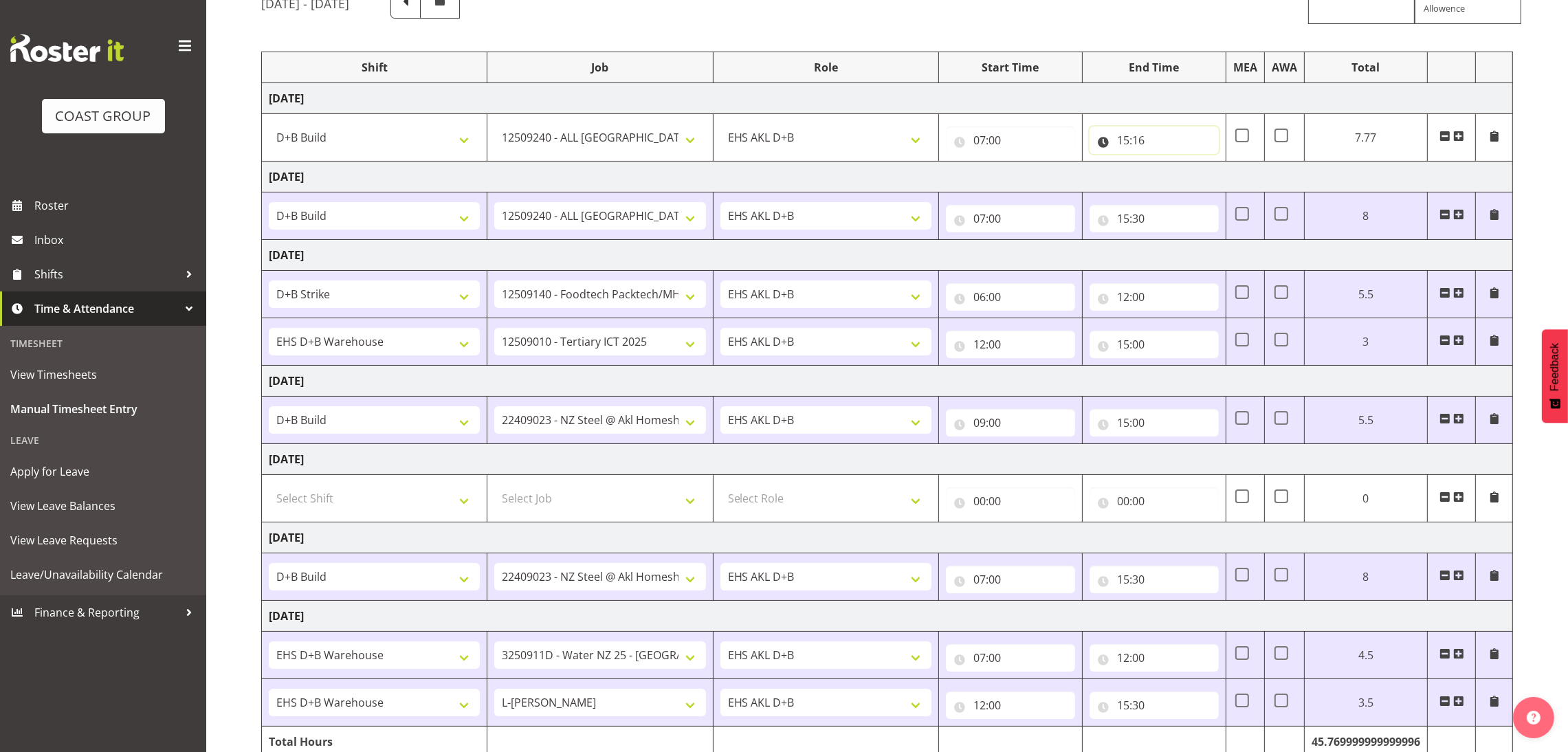
click at [1143, 142] on input "15:16" at bounding box center [1154, 140] width 129 height 28
click at [1218, 178] on select "00 01 02 03 04 05 06 07 08 09 10 11 12 13 14 15 16 17 18 19 20 21 22 23 24 25 2…" at bounding box center [1219, 176] width 31 height 28
click at [1235, 165] on select "00 01 02 03 04 05 06 07 08 09 10 11 12 13 14 15 16 17 18 19 20 21 22 23 24 25 2…" at bounding box center [1219, 176] width 31 height 28
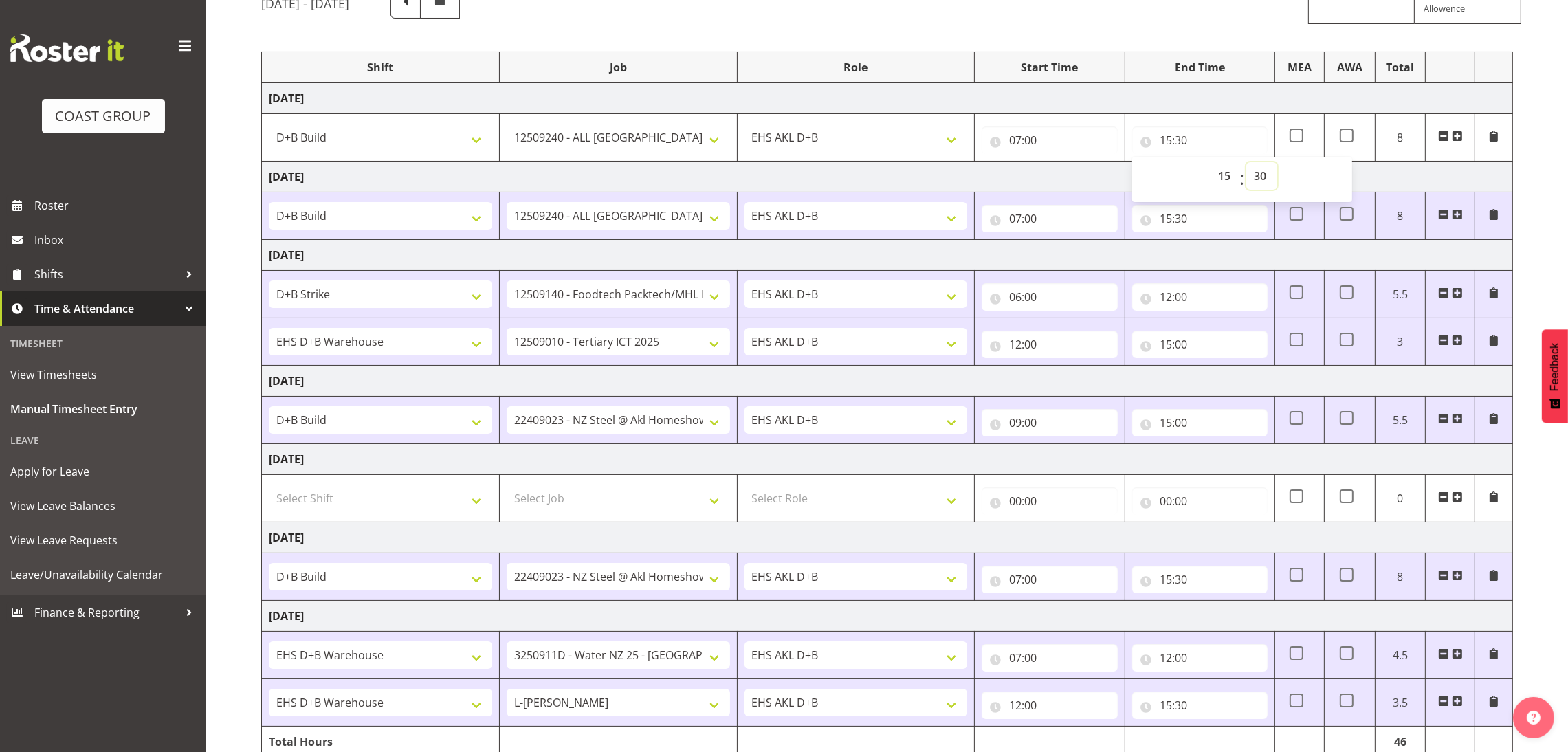
scroll to position [209, 0]
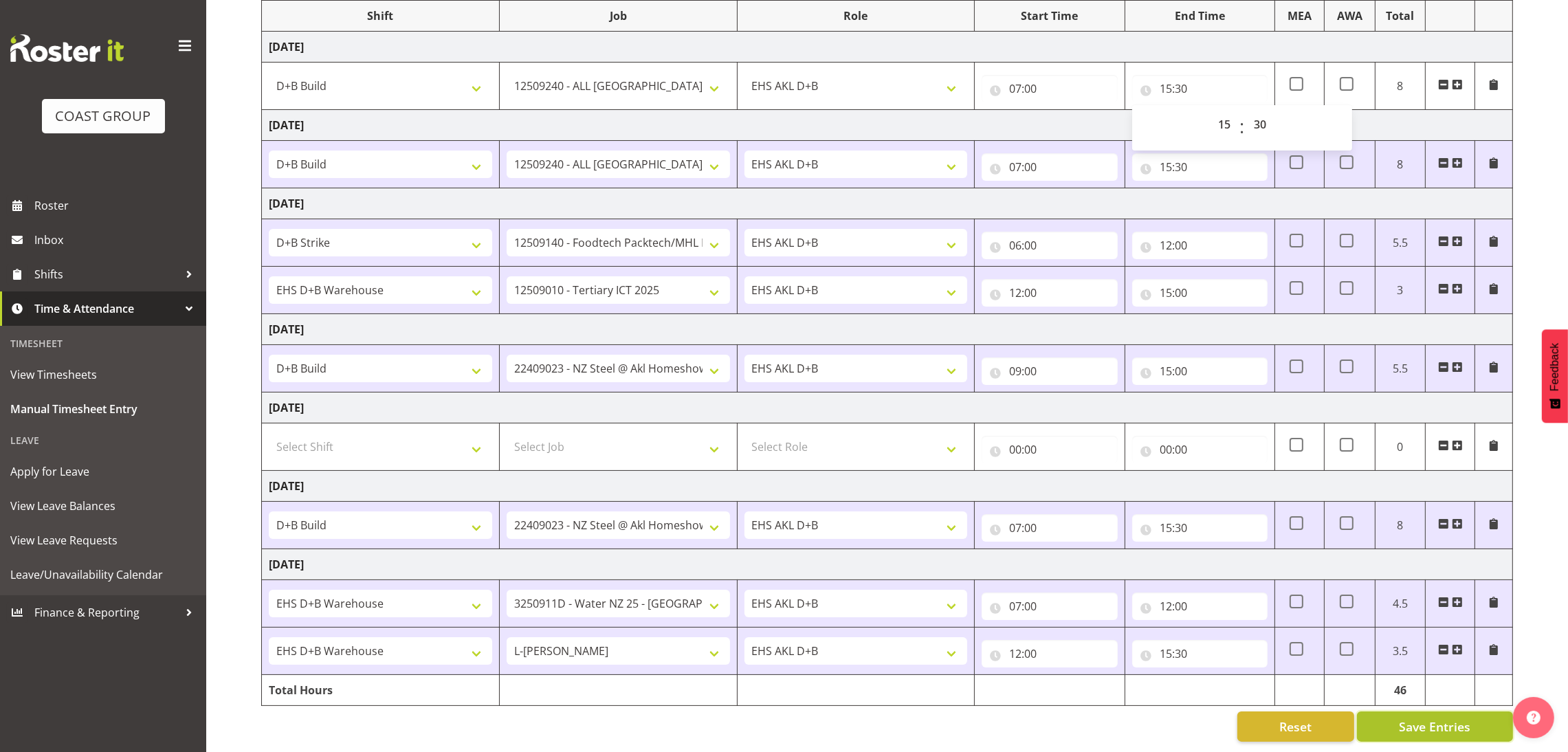
click at [1459, 717] on span "Save Entries" at bounding box center [1434, 726] width 72 height 18
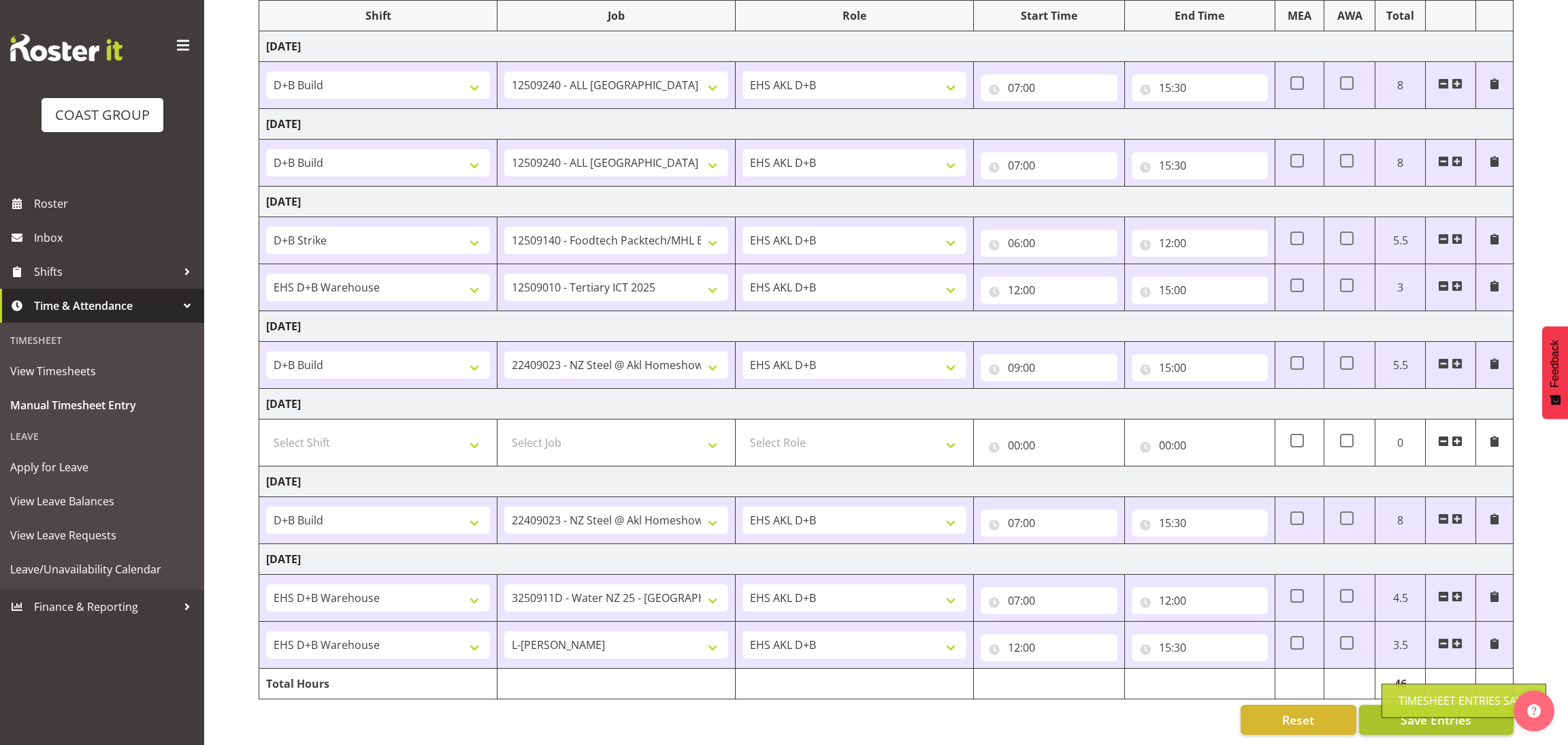
click at [1445, 557] on body "COAST GROUP Roster Inbox Shifts Time & Attendance Timesheet View Timesheets Man…" at bounding box center [784, 185] width 1568 height 745
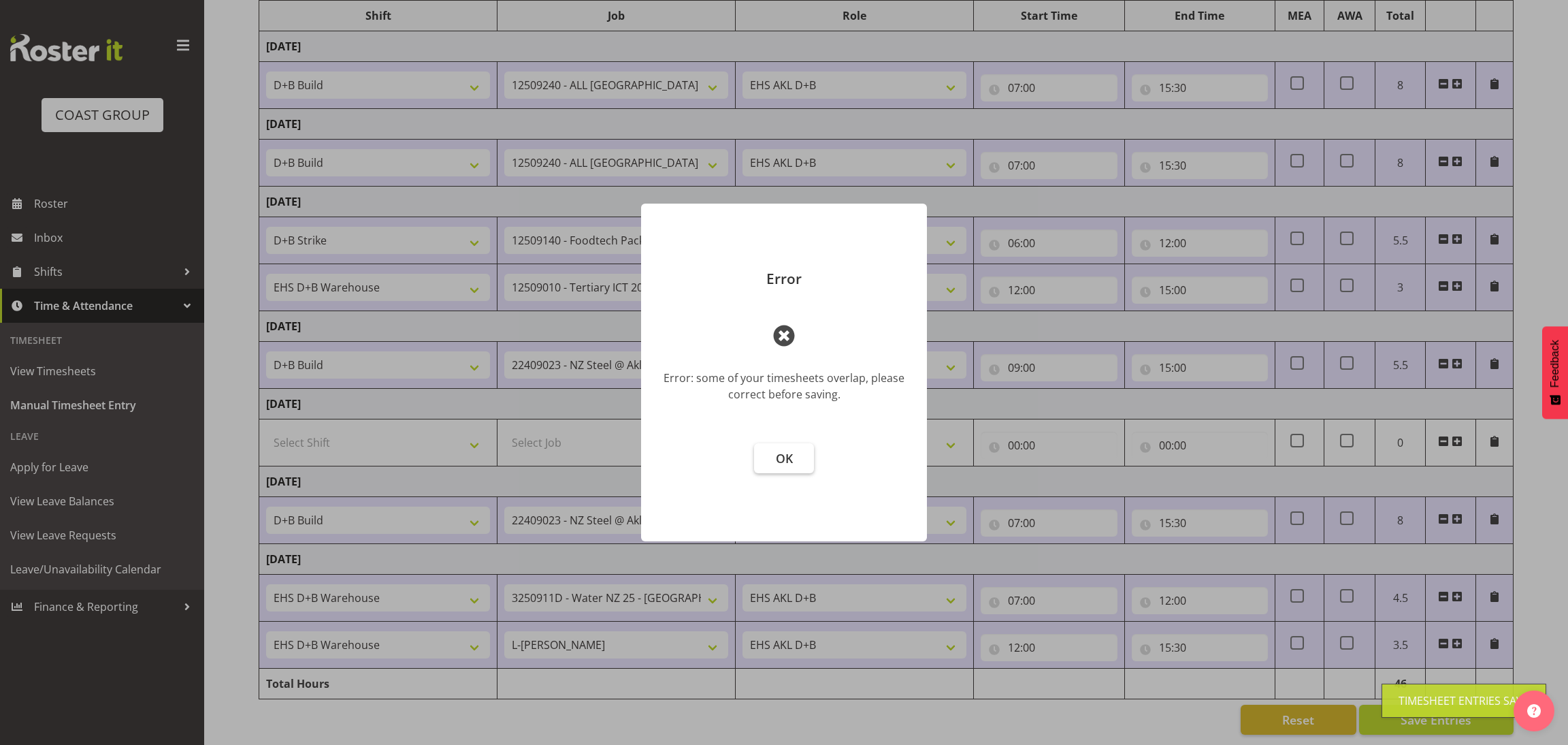
click at [788, 451] on span "OK" at bounding box center [784, 458] width 17 height 16
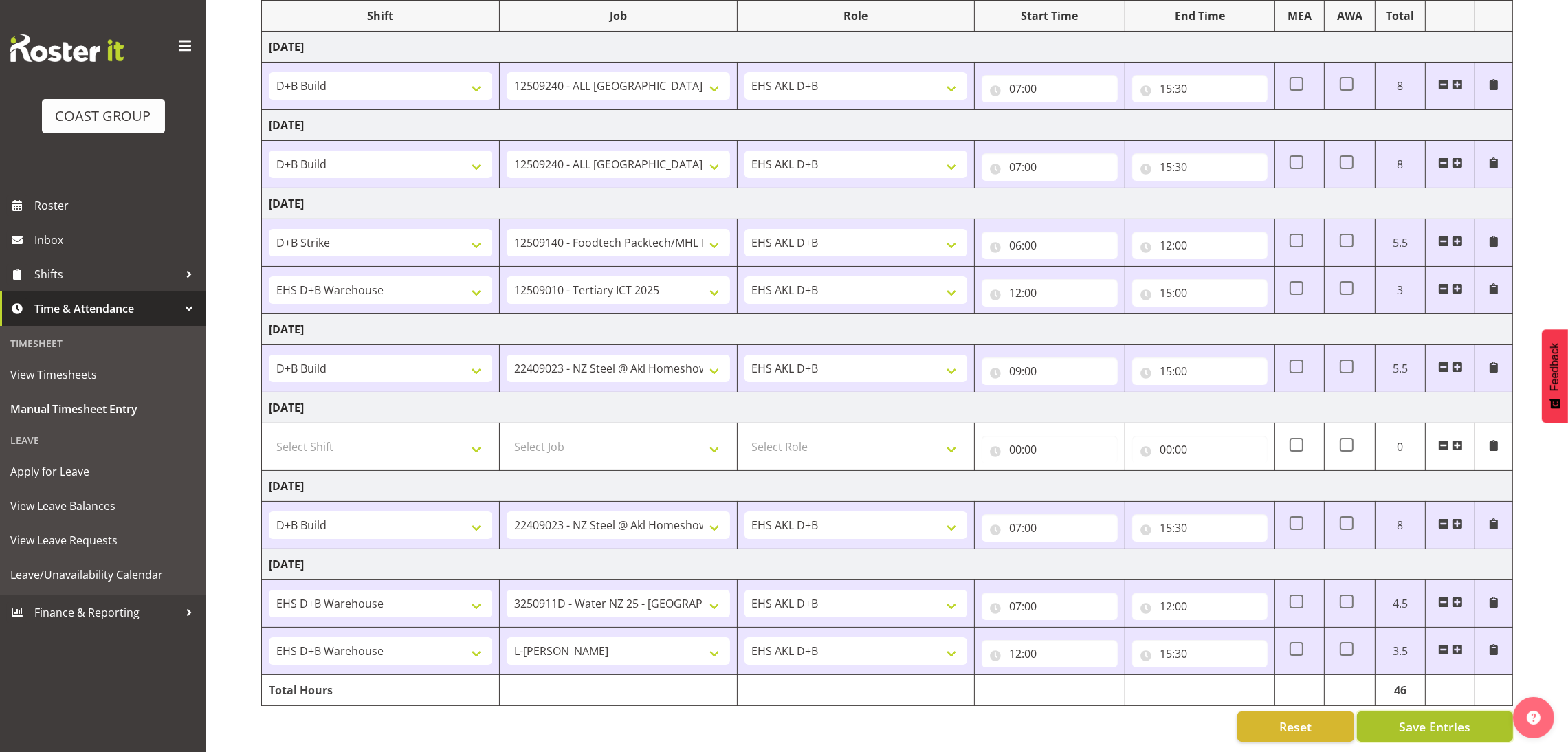
click at [1412, 717] on span "Save Entries" at bounding box center [1434, 726] width 72 height 18
click at [1412, 704] on div "Timesheet Entries Save" at bounding box center [1463, 707] width 132 height 16
click at [1433, 717] on span "Save Entries" at bounding box center [1434, 726] width 72 height 18
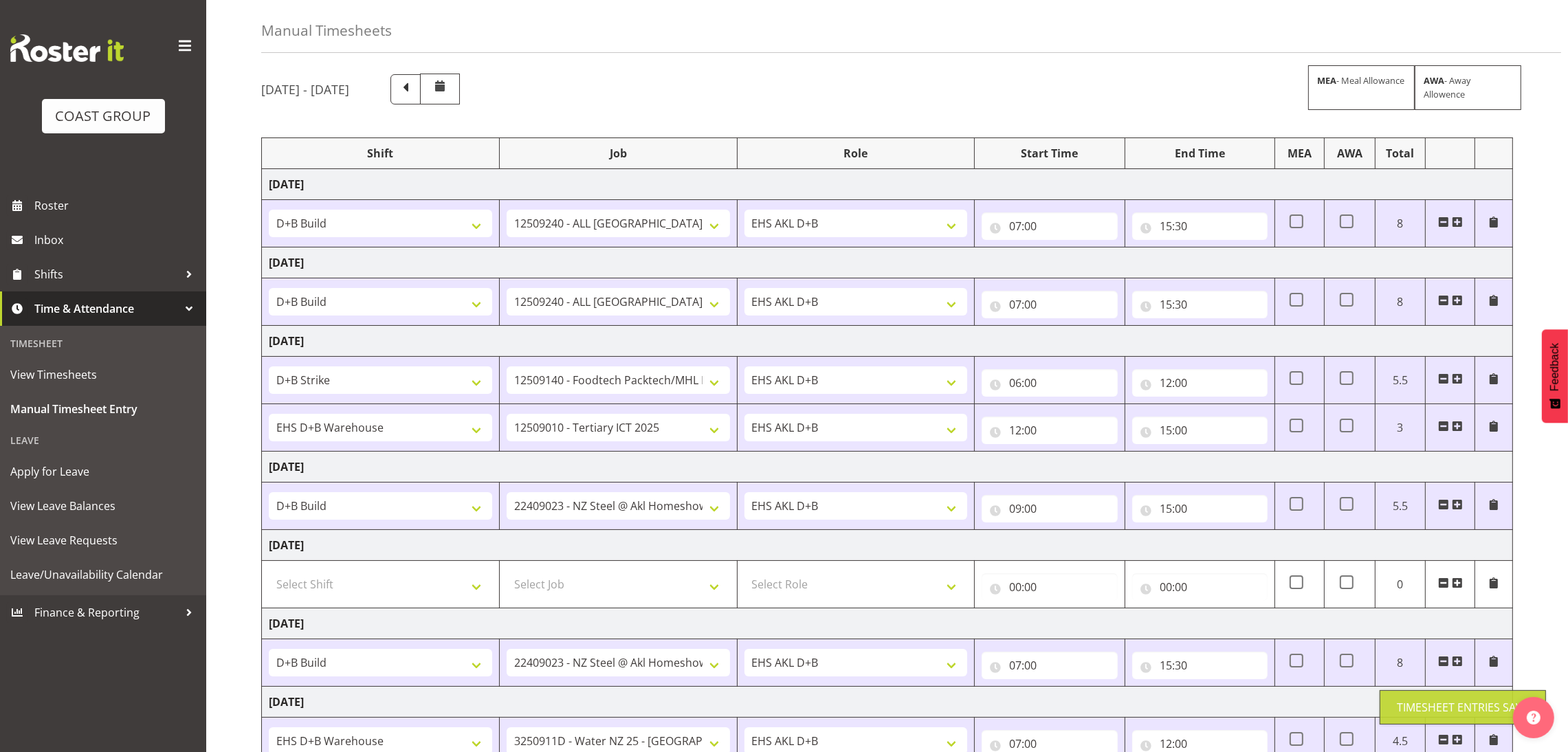
scroll to position [0, 0]
